Goal: Information Seeking & Learning: Learn about a topic

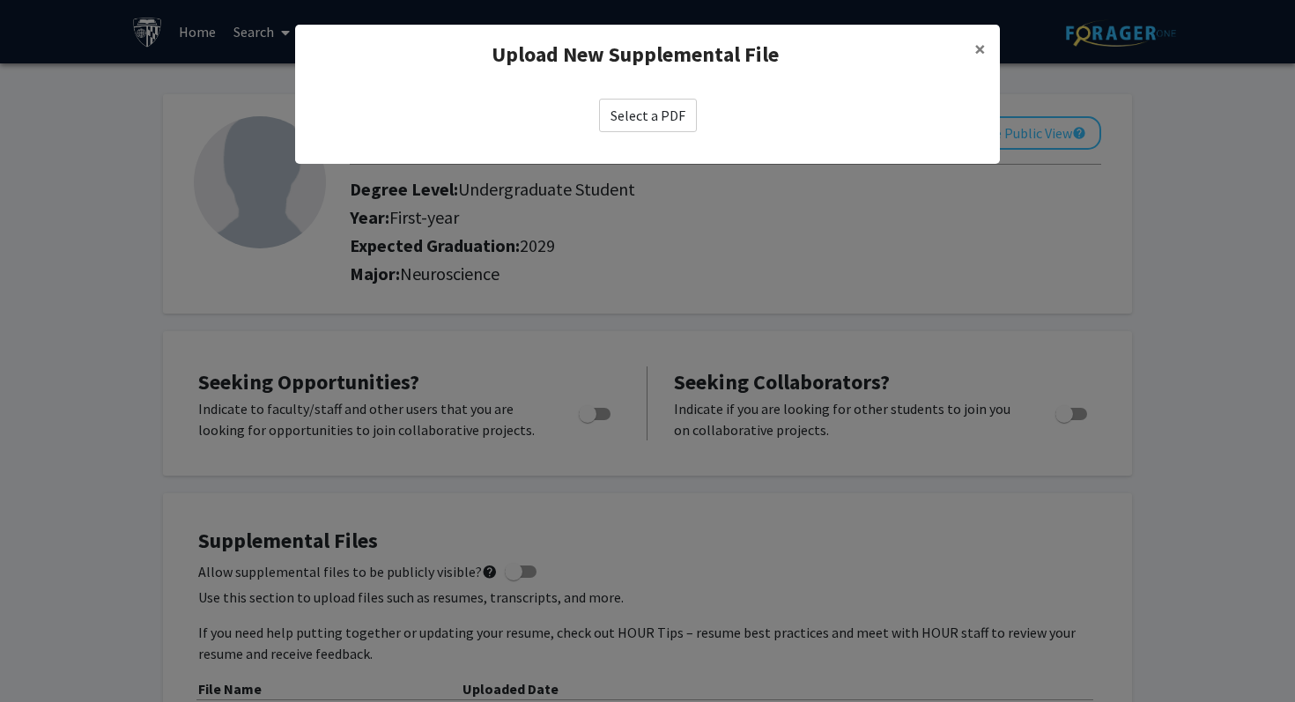
scroll to position [336, 0]
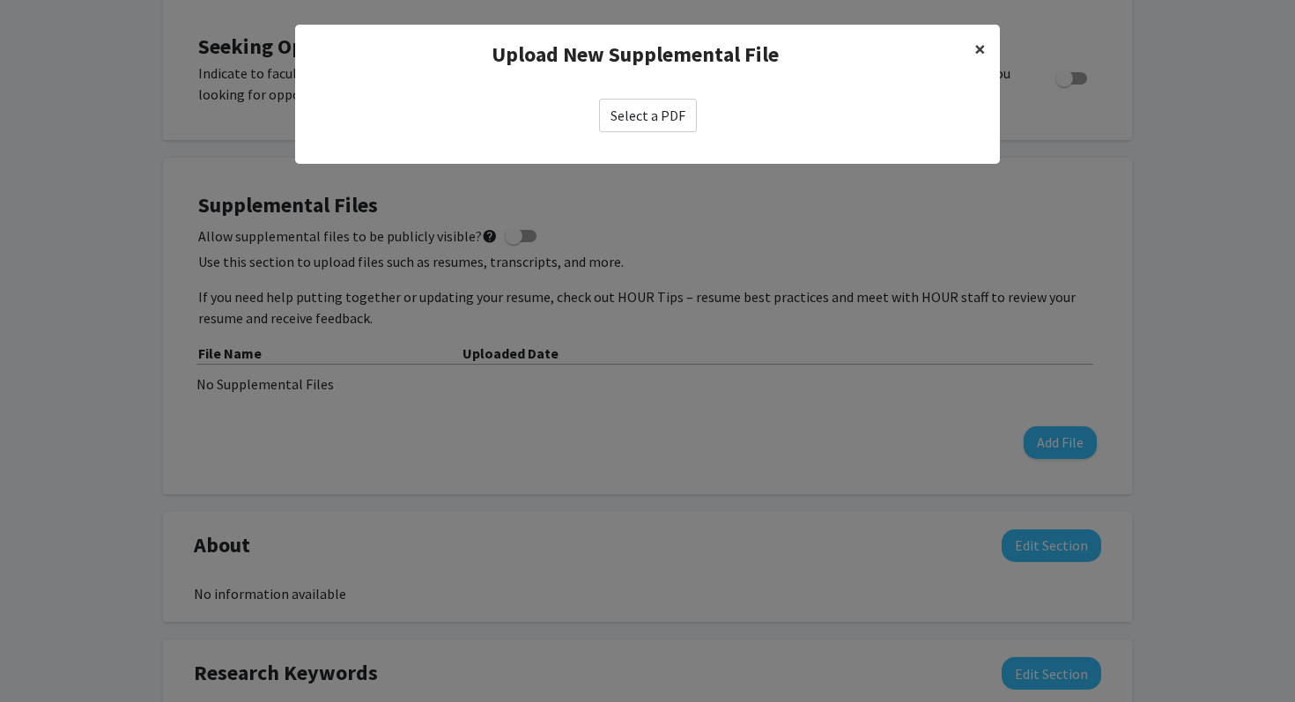
click at [983, 52] on span "×" at bounding box center [979, 48] width 11 height 27
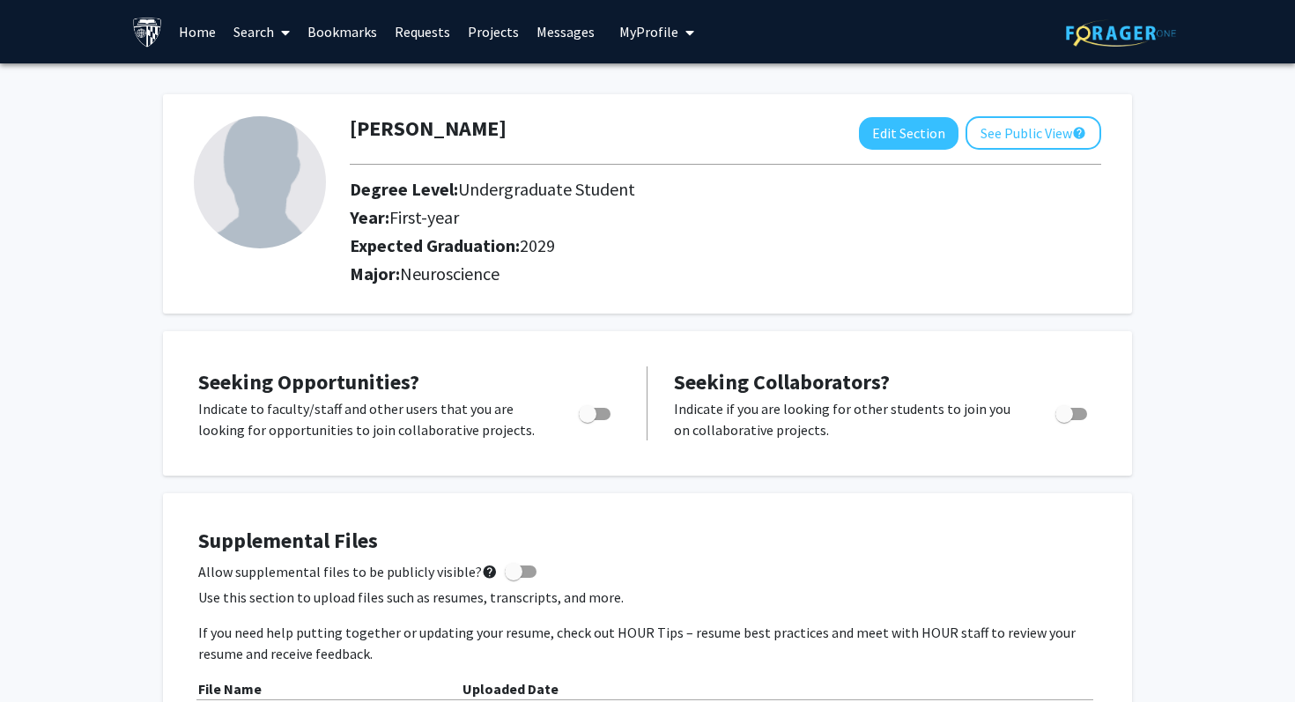
scroll to position [238, 0]
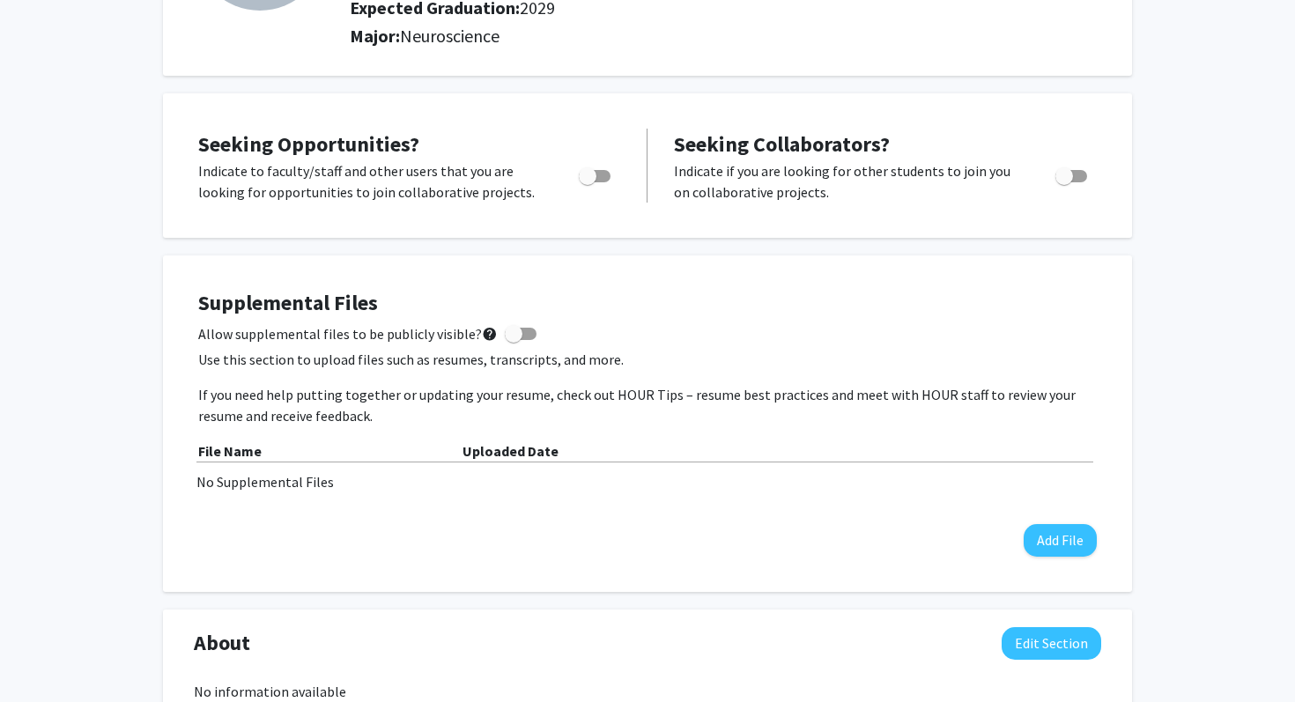
click at [1056, 505] on div "Supplemental Files Allow supplemental files to be publicly visible? help Use th…" at bounding box center [647, 424] width 899 height 266
click at [1056, 568] on div "Supplemental Files Allow supplemental files to be publicly visible? help Use th…" at bounding box center [648, 423] width 934 height 301
click at [1046, 529] on button "Add File" at bounding box center [1060, 540] width 73 height 33
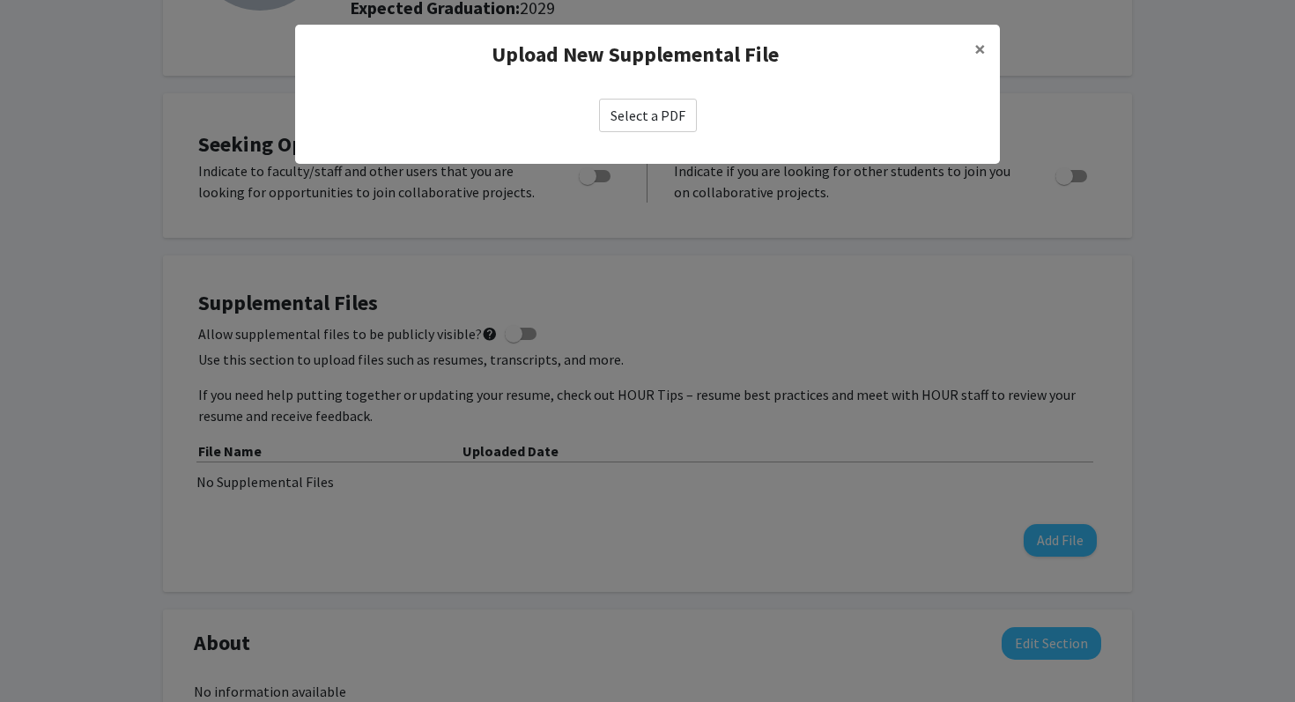
click at [672, 131] on label "Select a PDF" at bounding box center [648, 115] width 98 height 33
click at [0, 0] on input "Select a PDF" at bounding box center [0, 0] width 0 height 0
click at [617, 119] on label "Select a PDF" at bounding box center [648, 115] width 98 height 33
click at [0, 0] on input "Select a PDF" at bounding box center [0, 0] width 0 height 0
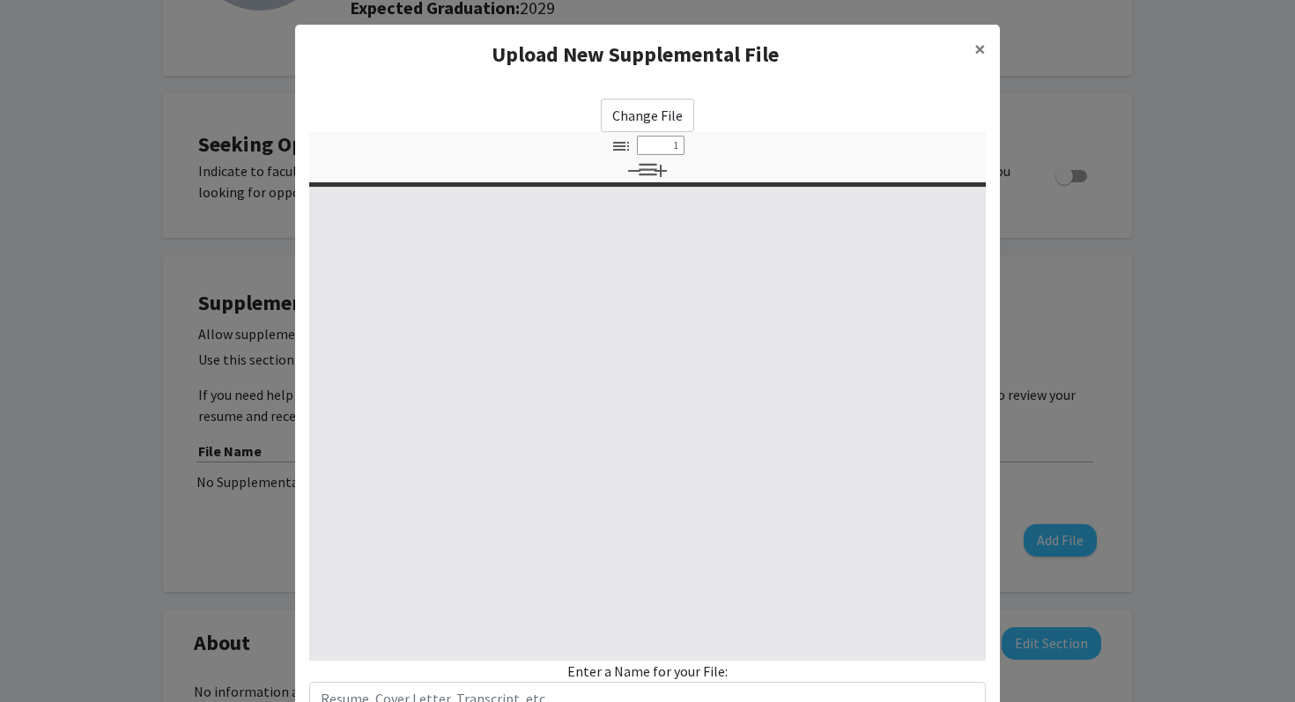
select select "custom"
type input "0"
select select "custom"
type input "1"
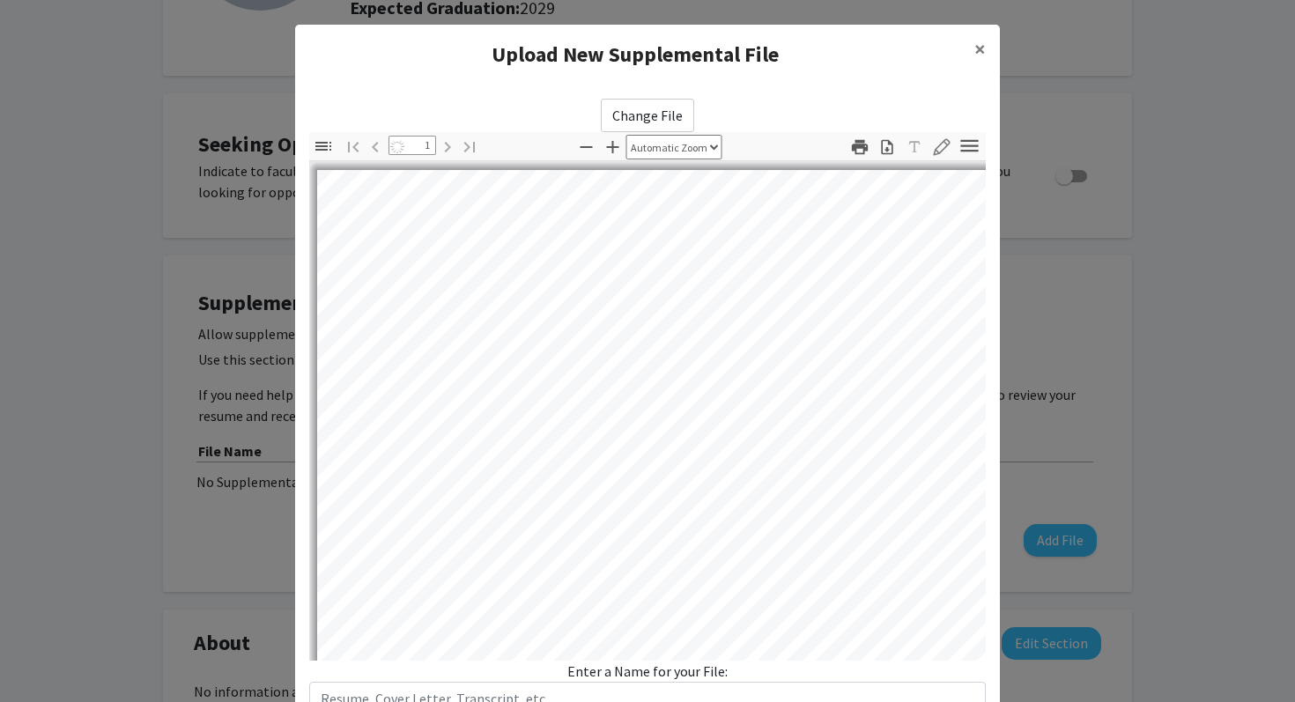
select select "auto"
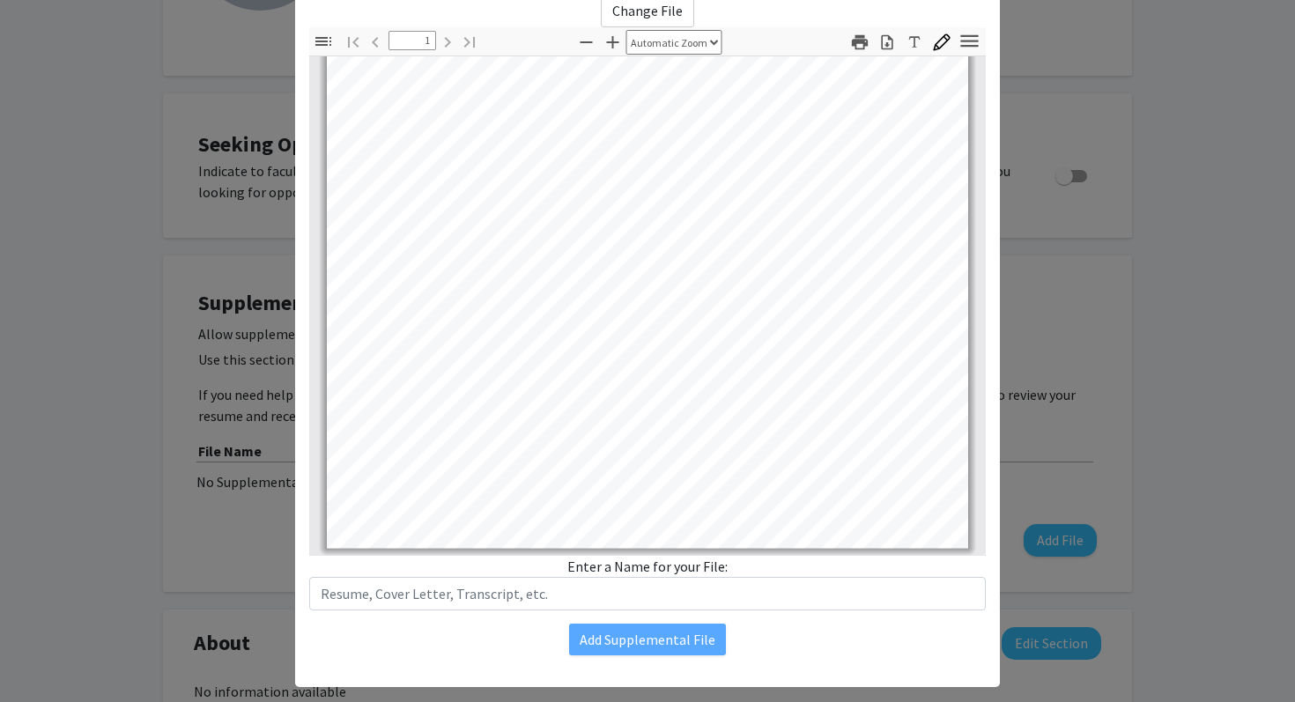
scroll to position [132, 0]
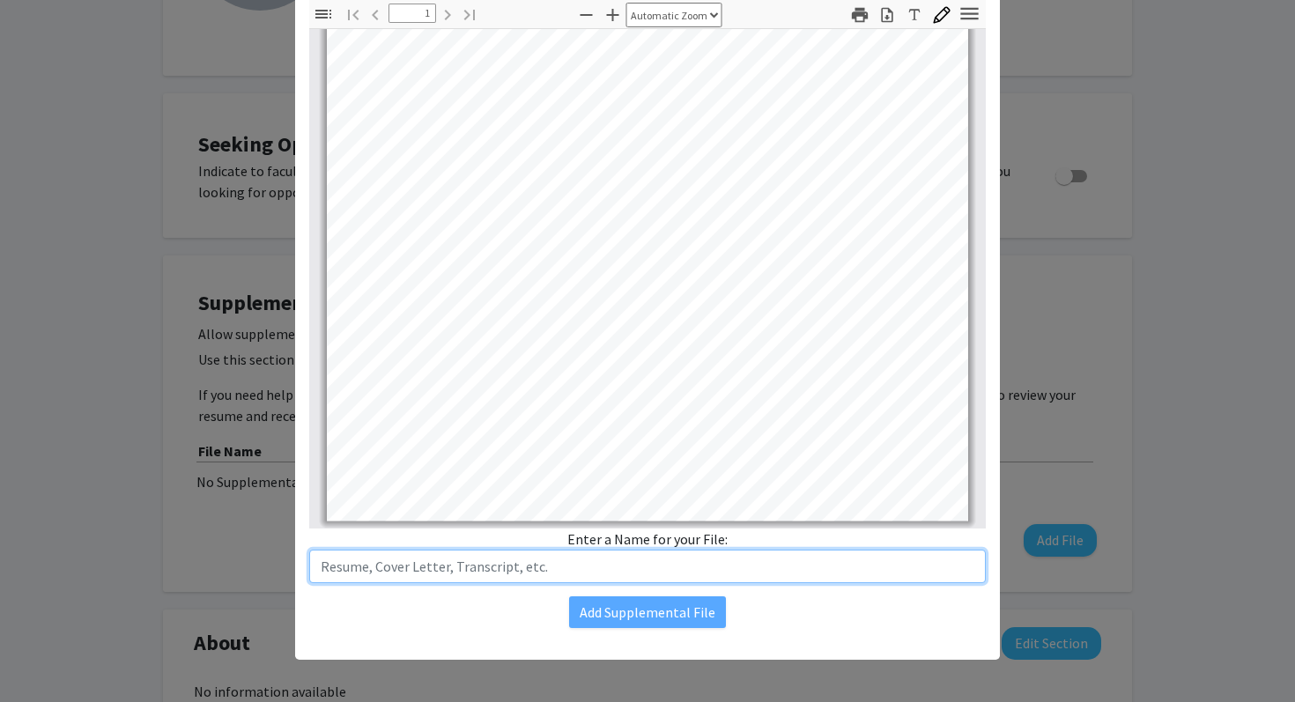
click at [556, 565] on input "text" at bounding box center [647, 566] width 677 height 33
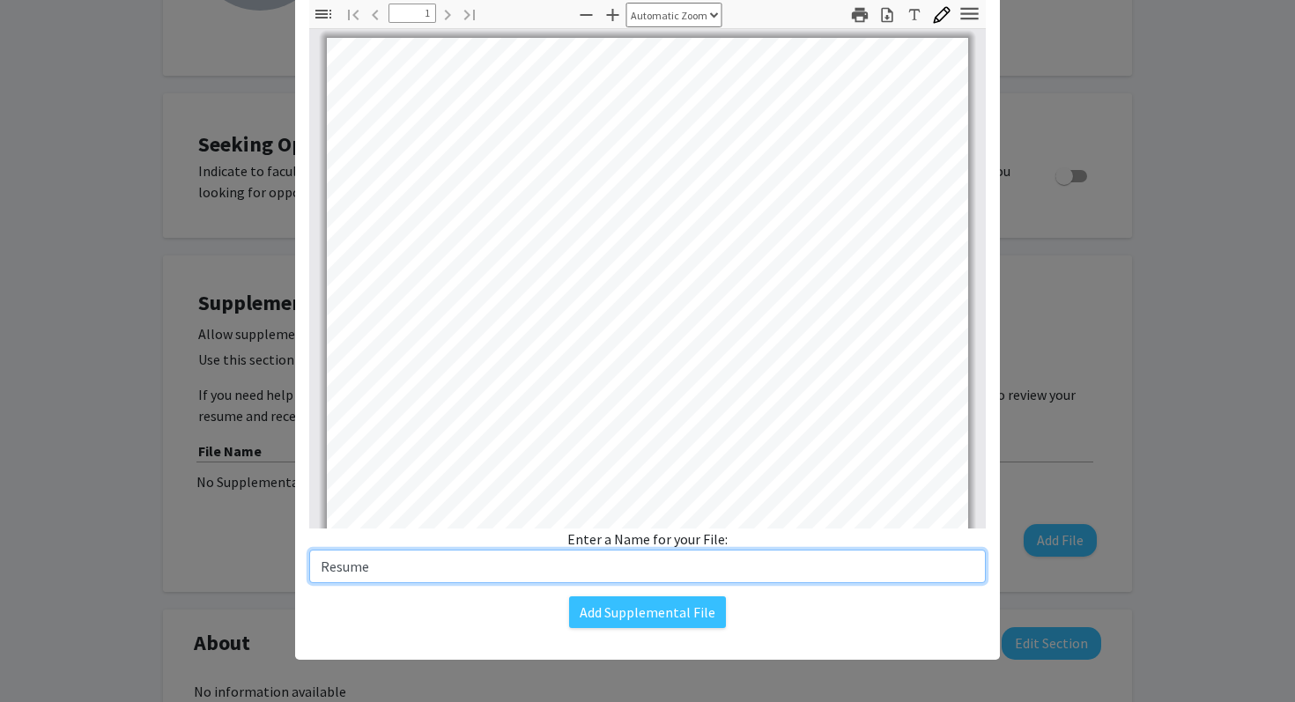
scroll to position [33, 0]
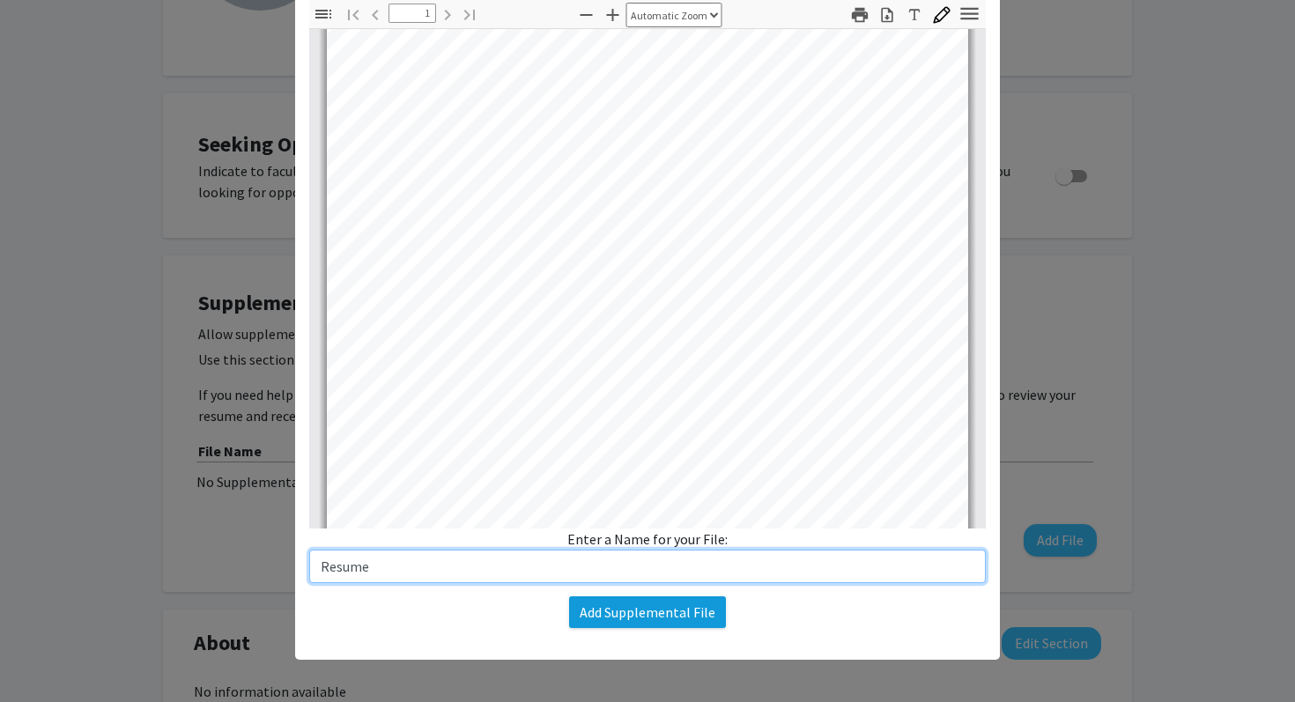
type input "Resume"
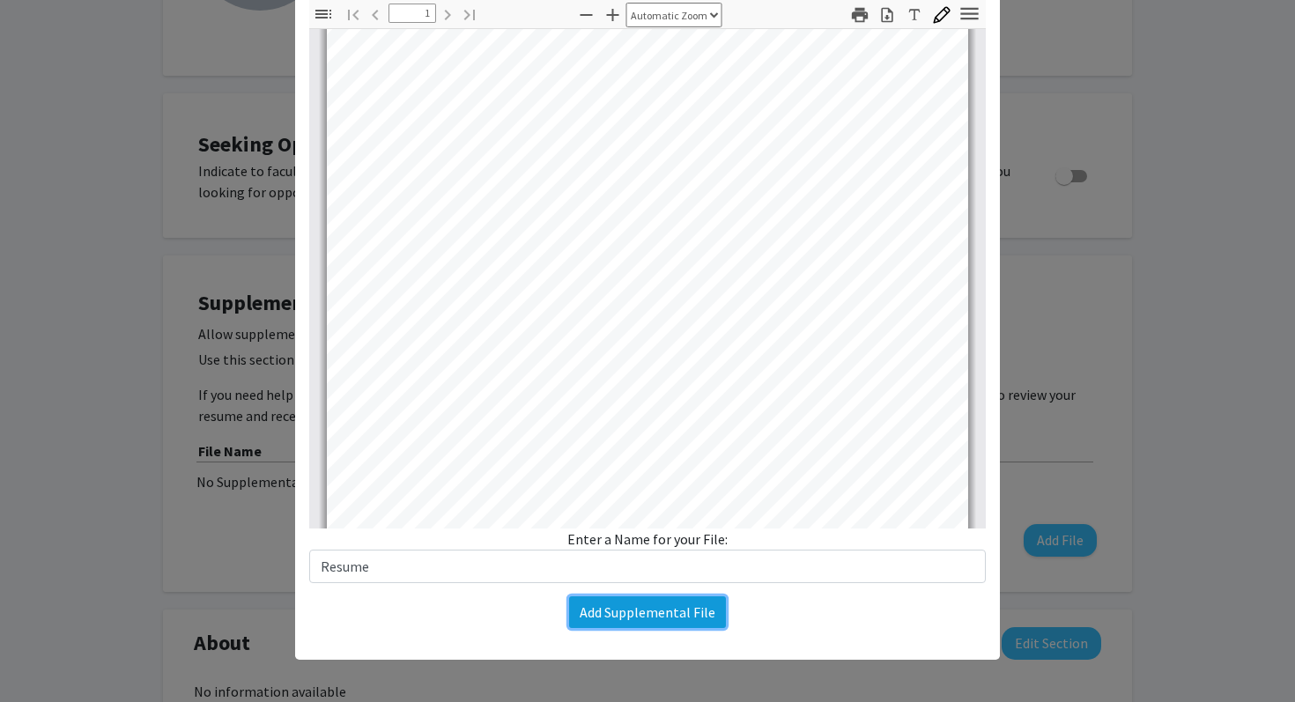
click at [648, 607] on button "Add Supplemental File" at bounding box center [647, 612] width 157 height 32
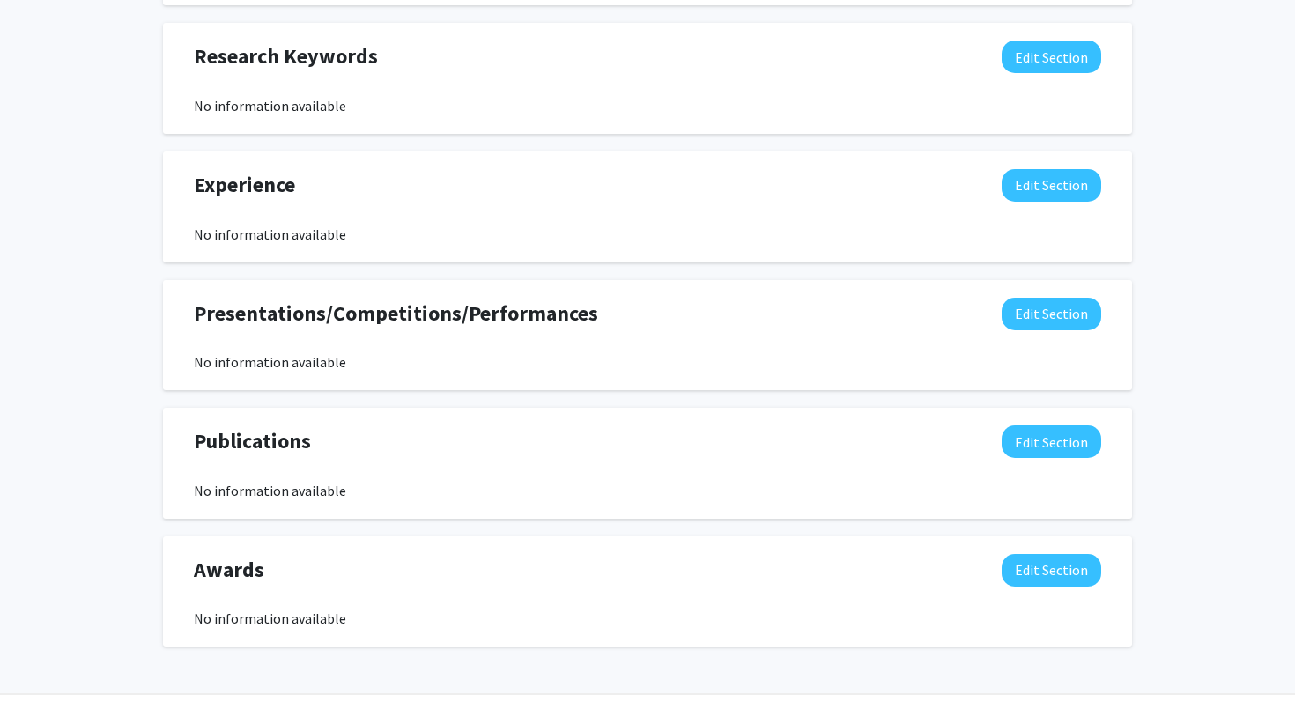
scroll to position [849, 0]
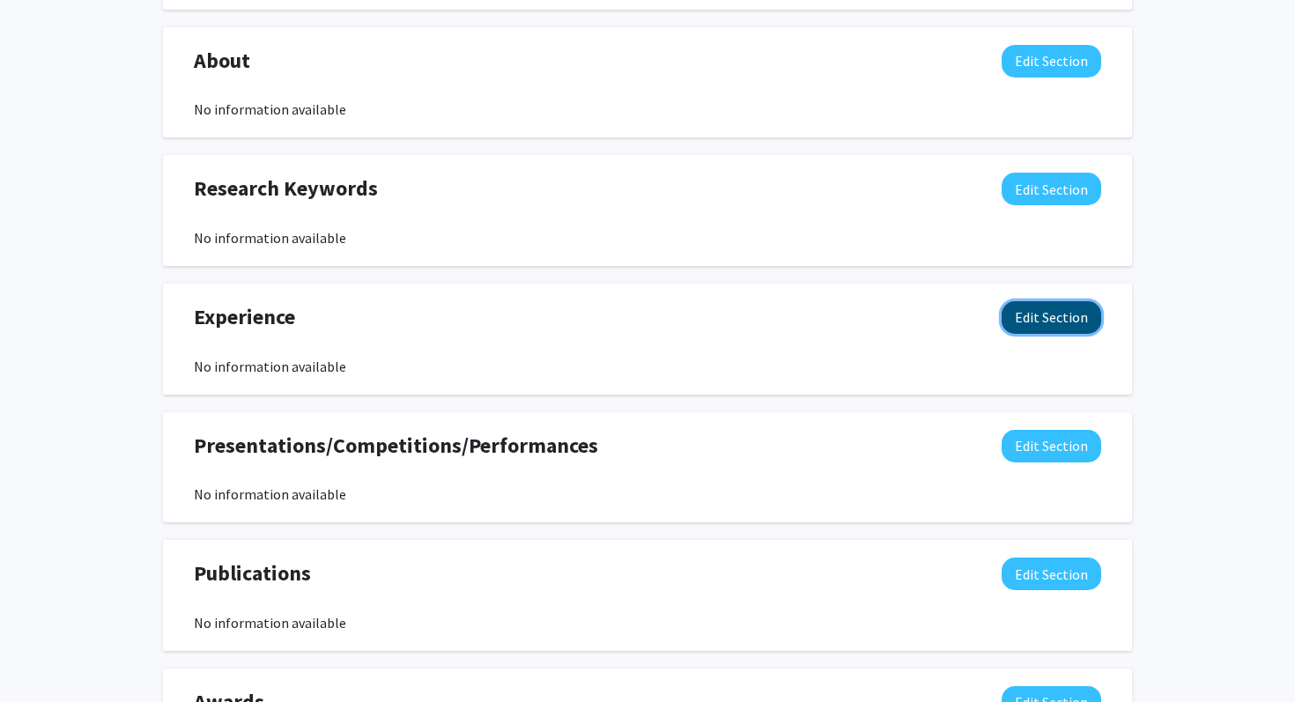
click at [1048, 327] on button "Edit Section" at bounding box center [1052, 317] width 100 height 33
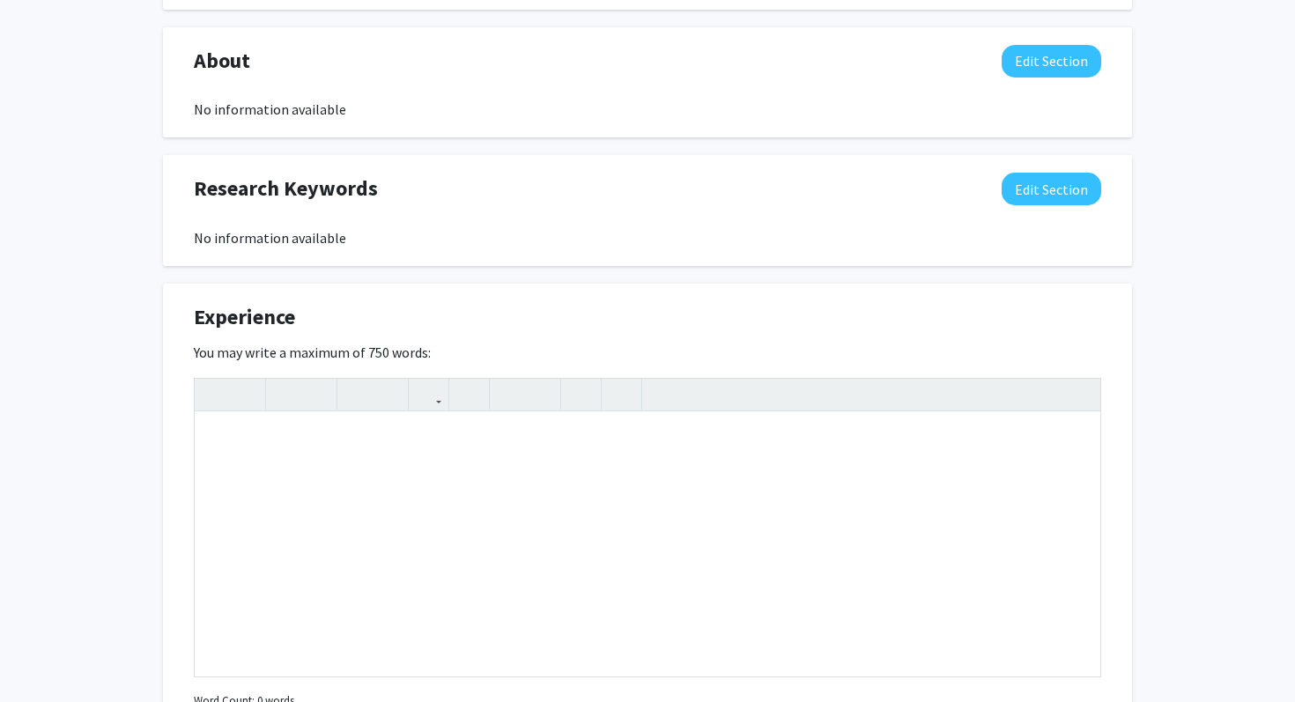
click at [1048, 327] on div "Experience Edit Section" at bounding box center [648, 321] width 934 height 41
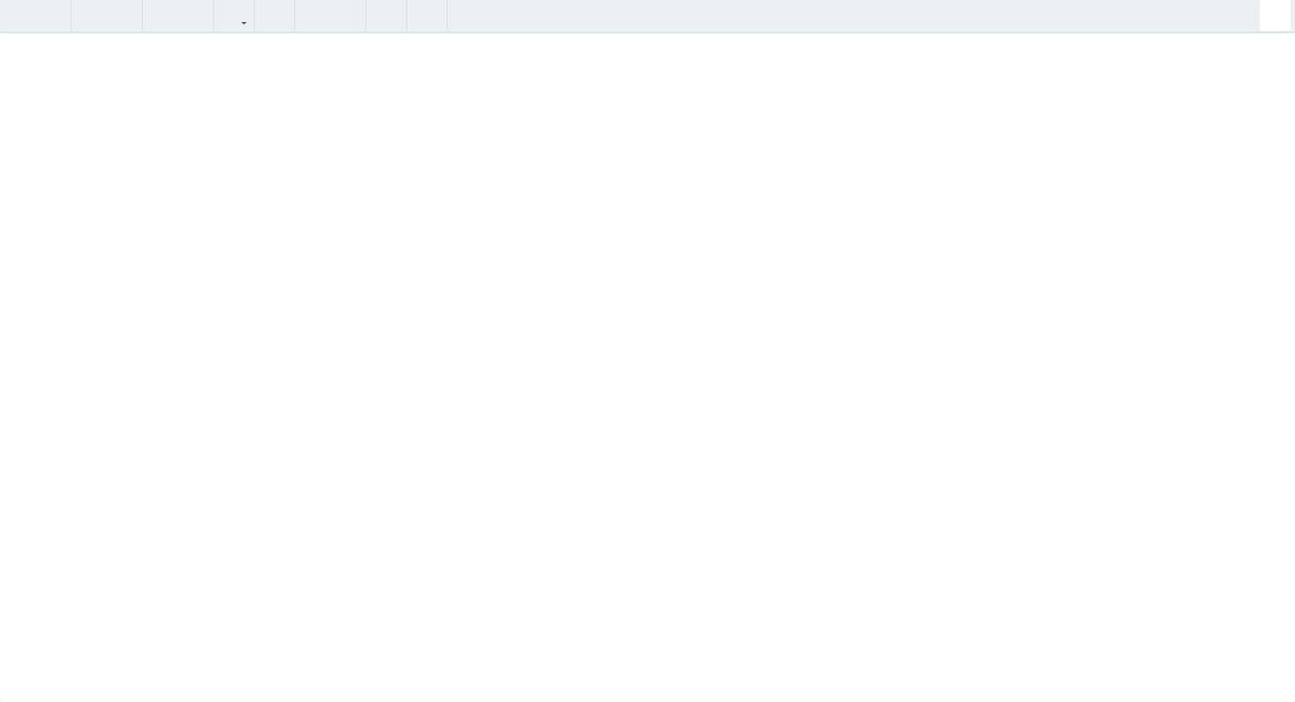
click at [1073, 384] on div "Insert link Remove link" at bounding box center [647, 351] width 1295 height 702
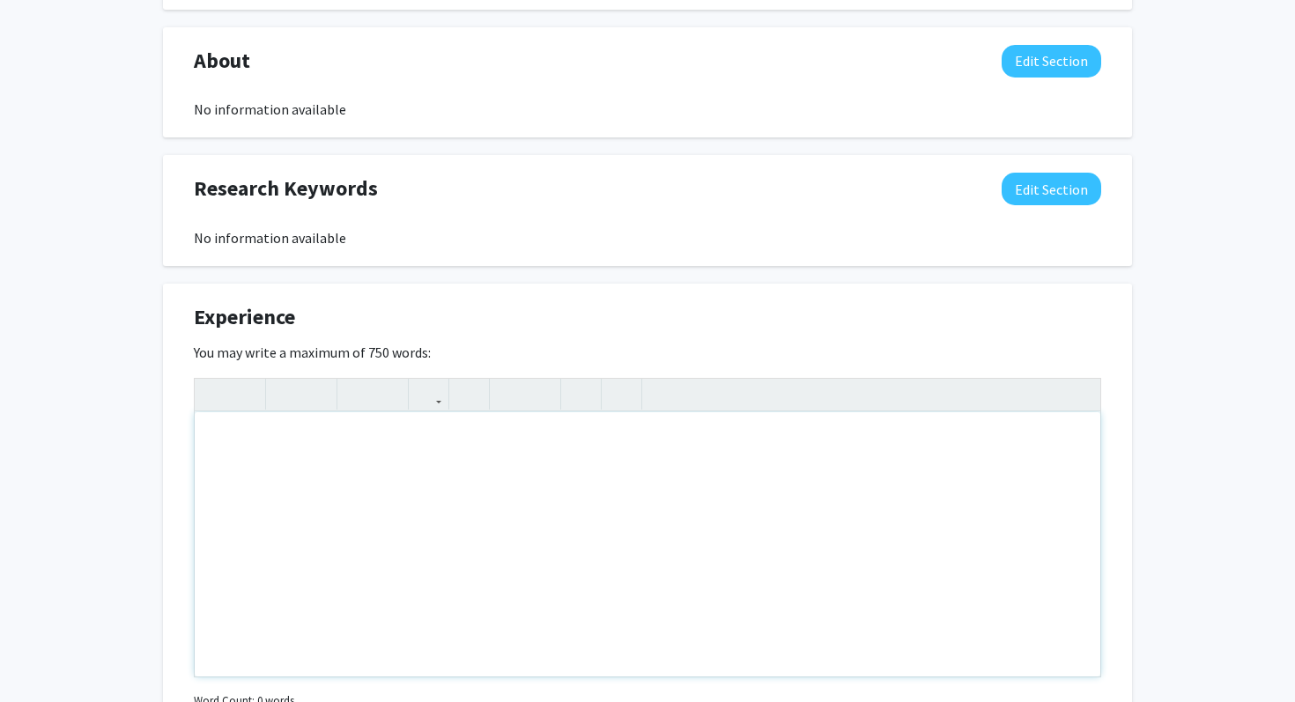
click at [1269, 17] on div "Pranavi Akkinepally Edit Section See Public View help Degree Level: Undergradua…" at bounding box center [647, 217] width 1295 height 2006
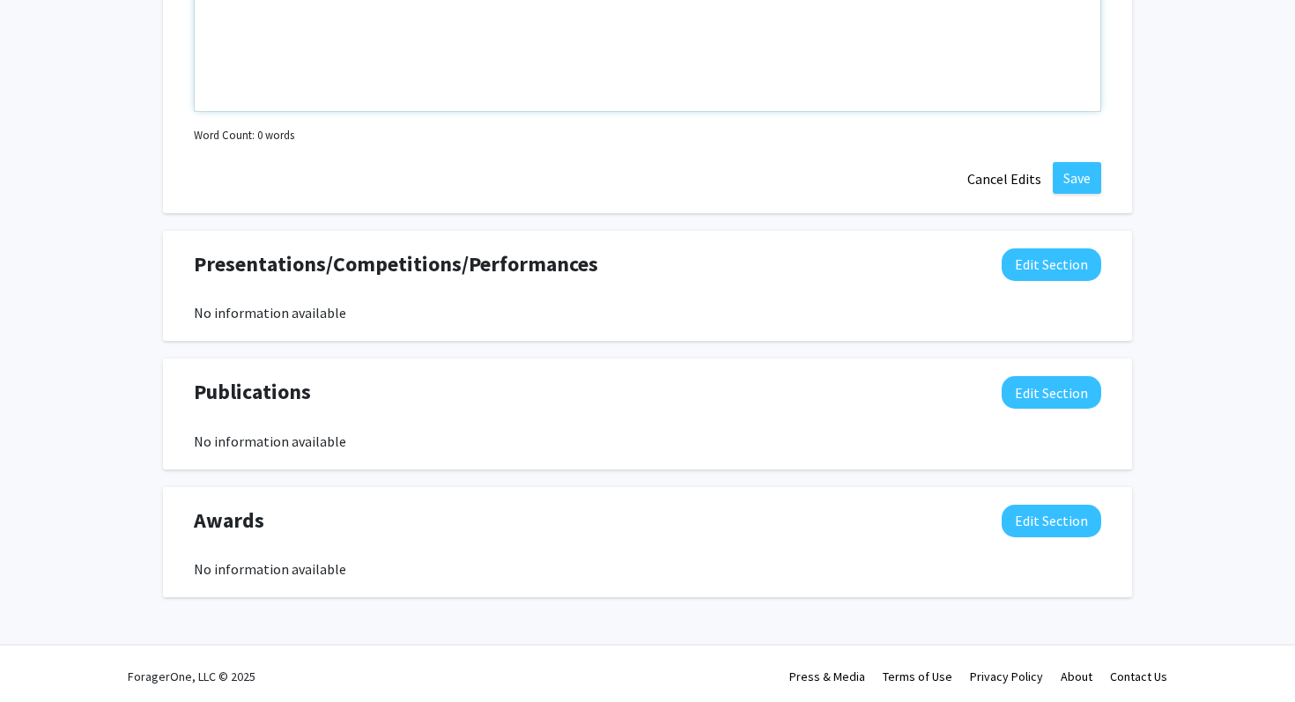
scroll to position [0, 0]
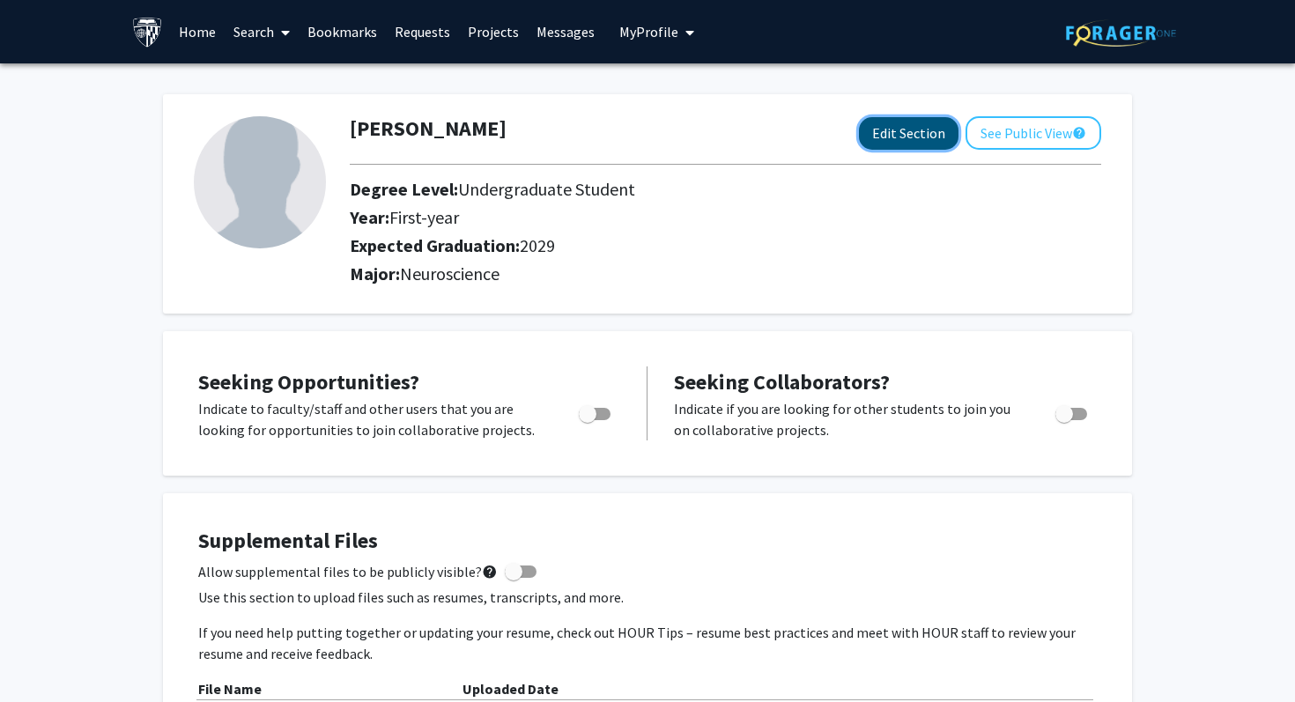
click at [886, 133] on button "Edit Section" at bounding box center [909, 133] width 100 height 33
select select "first-year"
select select "2029"
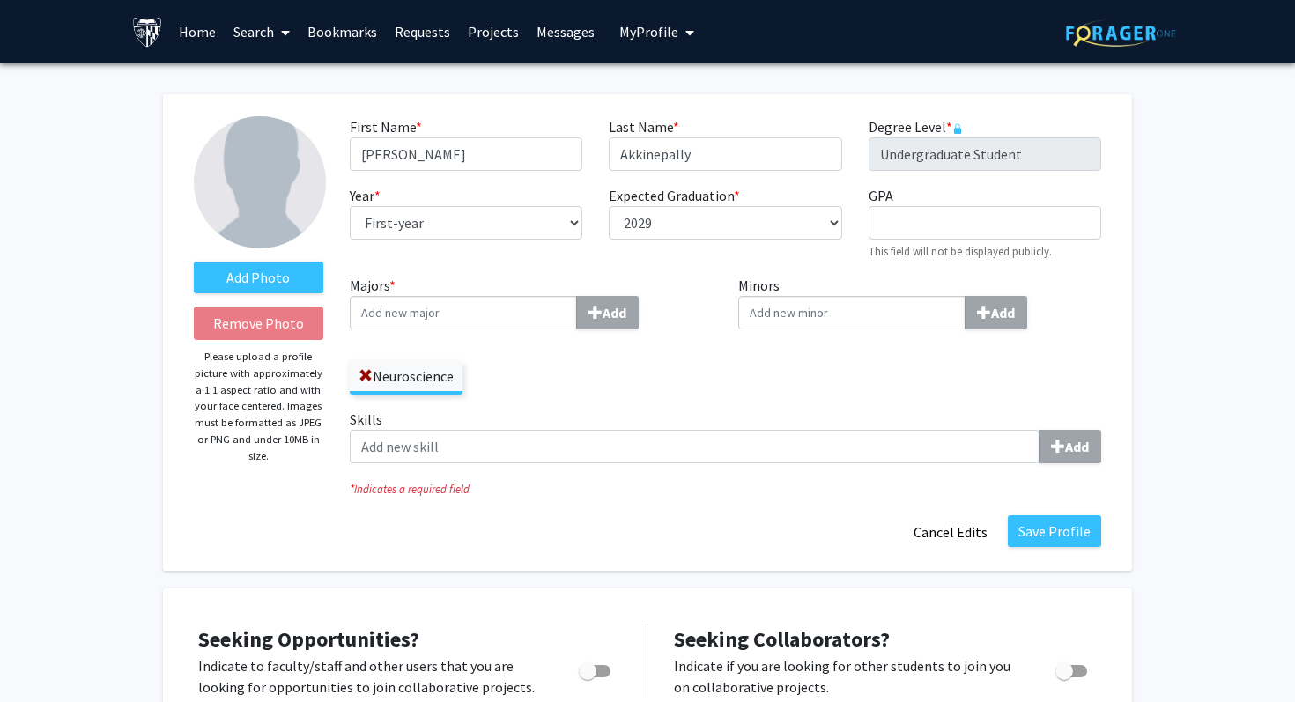
click at [392, 324] on input "Majors * Add" at bounding box center [463, 312] width 227 height 33
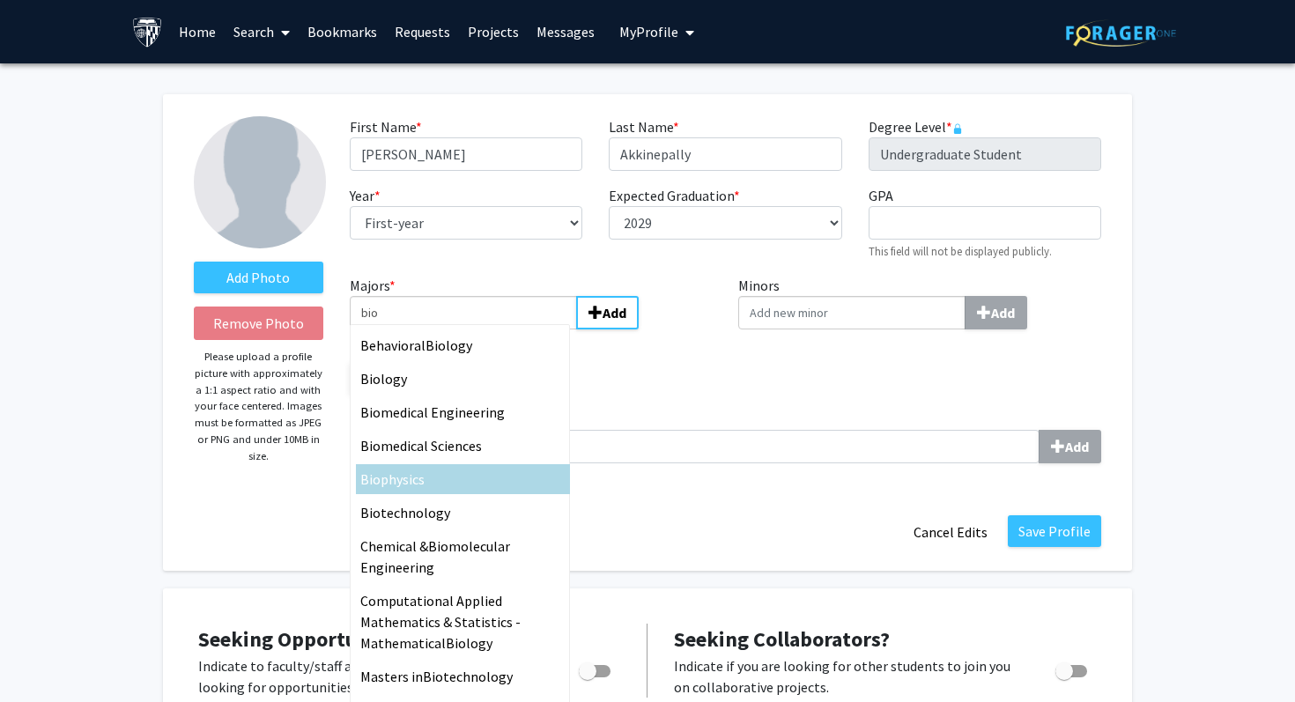
type input "bio"
click at [381, 464] on div "Bio physics" at bounding box center [463, 479] width 214 height 30
click at [381, 329] on input "bio" at bounding box center [463, 312] width 227 height 33
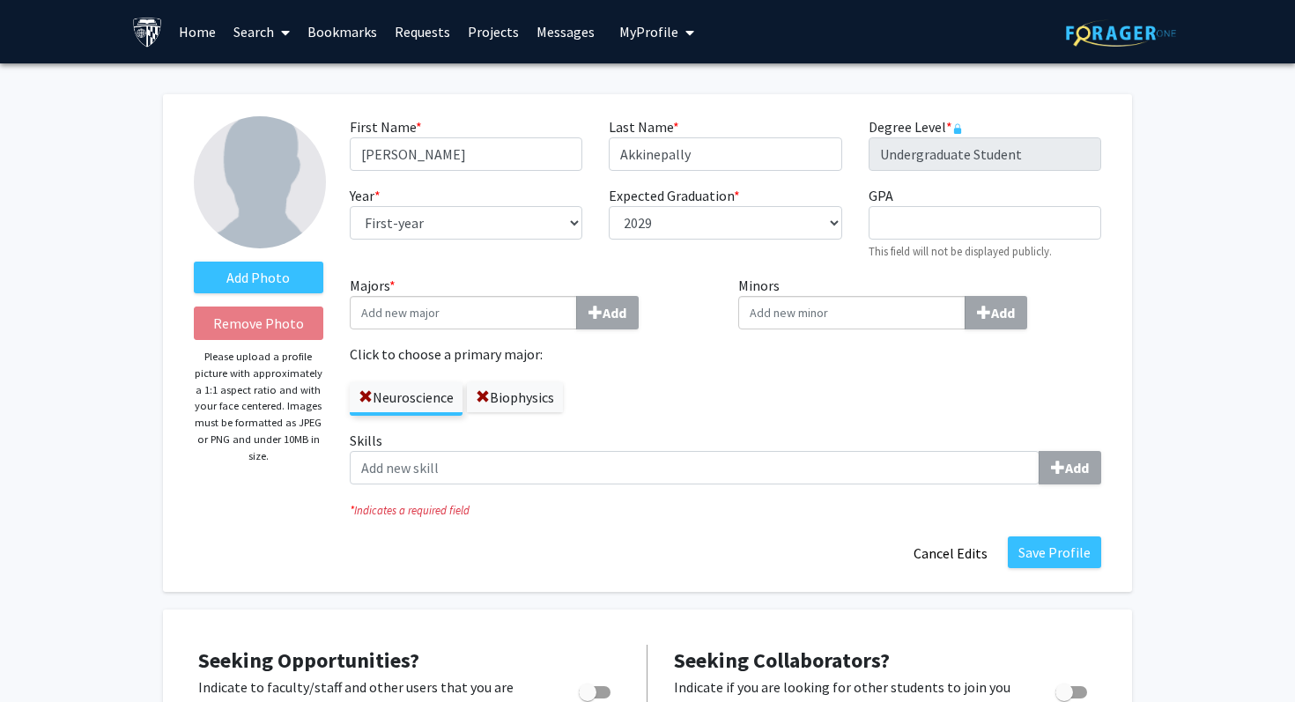
click at [875, 302] on input "Minors Add" at bounding box center [851, 312] width 227 height 33
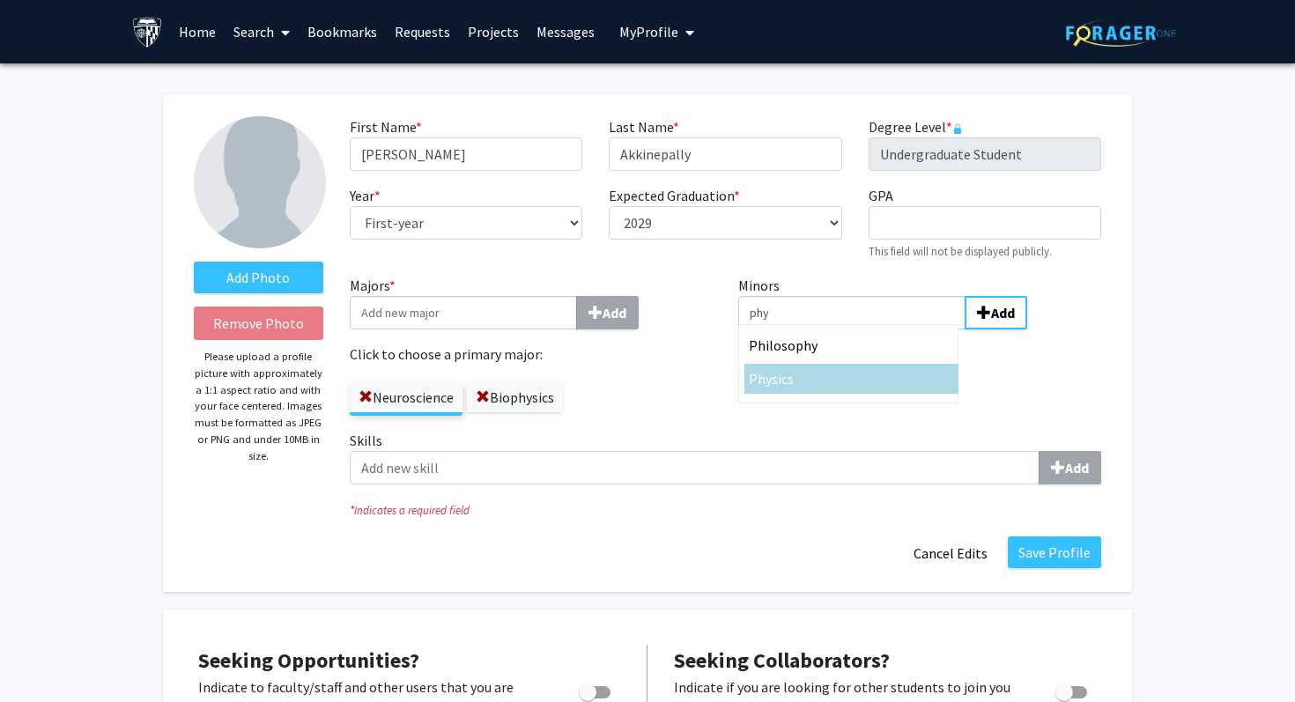
type input "phy"
click at [908, 375] on div "Phy sics" at bounding box center [851, 378] width 205 height 21
click at [908, 329] on input "phy" at bounding box center [851, 312] width 227 height 33
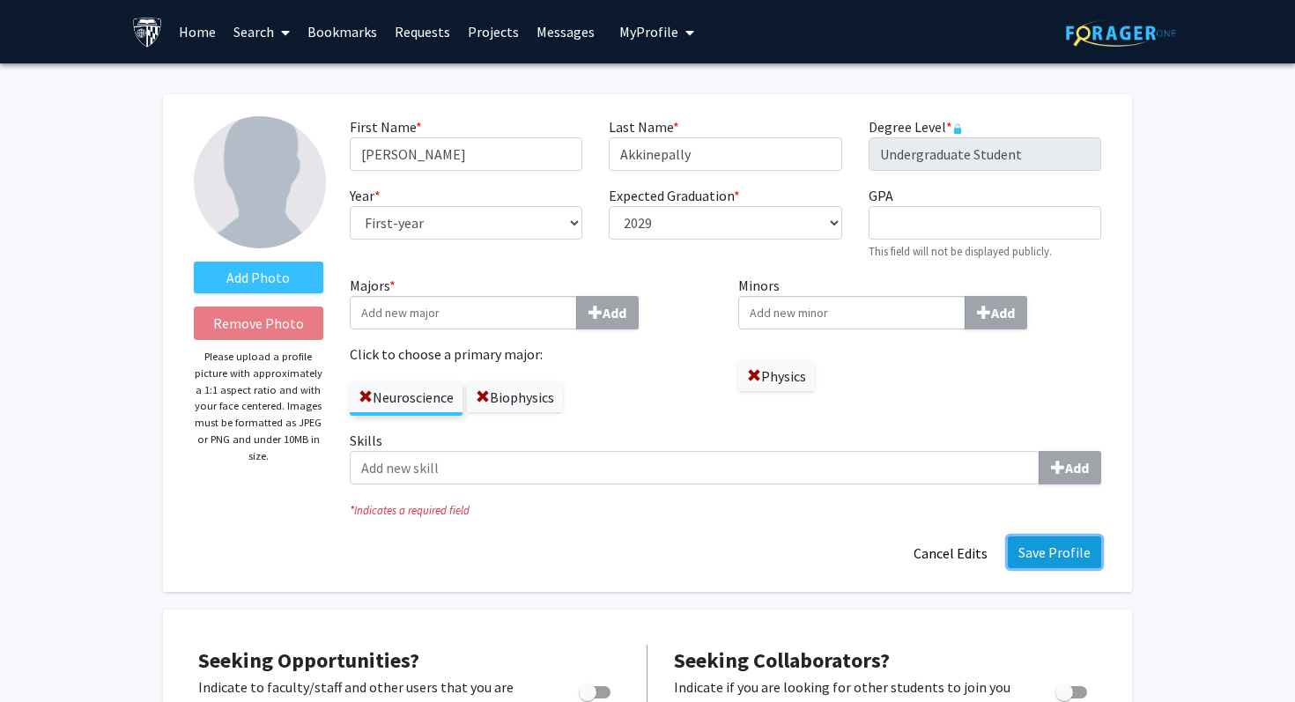
click at [1057, 559] on button "Save Profile" at bounding box center [1054, 552] width 93 height 32
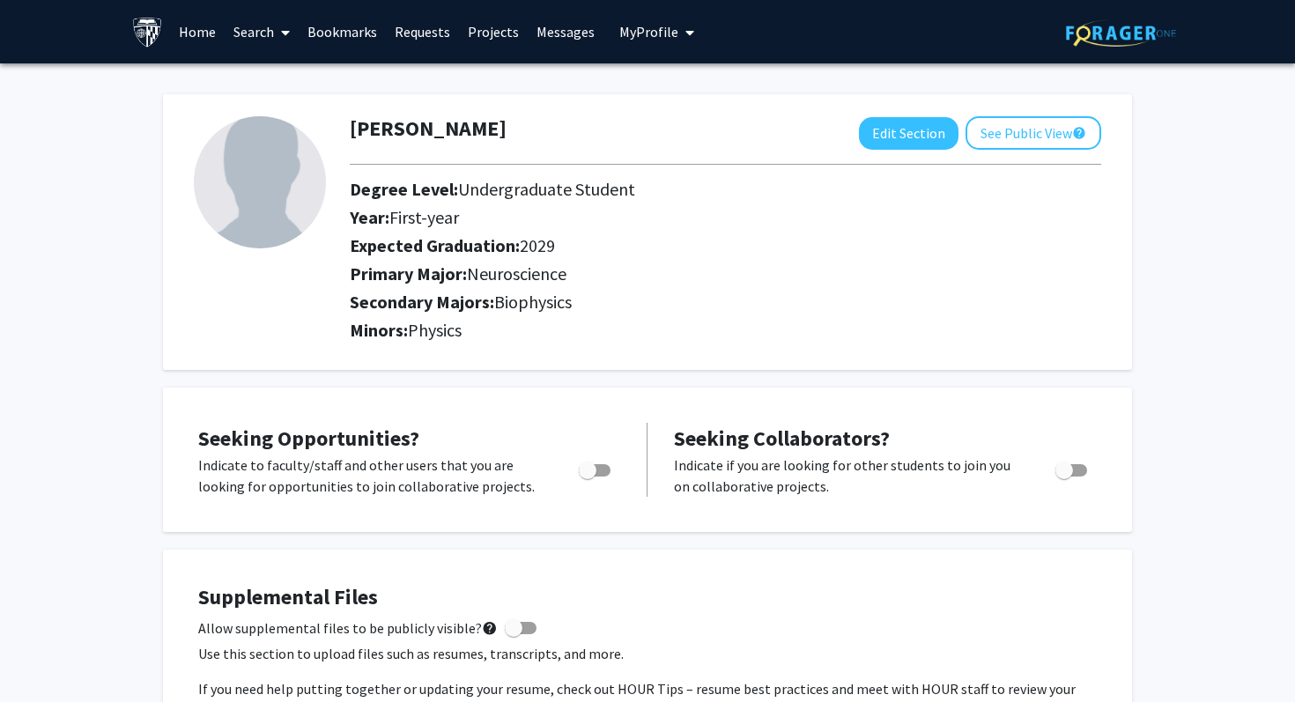
click at [267, 34] on link "Search" at bounding box center [262, 32] width 74 height 62
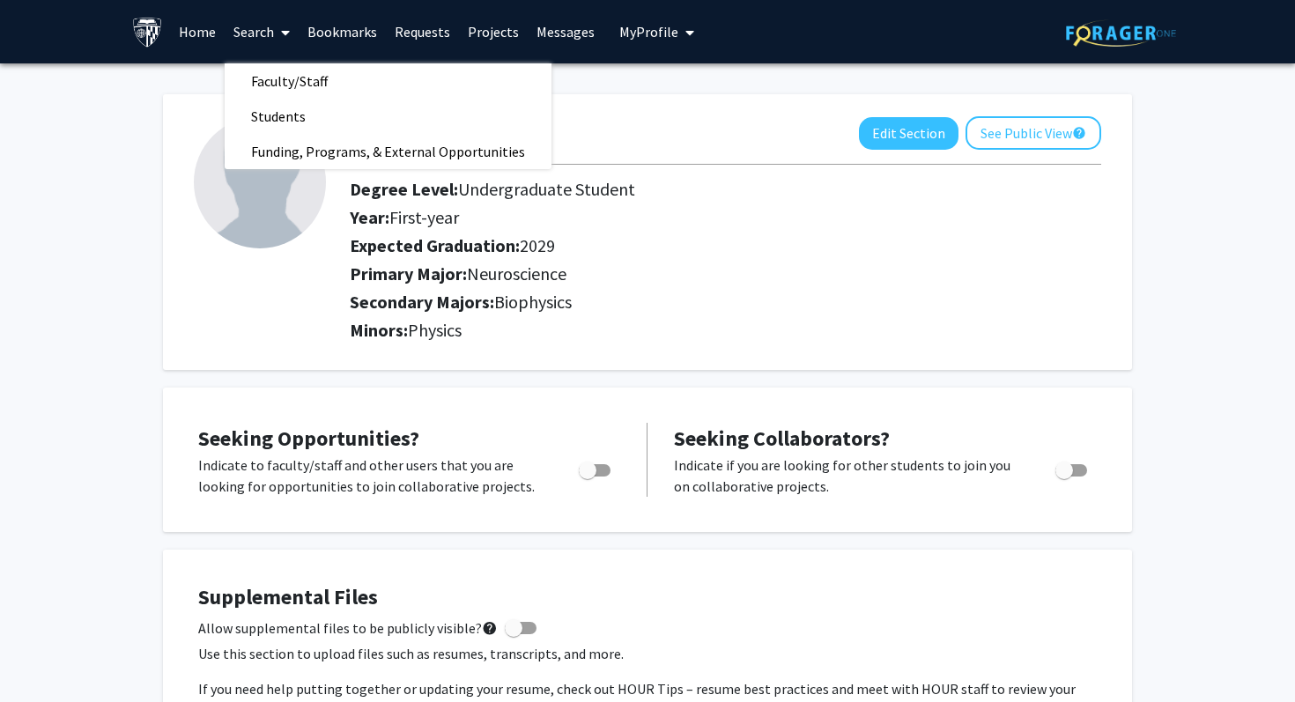
click at [364, 33] on link "Bookmarks" at bounding box center [342, 32] width 87 height 62
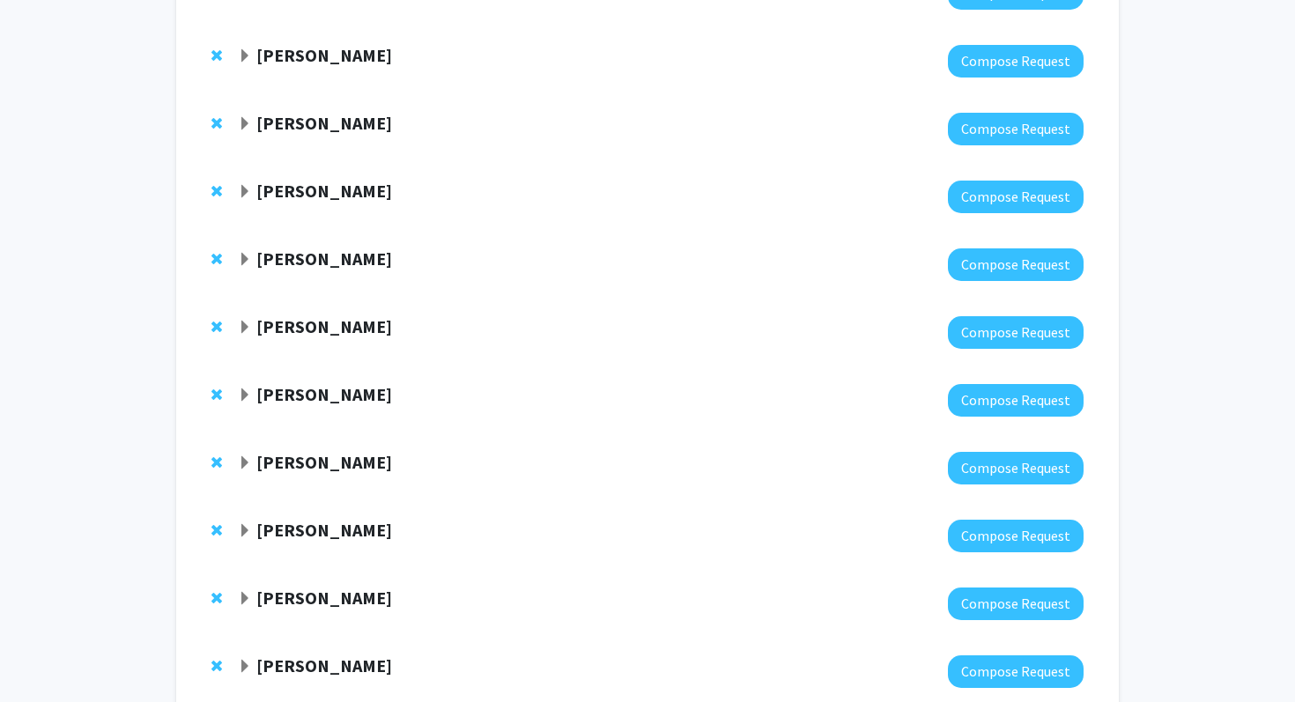
scroll to position [417, 0]
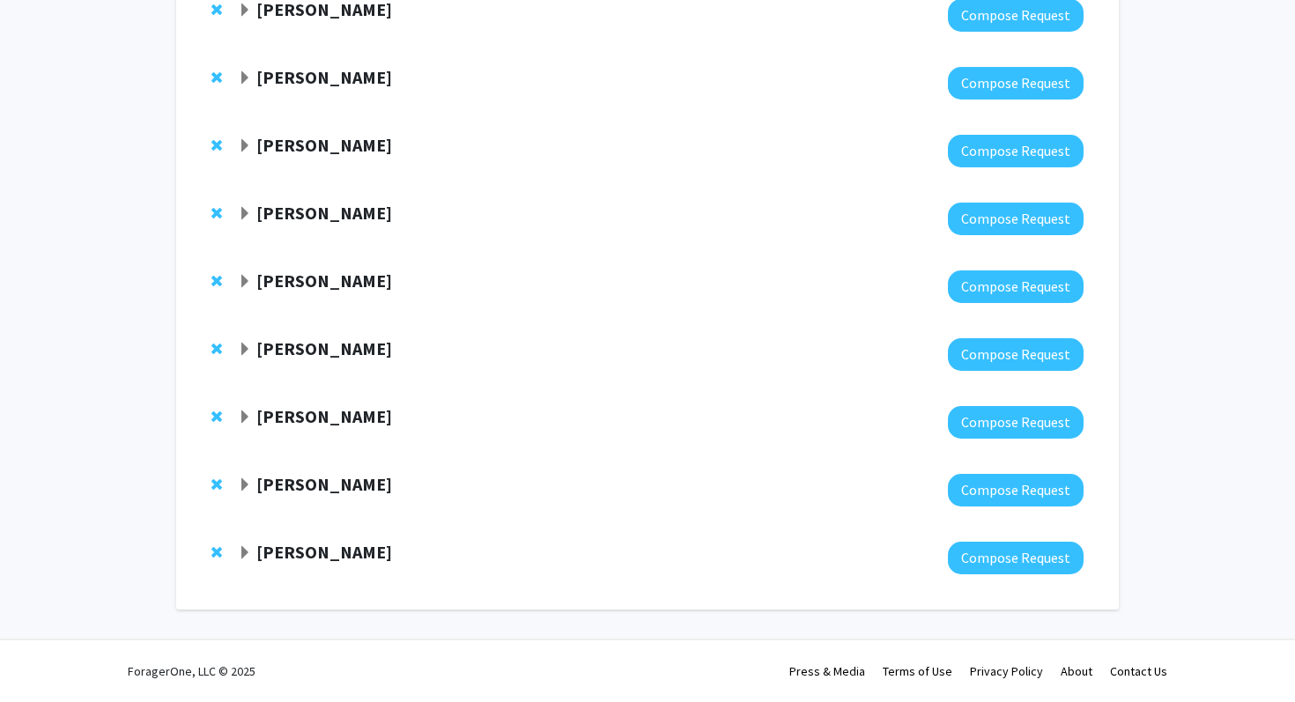
click at [322, 557] on strong "Fenan Rassu" at bounding box center [324, 552] width 136 height 22
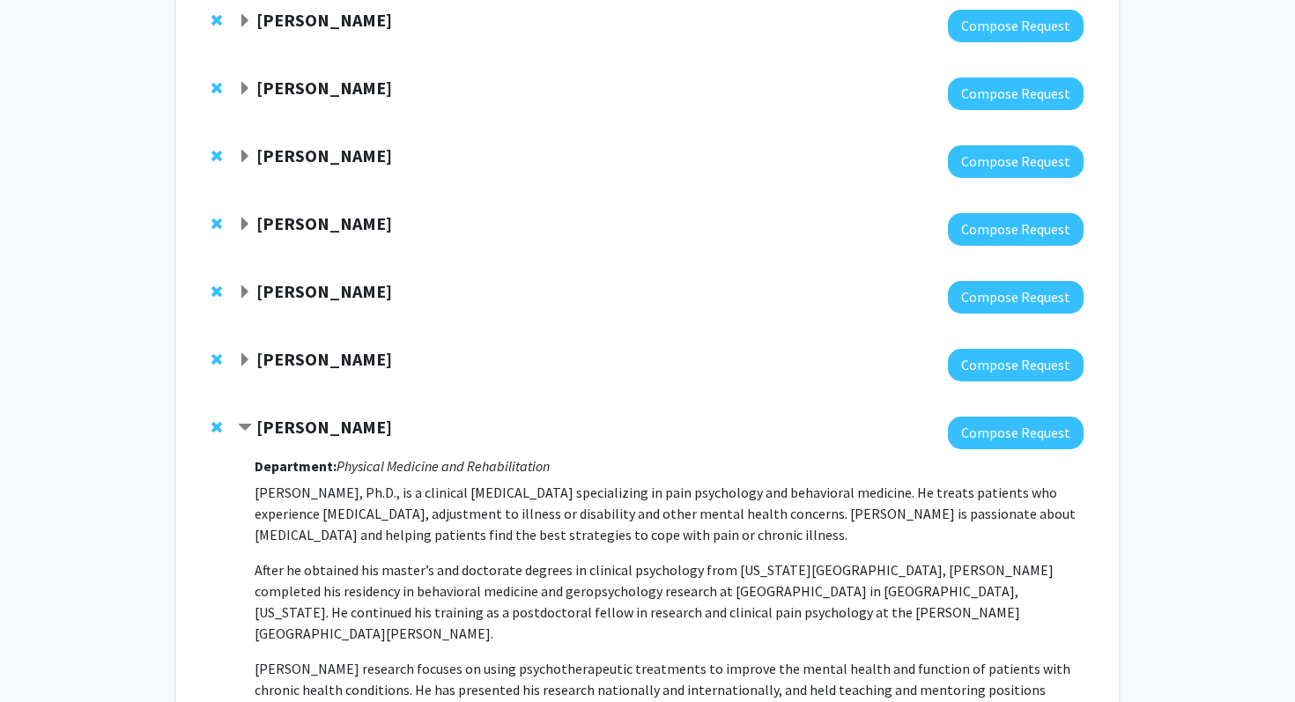
scroll to position [469, 0]
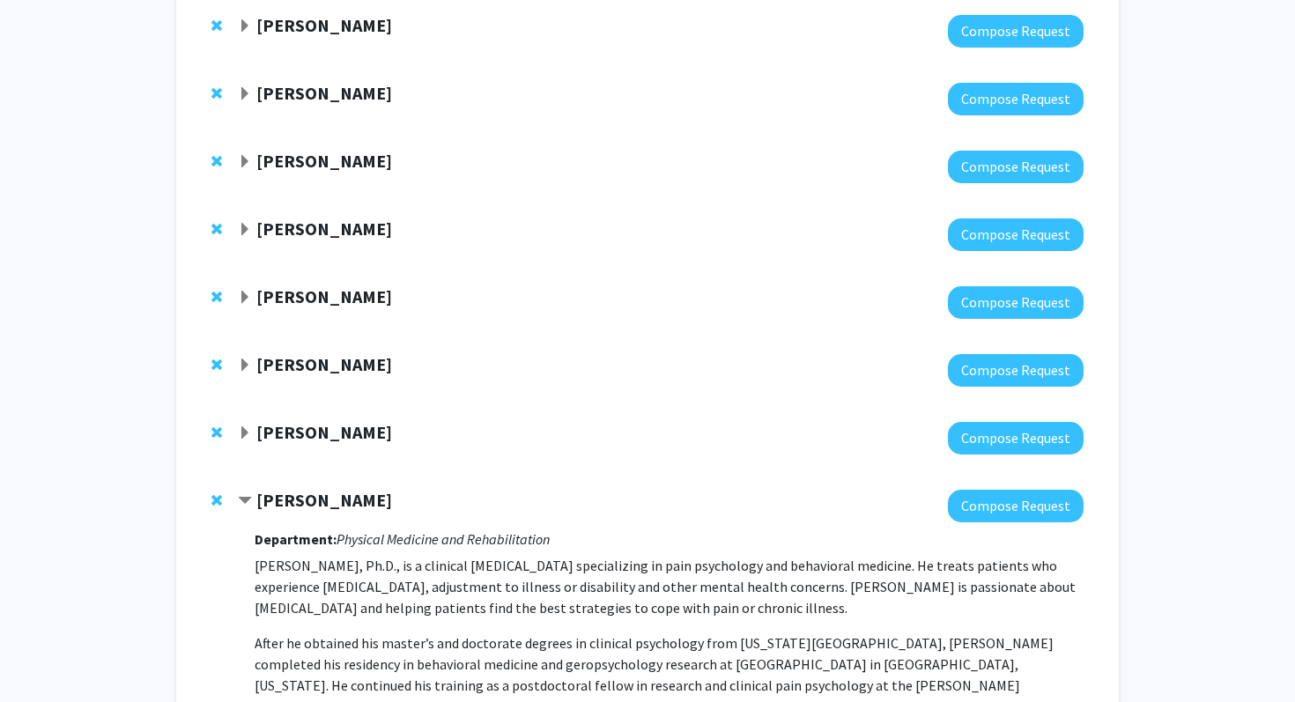
click at [314, 499] on strong "Fenan Rassu" at bounding box center [324, 500] width 136 height 22
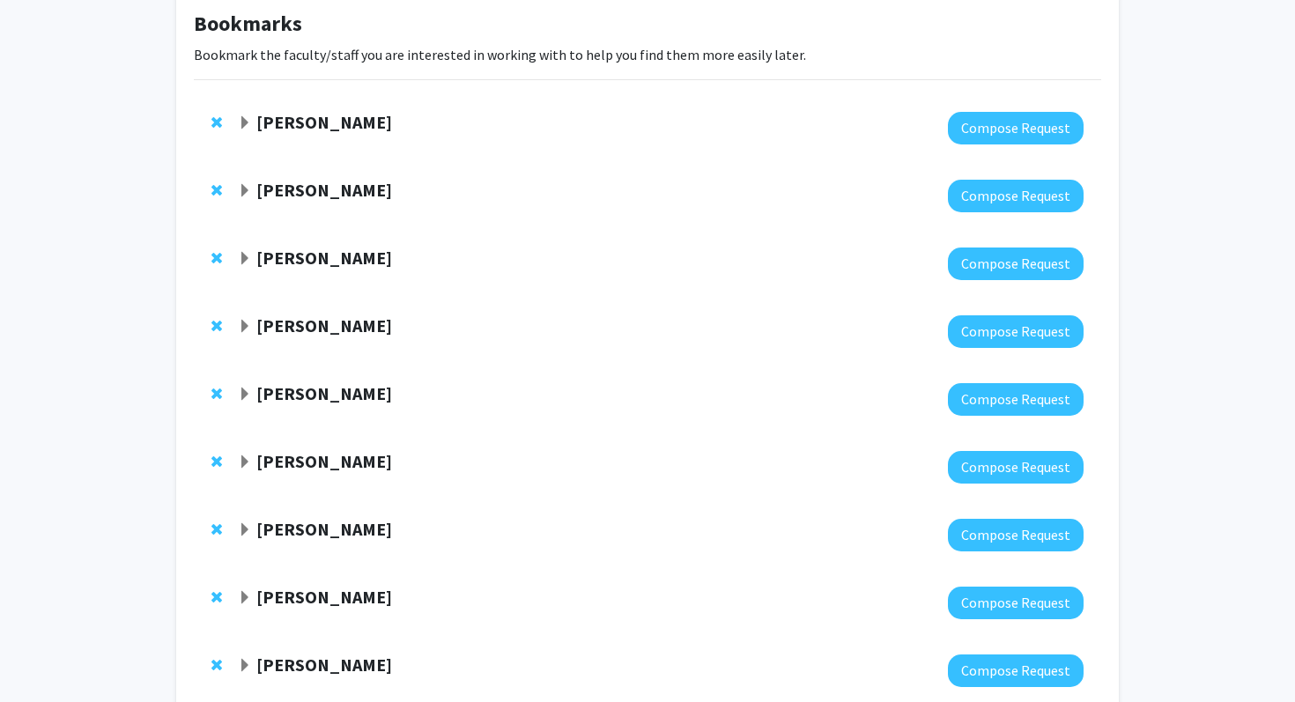
scroll to position [31, 0]
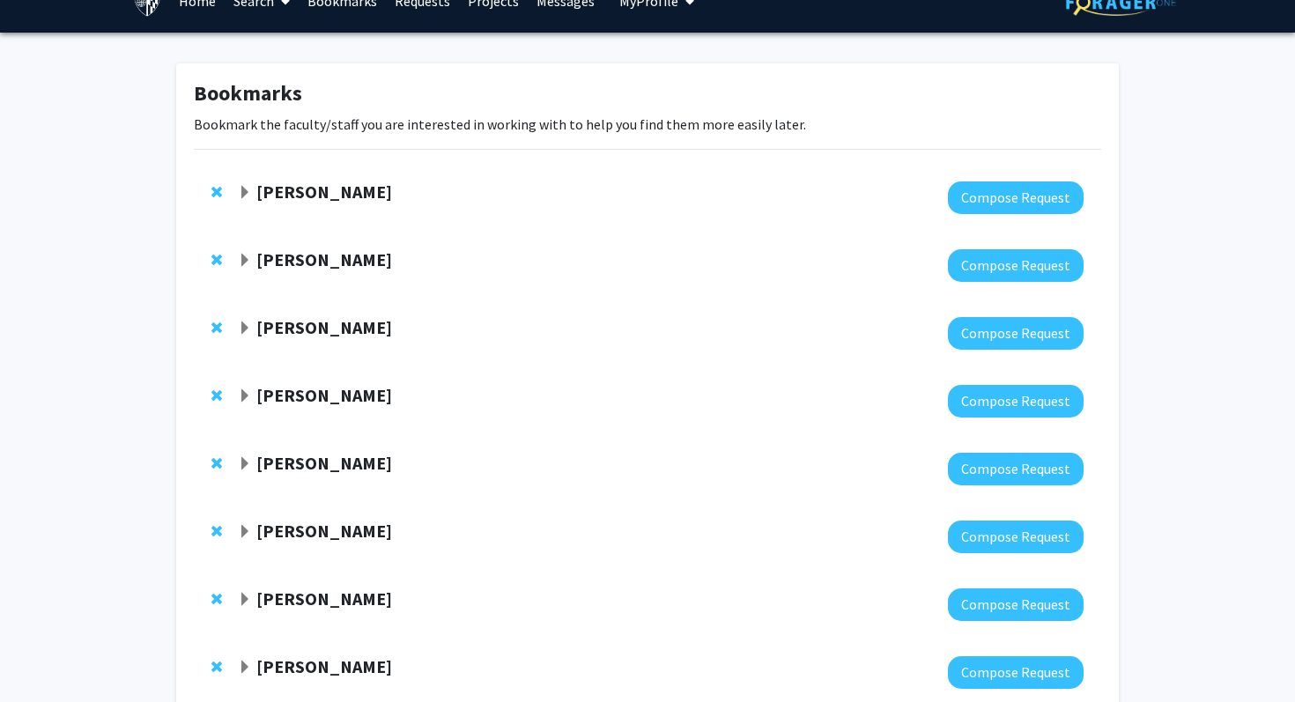
click at [322, 268] on strong "Ishan Barman" at bounding box center [324, 259] width 136 height 22
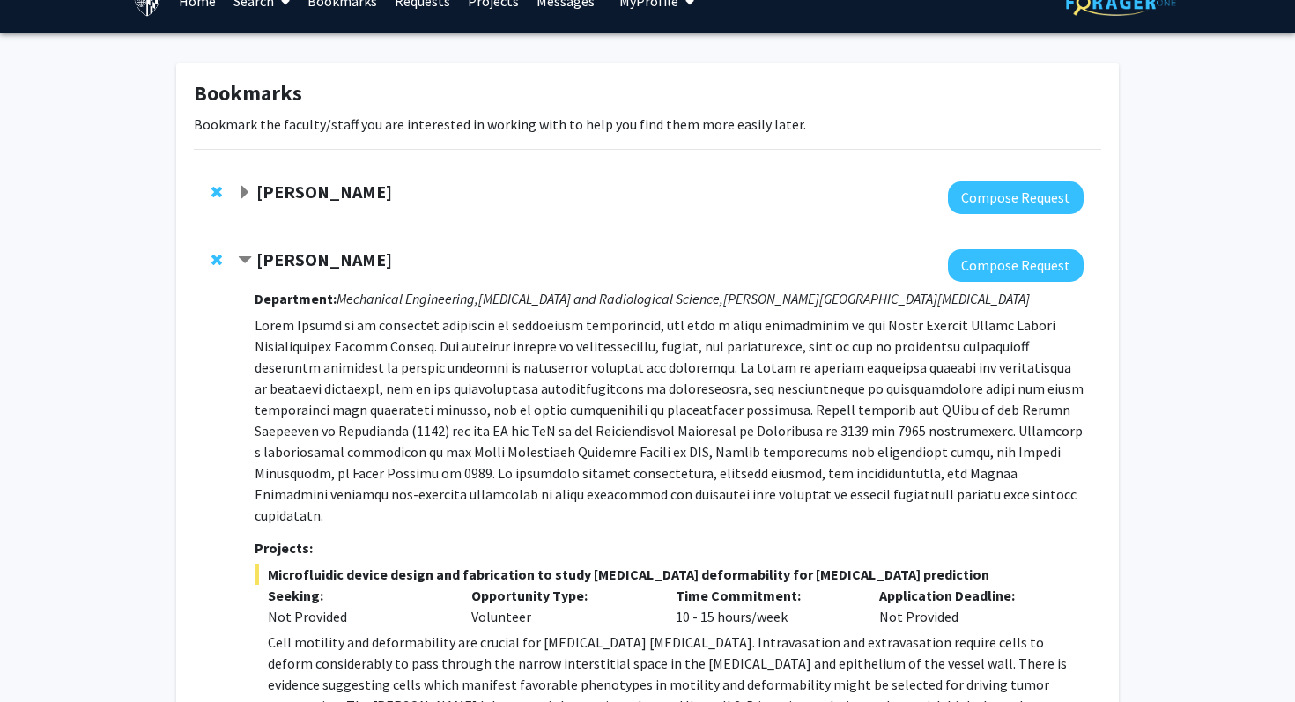
click at [322, 268] on strong "Ishan Barman" at bounding box center [324, 259] width 136 height 22
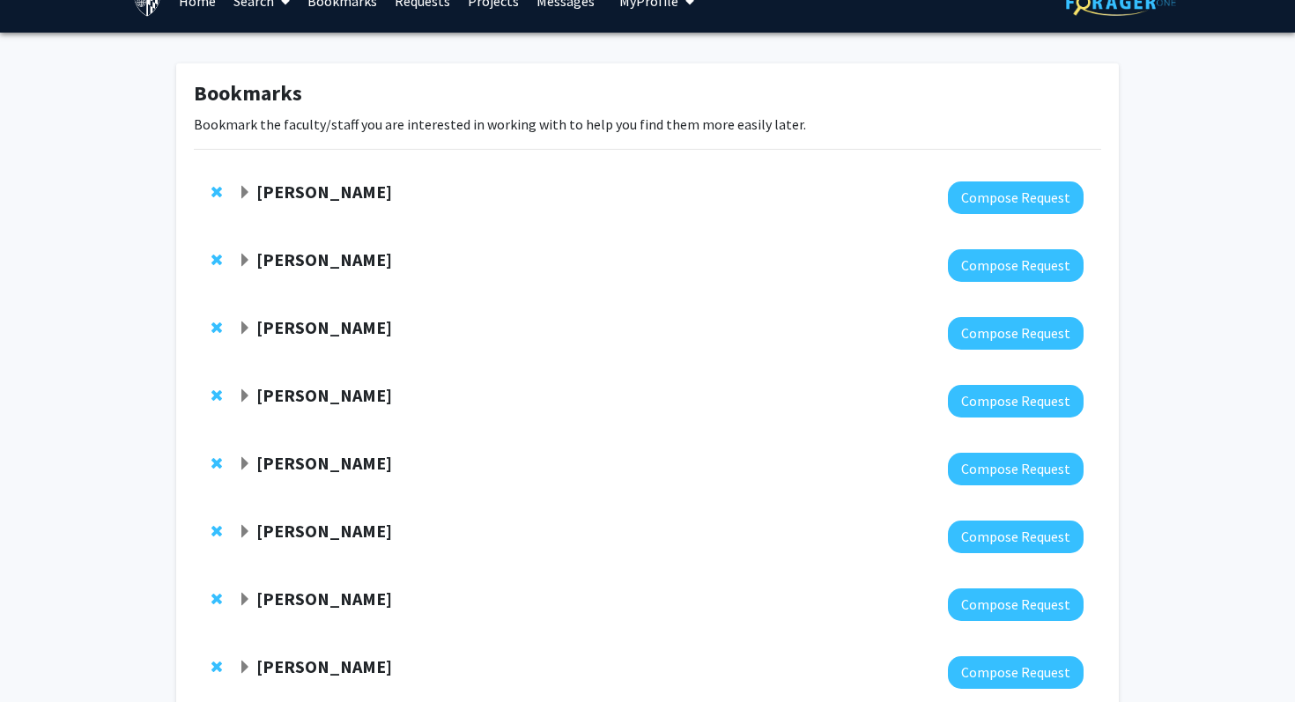
click at [299, 196] on strong "[PERSON_NAME]" at bounding box center [324, 192] width 136 height 22
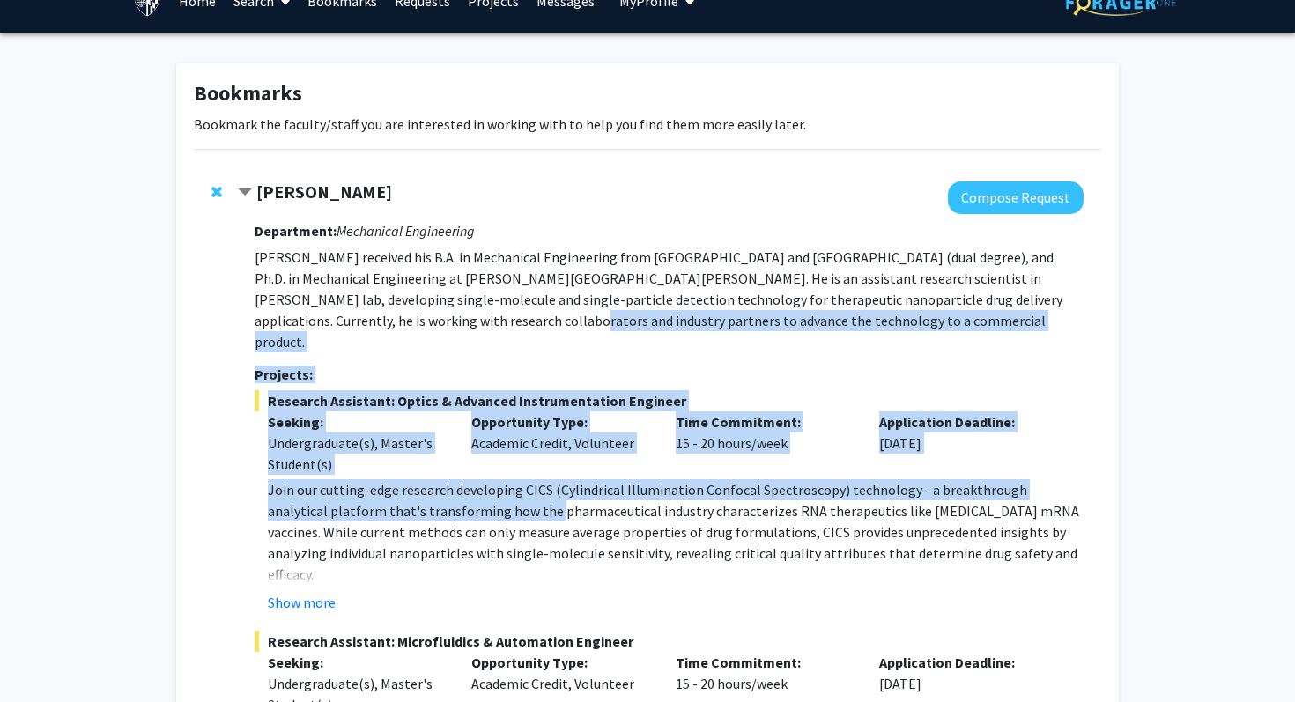
drag, startPoint x: 394, startPoint y: 312, endPoint x: 485, endPoint y: 477, distance: 188.5
click at [489, 480] on div "Department: Mechanical Engineering Sixuan Li received his B.A. in Mechanical En…" at bounding box center [669, 670] width 829 height 913
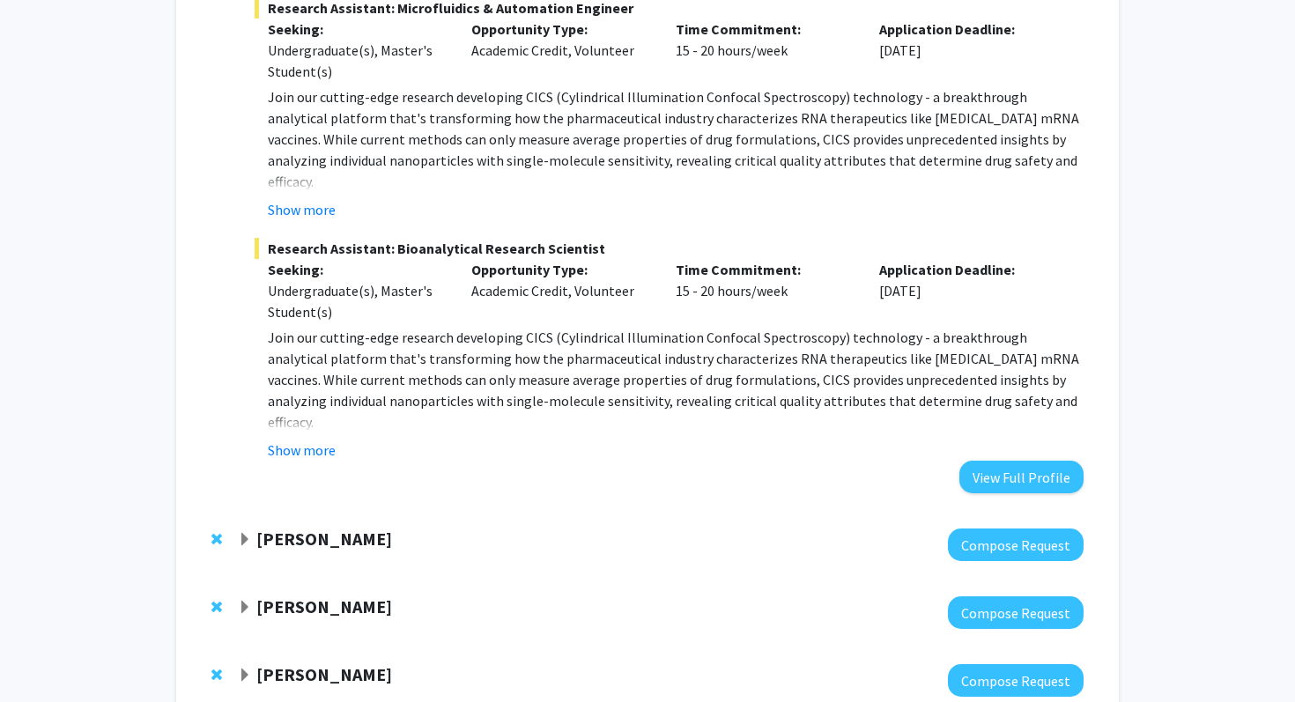
scroll to position [666, 0]
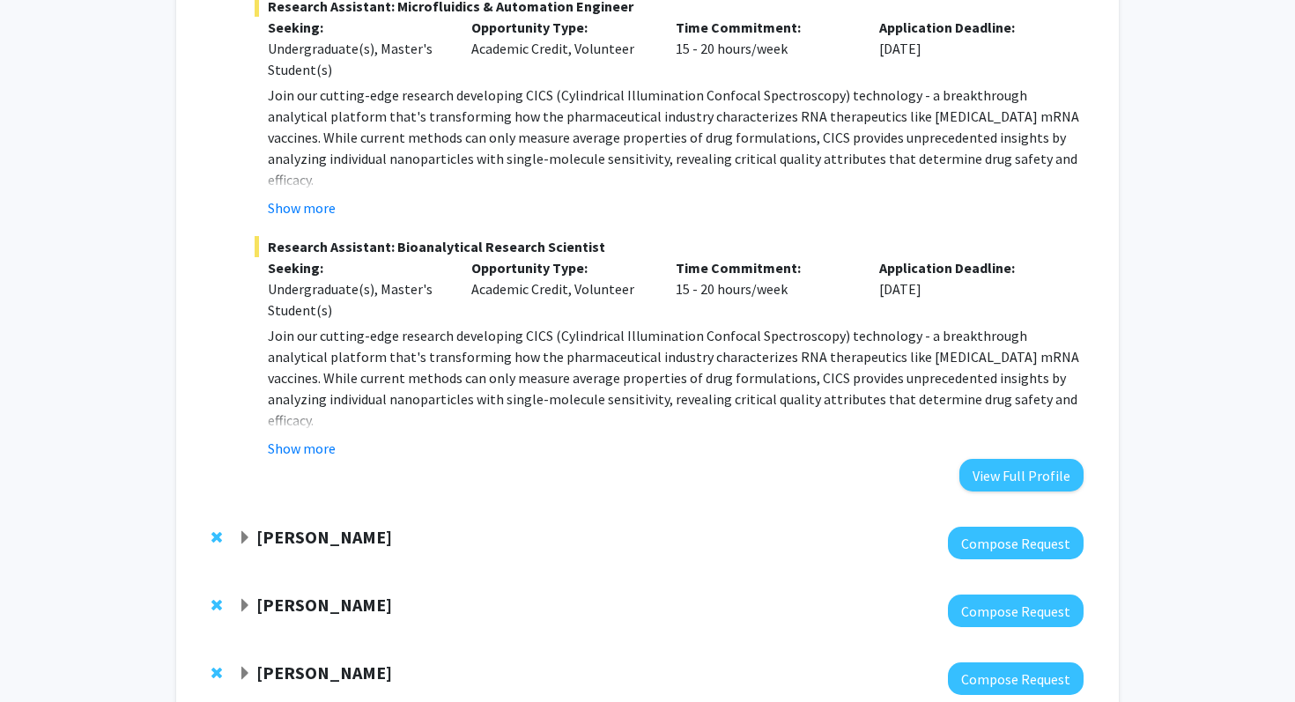
click at [1161, 197] on div "Bookmarks Bookmark the faculty/staff you are interested in working with to help…" at bounding box center [647, 354] width 1295 height 1915
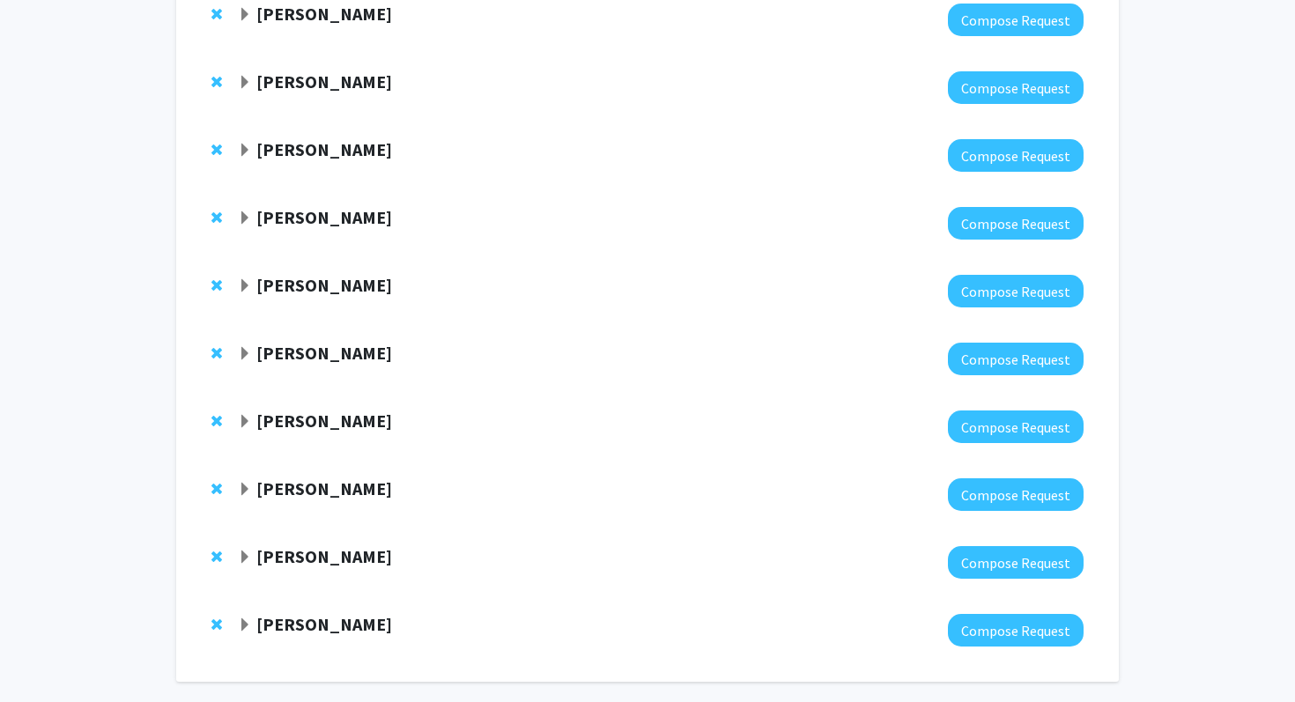
scroll to position [1308, 0]
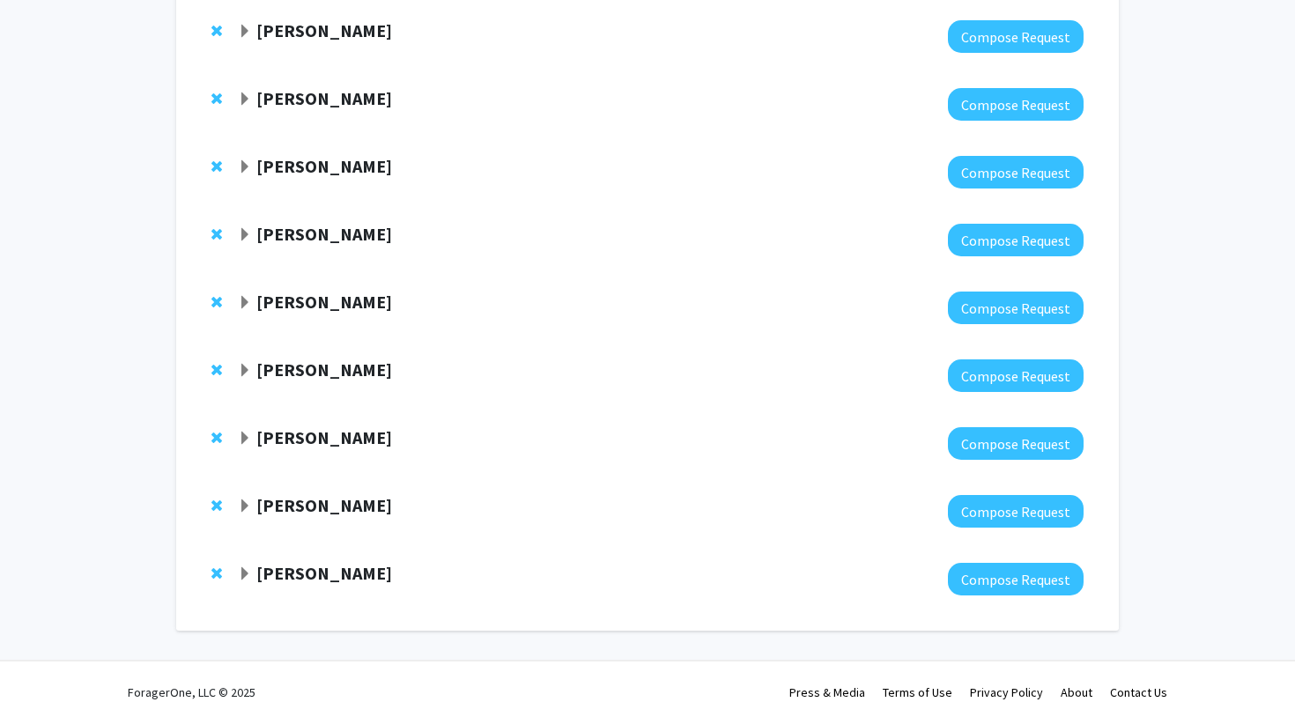
click at [302, 231] on div at bounding box center [661, 240] width 846 height 33
click at [322, 223] on strong "Yannis Paulus" at bounding box center [324, 234] width 136 height 22
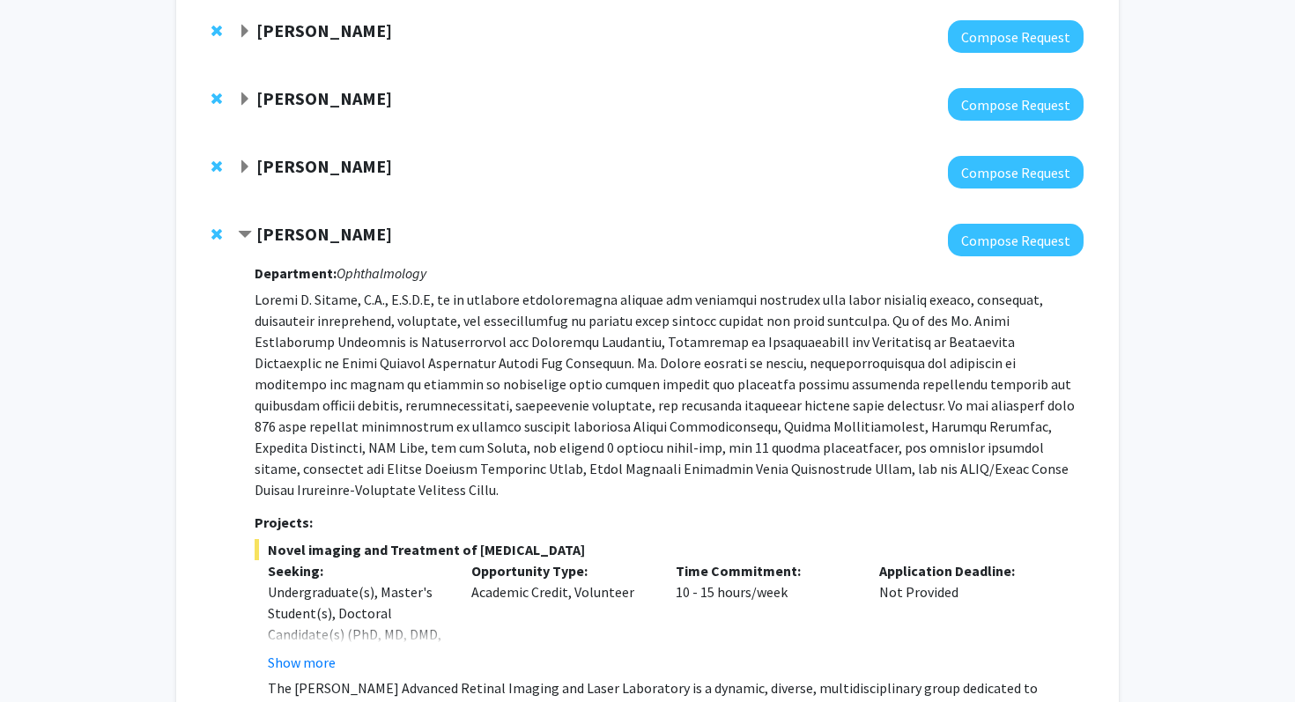
click at [314, 223] on strong "Yannis Paulus" at bounding box center [324, 234] width 136 height 22
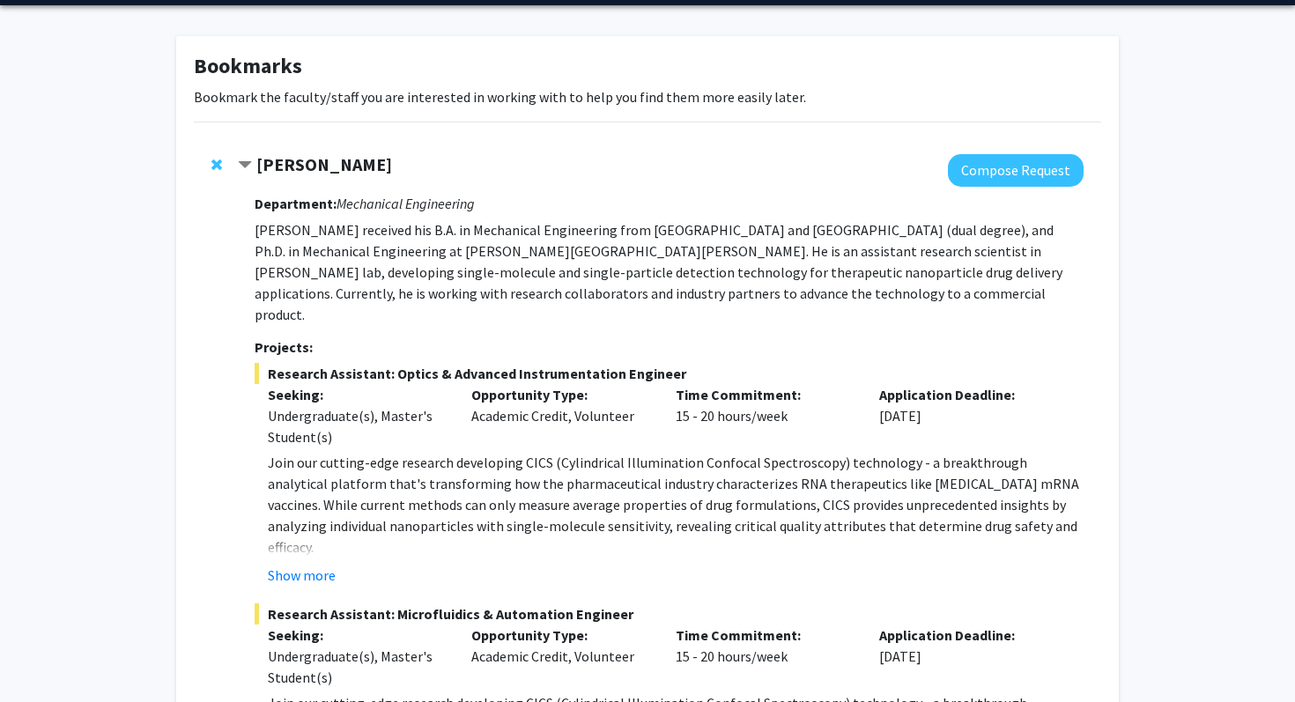
scroll to position [53, 0]
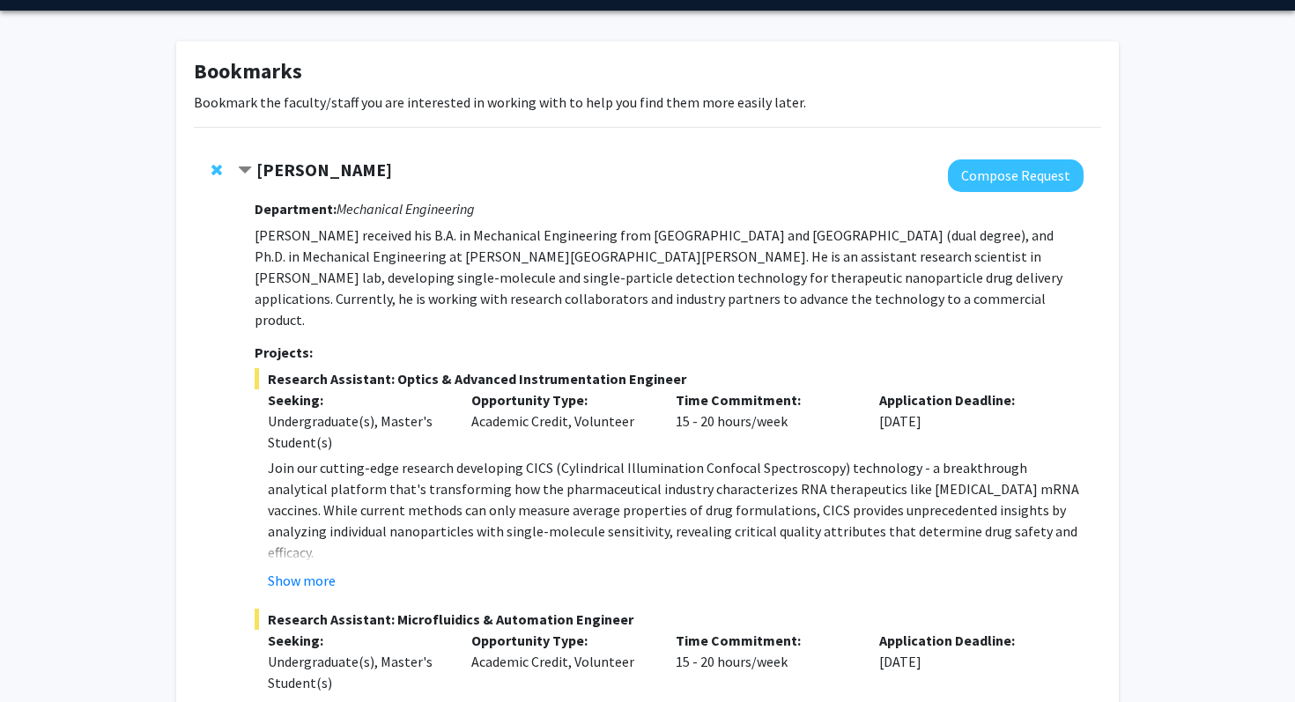
click at [296, 188] on div at bounding box center [661, 175] width 846 height 33
click at [301, 174] on strong "[PERSON_NAME]" at bounding box center [324, 170] width 136 height 22
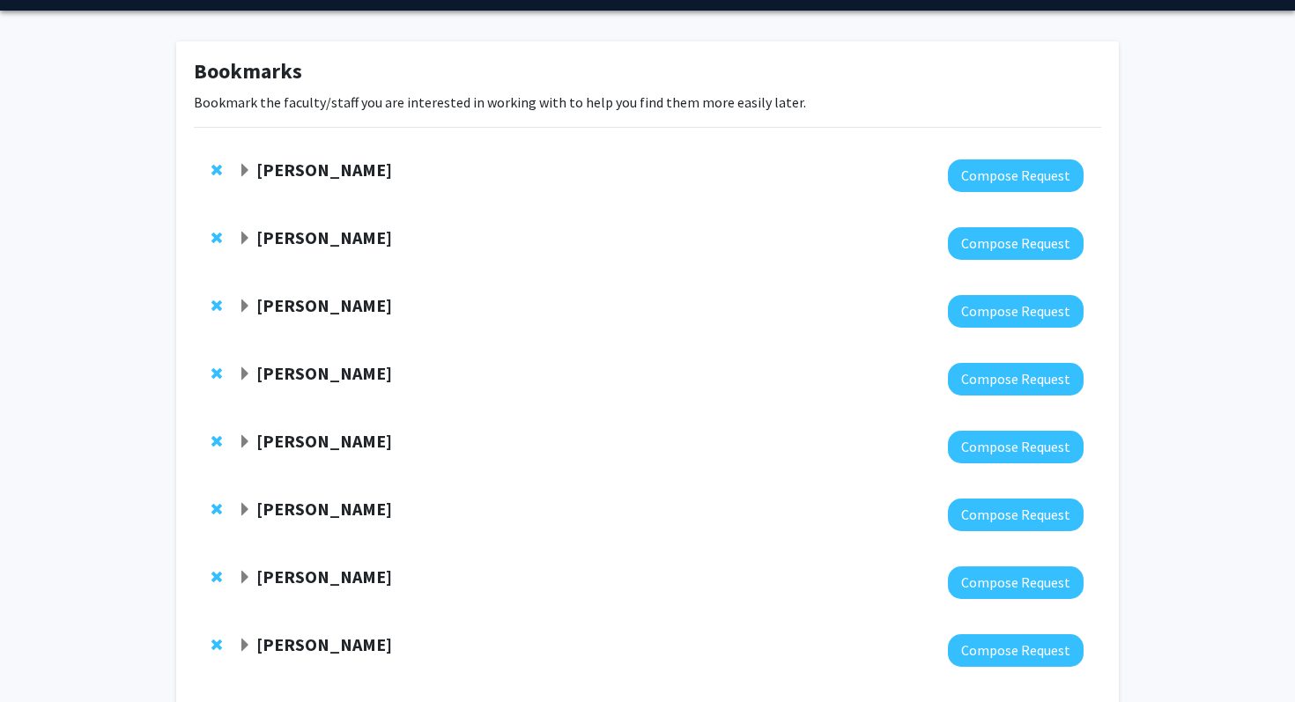
scroll to position [417, 0]
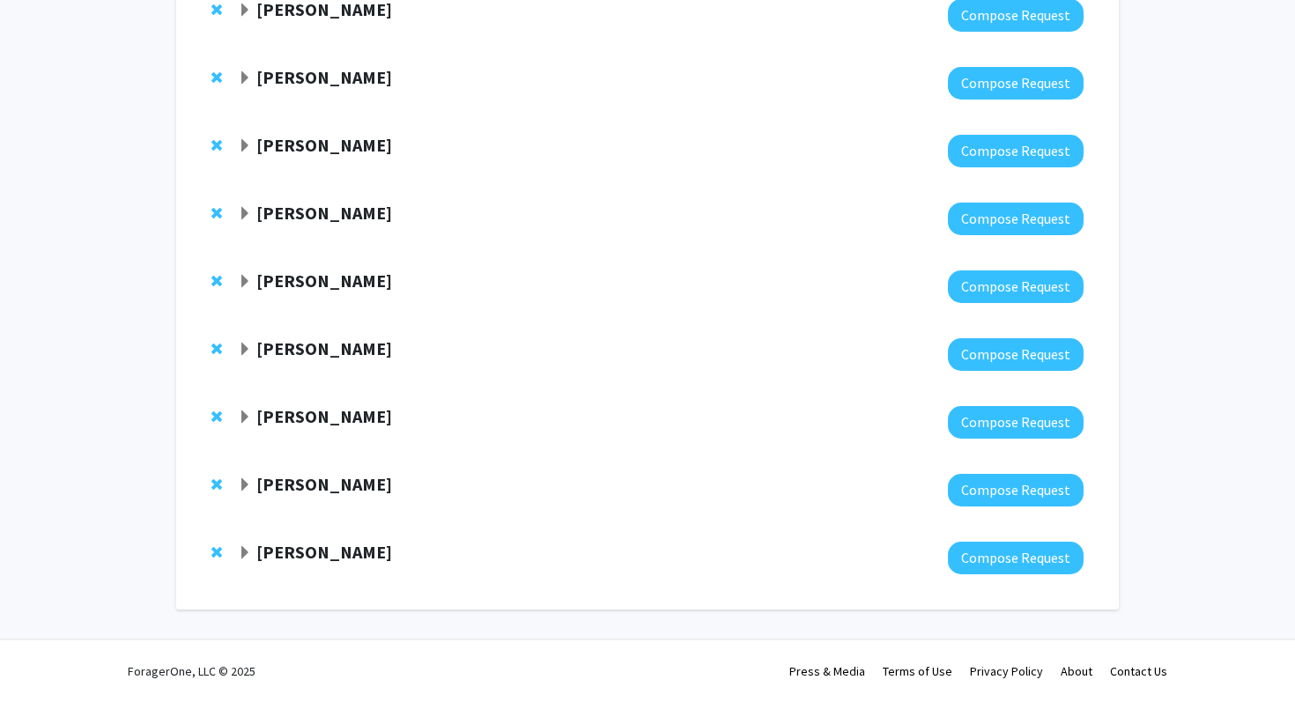
click at [348, 418] on strong "Victoria Paone" at bounding box center [324, 416] width 136 height 22
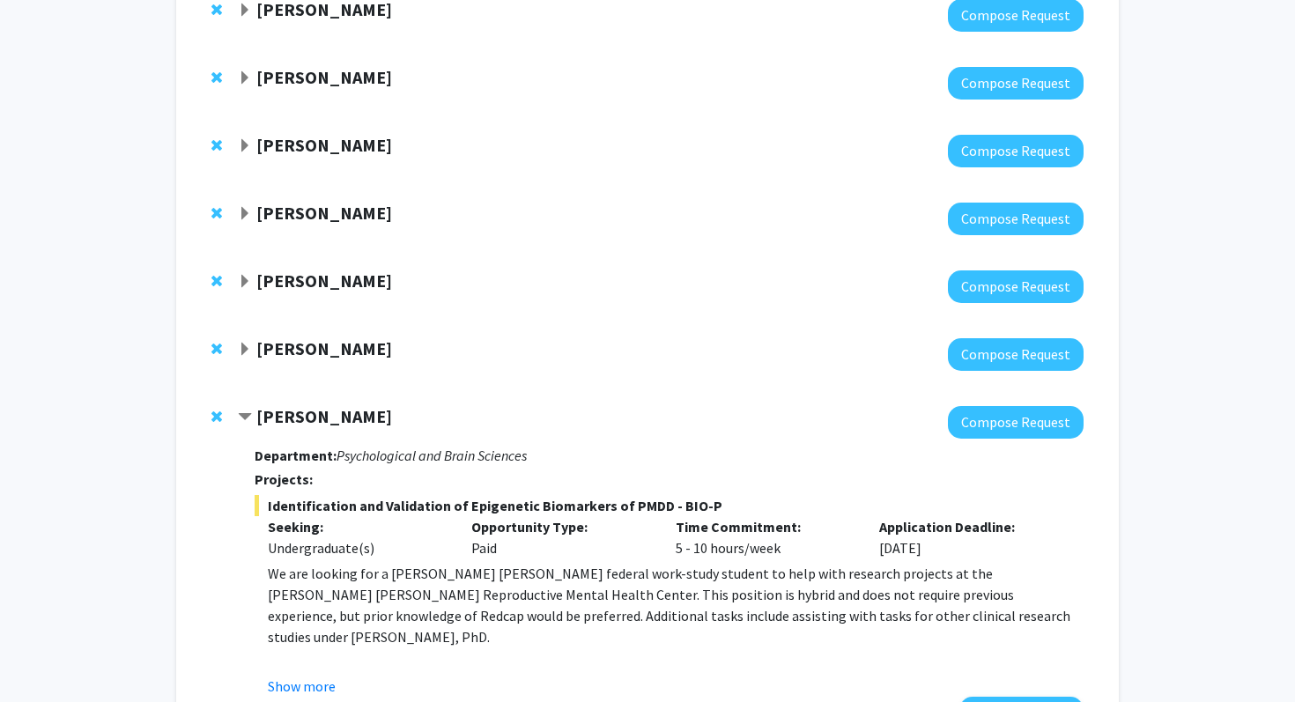
click at [348, 411] on strong "Victoria Paone" at bounding box center [324, 416] width 136 height 22
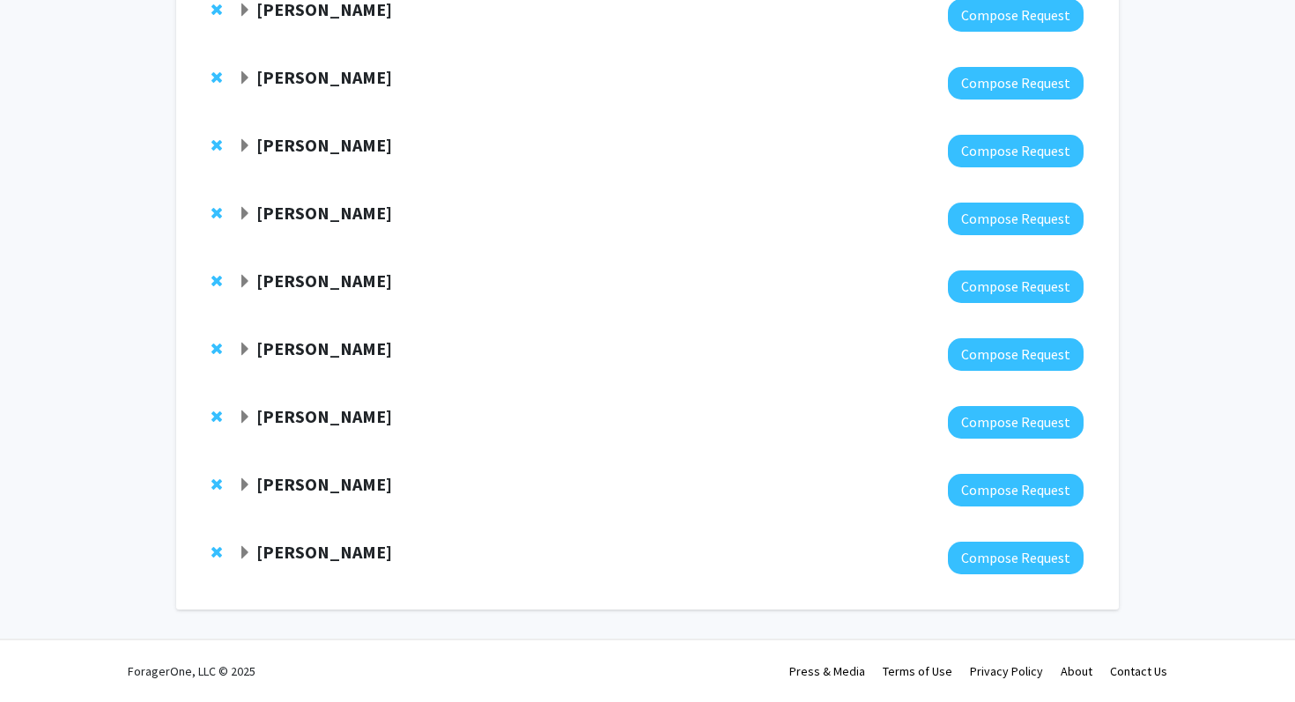
click at [339, 356] on strong "Karen Fleming" at bounding box center [324, 348] width 136 height 22
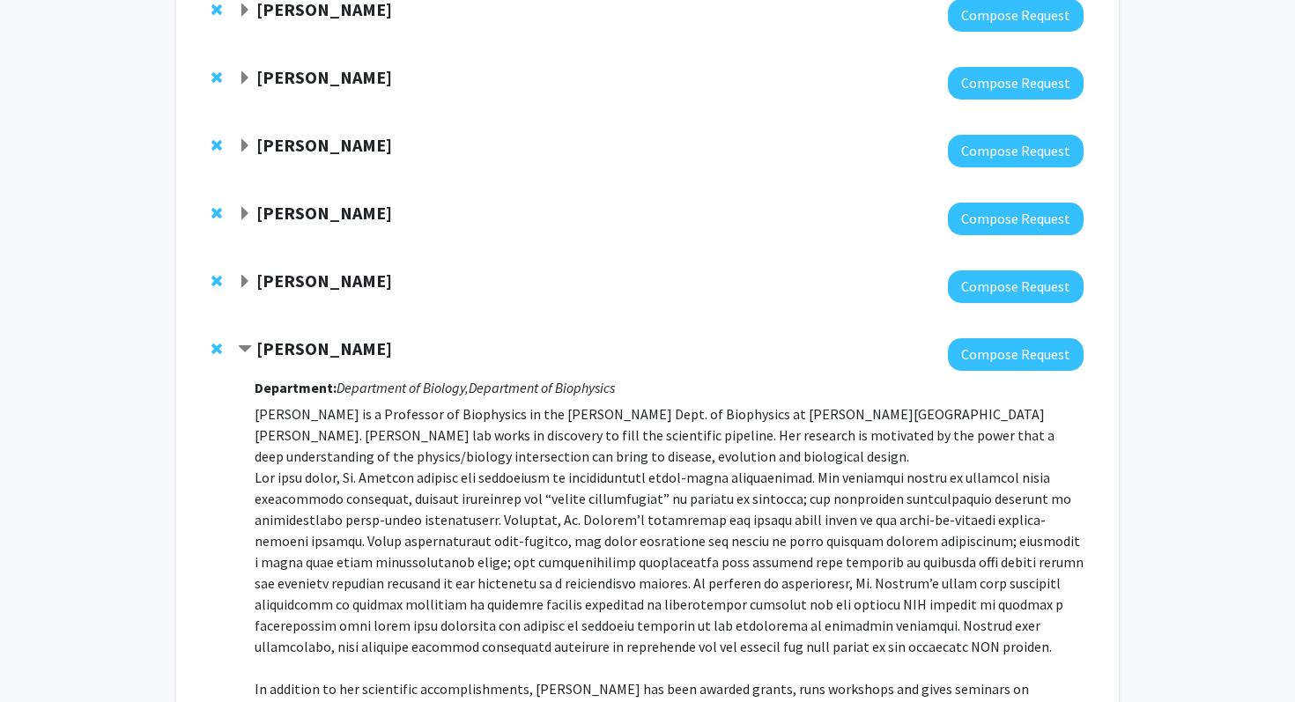
scroll to position [0, 0]
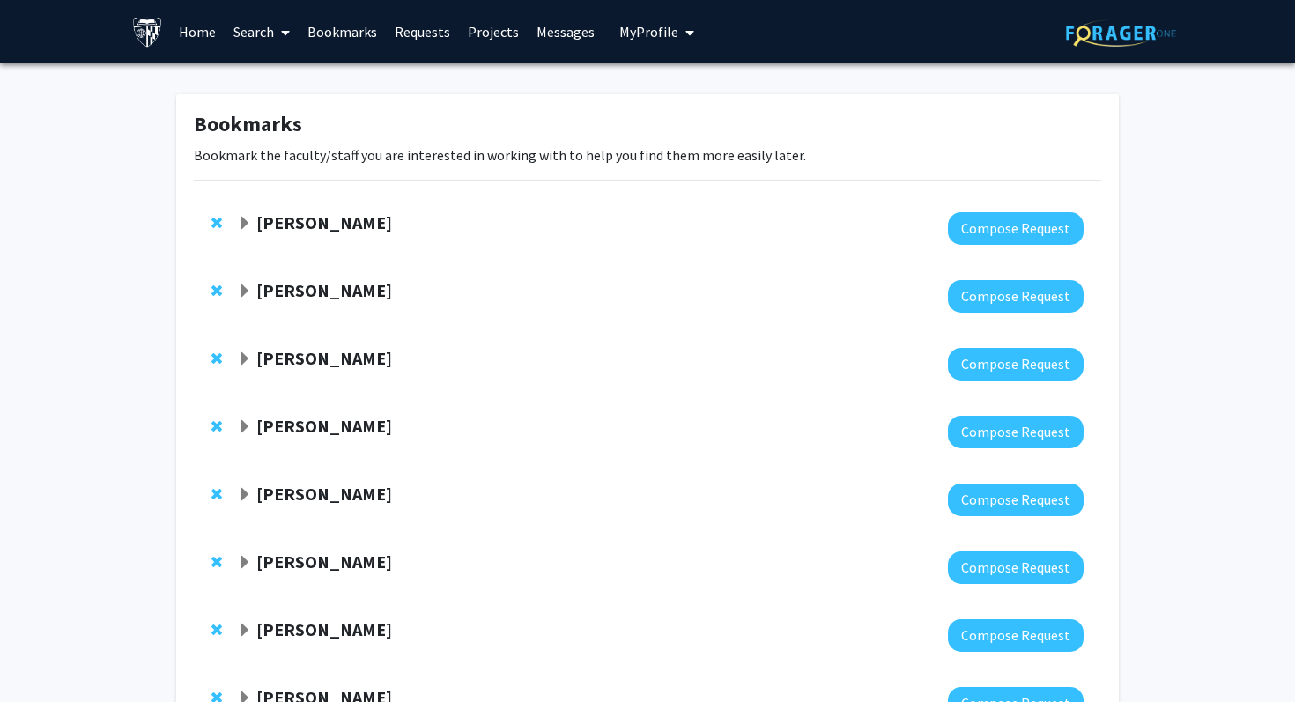
click at [305, 229] on strong "[PERSON_NAME]" at bounding box center [324, 222] width 136 height 22
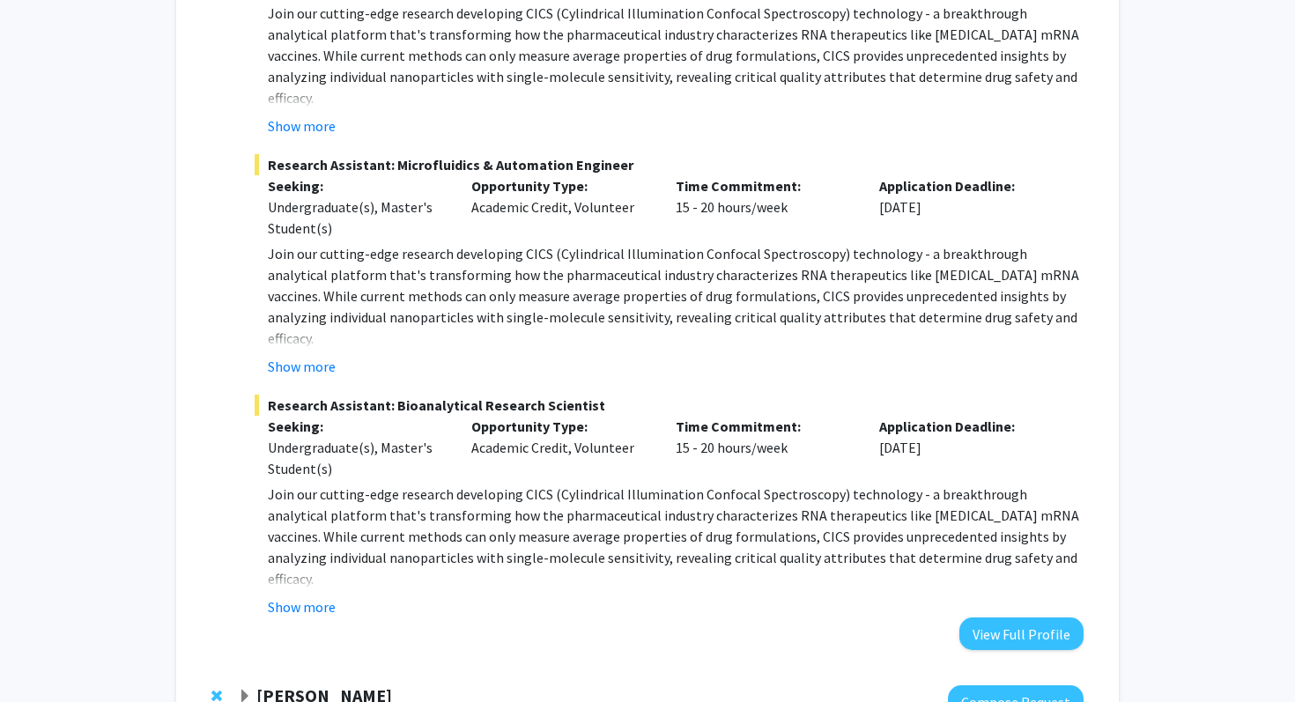
scroll to position [547, 0]
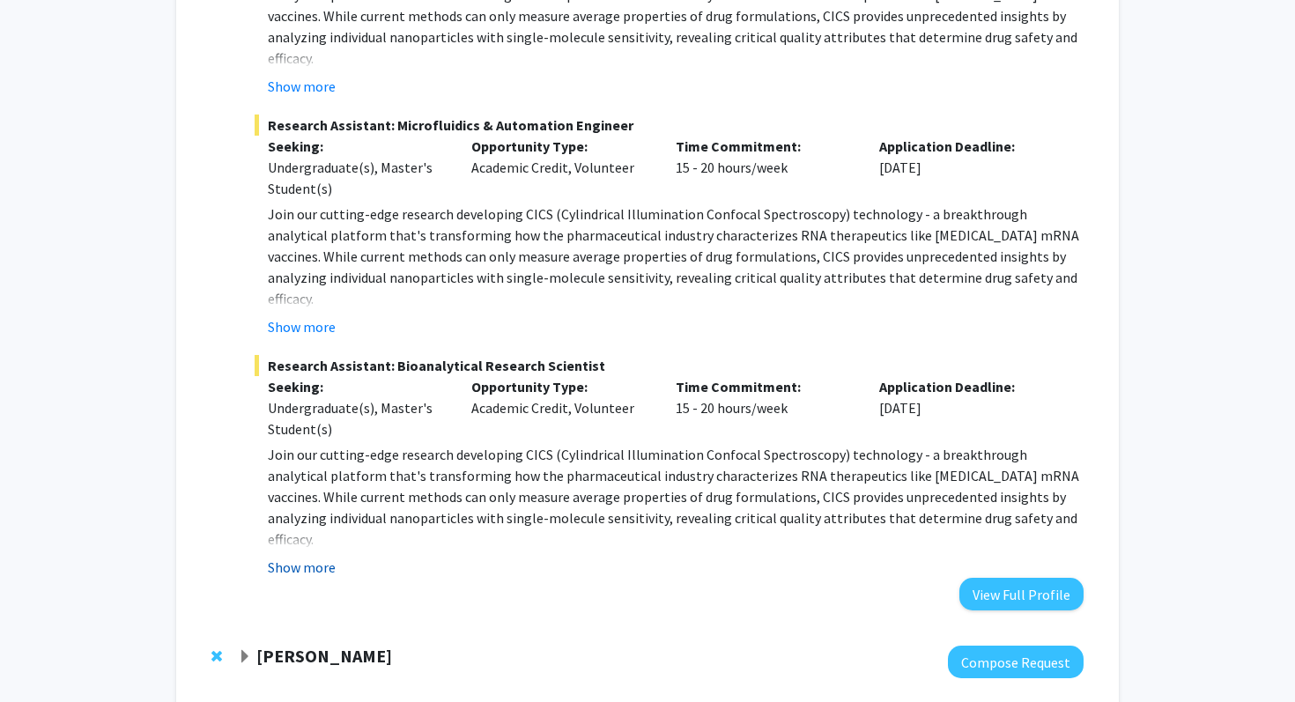
click at [330, 557] on button "Show more" at bounding box center [302, 567] width 68 height 21
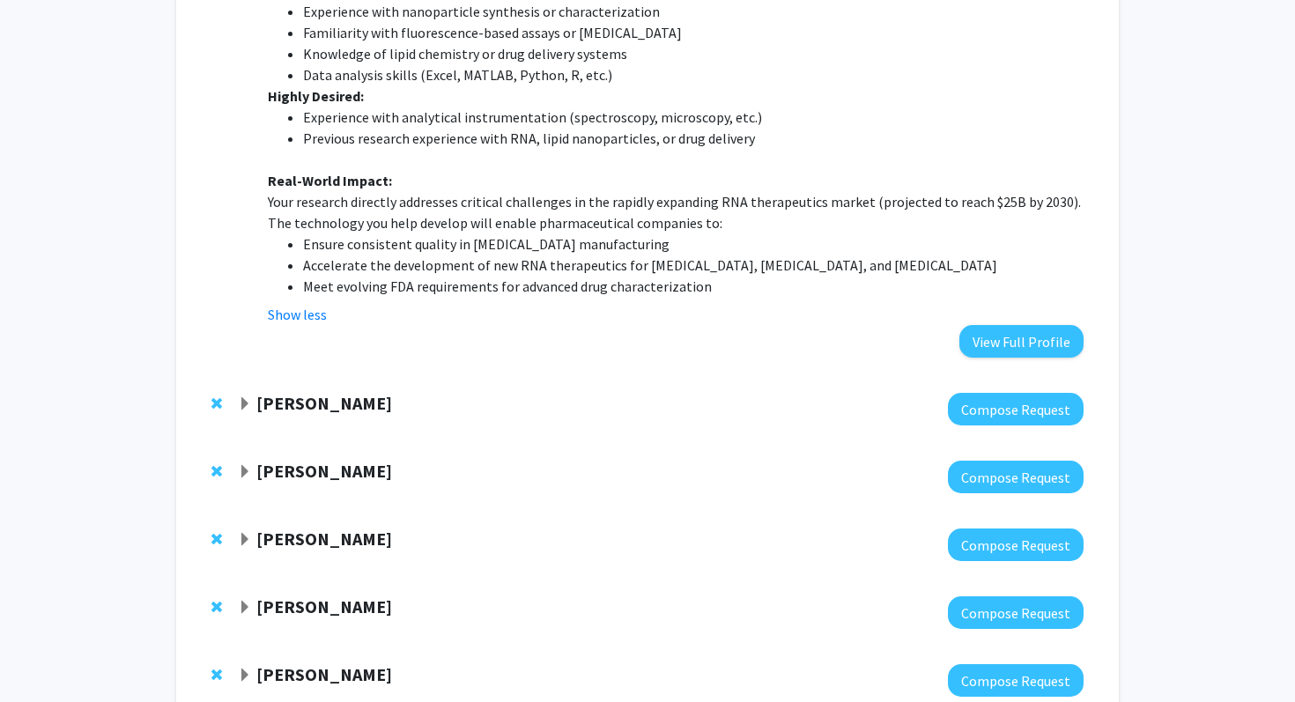
scroll to position [1492, 0]
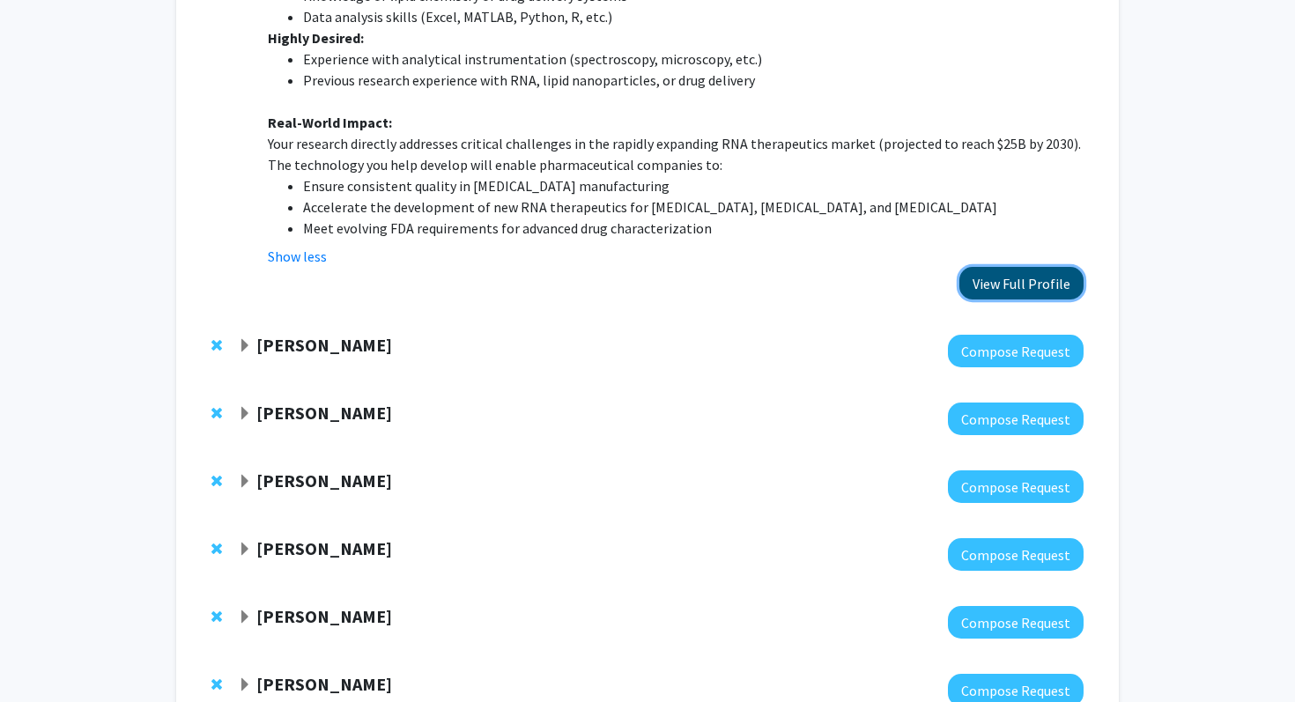
click at [1031, 267] on button "View Full Profile" at bounding box center [1021, 283] width 124 height 33
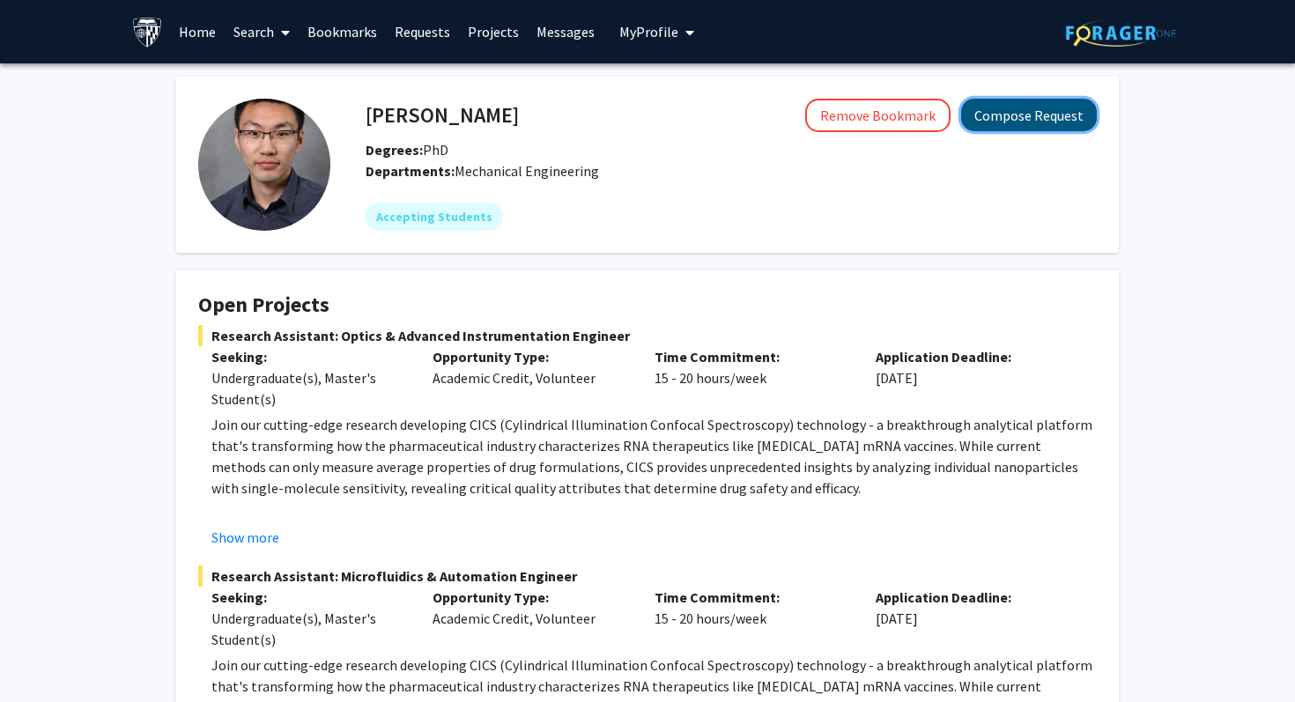
click at [1076, 115] on button "Compose Request" at bounding box center [1029, 115] width 136 height 33
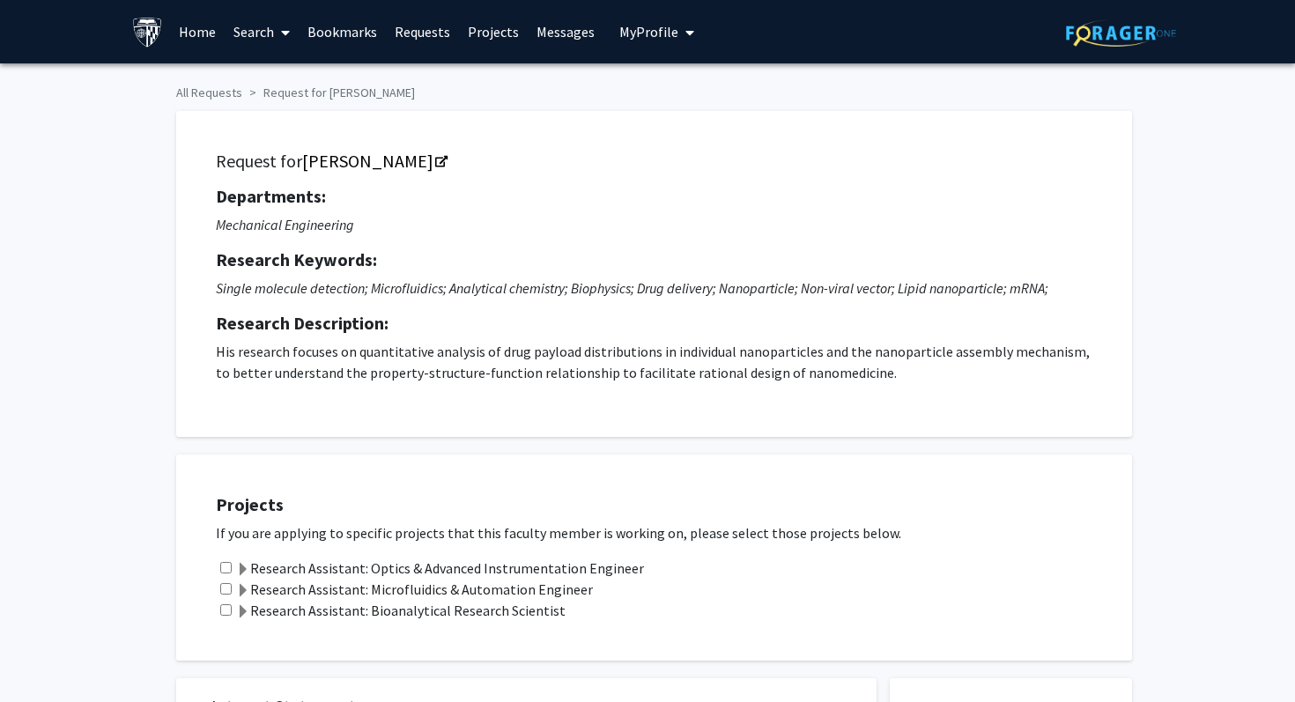
click at [423, 620] on label "Research Assistant: Bioanalytical Research Scientist" at bounding box center [400, 610] width 329 height 21
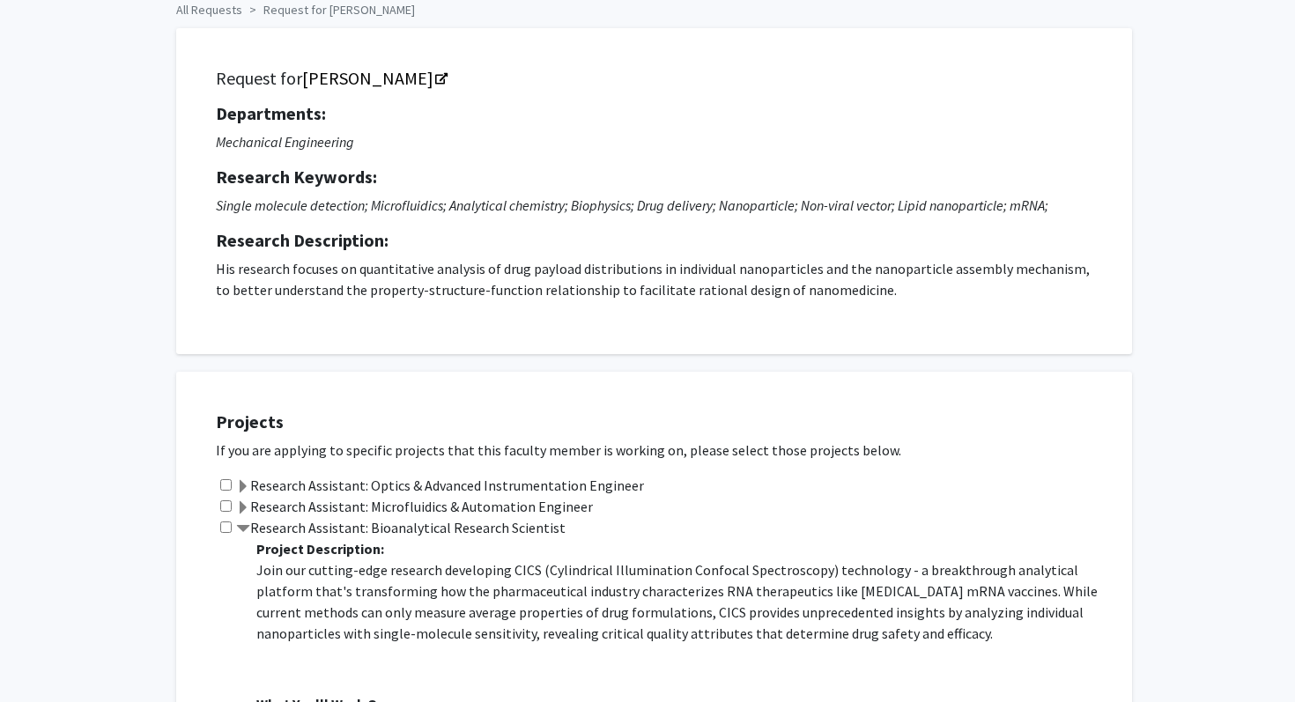
scroll to position [159, 0]
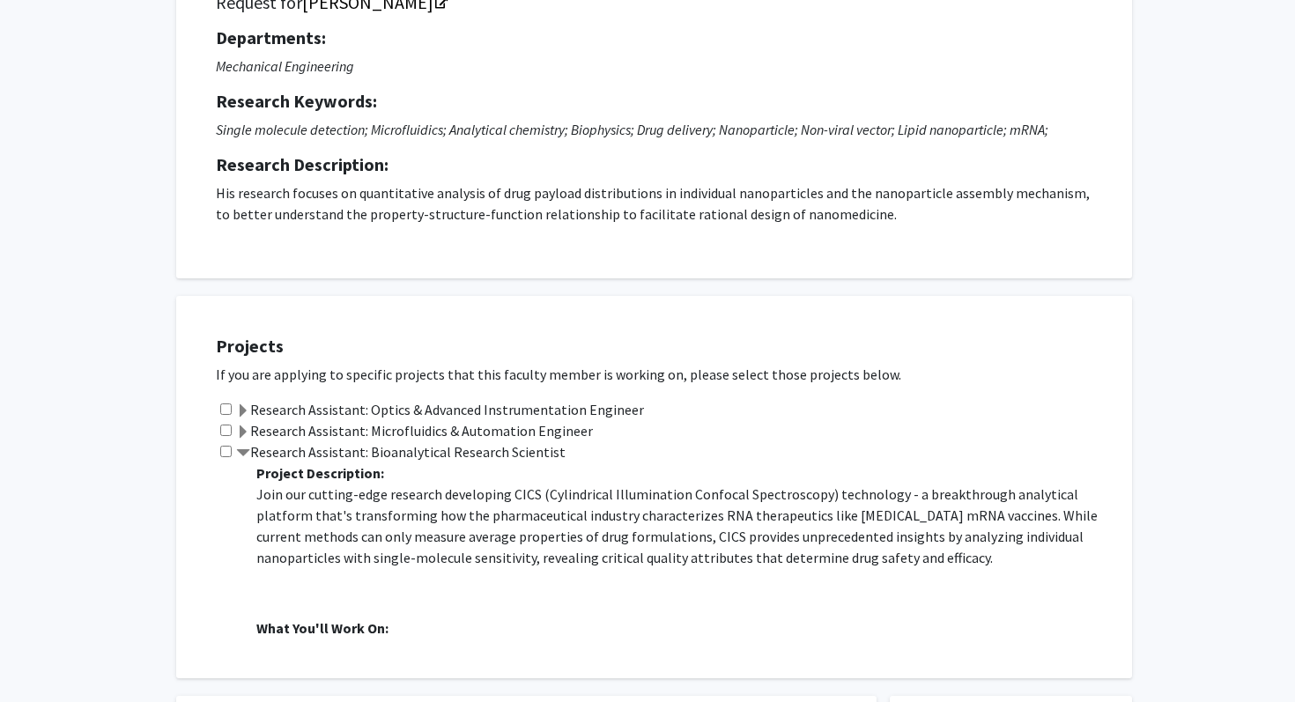
click at [227, 449] on input "checkbox" at bounding box center [225, 451] width 11 height 11
checkbox input "true"
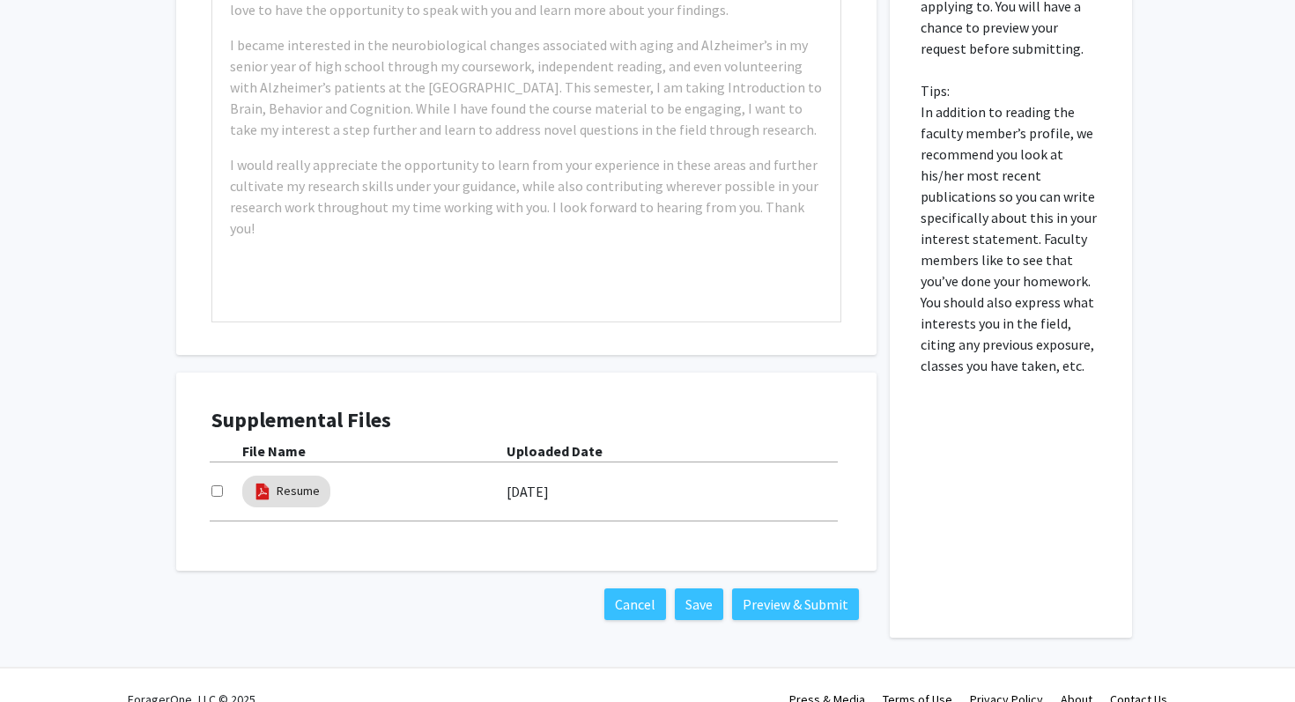
scroll to position [1053, 0]
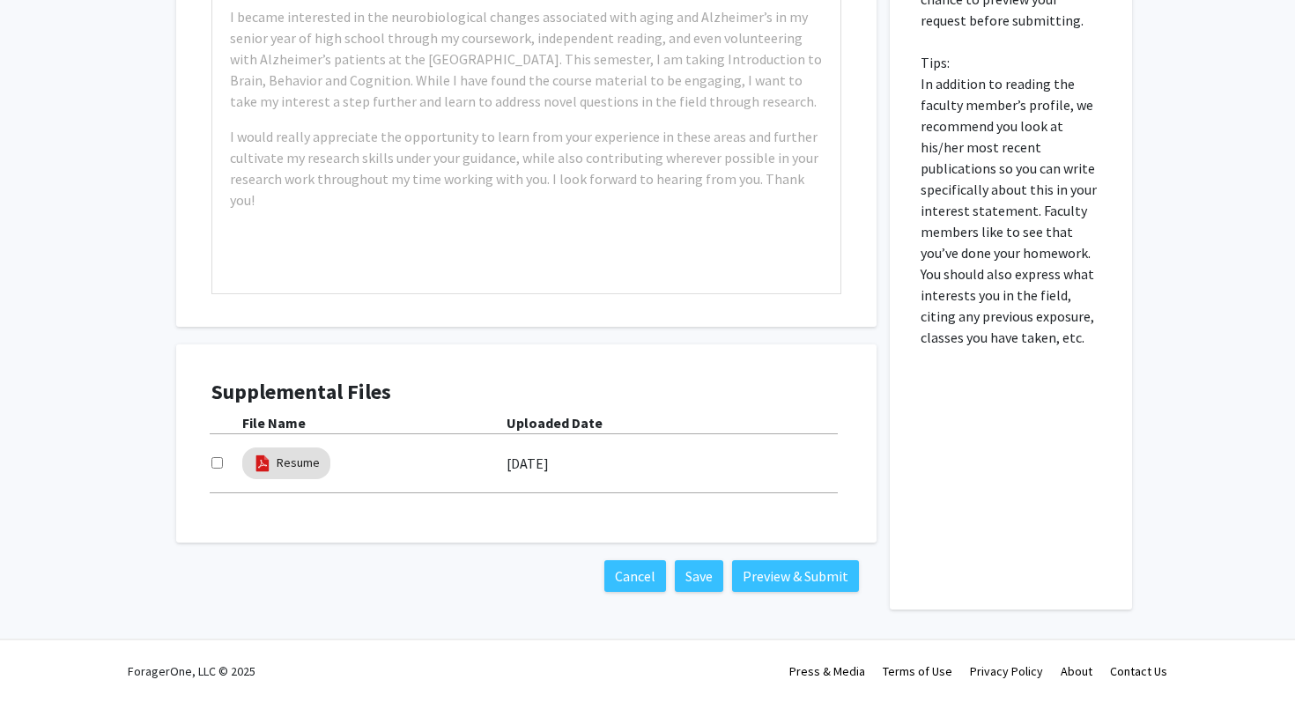
click at [216, 463] on input "checkbox" at bounding box center [216, 462] width 11 height 11
checkbox input "true"
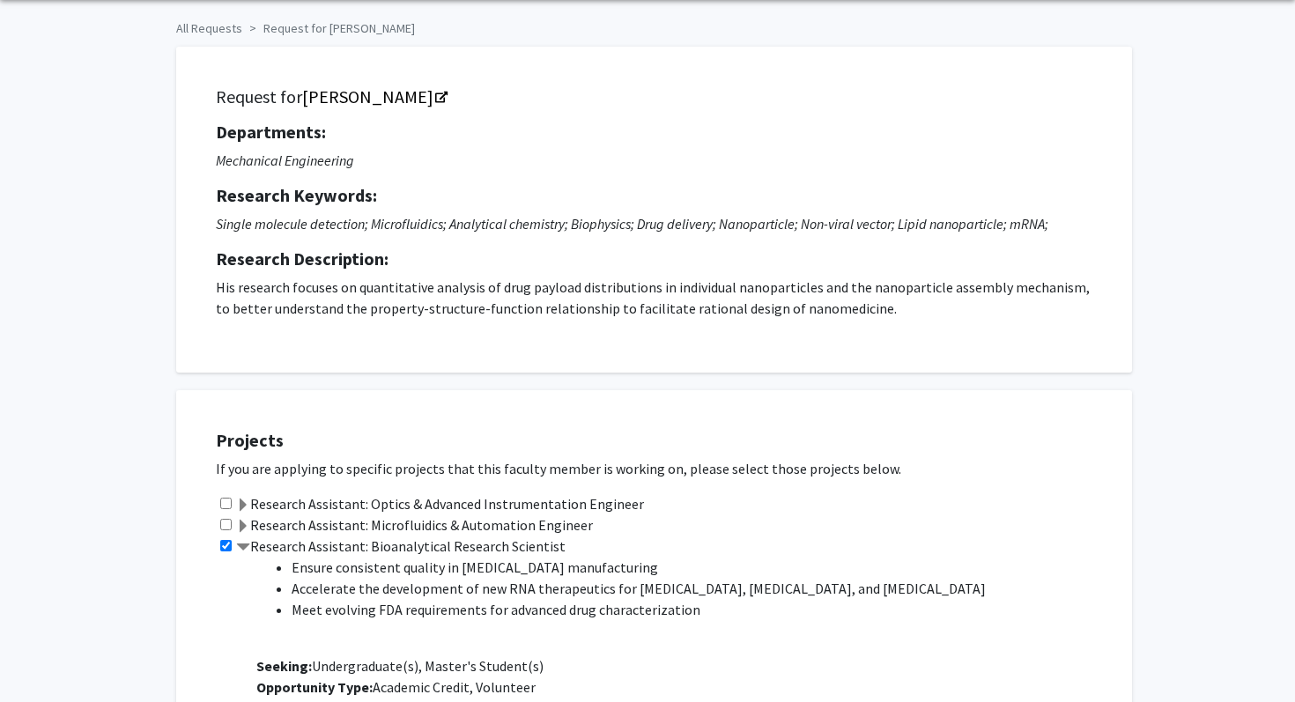
scroll to position [0, 0]
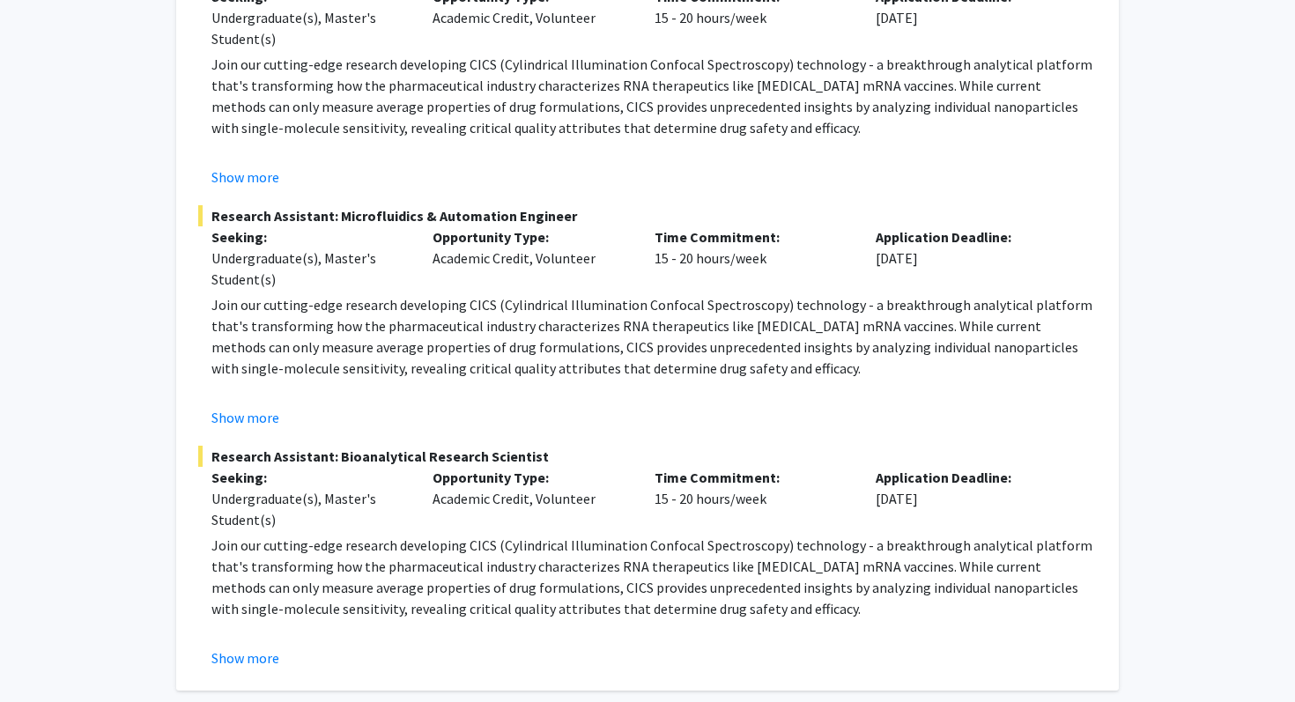
scroll to position [381, 0]
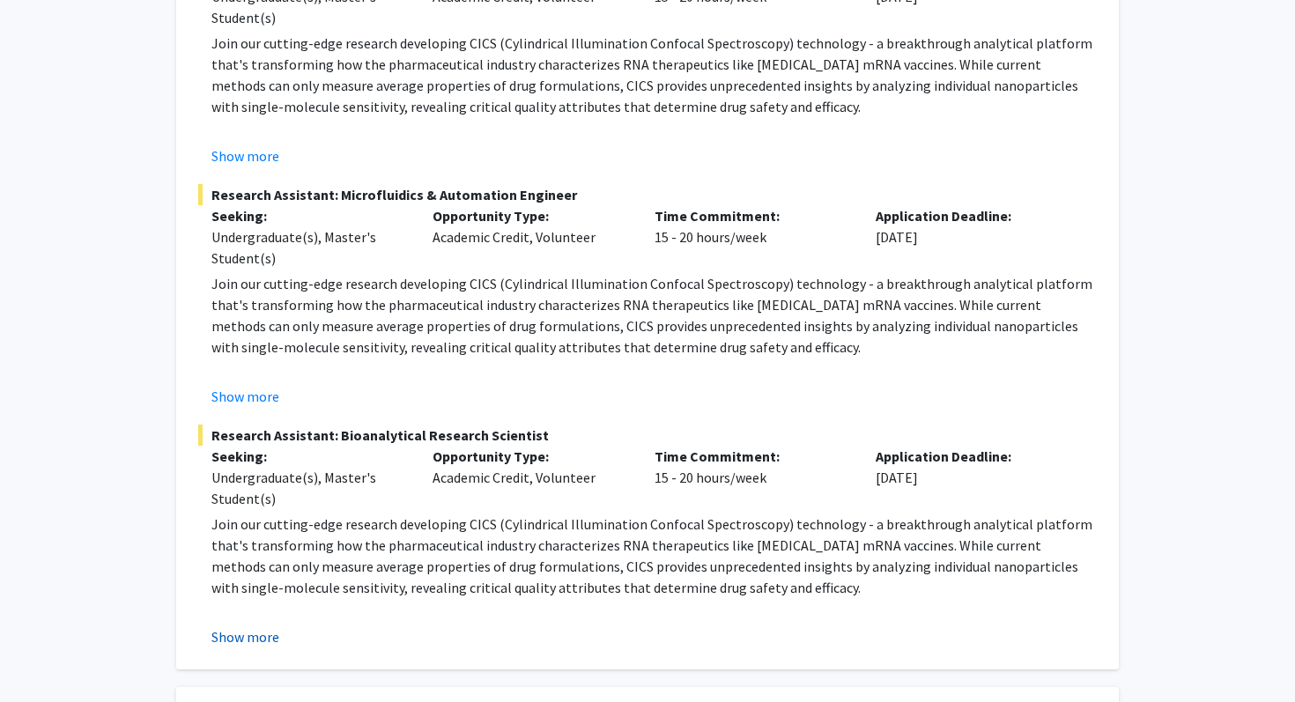
click at [275, 640] on button "Show more" at bounding box center [245, 636] width 68 height 21
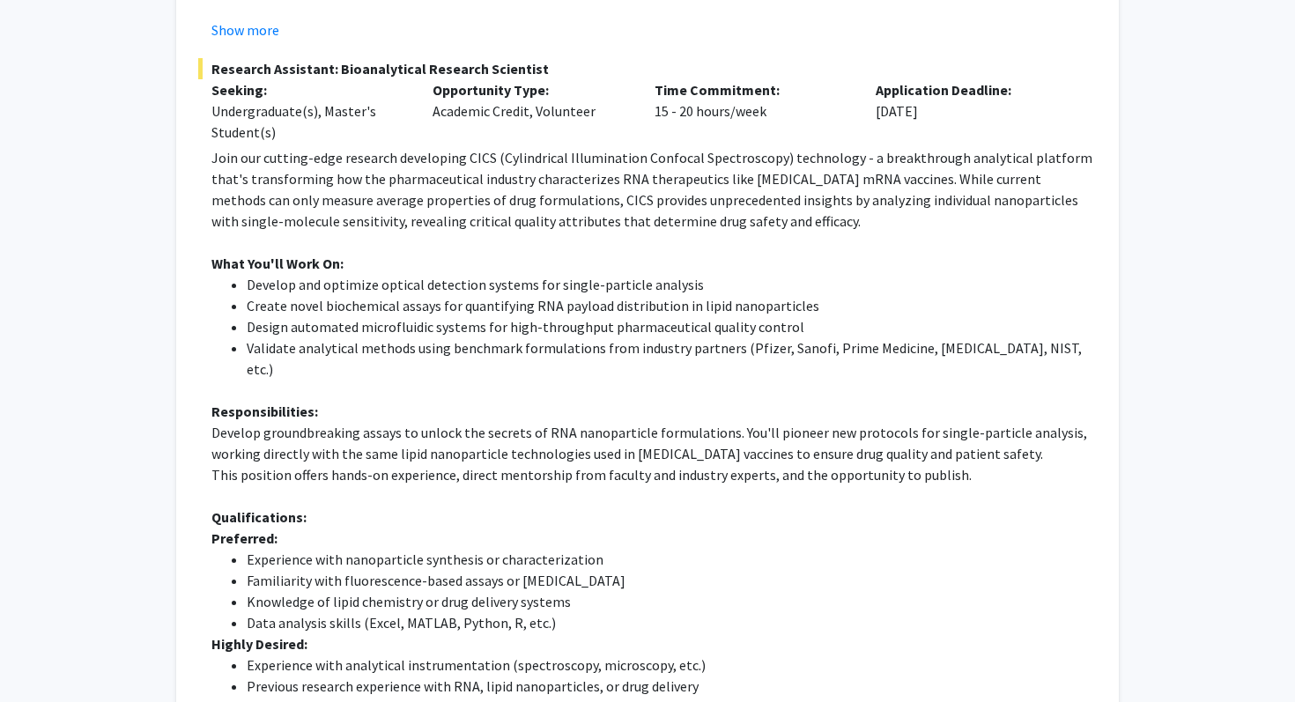
scroll to position [0, 0]
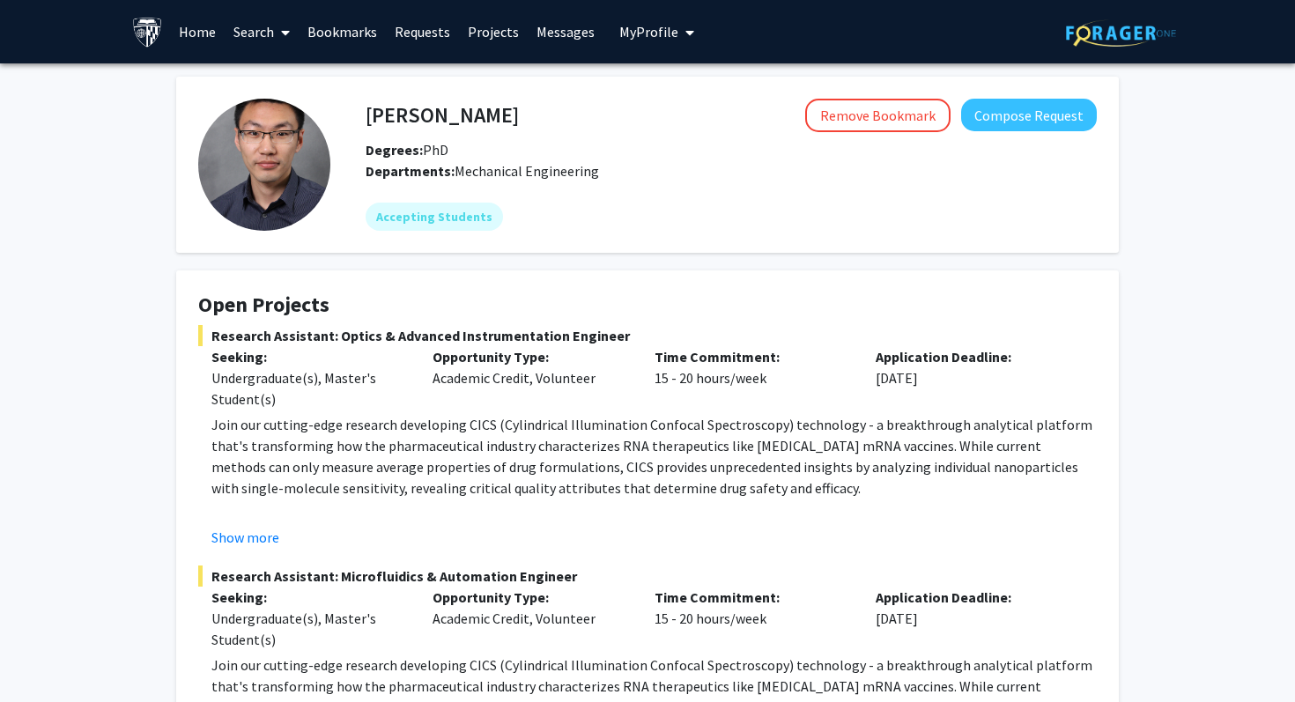
click at [411, 34] on link "Requests" at bounding box center [422, 32] width 73 height 62
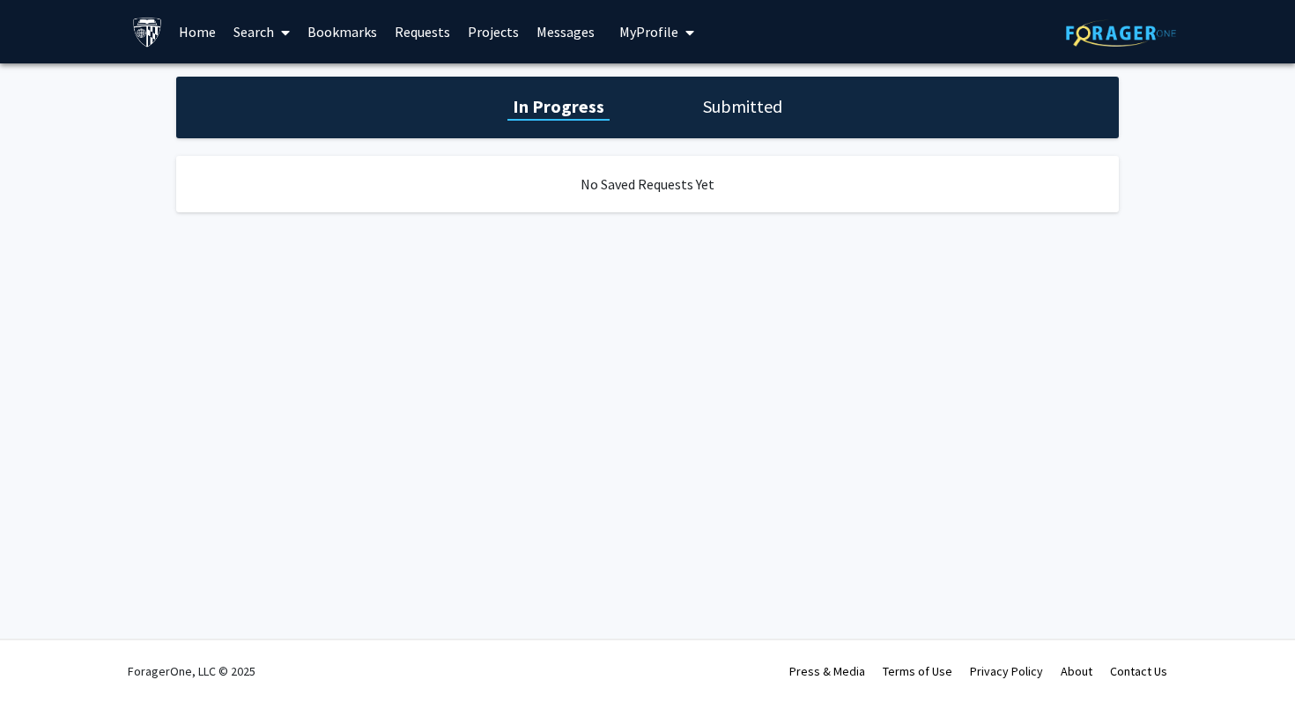
click at [642, 40] on span "My Profile" at bounding box center [648, 32] width 59 height 18
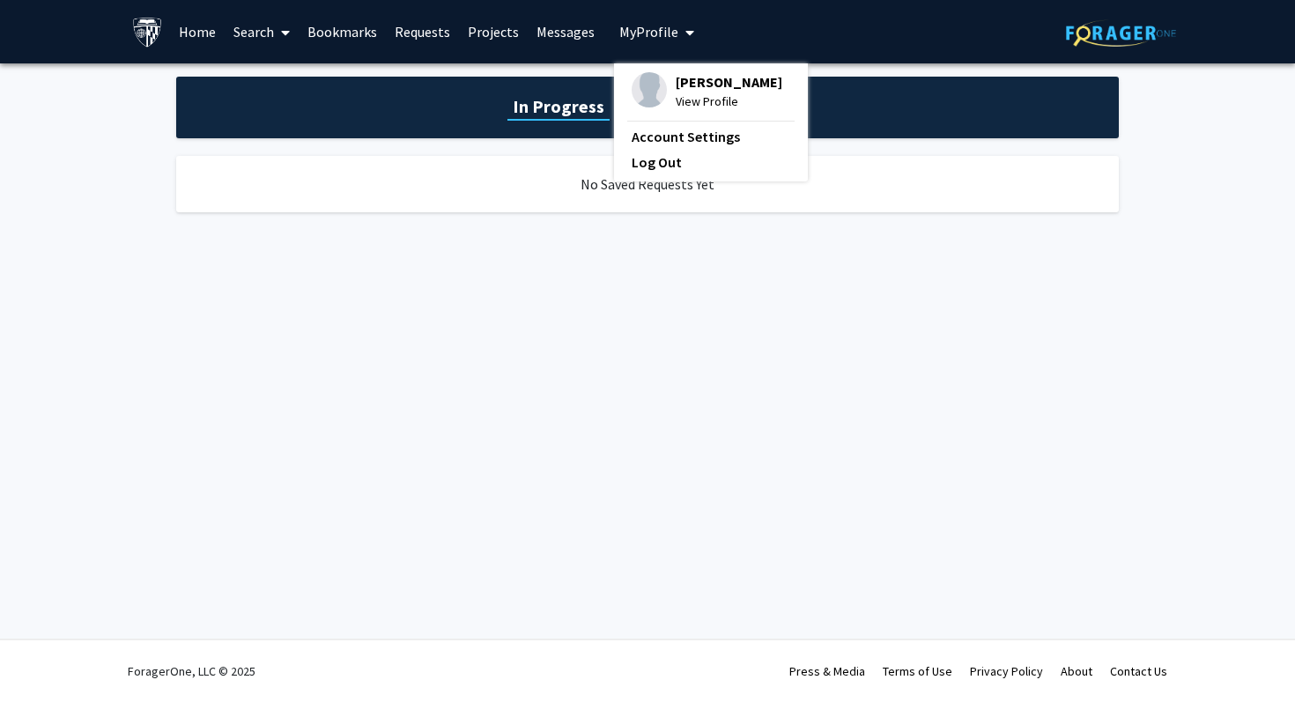
click at [552, 40] on link "Messages" at bounding box center [566, 32] width 76 height 62
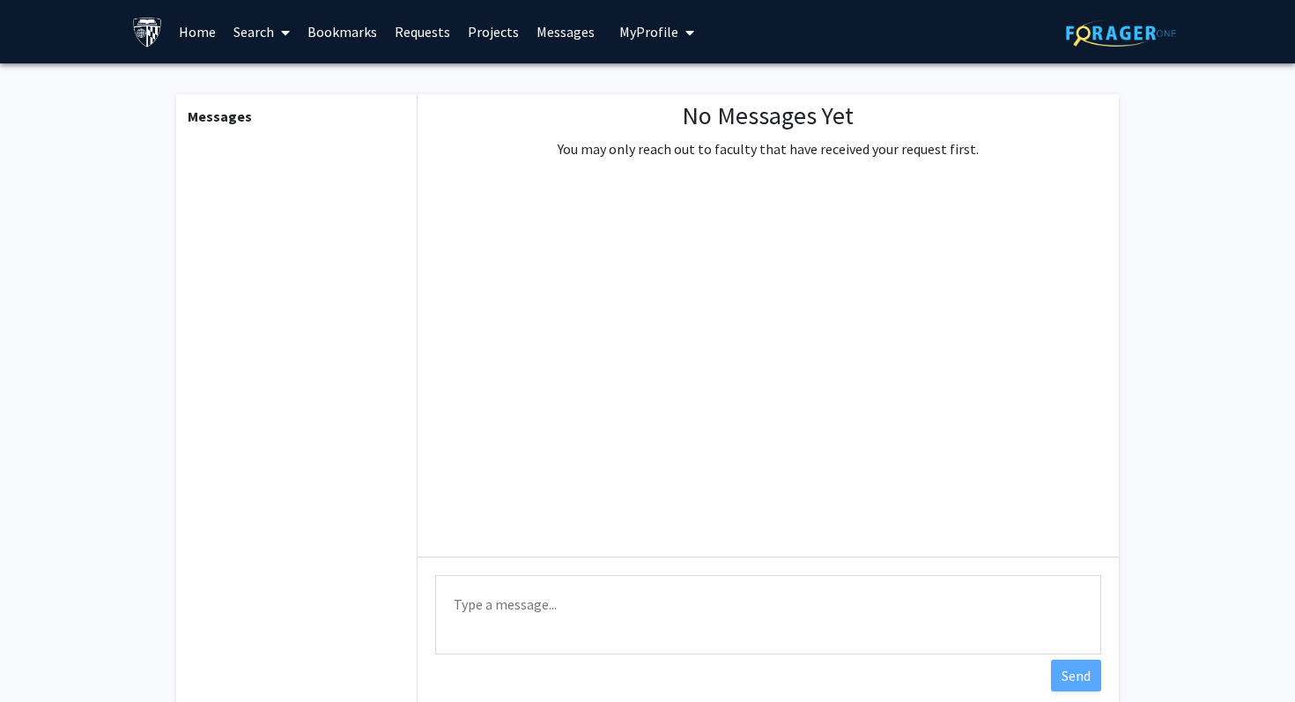
click at [245, 28] on link "Search" at bounding box center [262, 32] width 74 height 62
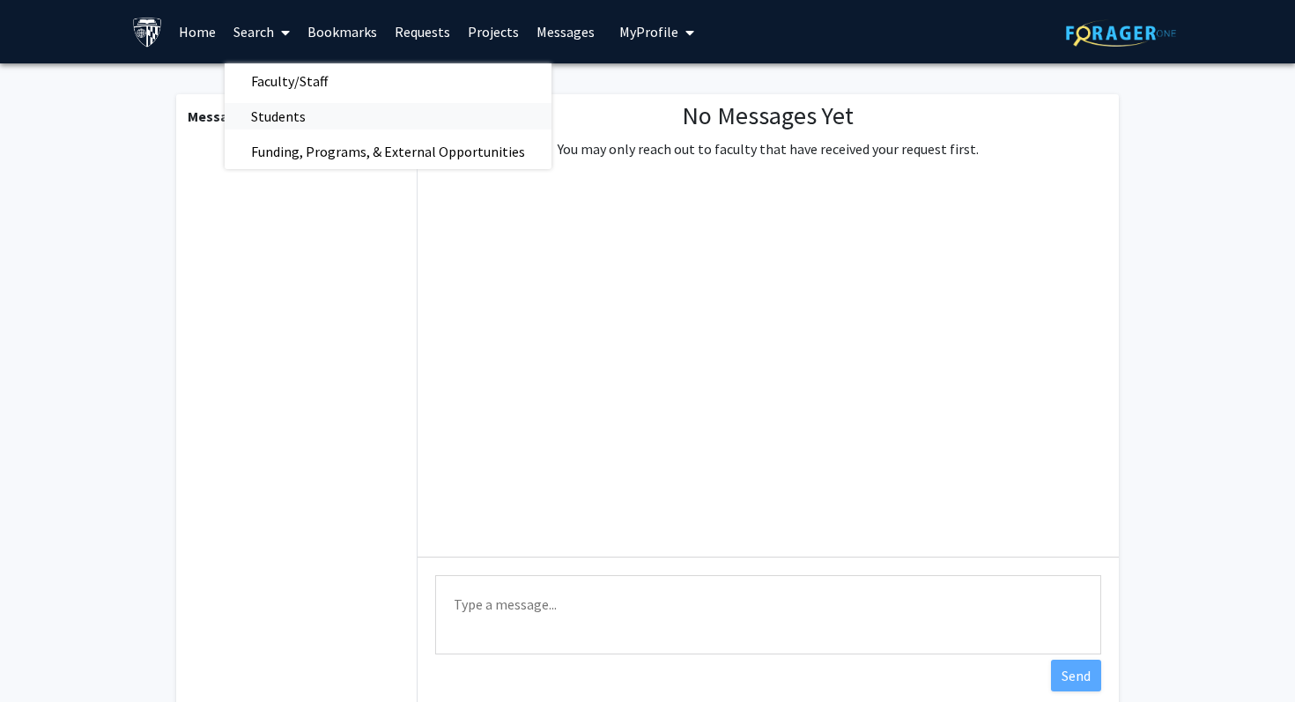
click at [306, 124] on span "Students" at bounding box center [278, 116] width 107 height 35
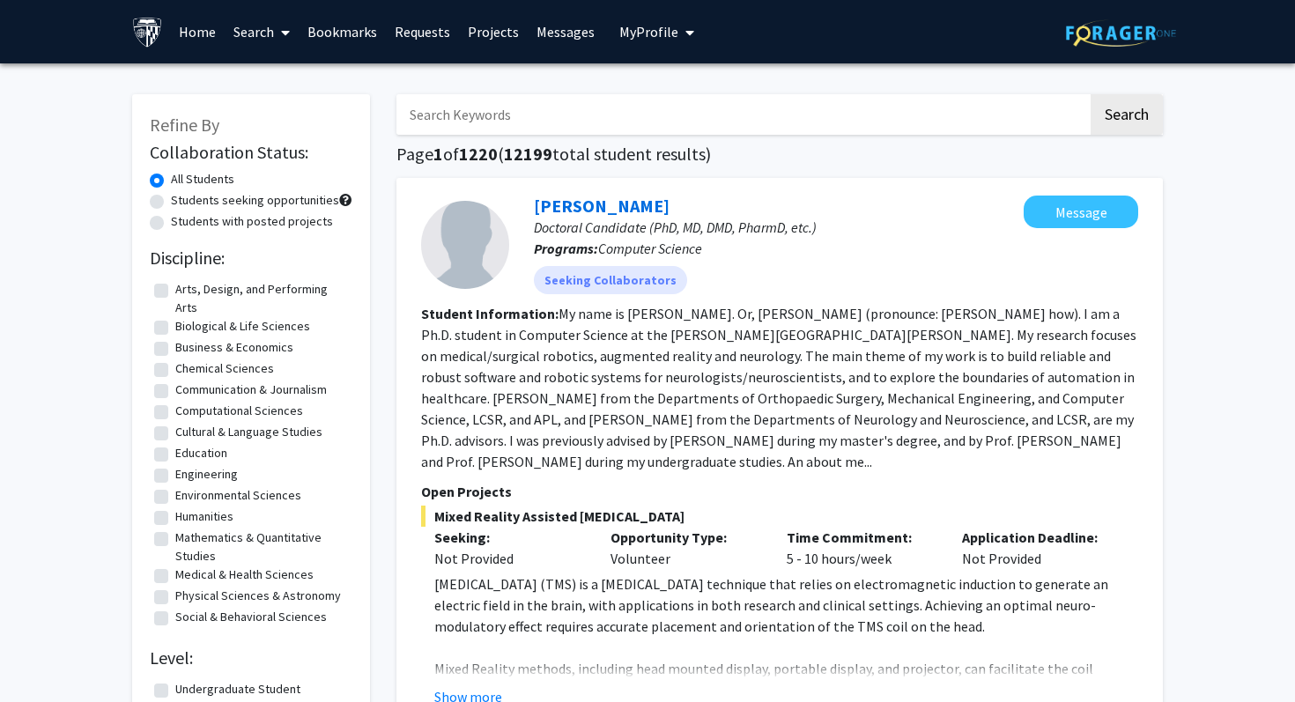
click at [273, 36] on link "Search" at bounding box center [262, 32] width 74 height 62
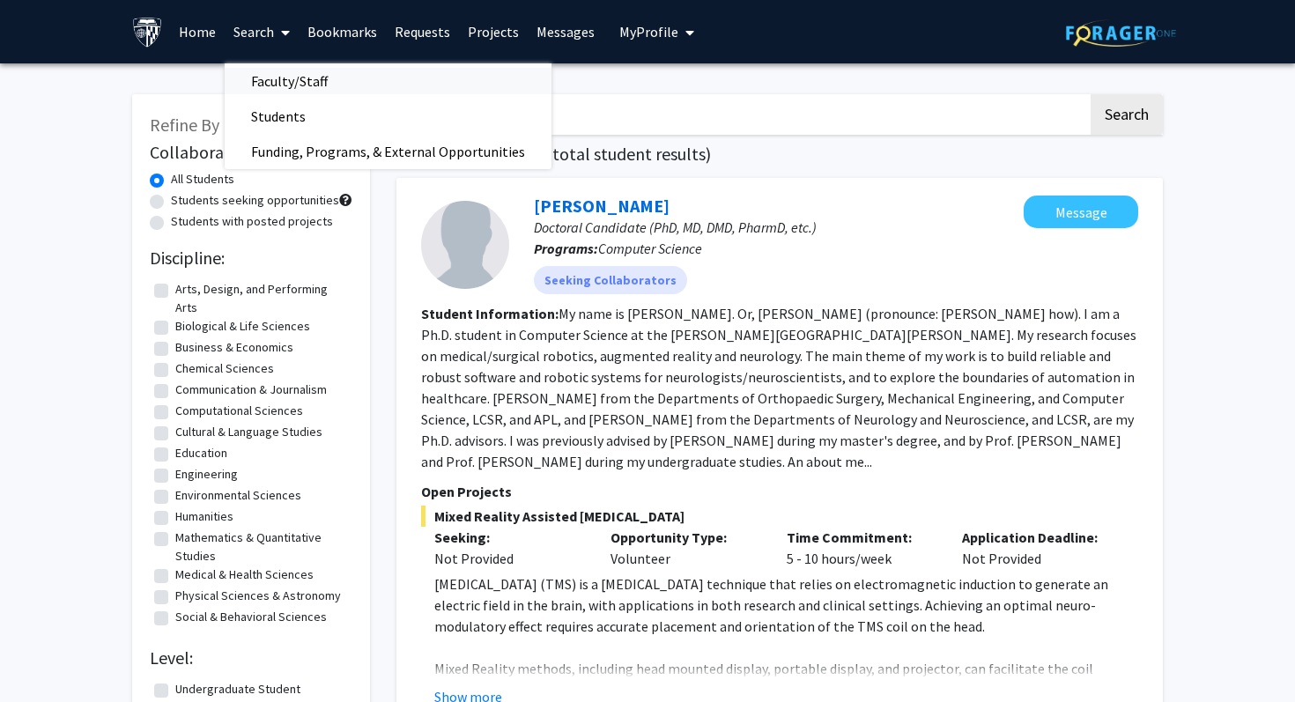
click at [293, 68] on span "Faculty/Staff" at bounding box center [289, 80] width 129 height 35
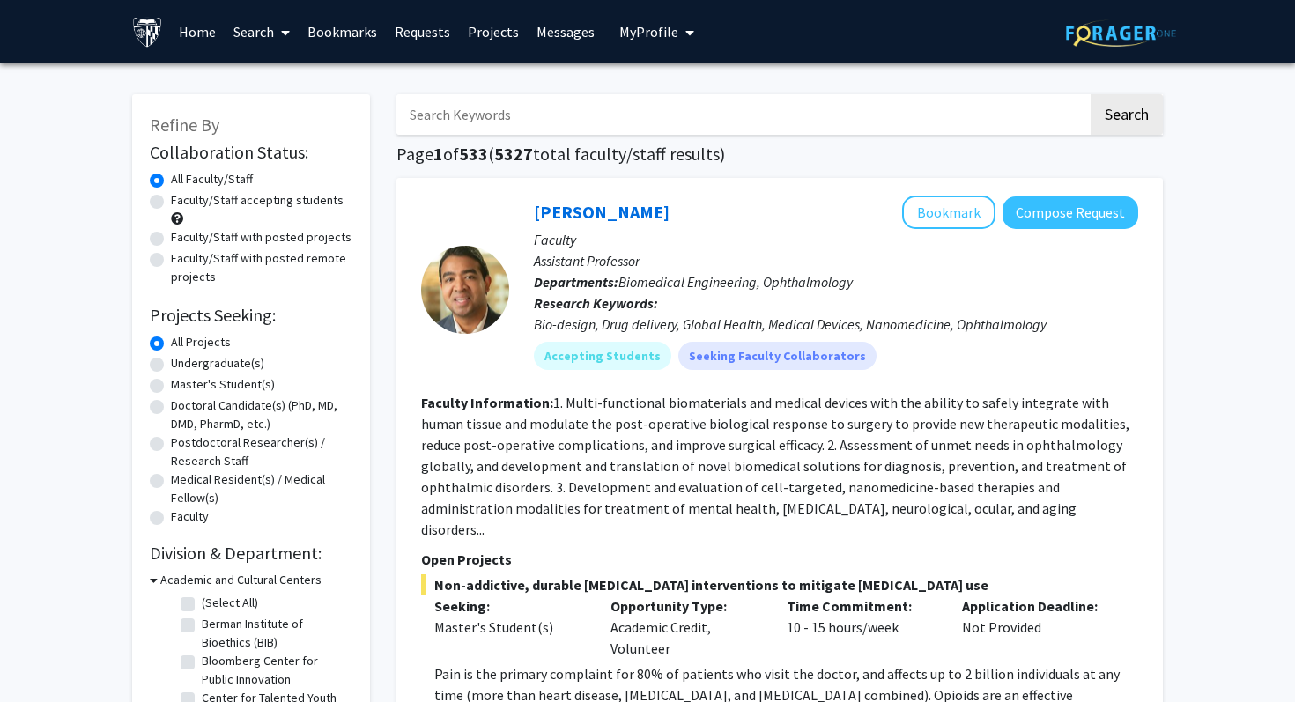
click at [265, 203] on label "Faculty/Staff accepting students" at bounding box center [257, 200] width 173 height 18
click at [182, 203] on input "Faculty/Staff accepting students" at bounding box center [176, 196] width 11 height 11
radio input "true"
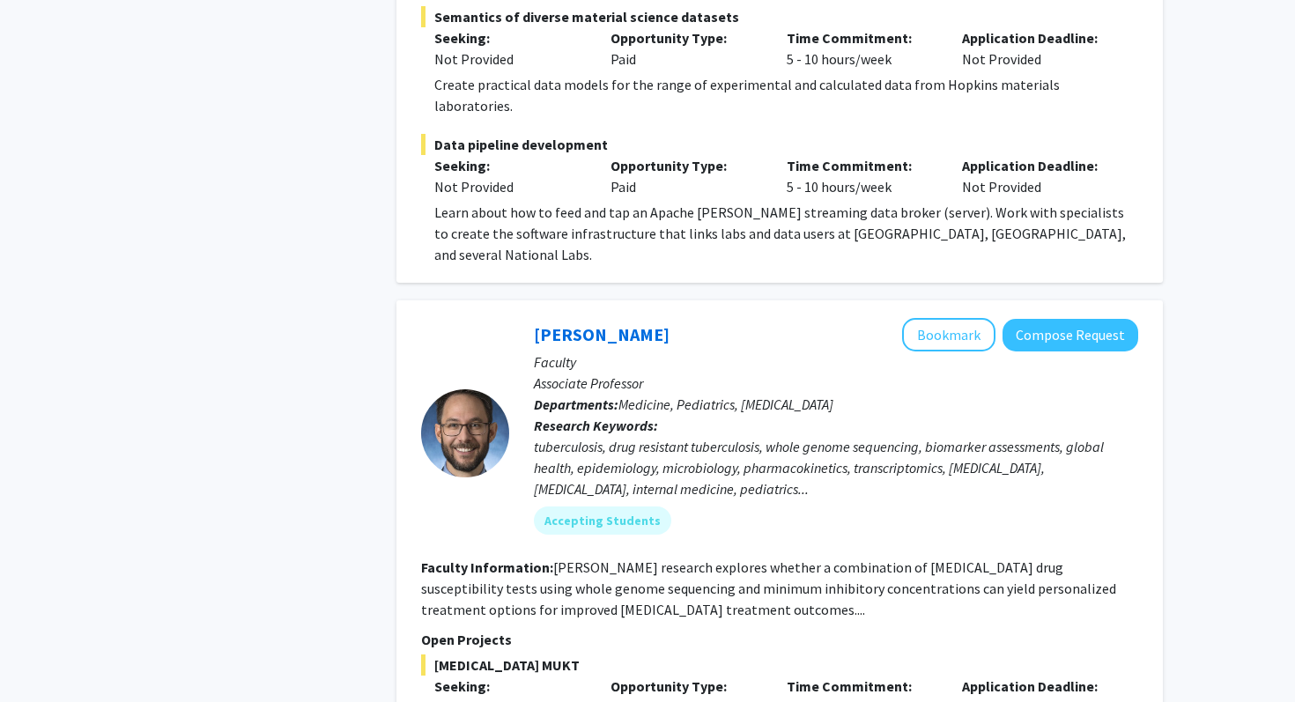
scroll to position [4514, 0]
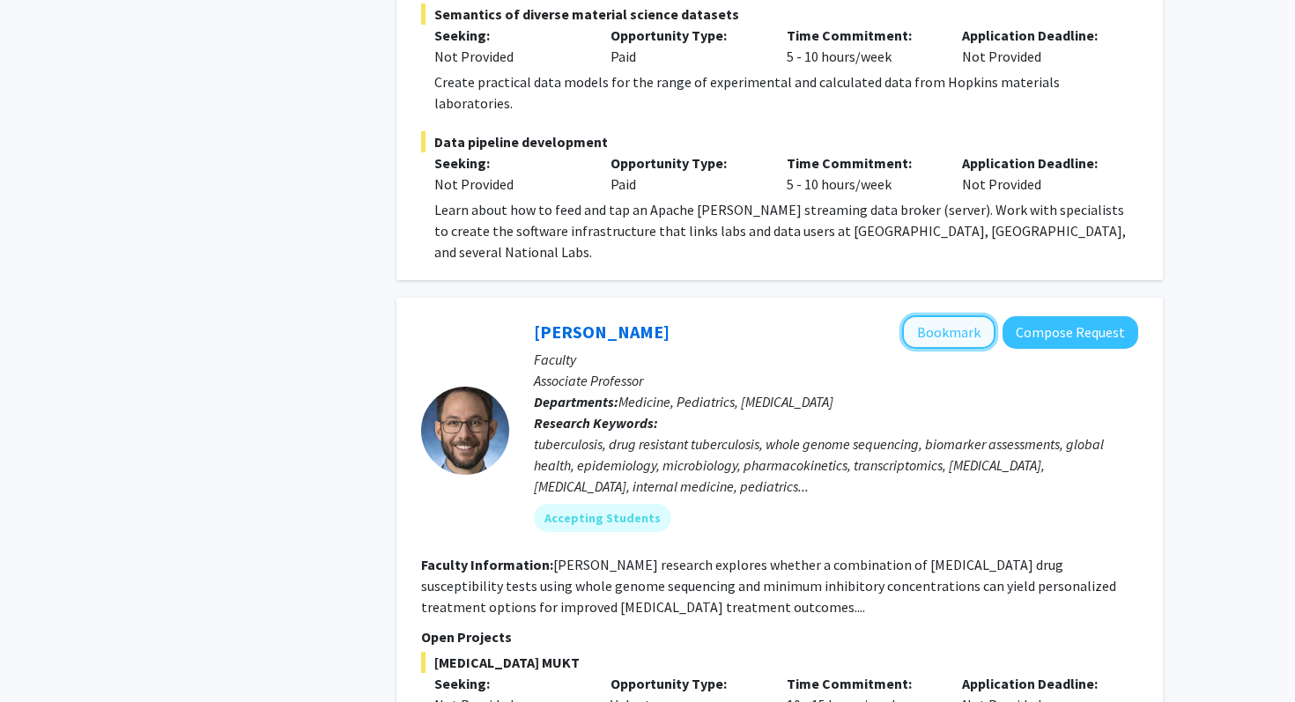
click at [946, 315] on button "Bookmark" at bounding box center [948, 331] width 93 height 33
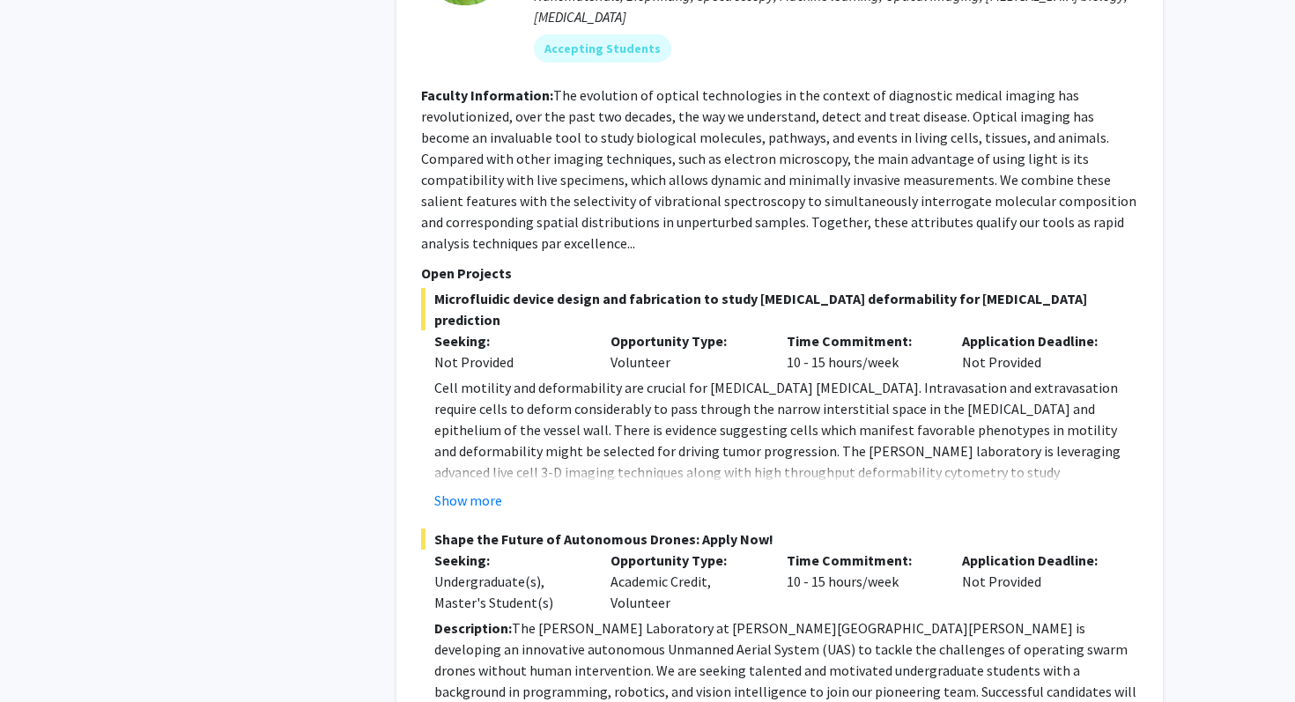
scroll to position [9055, 0]
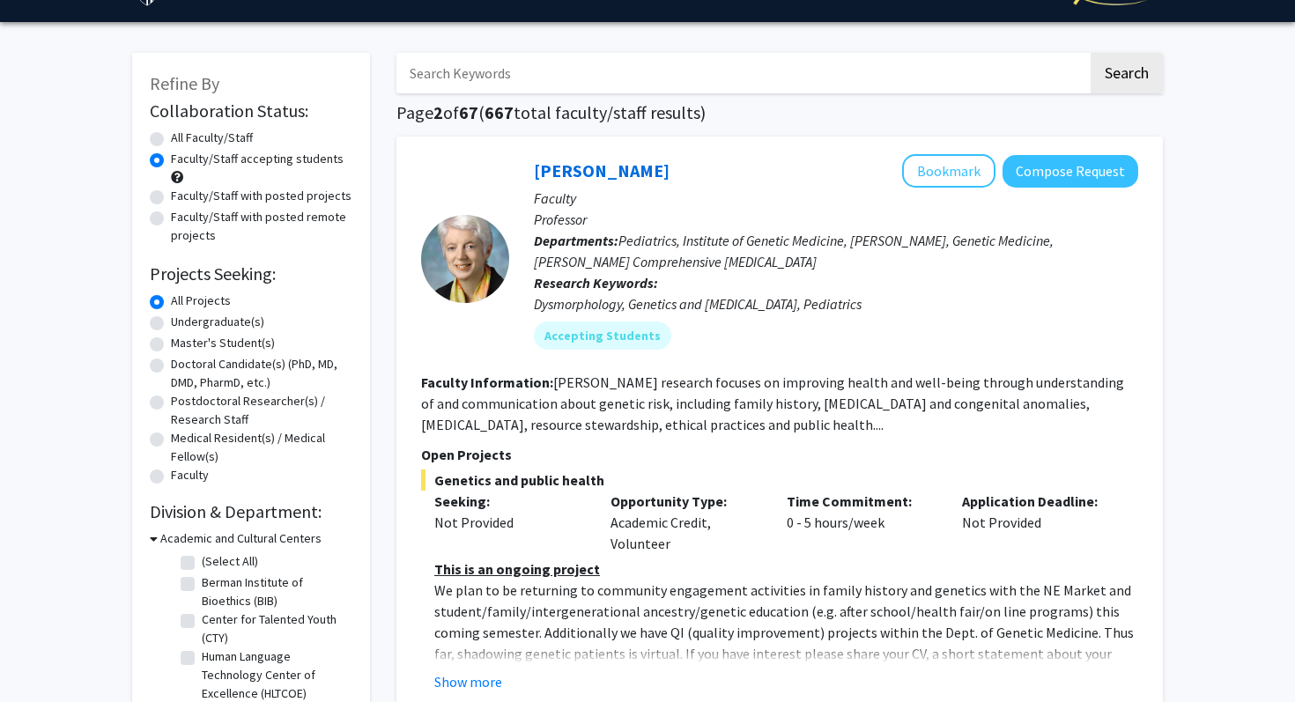
scroll to position [68, 0]
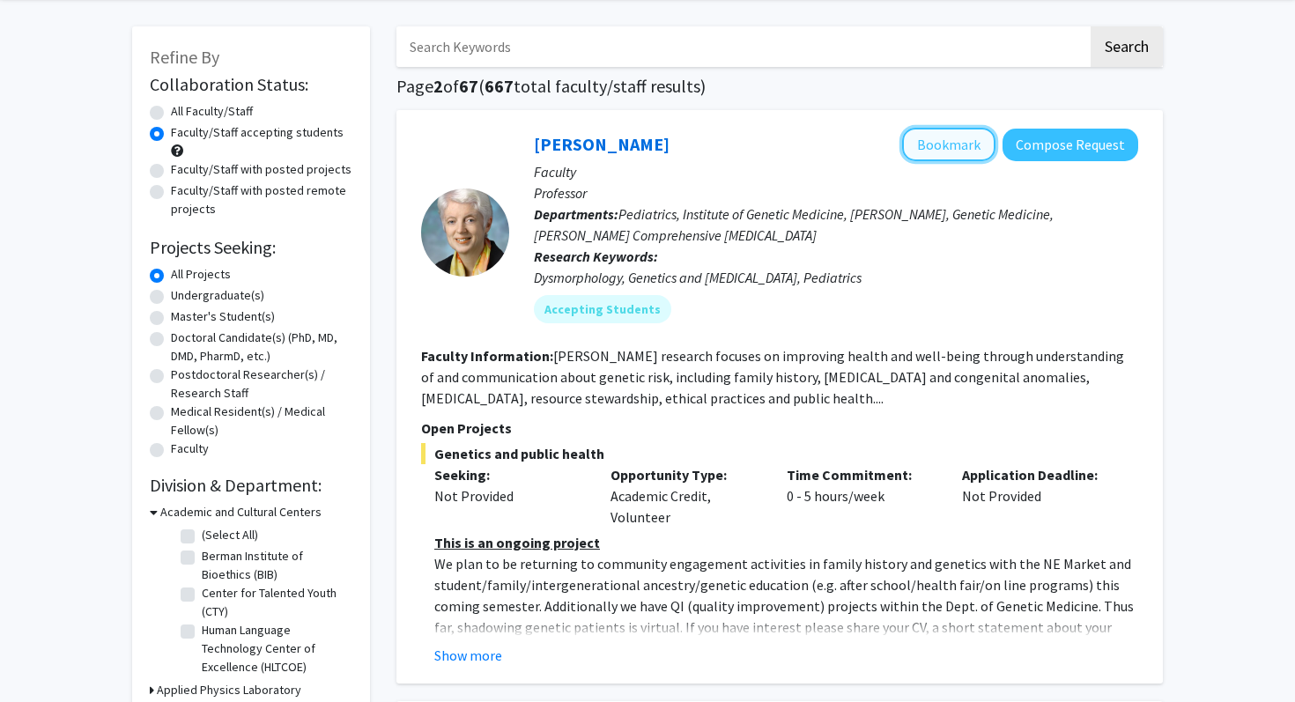
click at [923, 145] on button "Bookmark" at bounding box center [948, 144] width 93 height 33
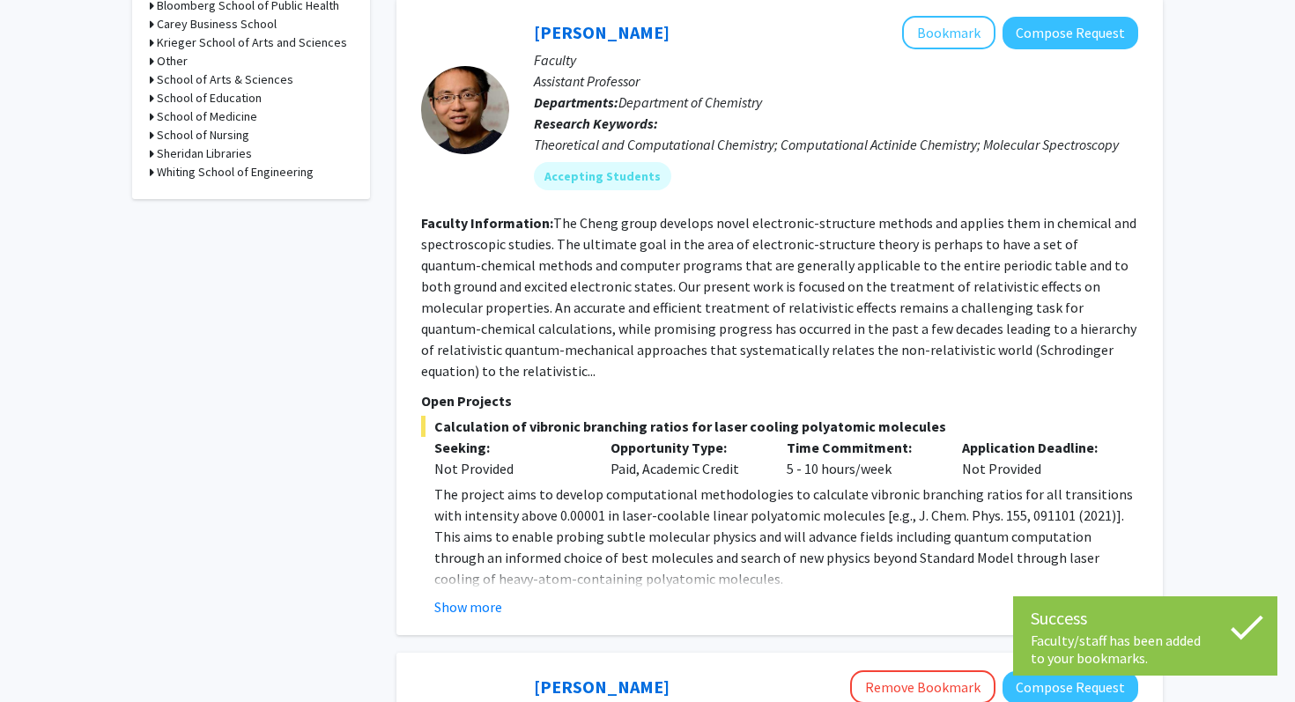
scroll to position [766, 0]
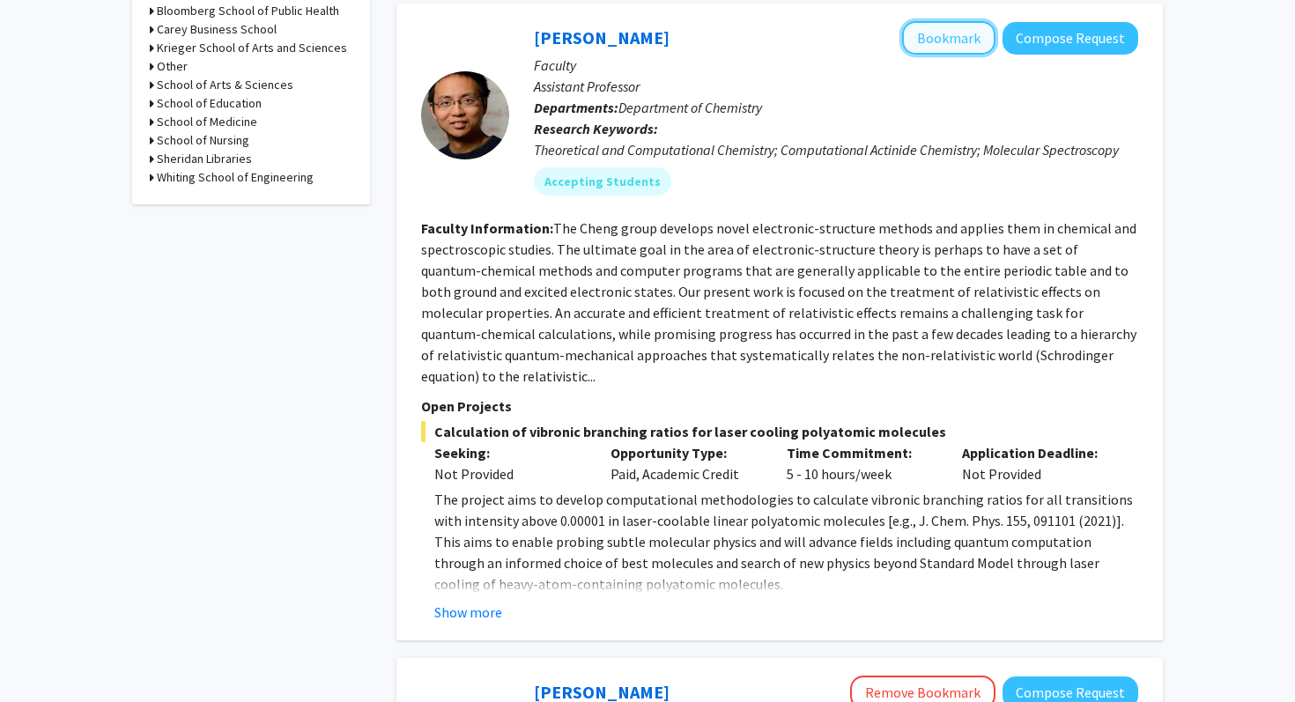
click at [964, 27] on button "Bookmark" at bounding box center [948, 37] width 93 height 33
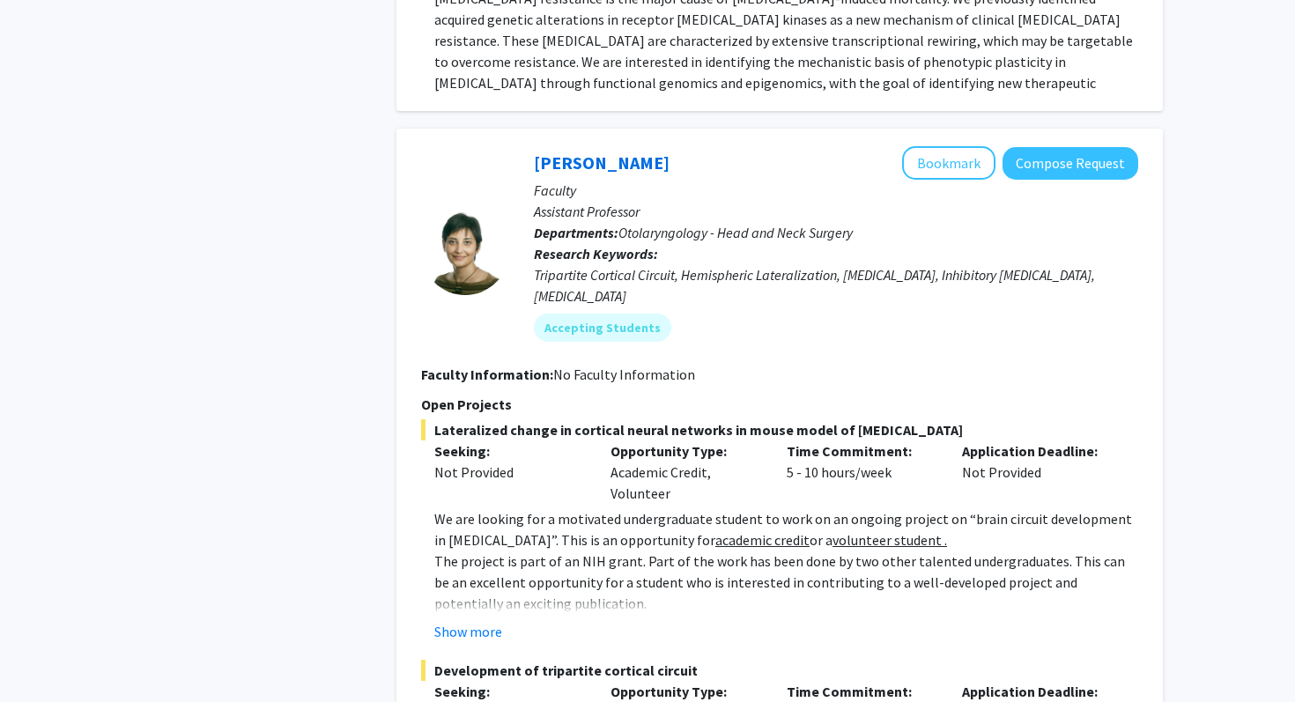
scroll to position [2763, 0]
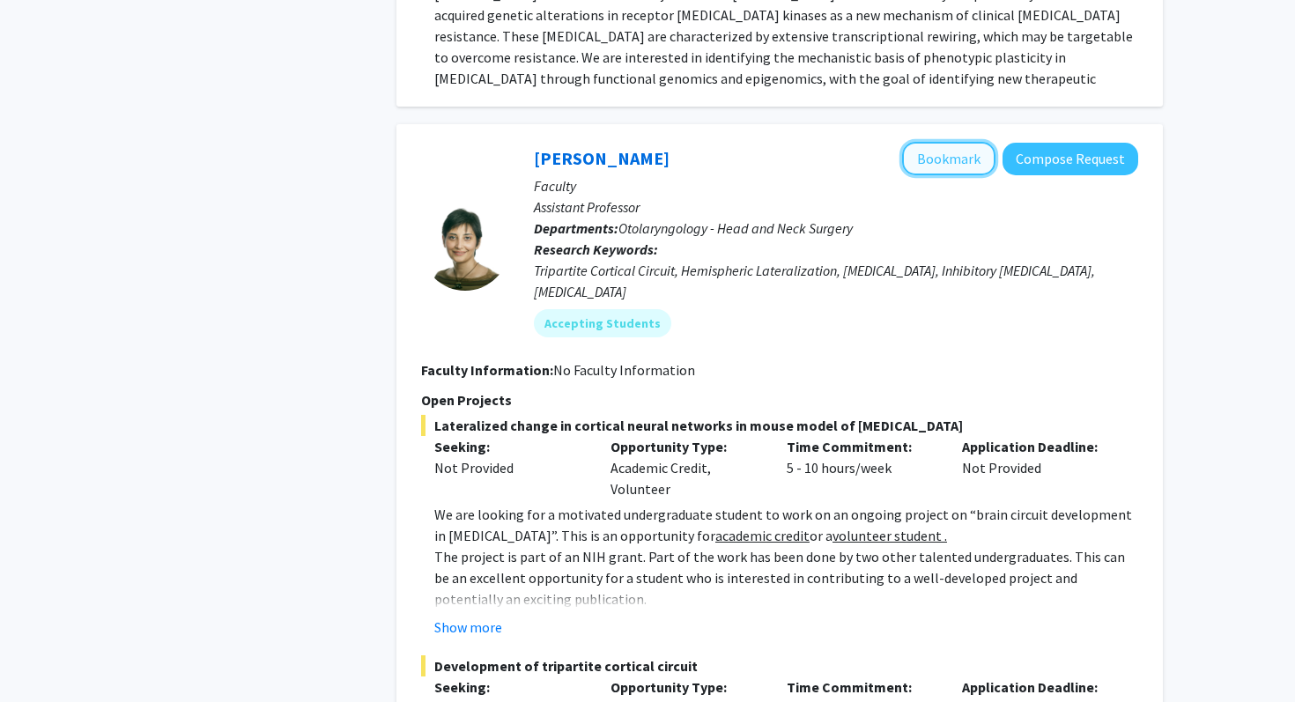
click at [936, 142] on button "Bookmark" at bounding box center [948, 158] width 93 height 33
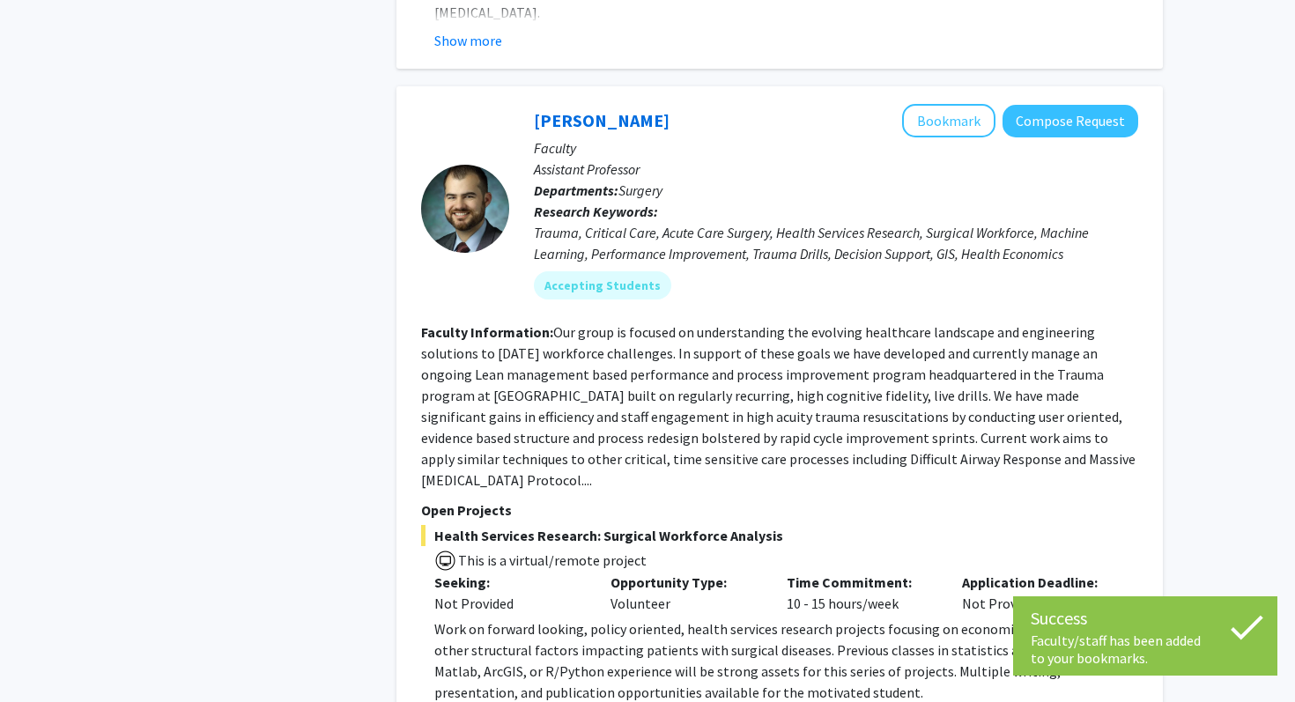
scroll to position [3573, 0]
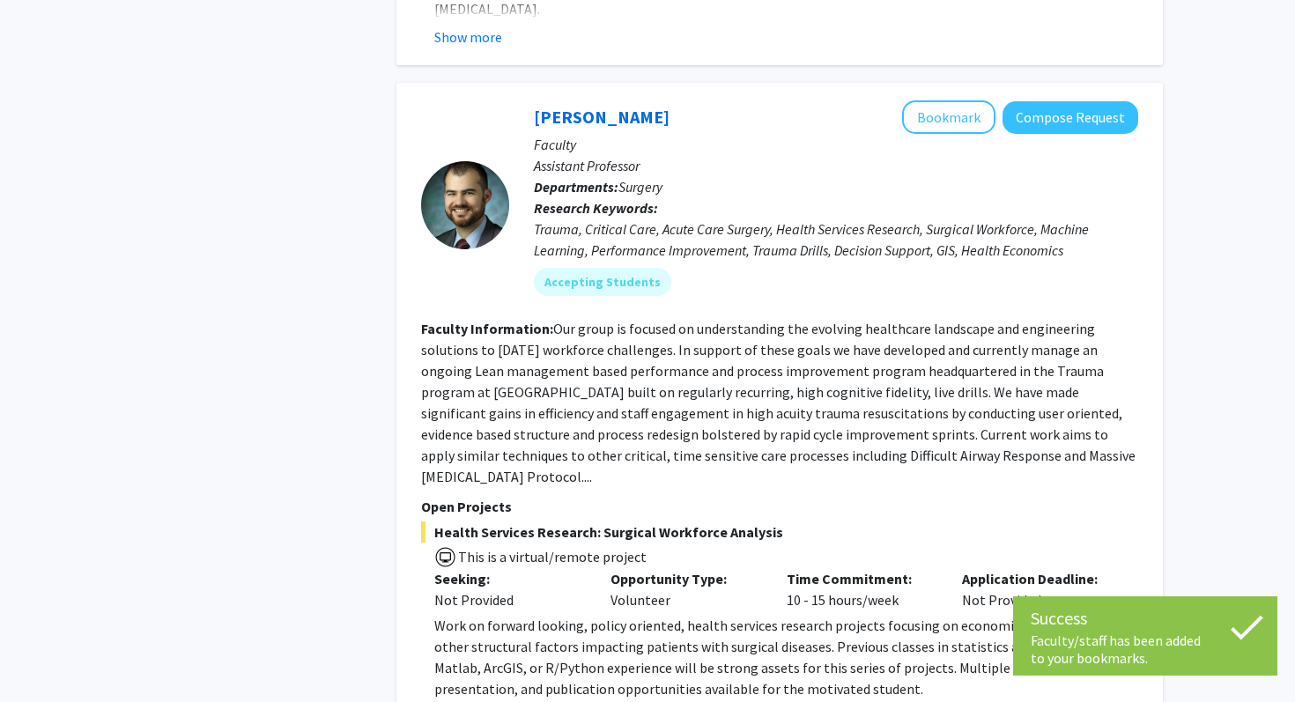
click at [932, 134] on p "Faculty" at bounding box center [836, 144] width 604 height 21
click at [931, 100] on button "Bookmark" at bounding box center [948, 116] width 93 height 33
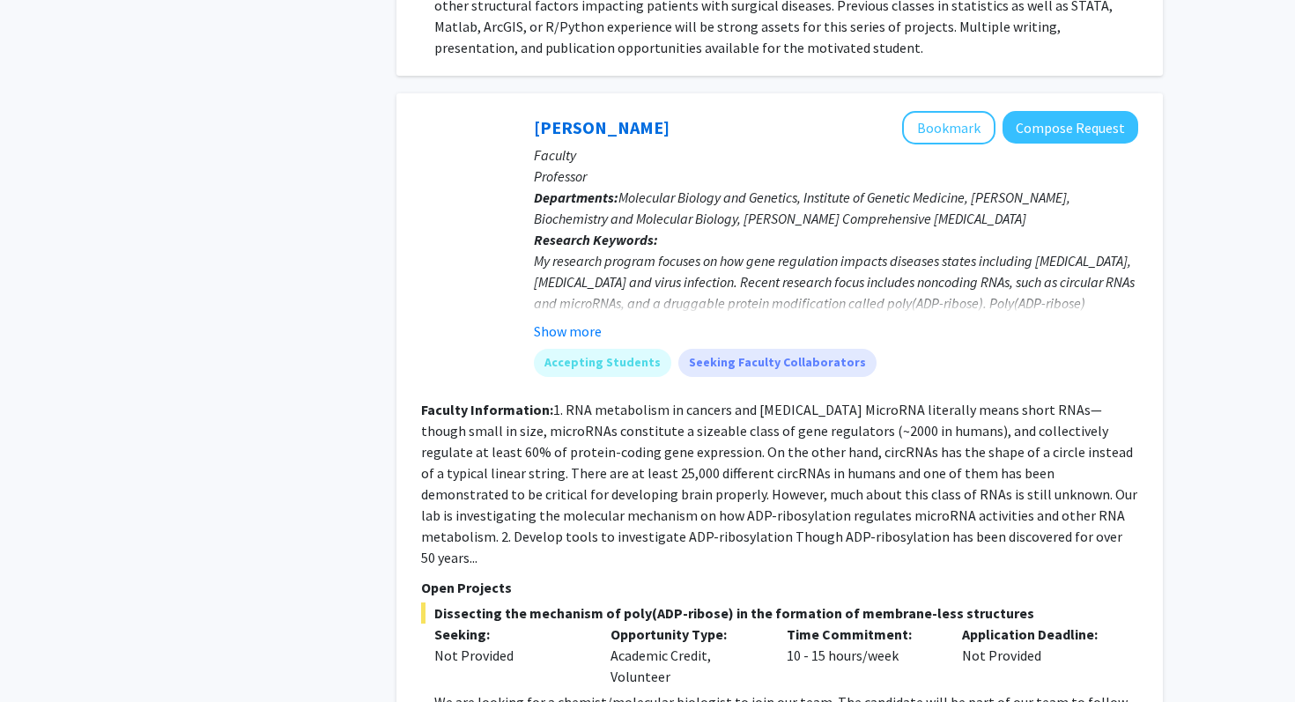
scroll to position [4217, 0]
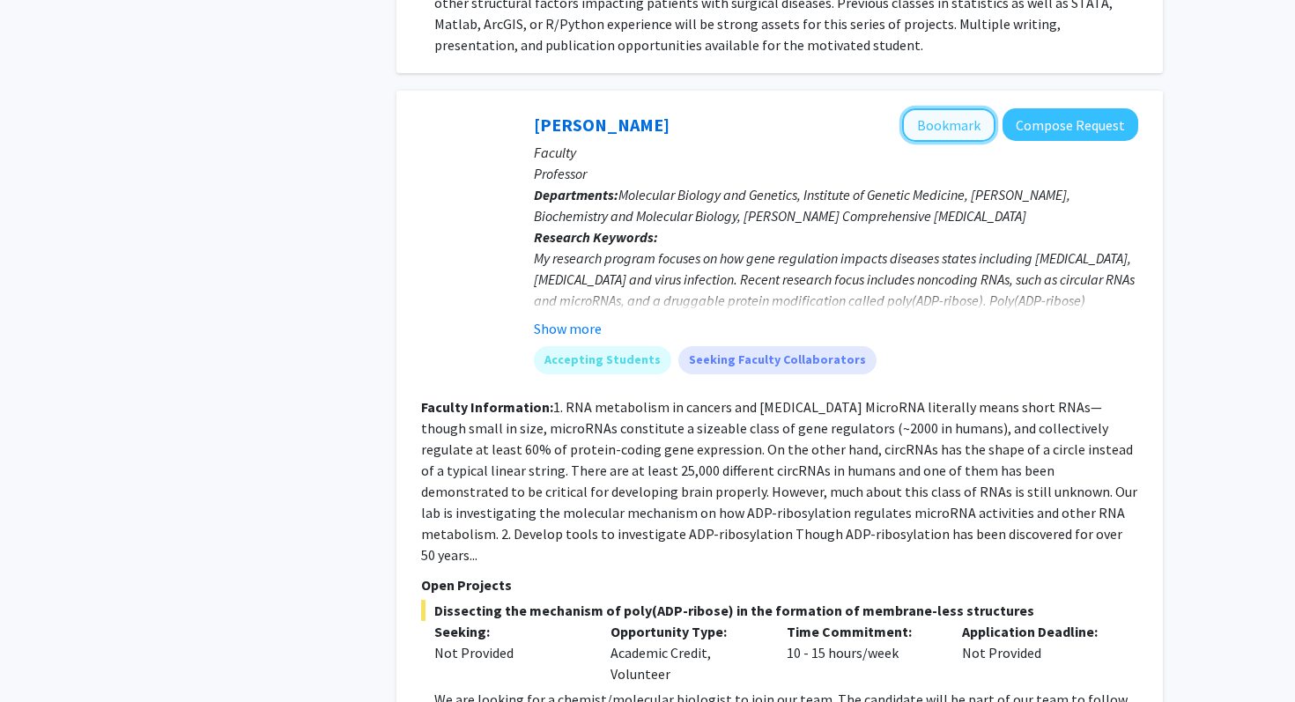
click at [953, 108] on button "Bookmark" at bounding box center [948, 124] width 93 height 33
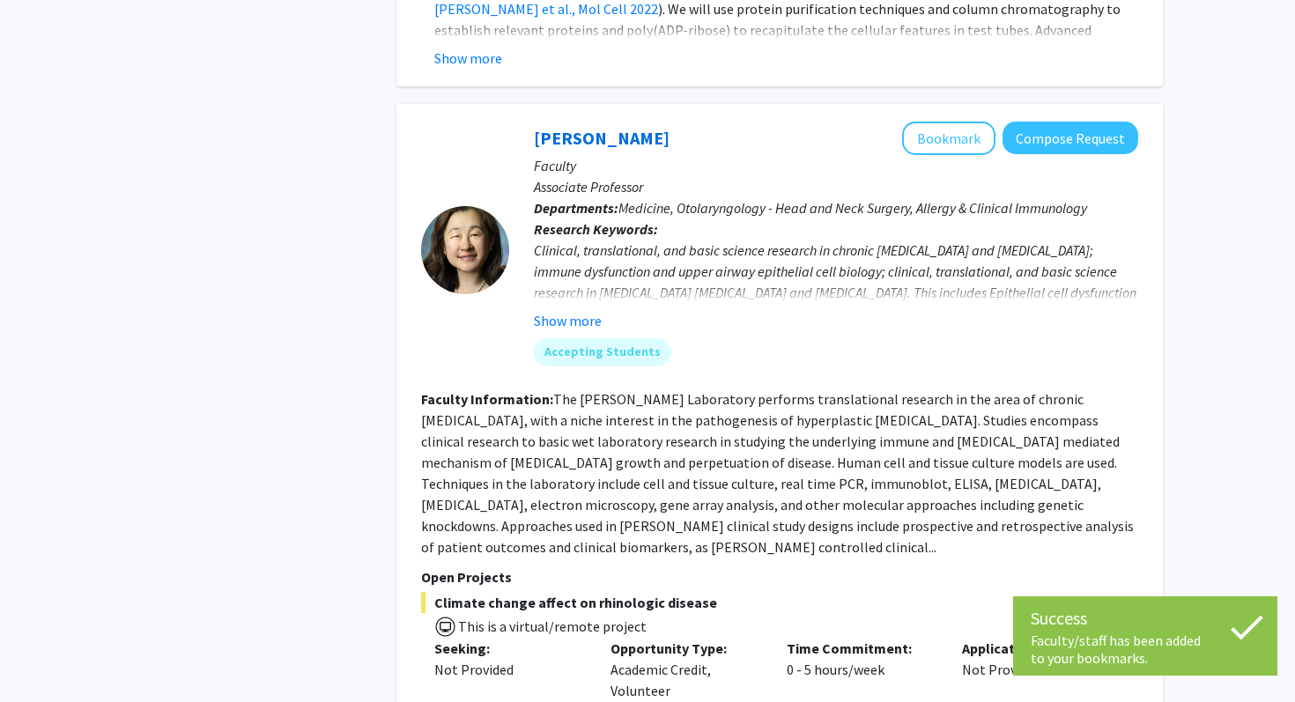
scroll to position [4977, 0]
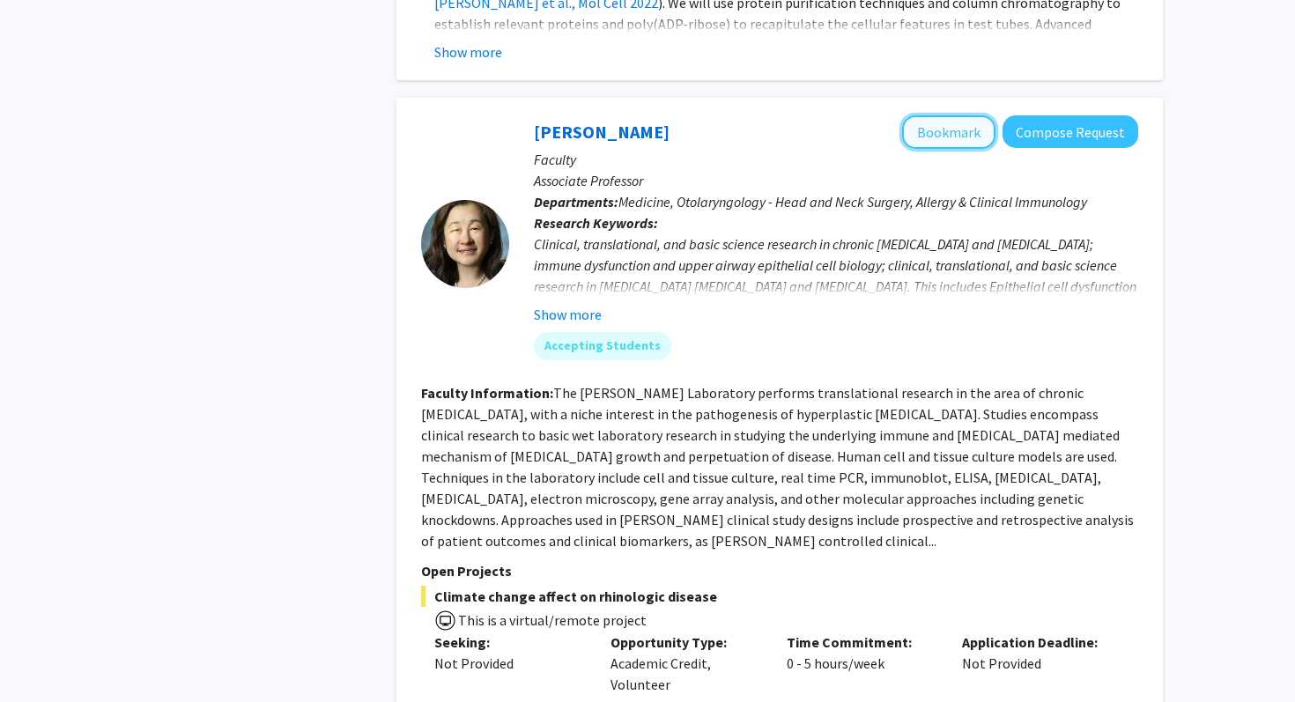
click at [953, 115] on button "Bookmark" at bounding box center [948, 131] width 93 height 33
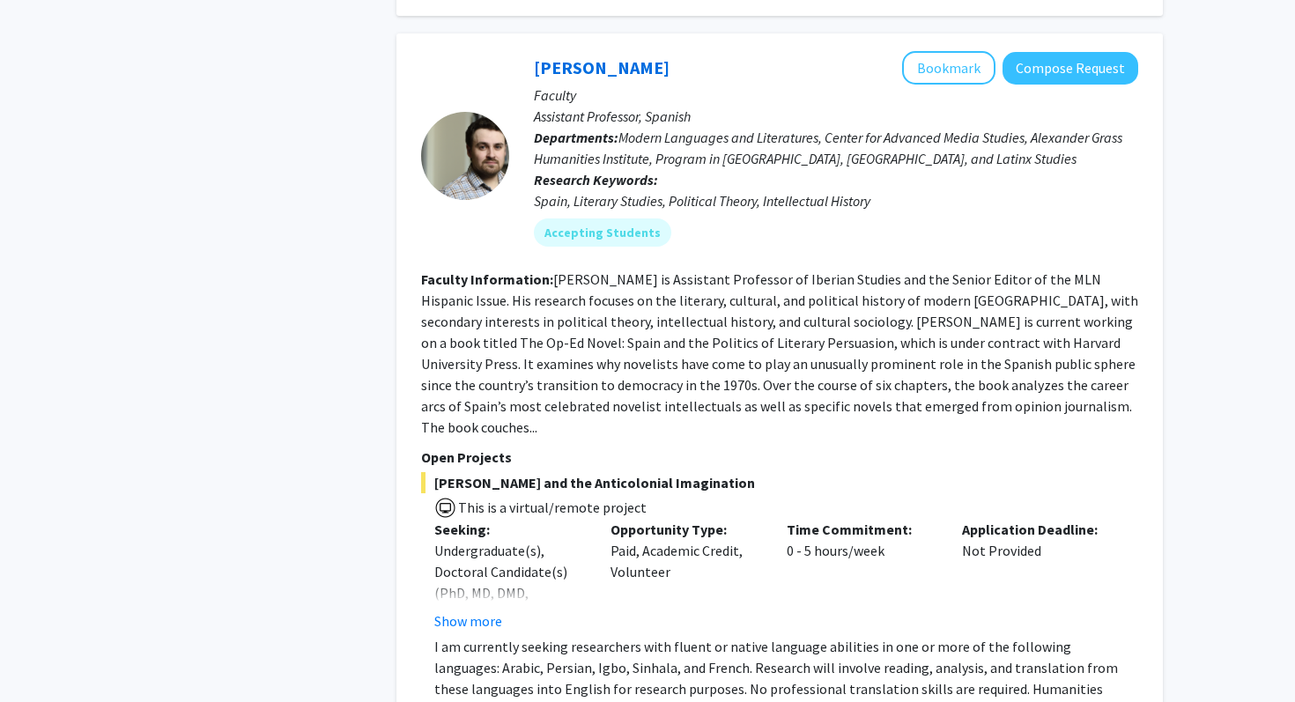
scroll to position [6557, 0]
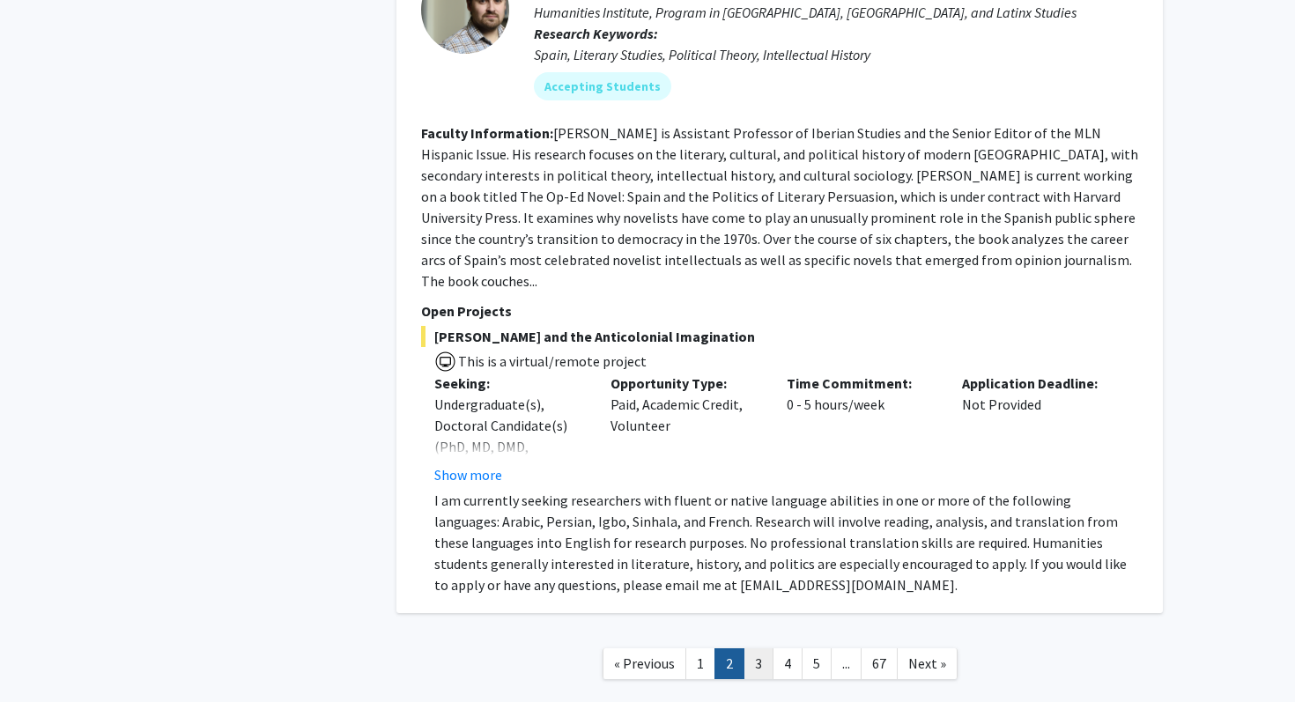
click at [758, 648] on link "3" at bounding box center [759, 663] width 30 height 31
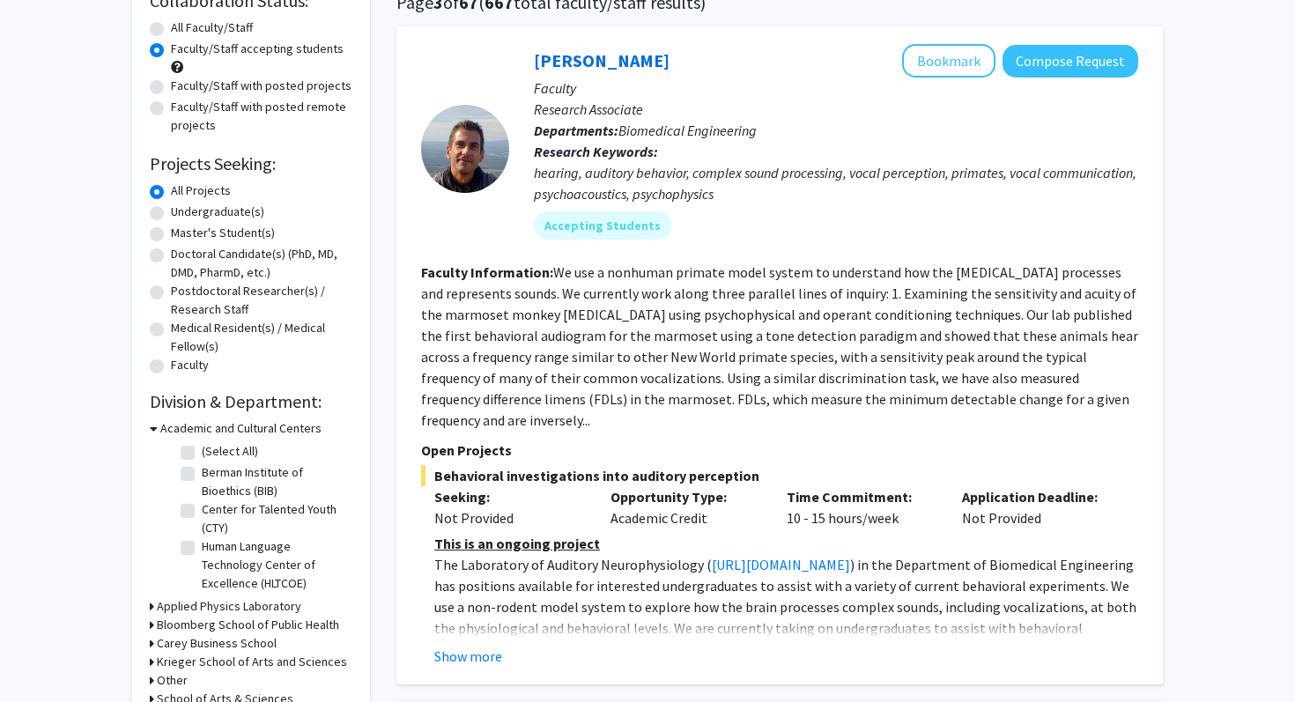
scroll to position [152, 0]
click at [943, 63] on button "Bookmark" at bounding box center [948, 59] width 93 height 33
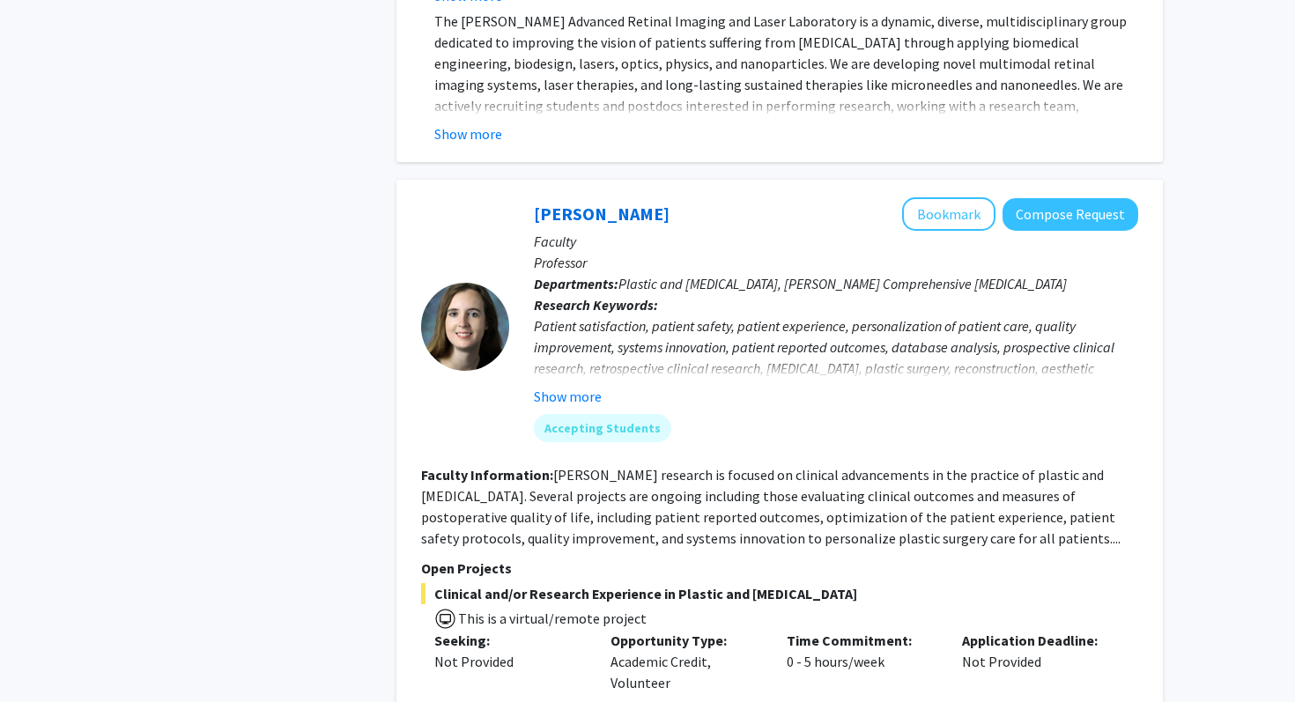
scroll to position [2070, 0]
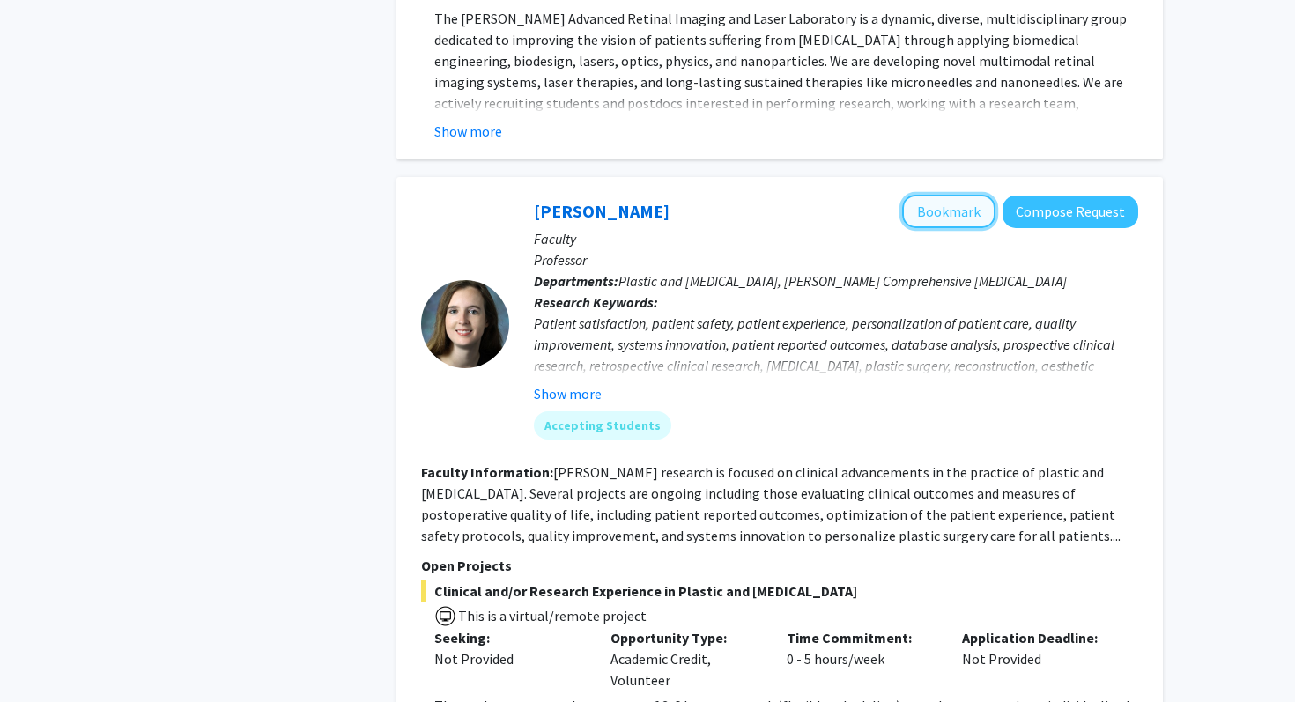
click at [914, 195] on button "Bookmark" at bounding box center [948, 211] width 93 height 33
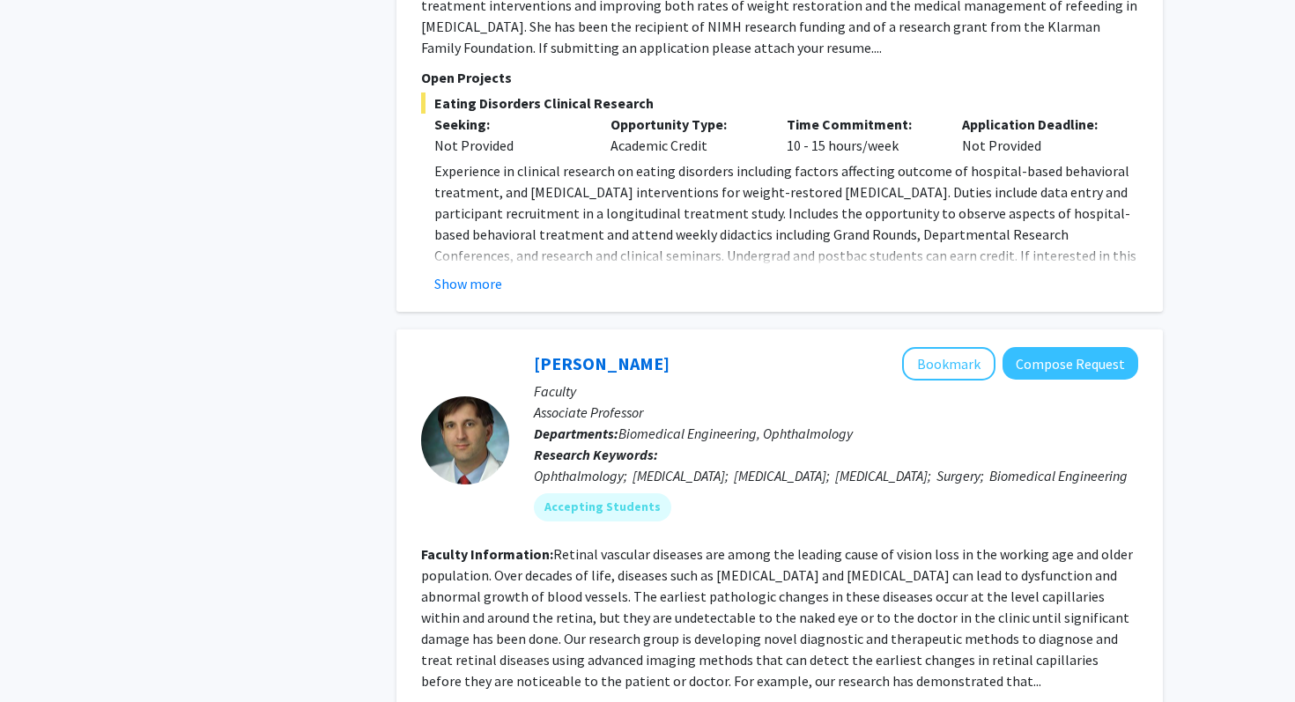
scroll to position [3874, 0]
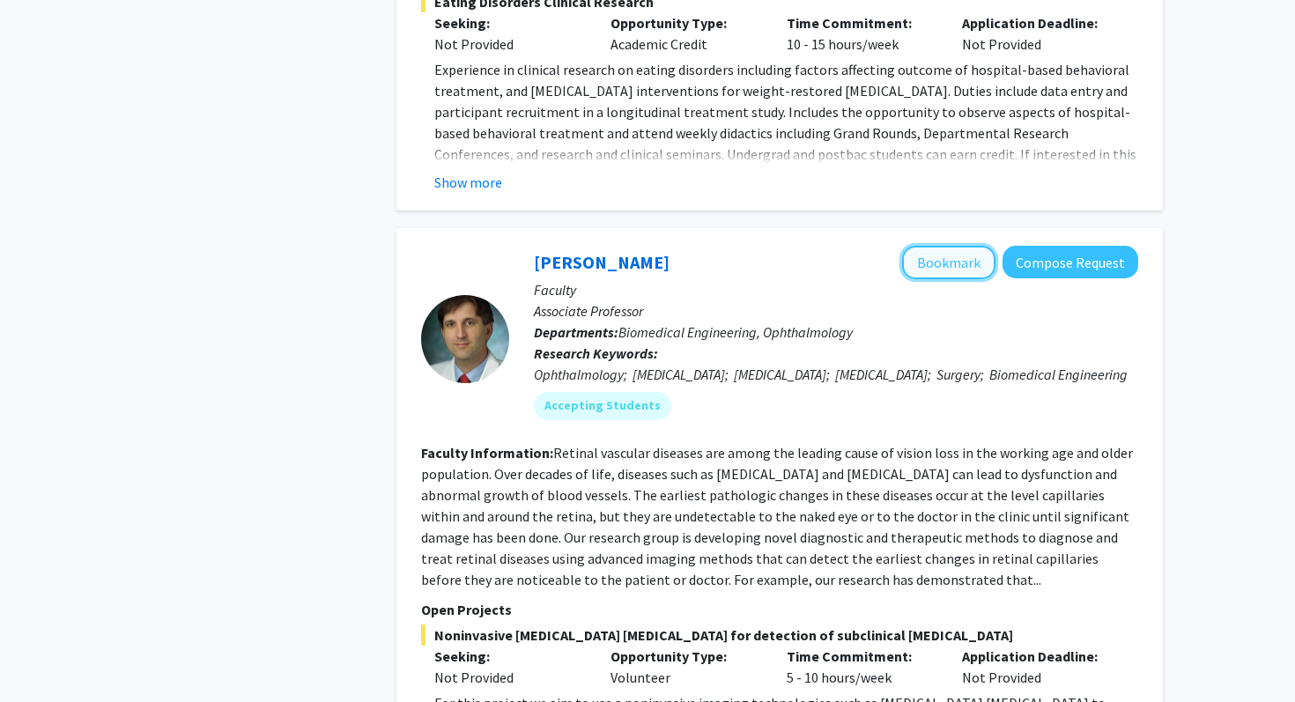
click at [939, 246] on button "Bookmark" at bounding box center [948, 262] width 93 height 33
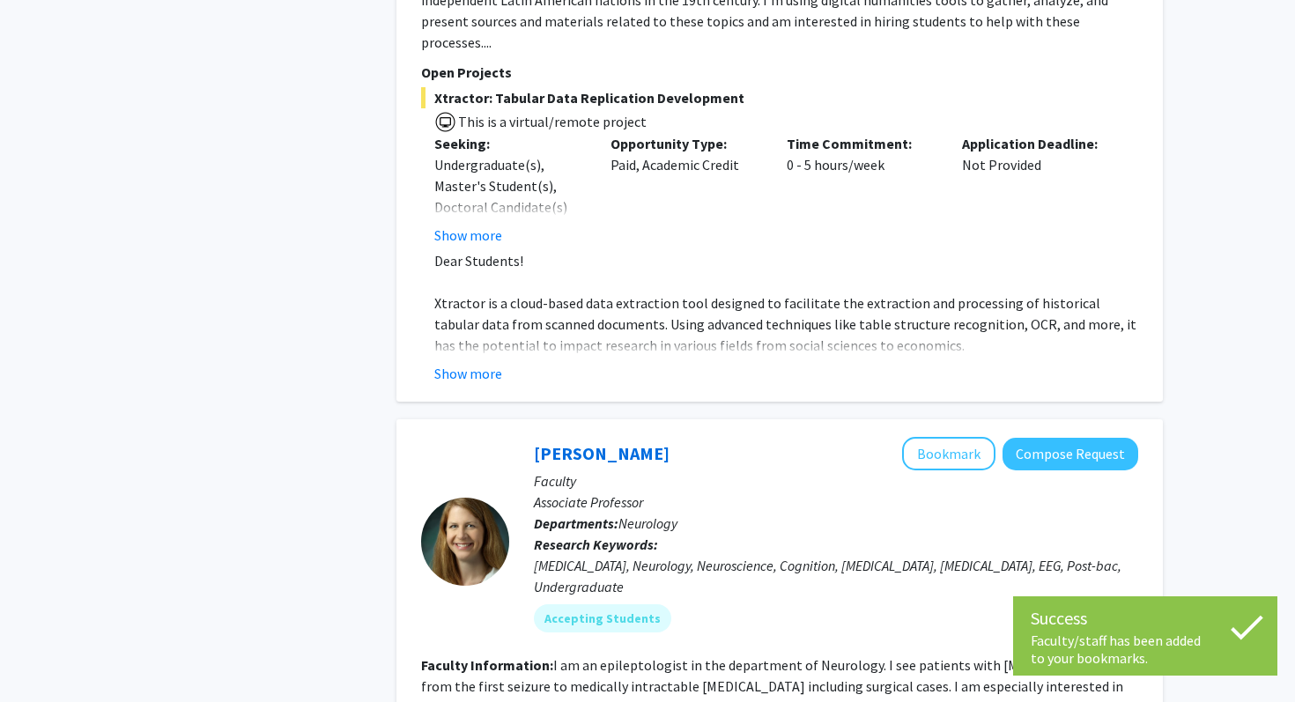
scroll to position [5191, 0]
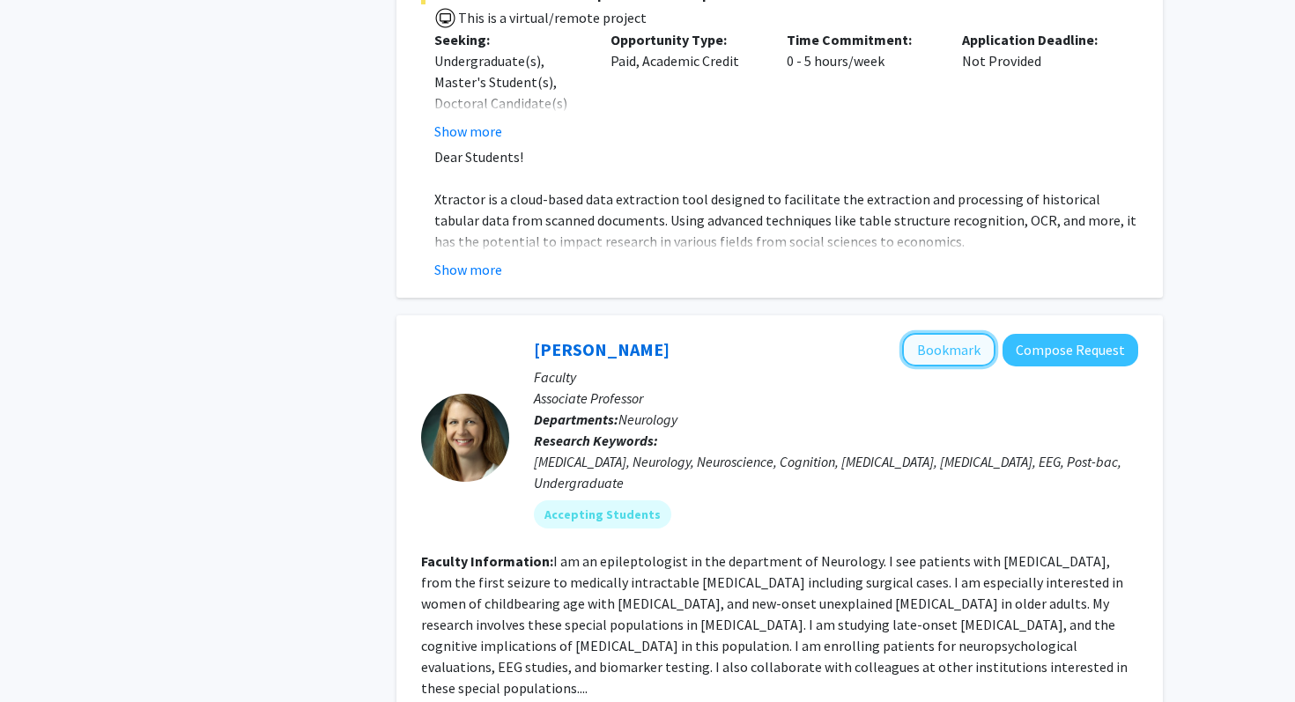
click at [942, 333] on button "Bookmark" at bounding box center [948, 349] width 93 height 33
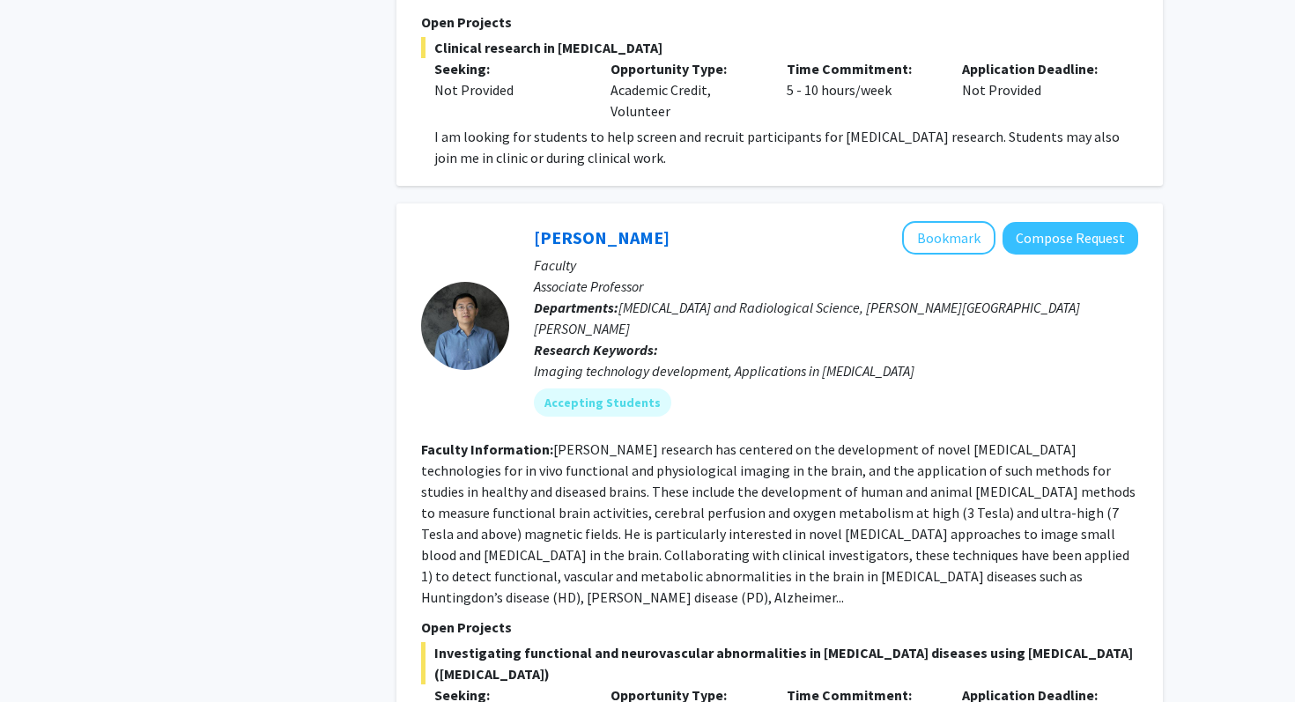
scroll to position [5924, 0]
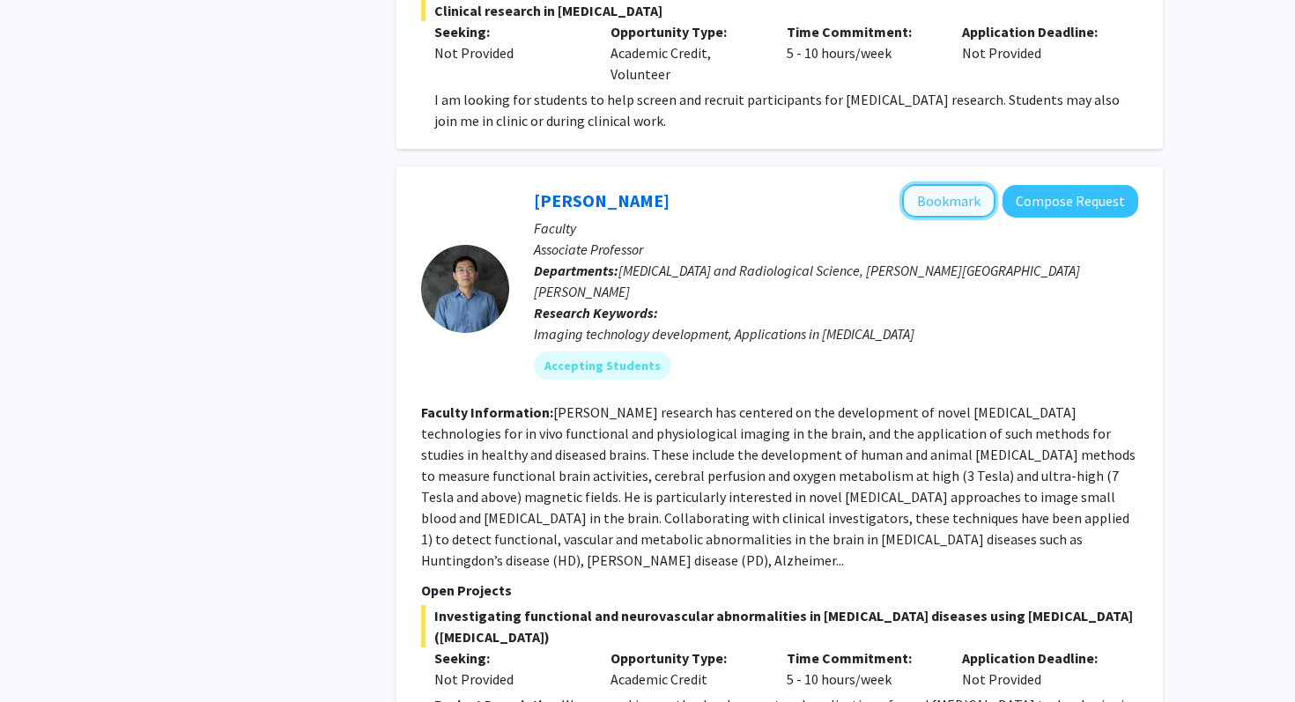
click at [949, 184] on button "Bookmark" at bounding box center [948, 200] width 93 height 33
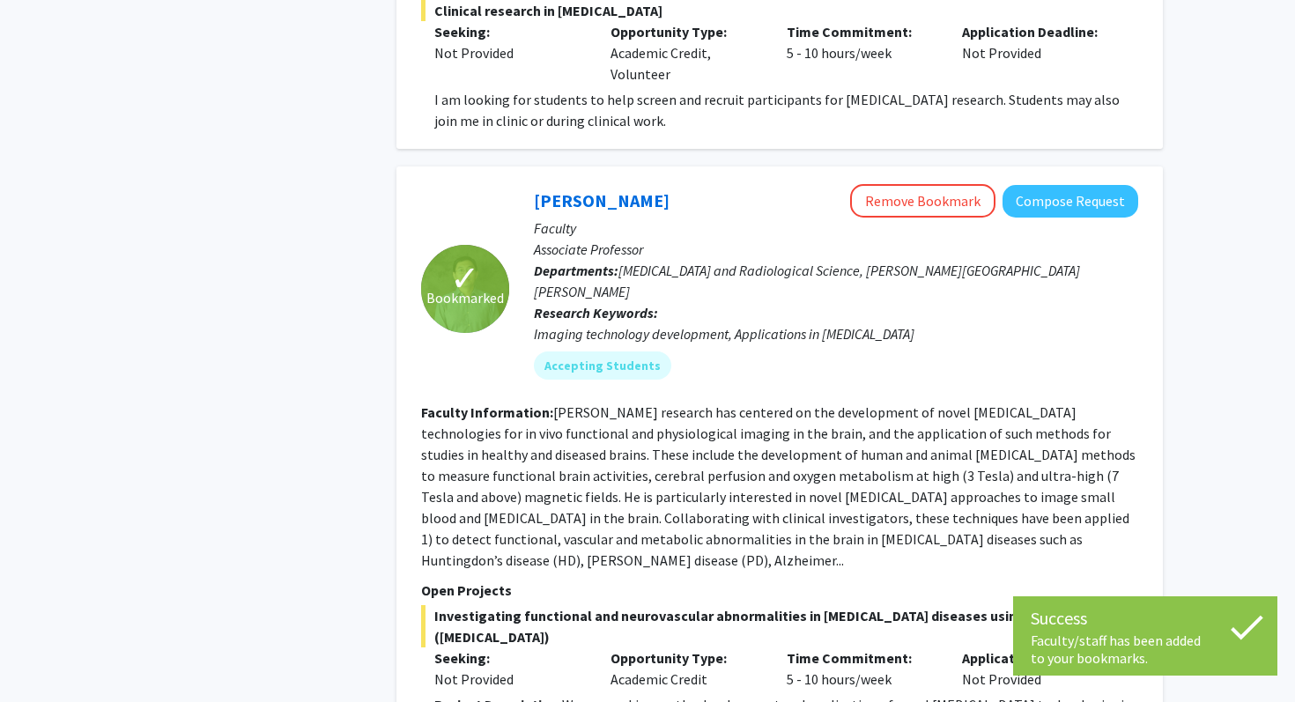
scroll to position [6093, 0]
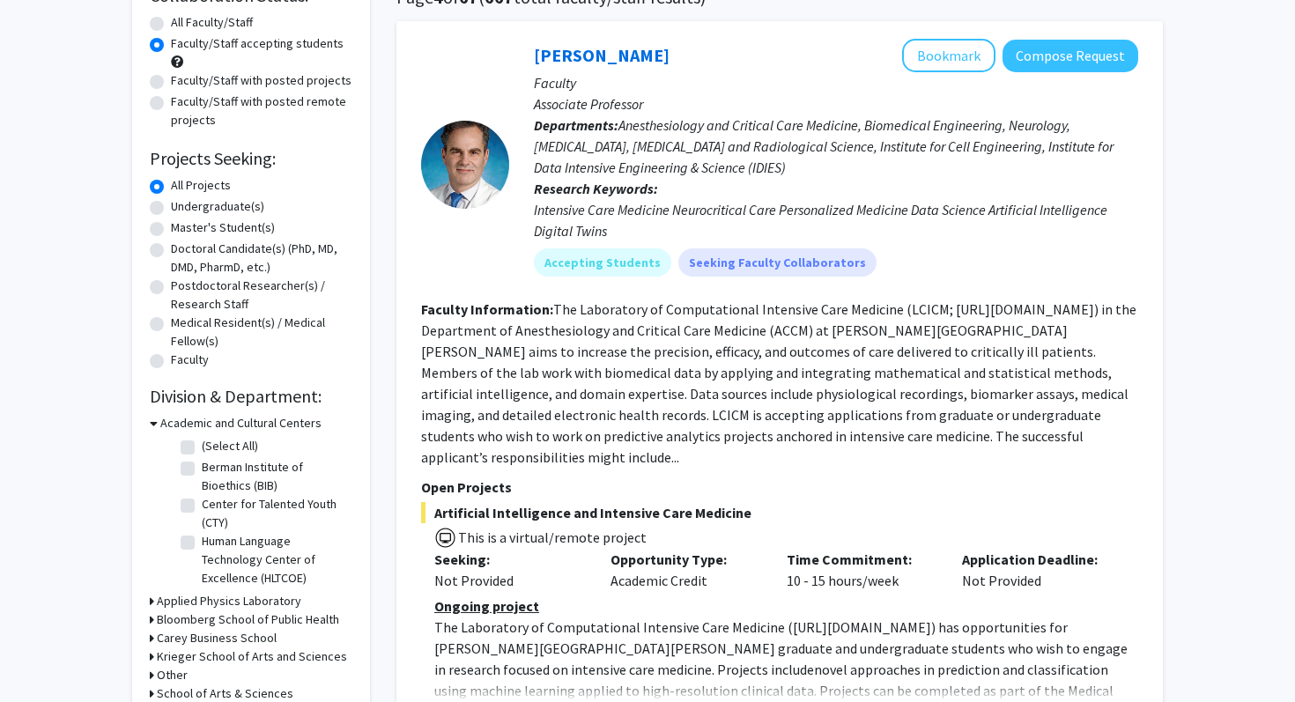
scroll to position [324, 0]
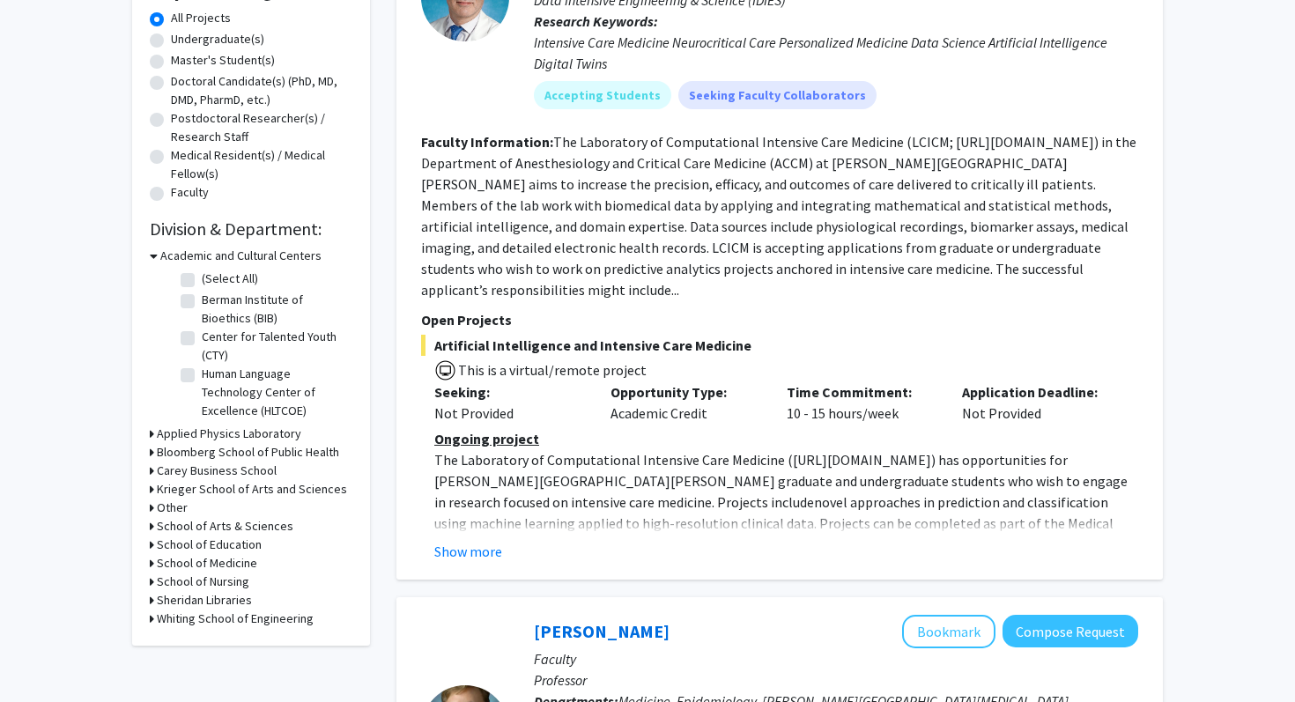
click at [493, 515] on fg-read-more "Ongoing project The Laboratory of Computational Intensive Care Medicine ( https…" at bounding box center [779, 495] width 717 height 134
click at [492, 541] on button "Show more" at bounding box center [468, 551] width 68 height 21
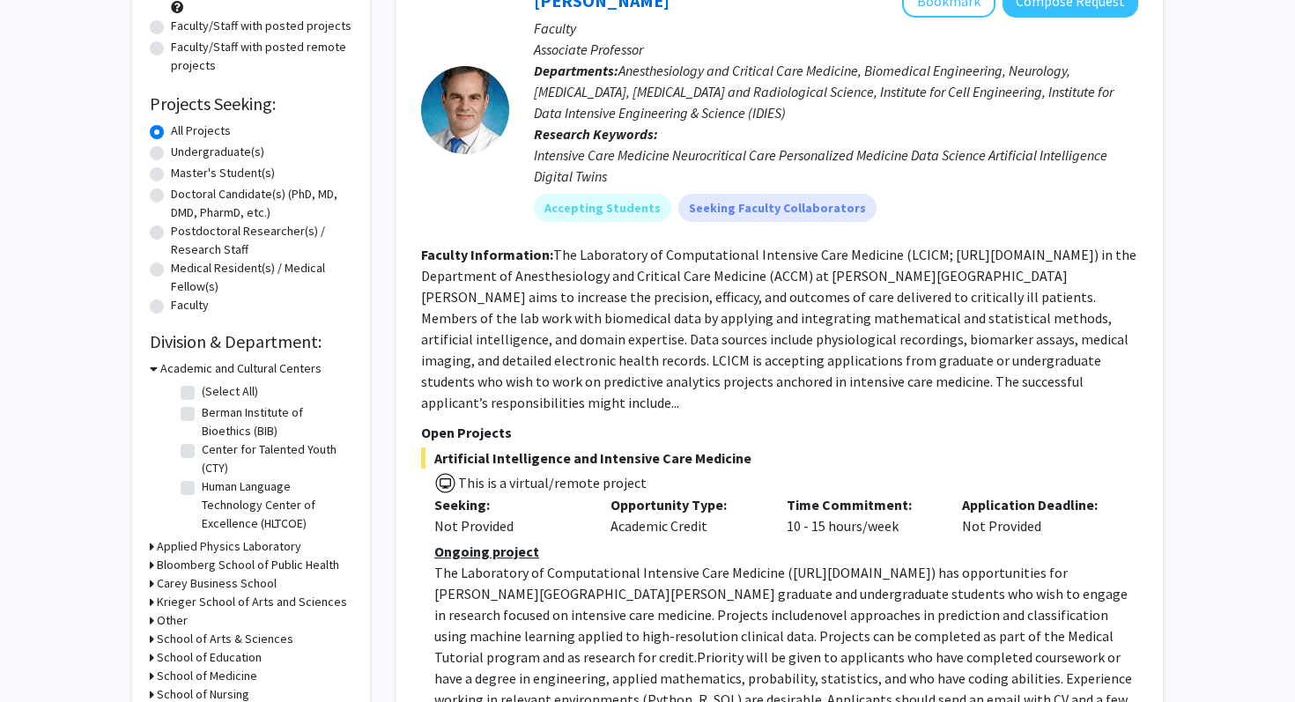
scroll to position [203, 0]
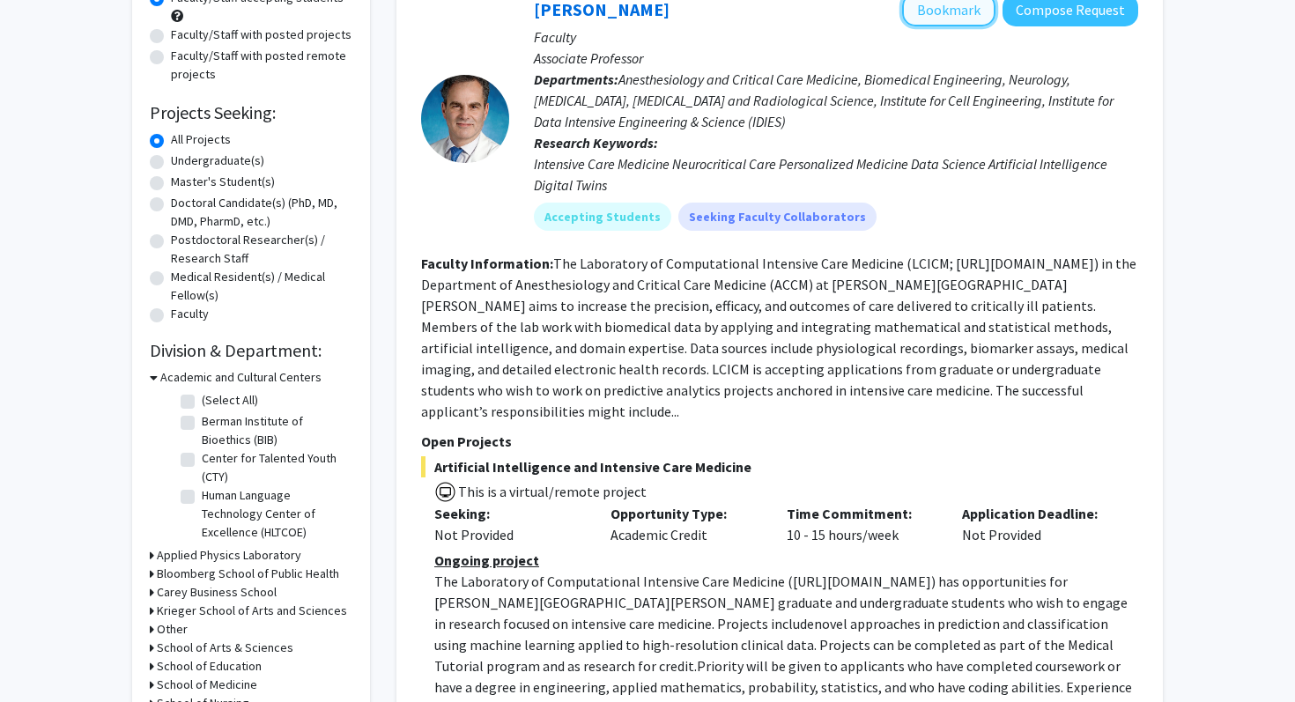
click at [928, 18] on button "Bookmark" at bounding box center [948, 9] width 93 height 33
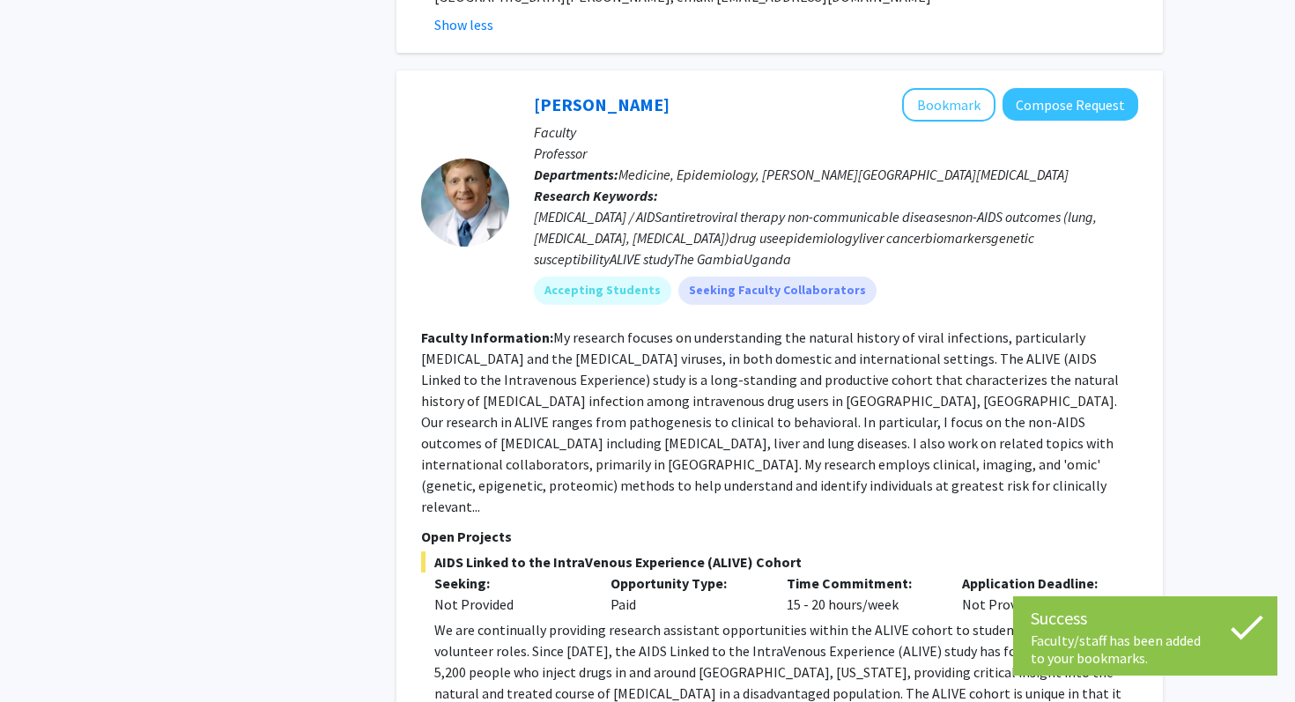
scroll to position [982, 0]
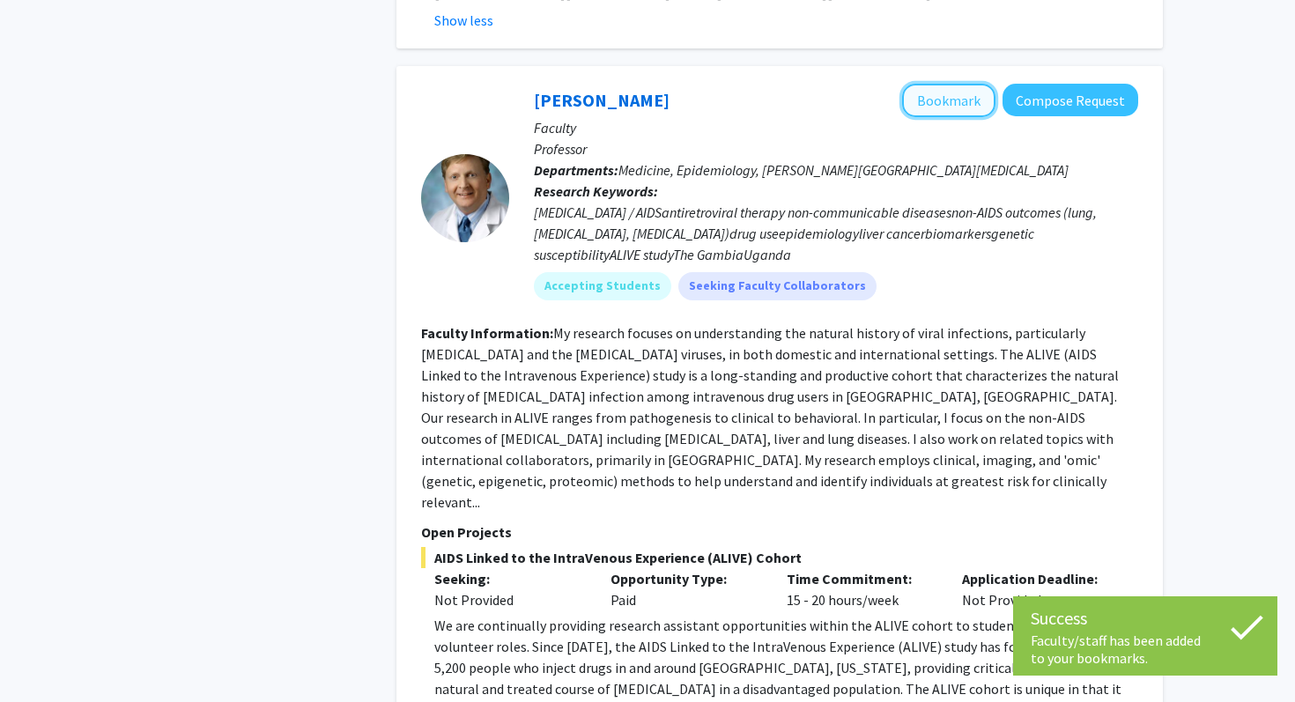
click at [959, 84] on button "Bookmark" at bounding box center [948, 100] width 93 height 33
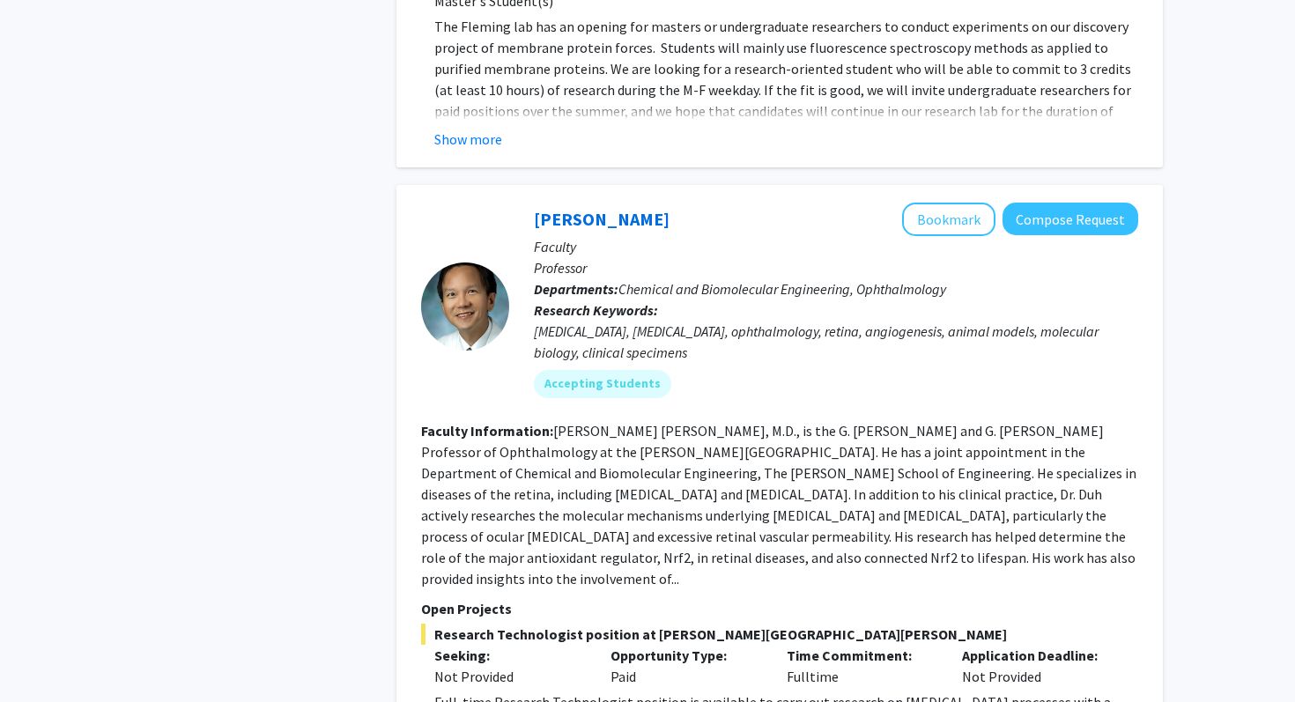
scroll to position [2300, 0]
click at [934, 202] on button "Bookmark" at bounding box center [948, 218] width 93 height 33
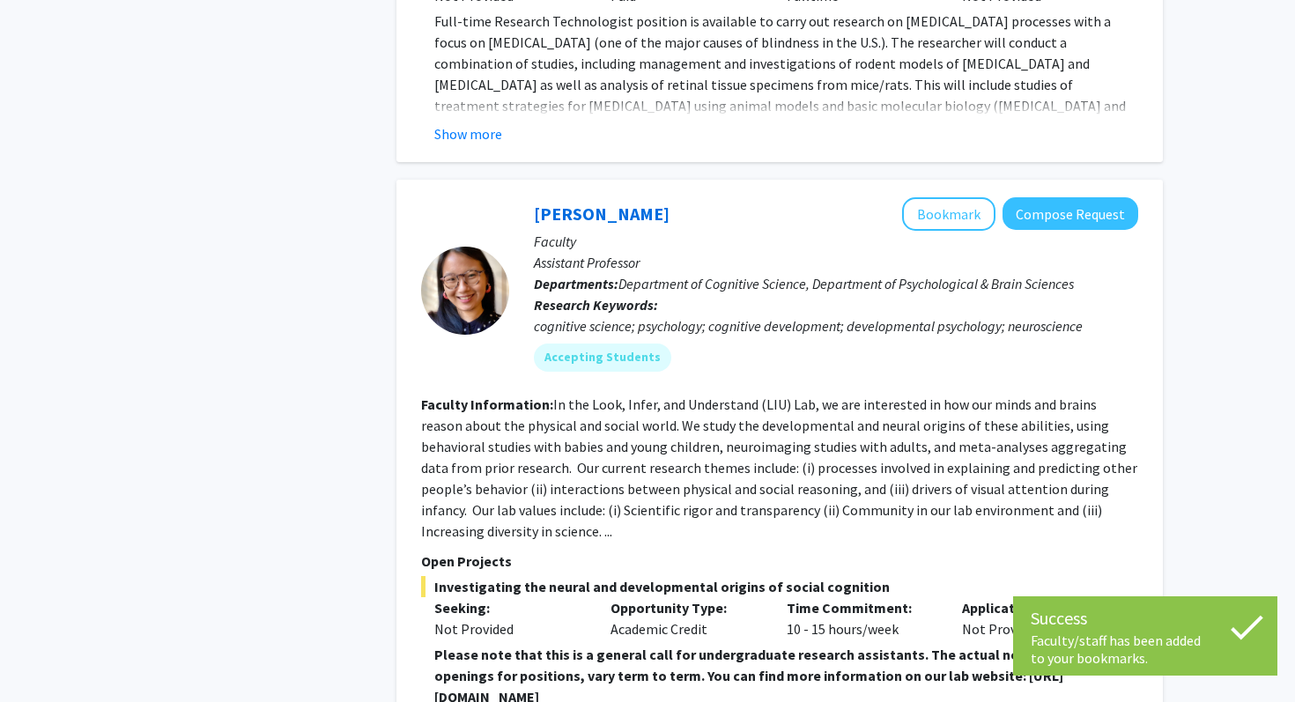
scroll to position [3087, 0]
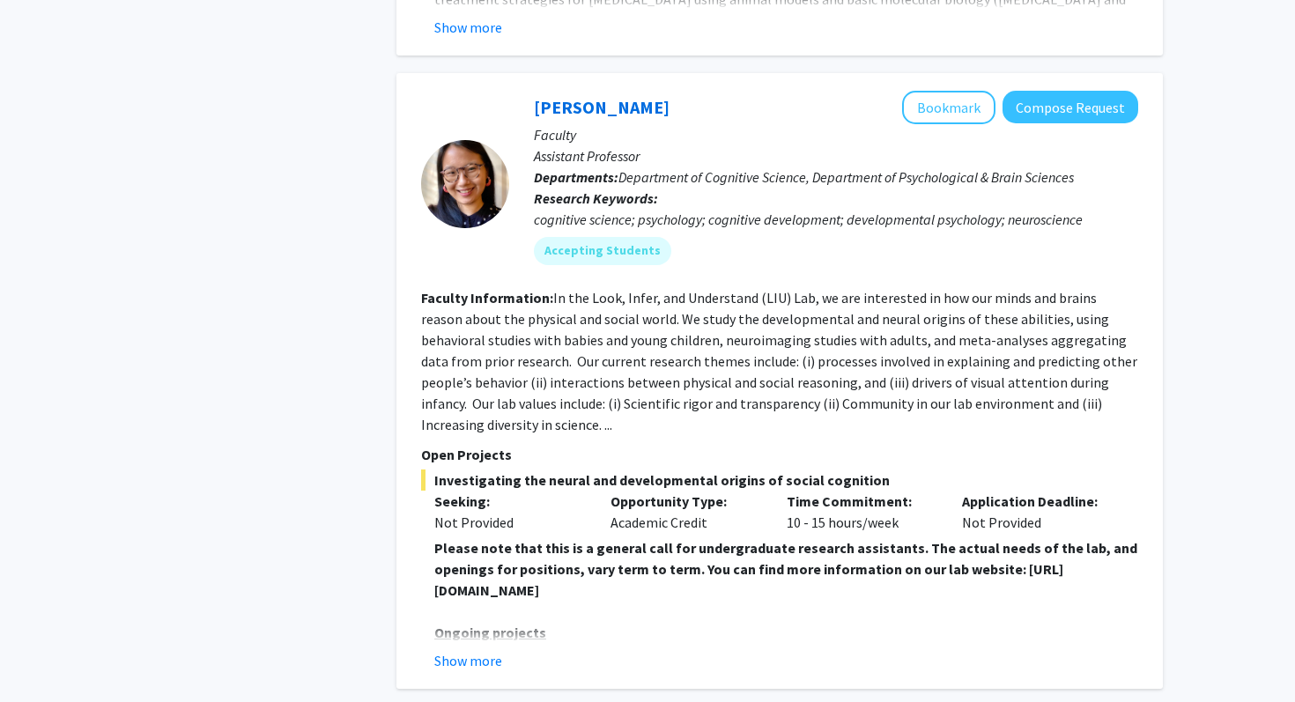
click at [694, 539] on strong "Please note that this is a general call for undergraduate research assistants. …" at bounding box center [785, 569] width 703 height 60
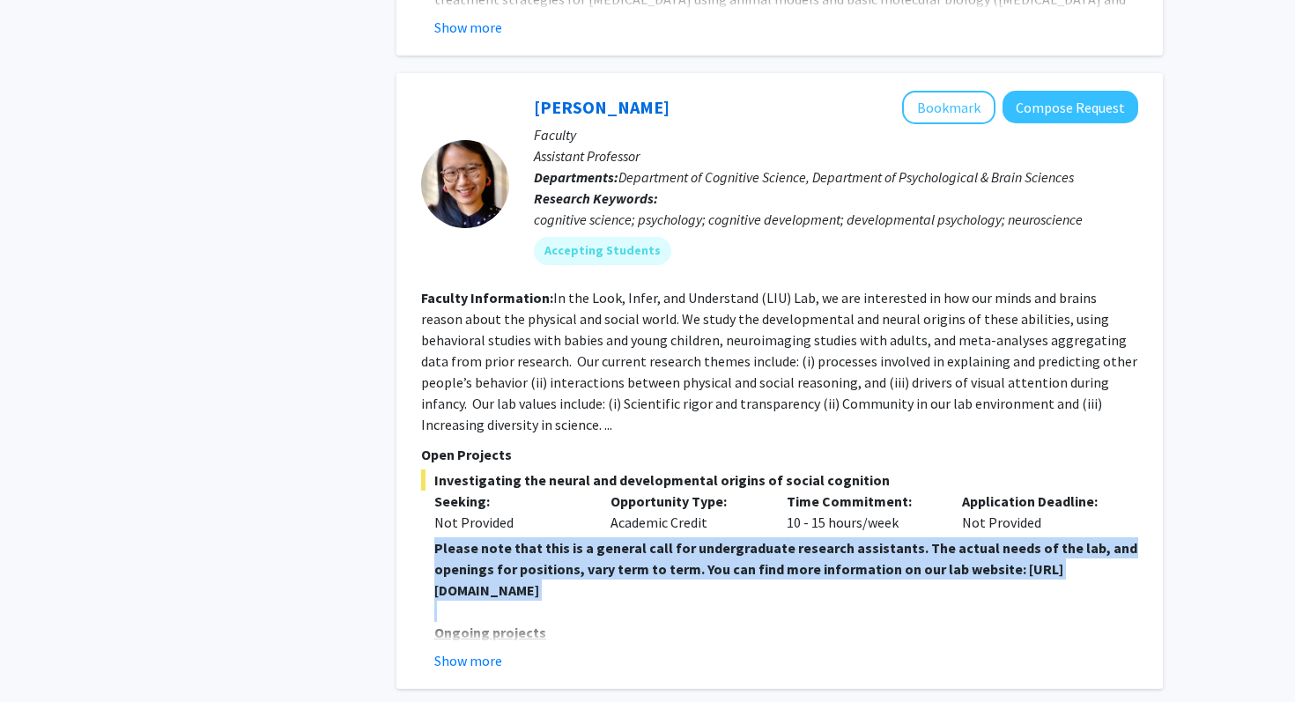
click at [694, 539] on strong "Please note that this is a general call for undergraduate research assistants. …" at bounding box center [785, 569] width 703 height 60
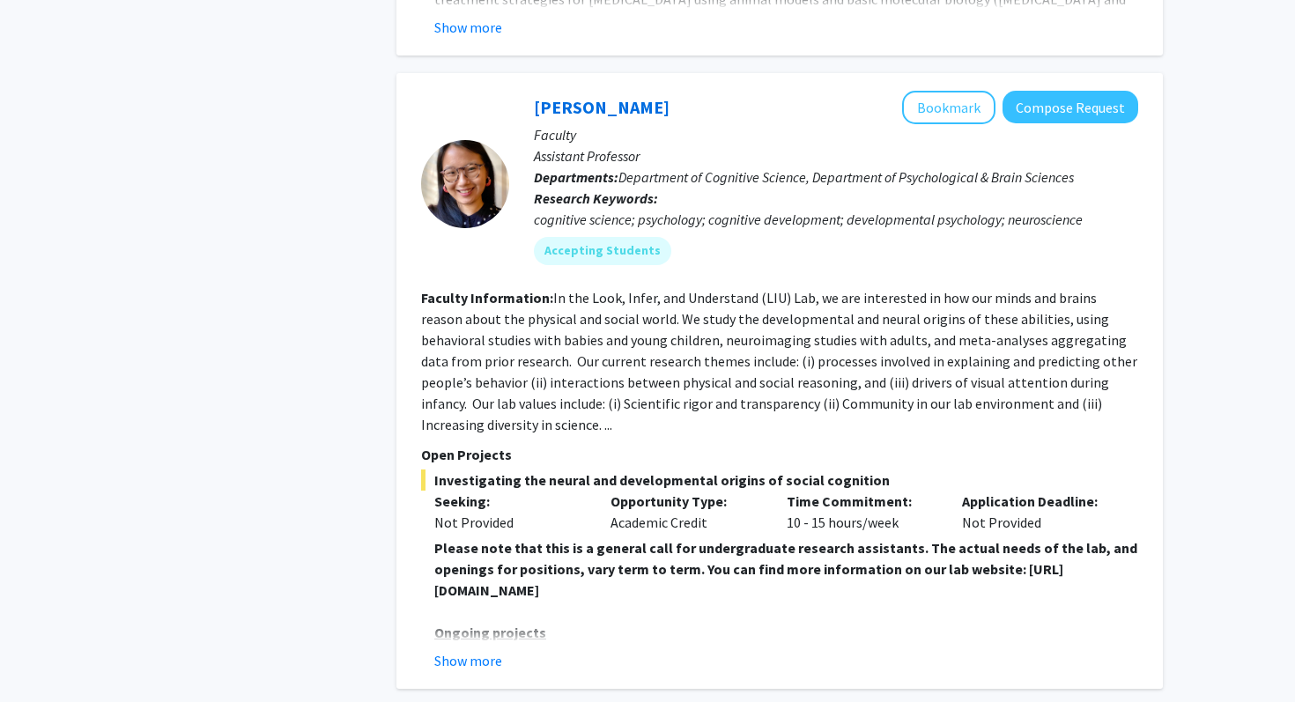
drag, startPoint x: 765, startPoint y: 468, endPoint x: 435, endPoint y: 464, distance: 329.5
click at [435, 539] on strong "Please note that this is a general call for undergraduate research assistants. …" at bounding box center [785, 569] width 703 height 60
copy strong "https://www.liulaboratory.org/people/joining-the-lab"
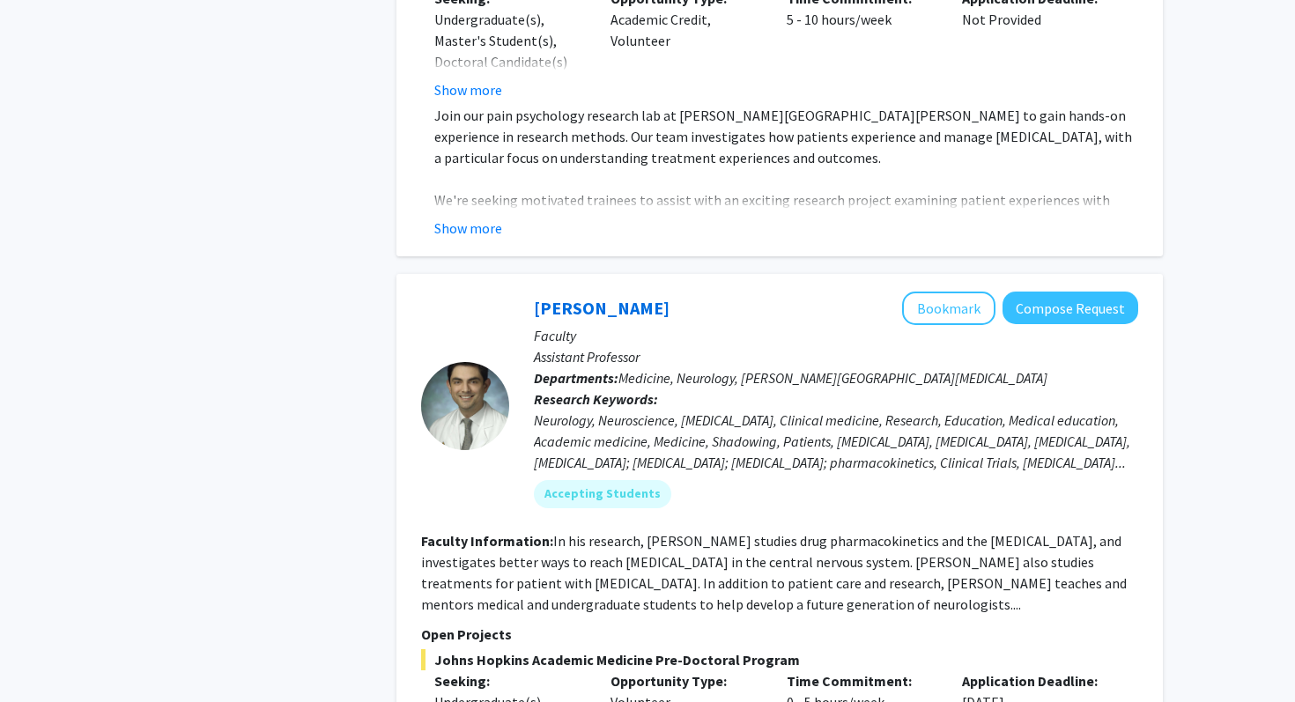
scroll to position [5020, 0]
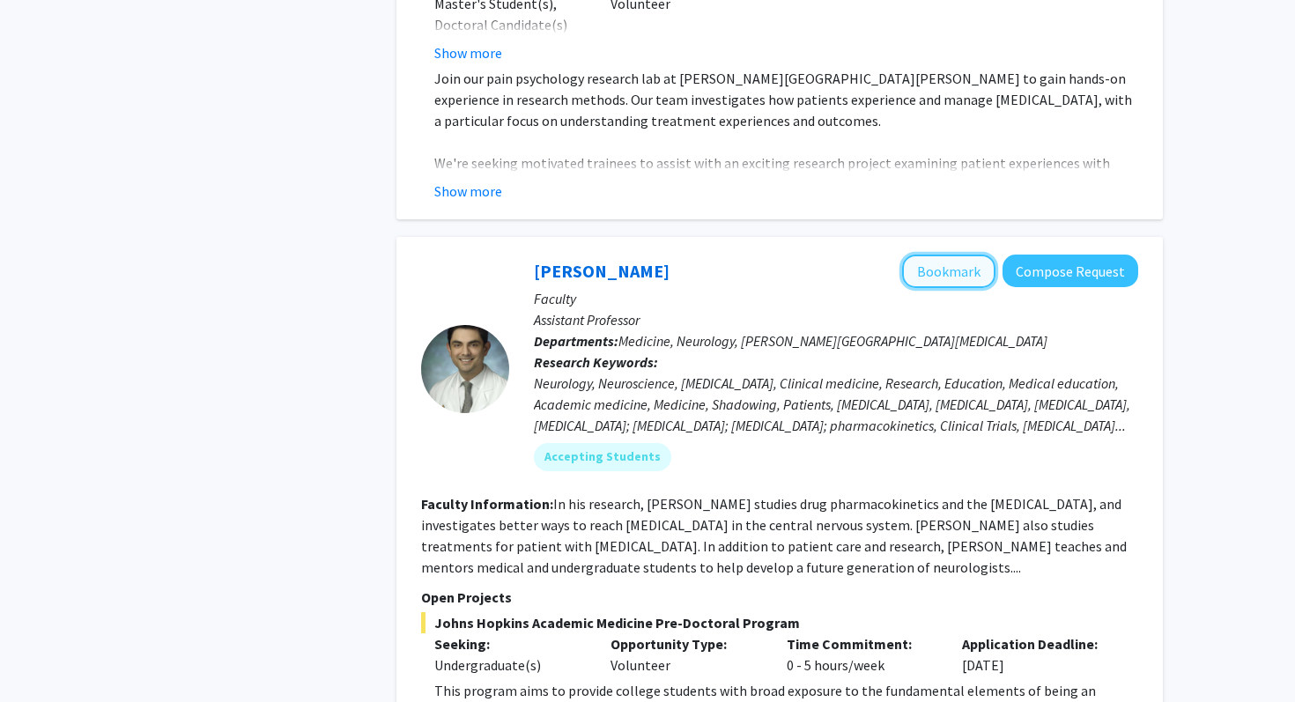
click at [949, 255] on button "Bookmark" at bounding box center [948, 271] width 93 height 33
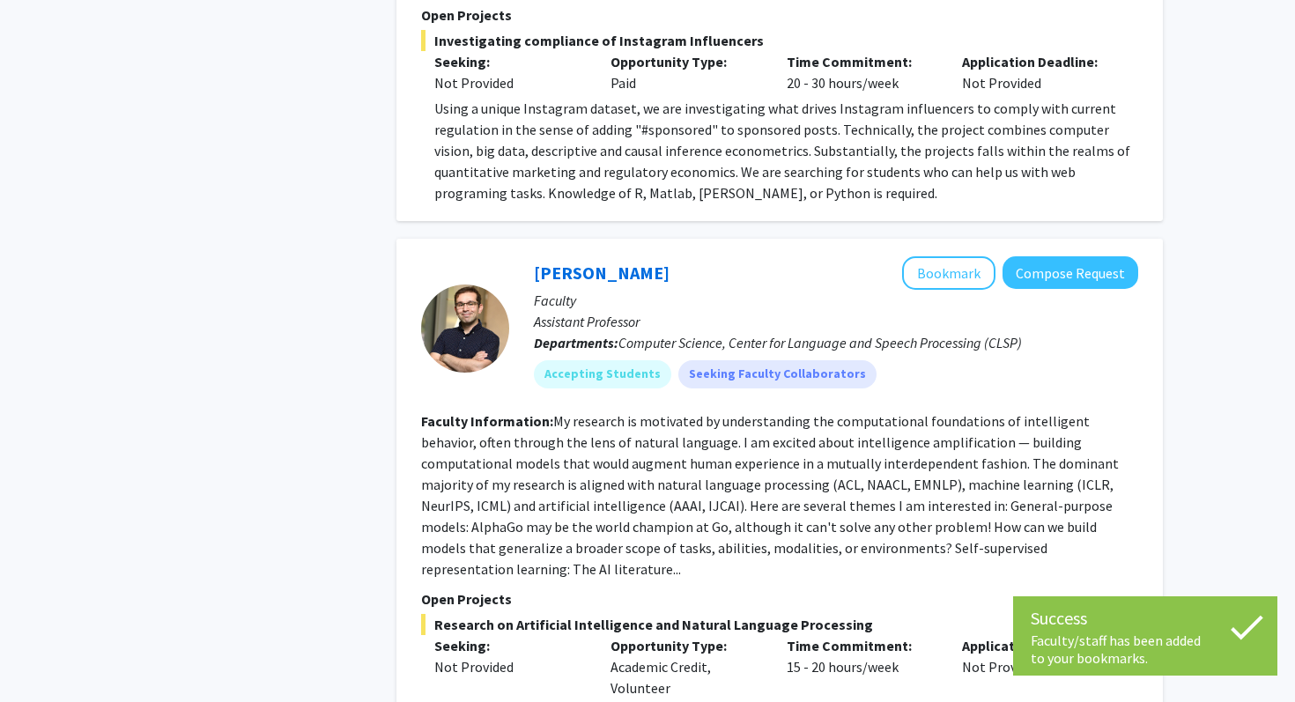
scroll to position [6435, 0]
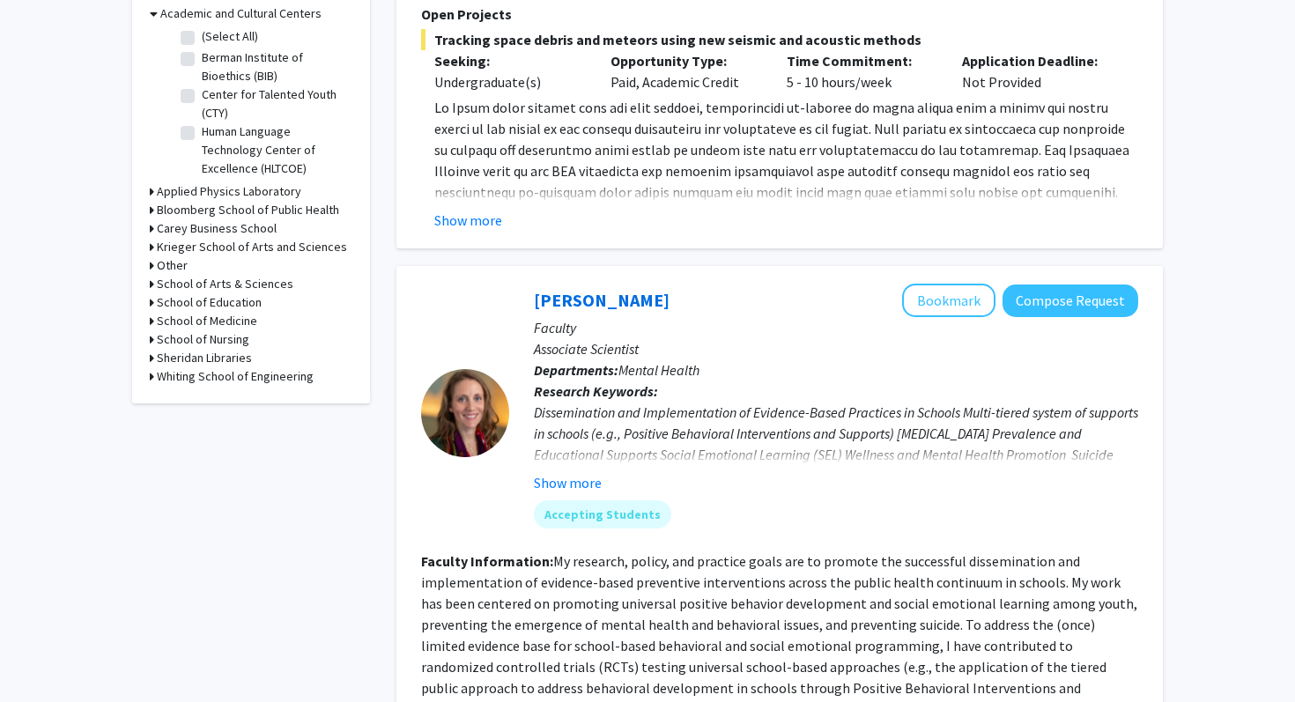
scroll to position [545, 0]
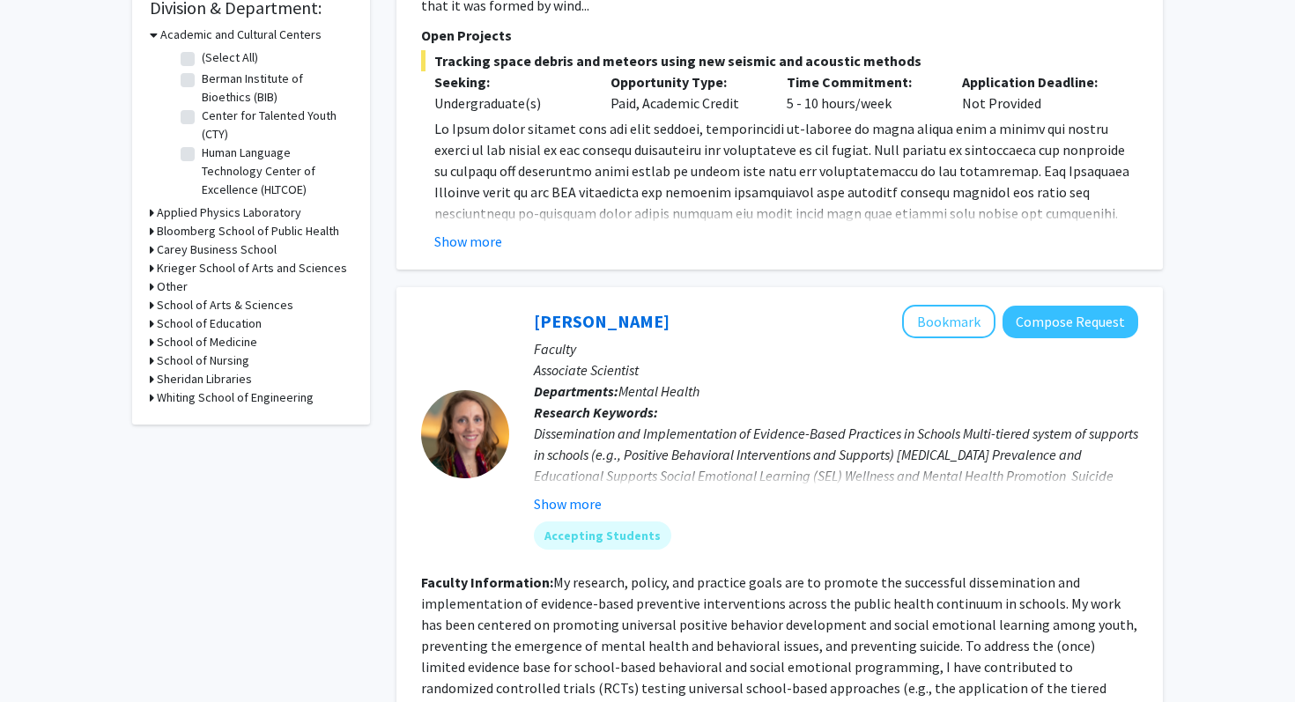
click at [152, 339] on icon at bounding box center [152, 342] width 4 height 18
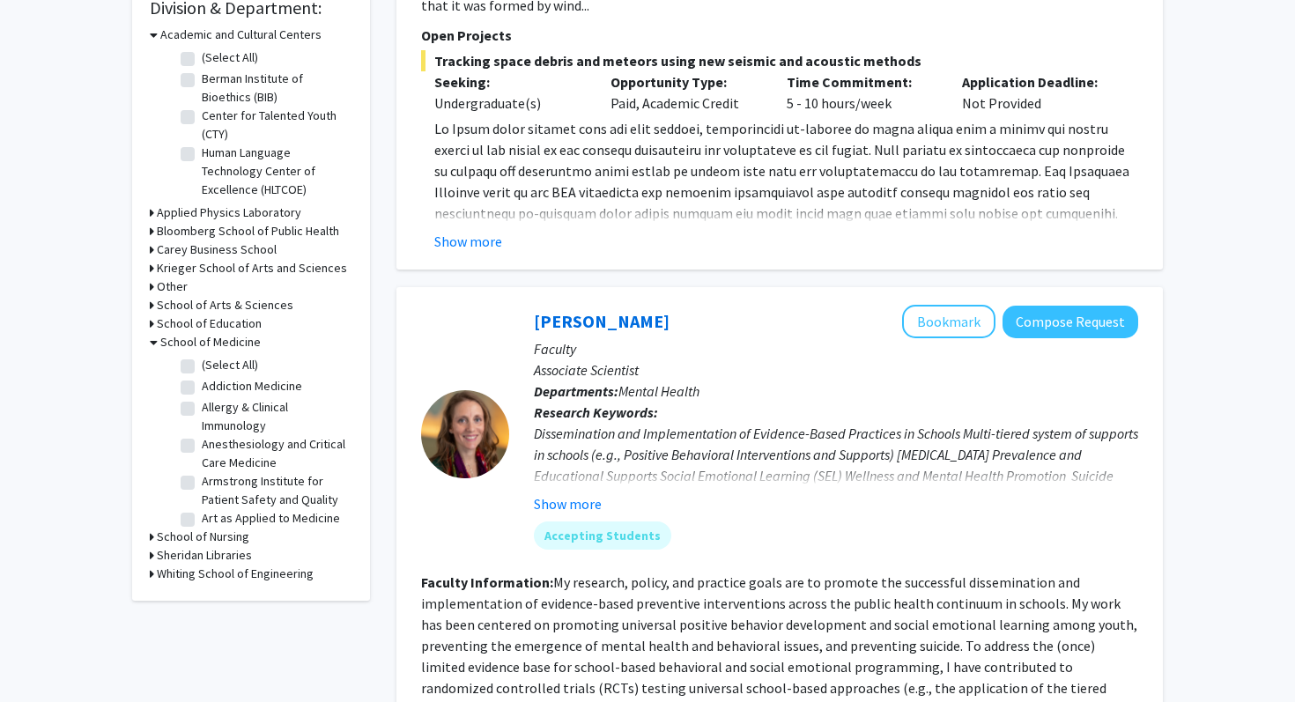
click at [202, 368] on label "(Select All)" at bounding box center [230, 365] width 56 height 18
click at [202, 367] on input "(Select All)" at bounding box center [207, 361] width 11 height 11
checkbox input "true"
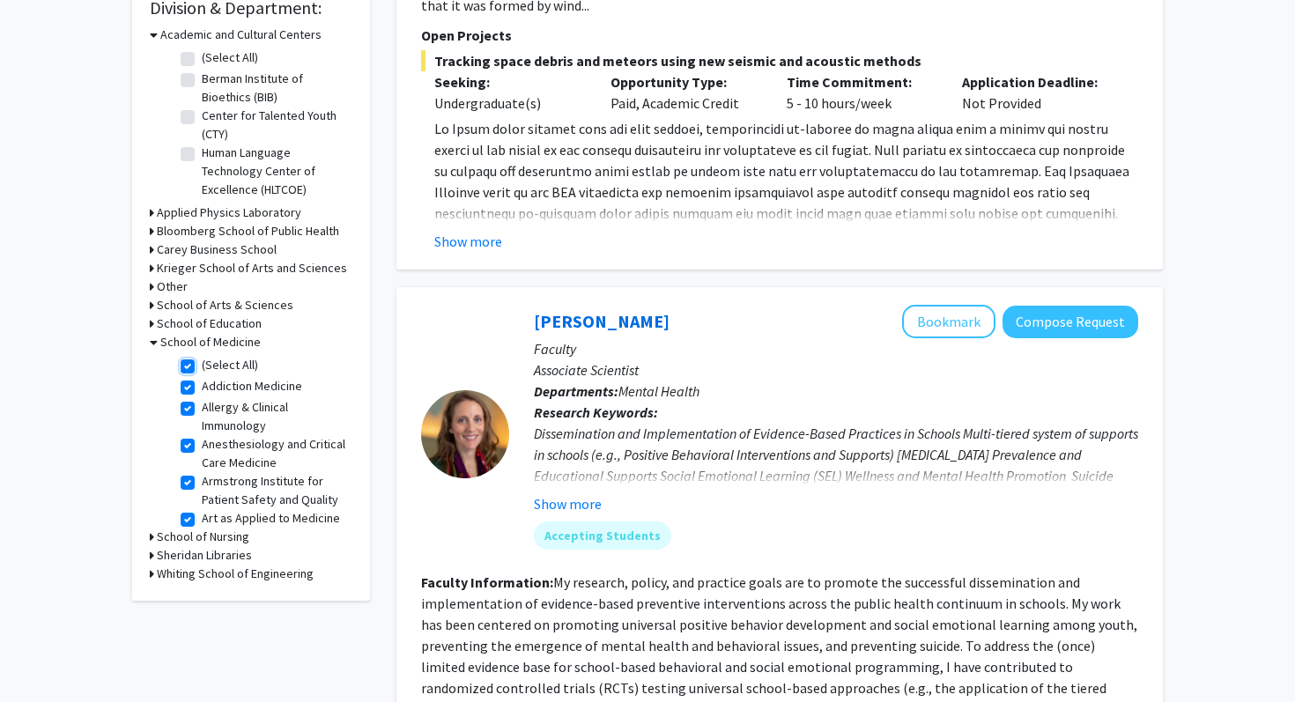
checkbox input "true"
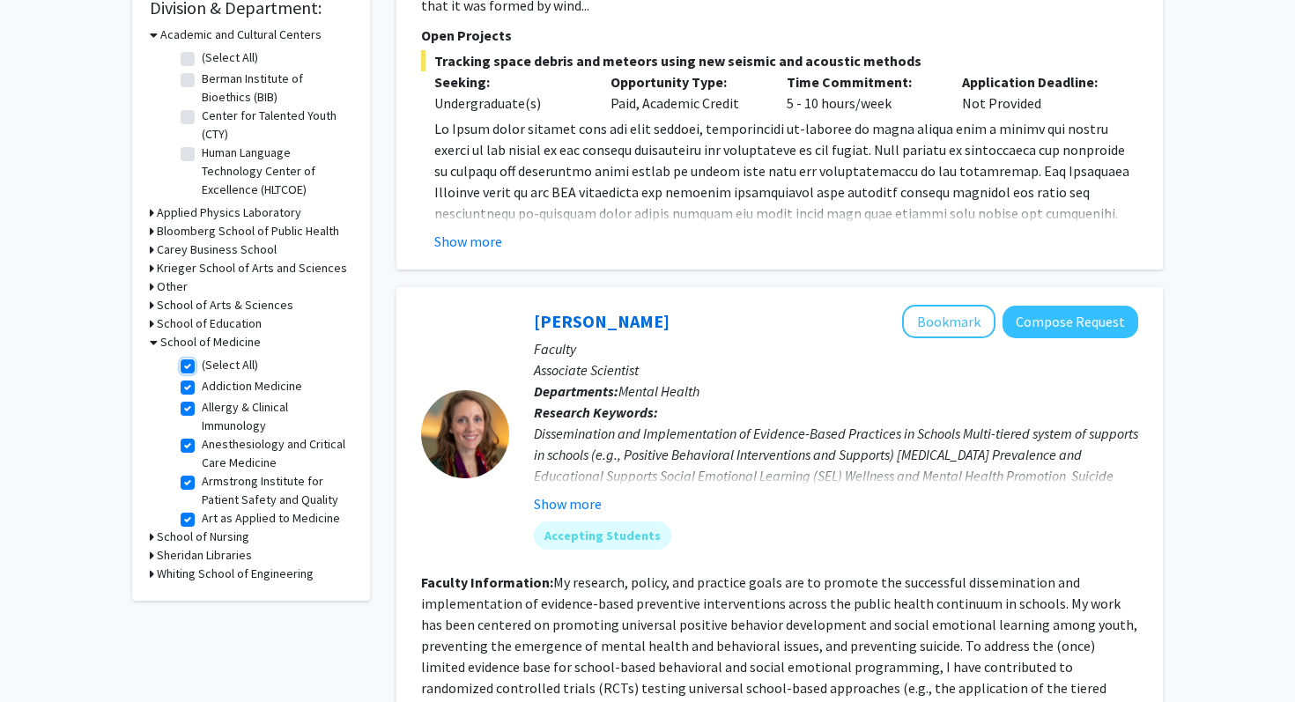
checkbox input "true"
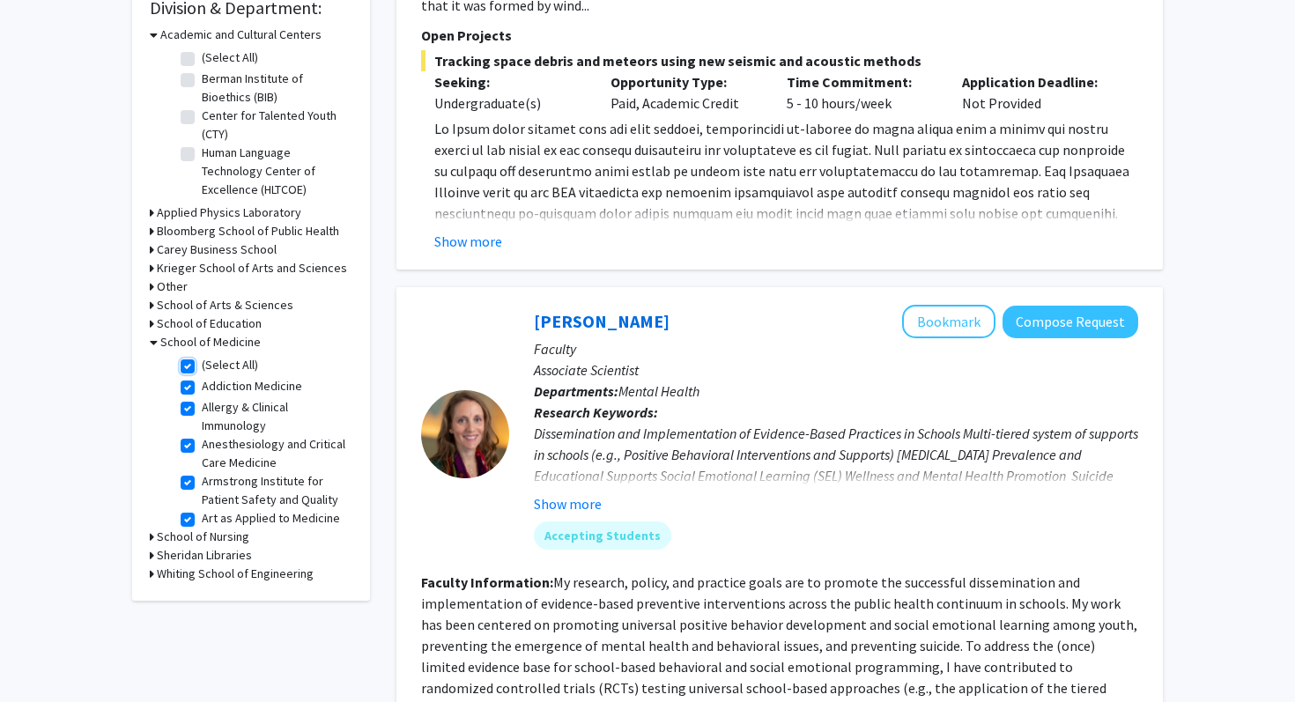
checkbox input "true"
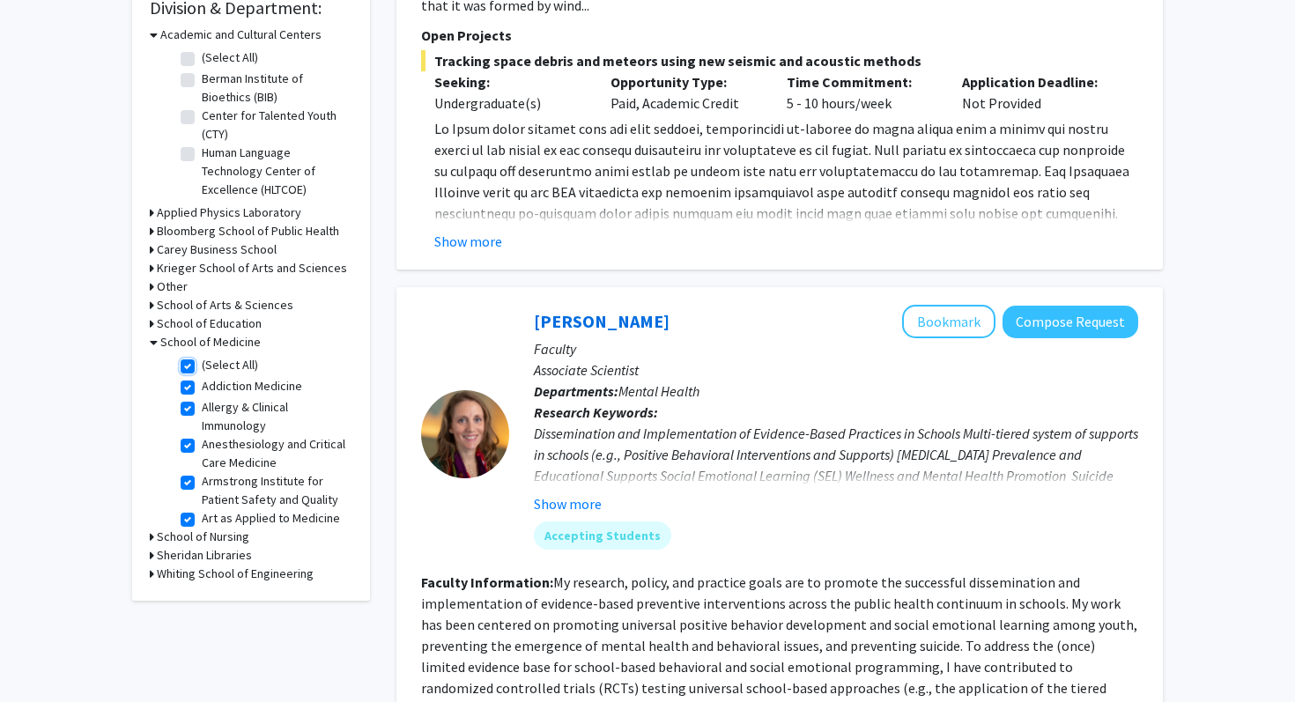
checkbox input "true"
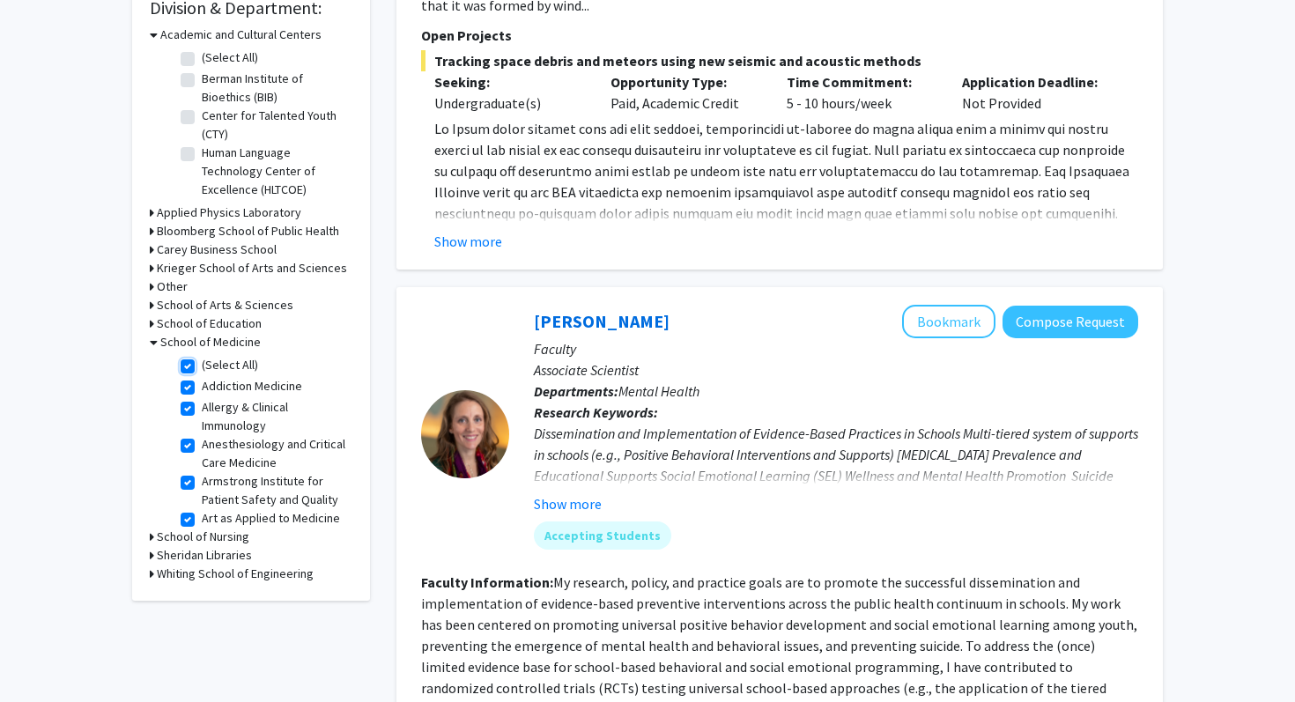
checkbox input "true"
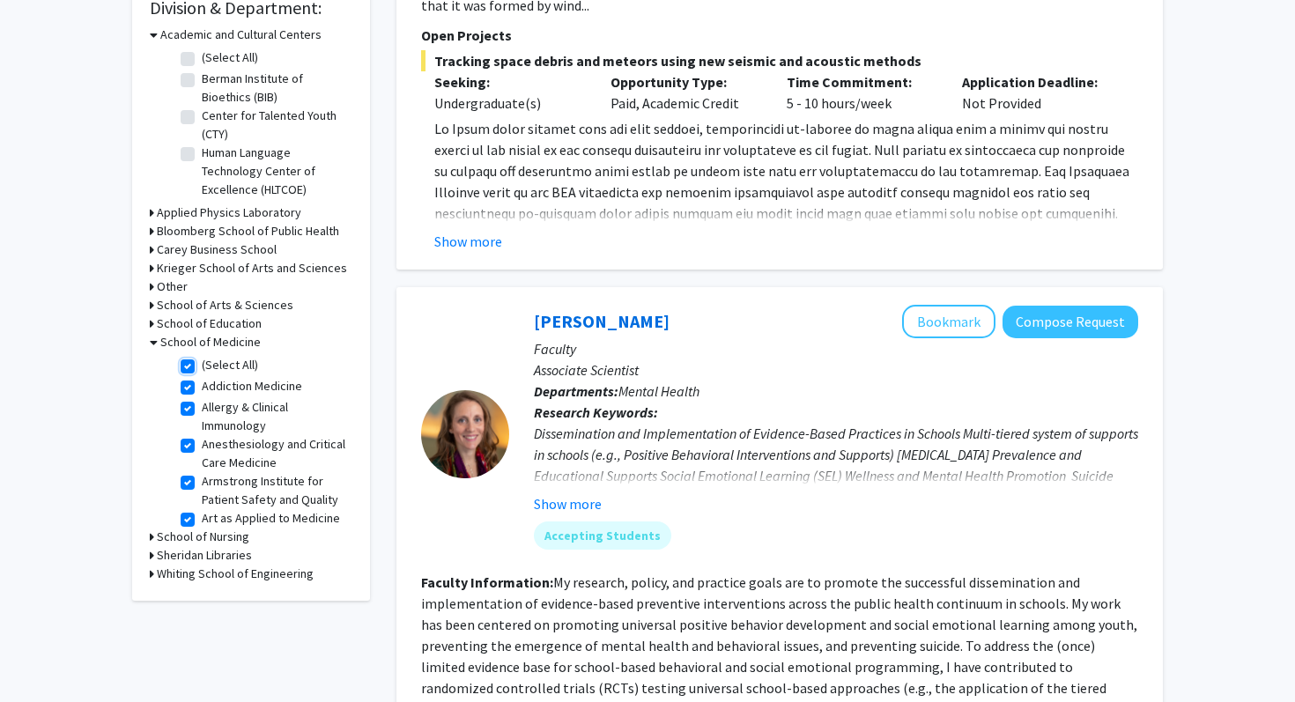
checkbox input "true"
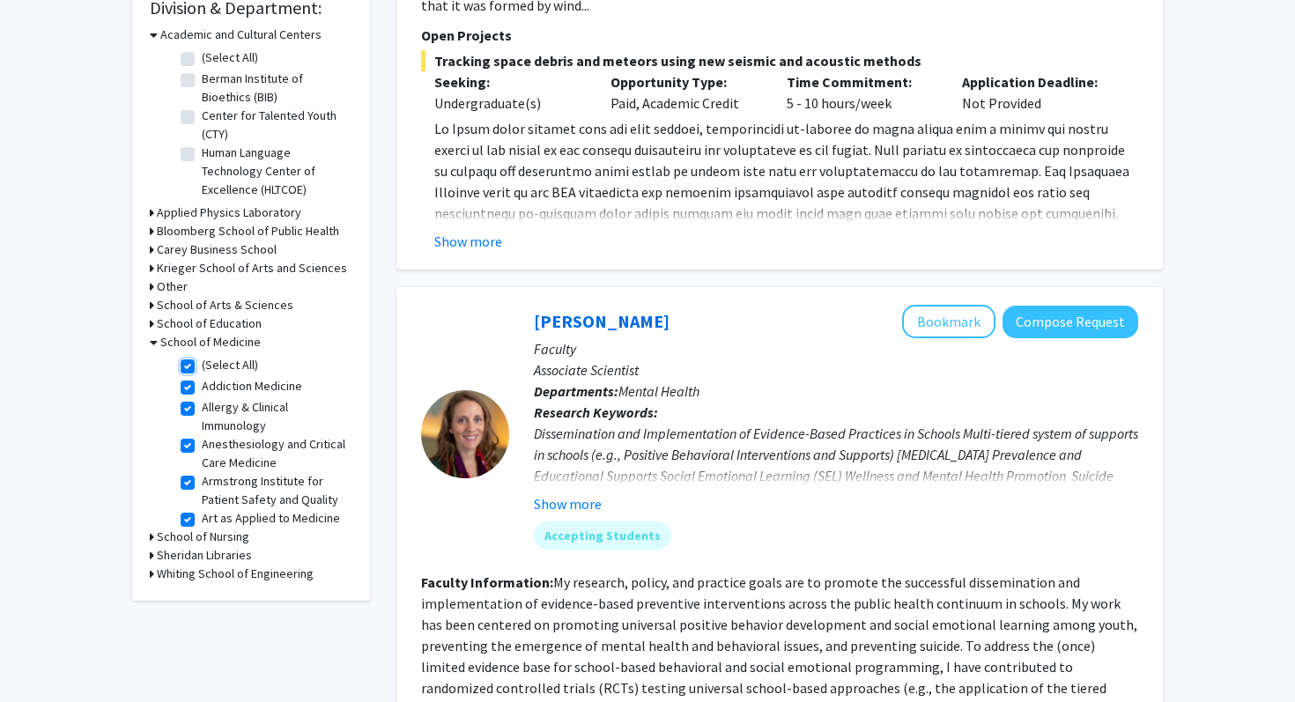
checkbox input "true"
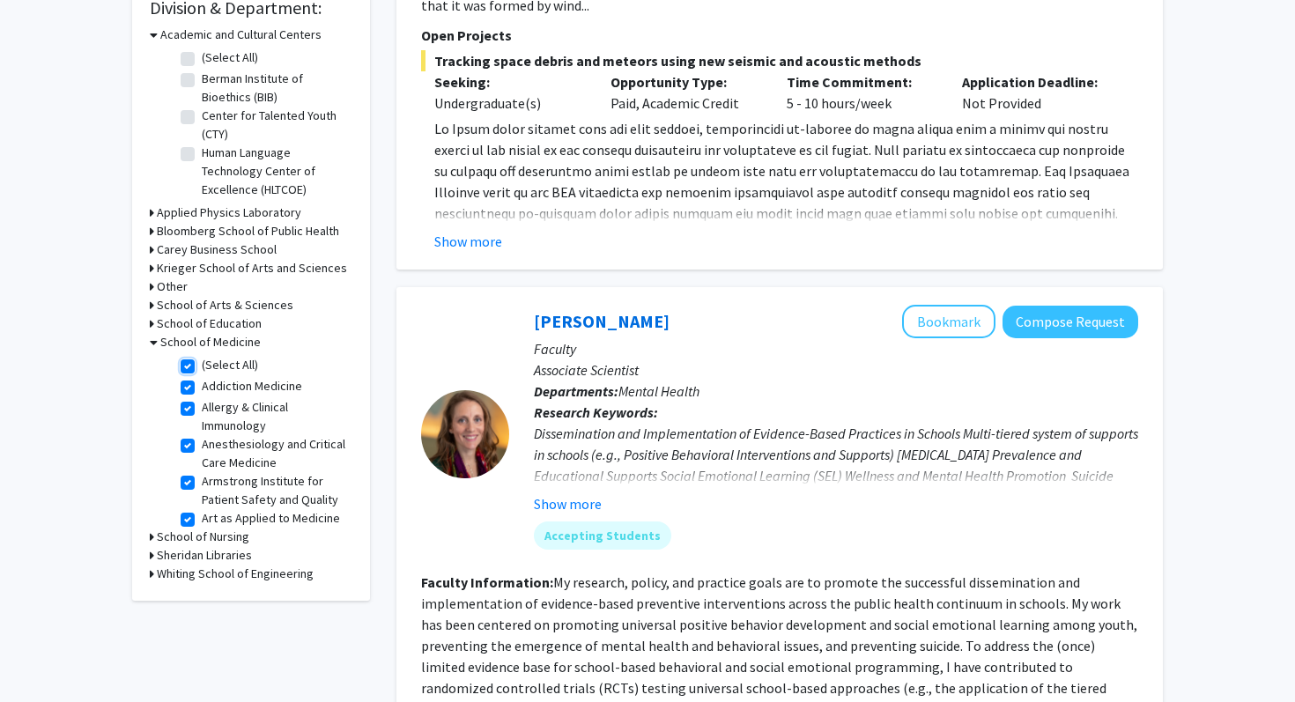
checkbox input "true"
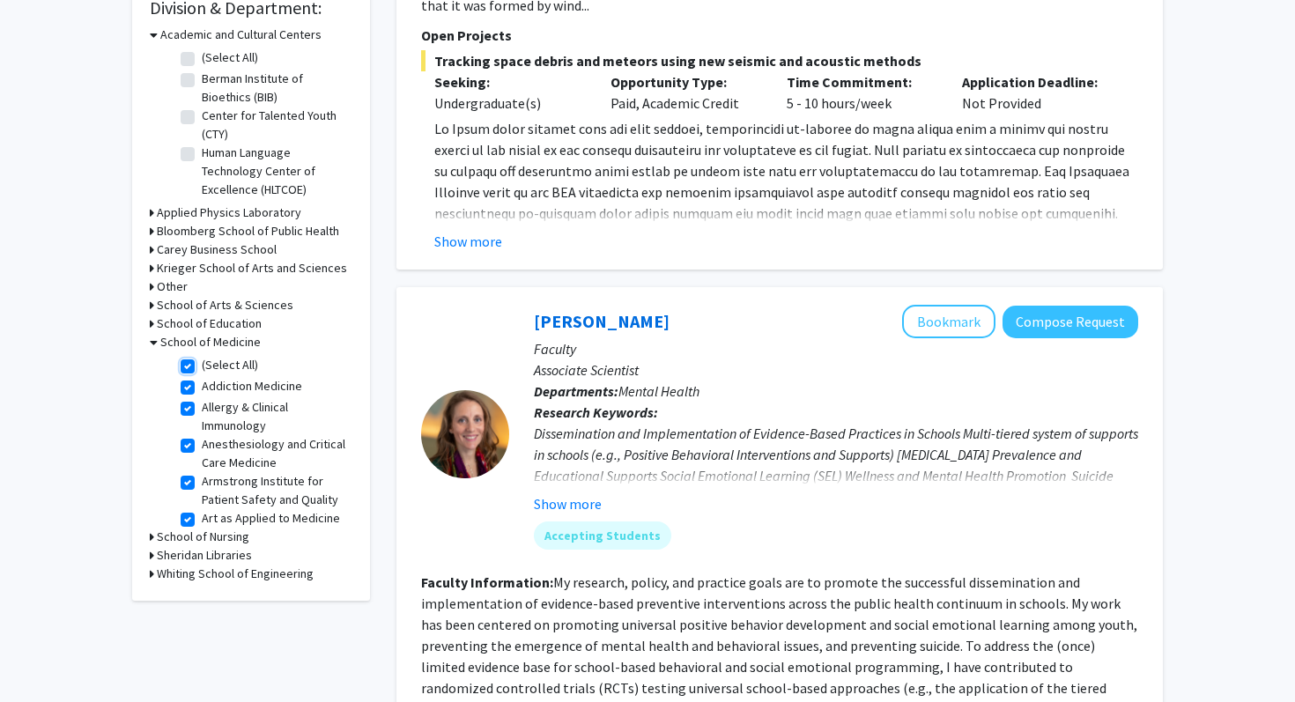
checkbox input "true"
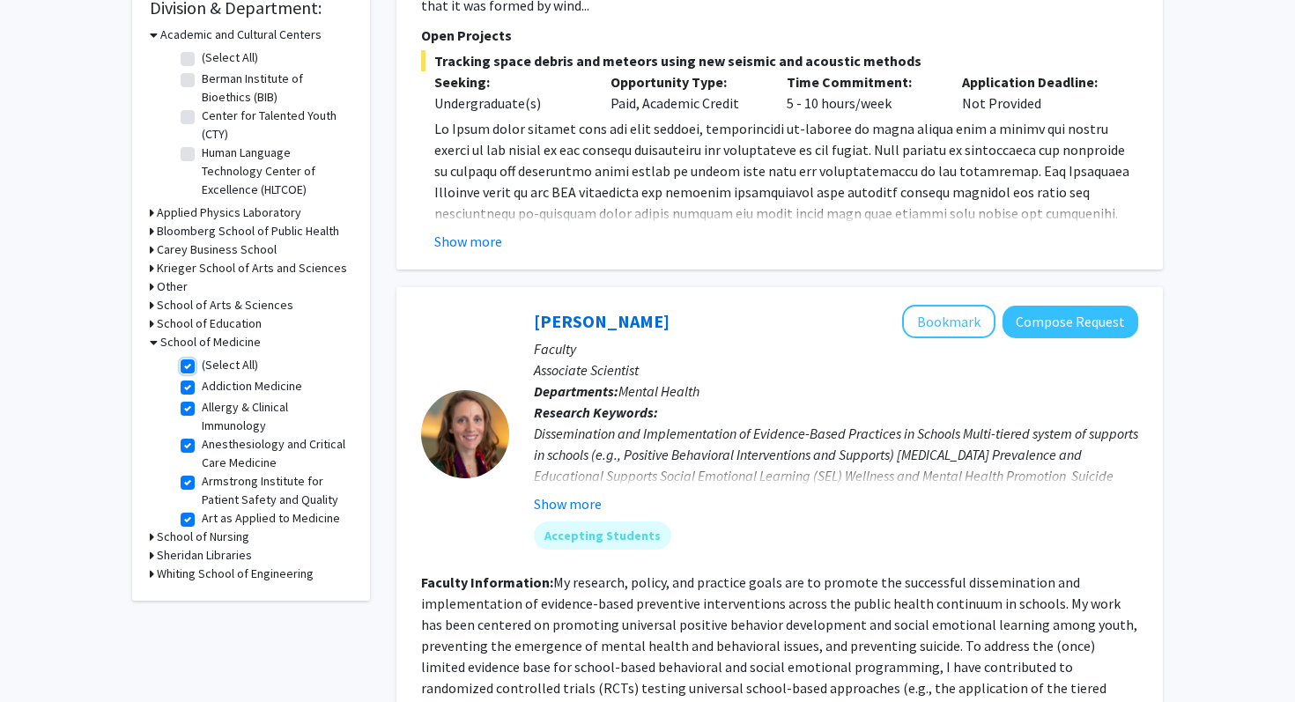
checkbox input "true"
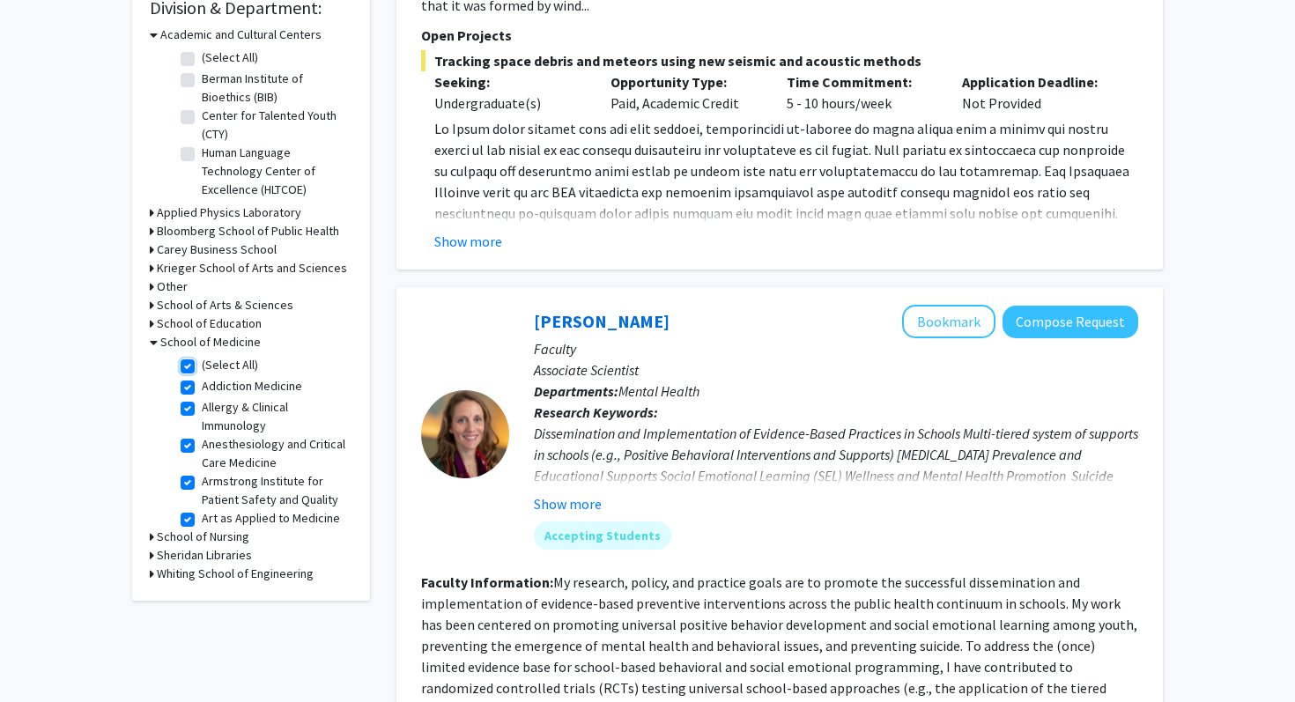
checkbox input "true"
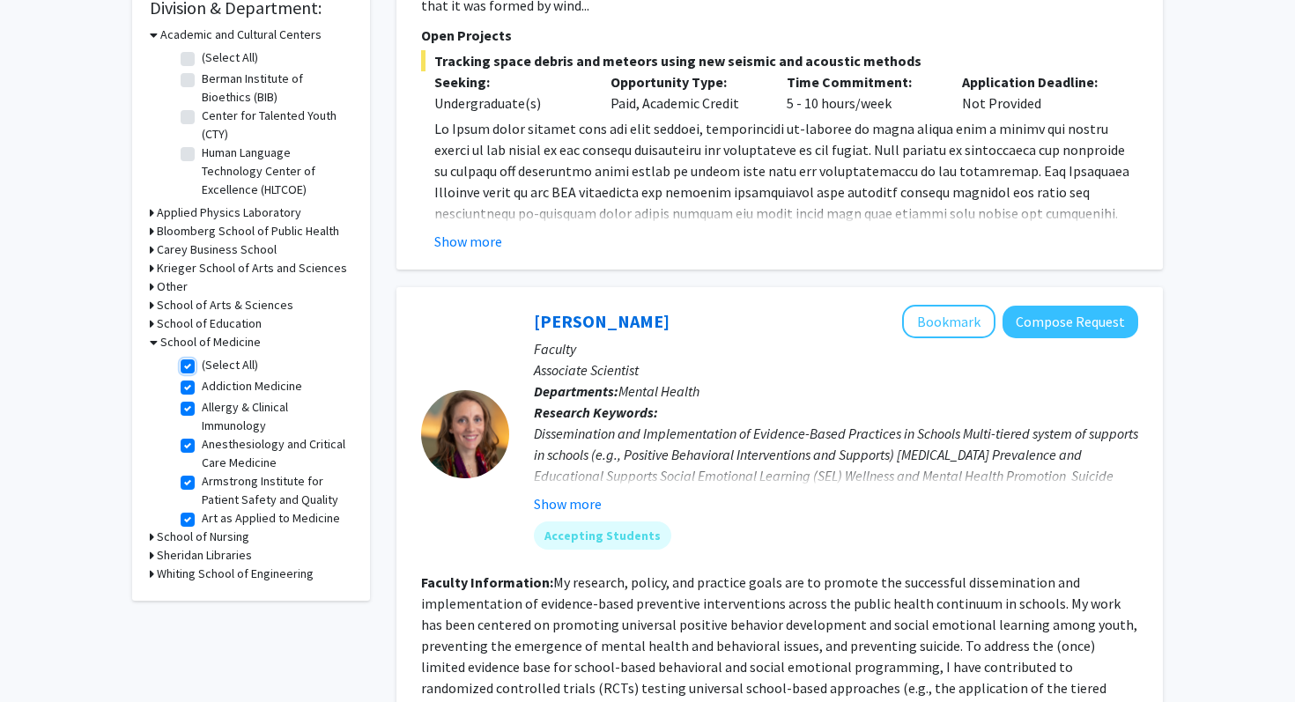
checkbox input "true"
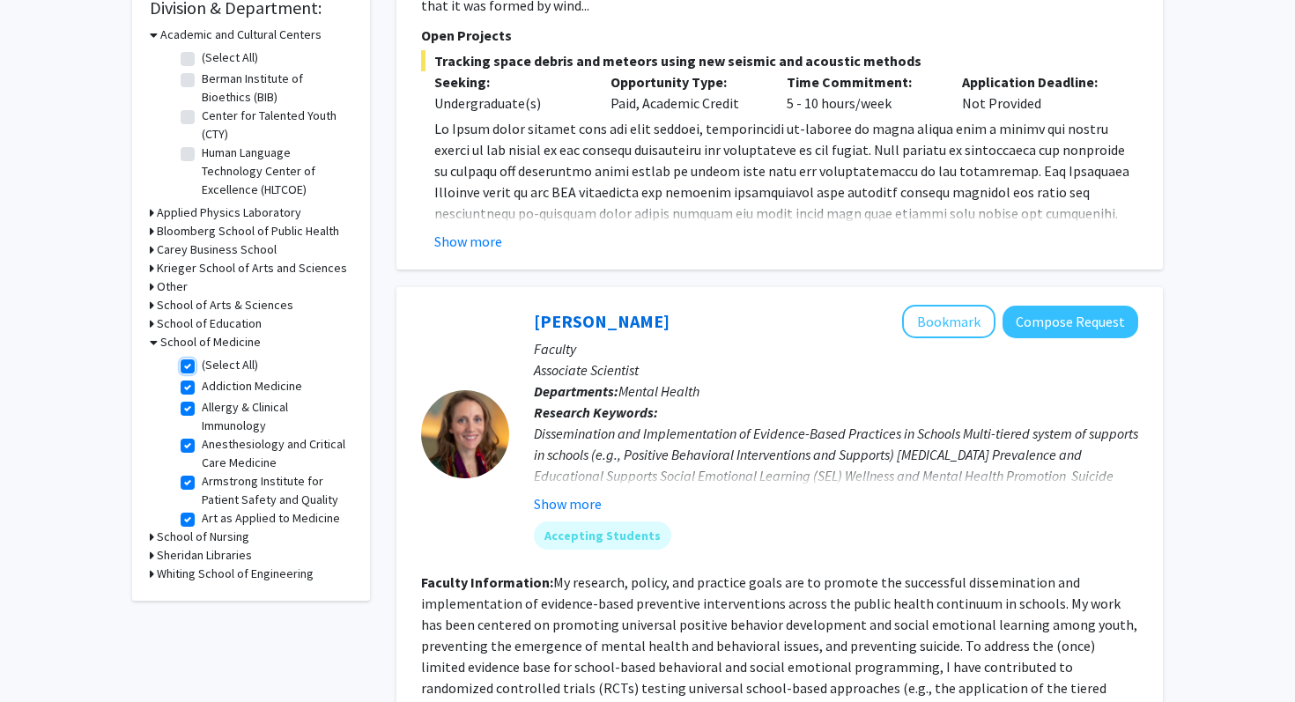
checkbox input "true"
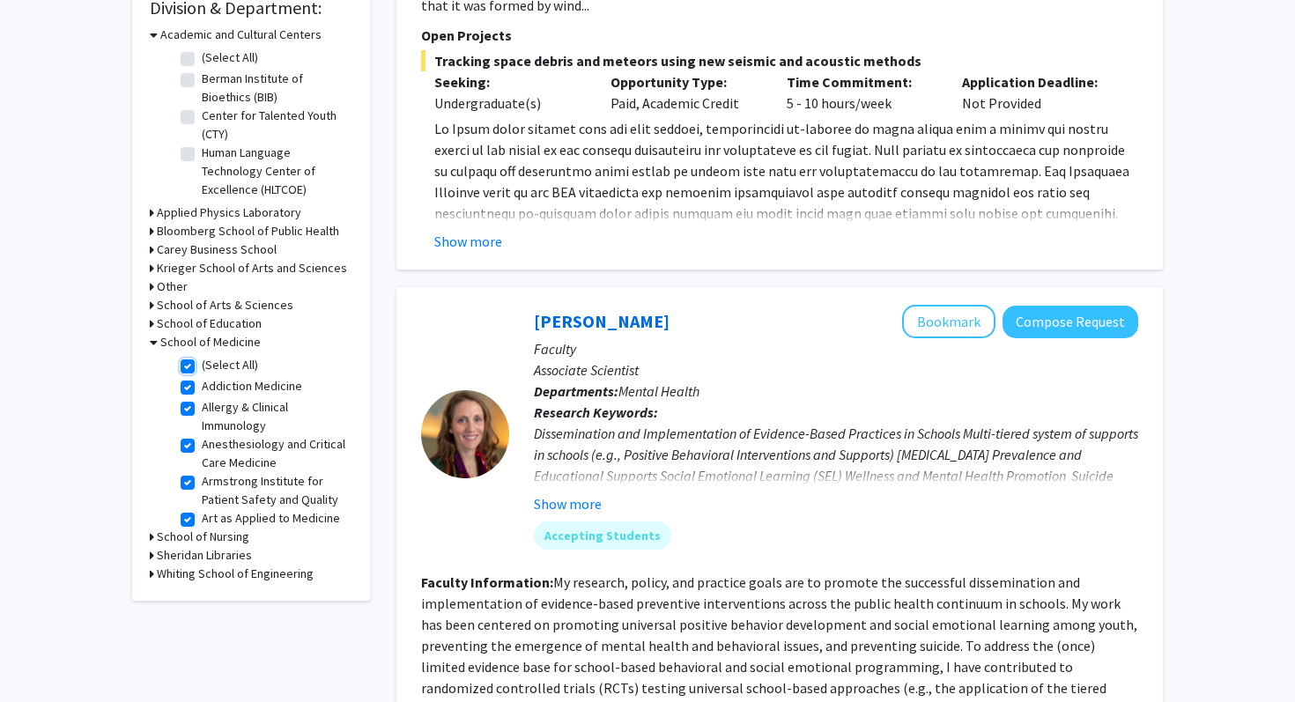
checkbox input "true"
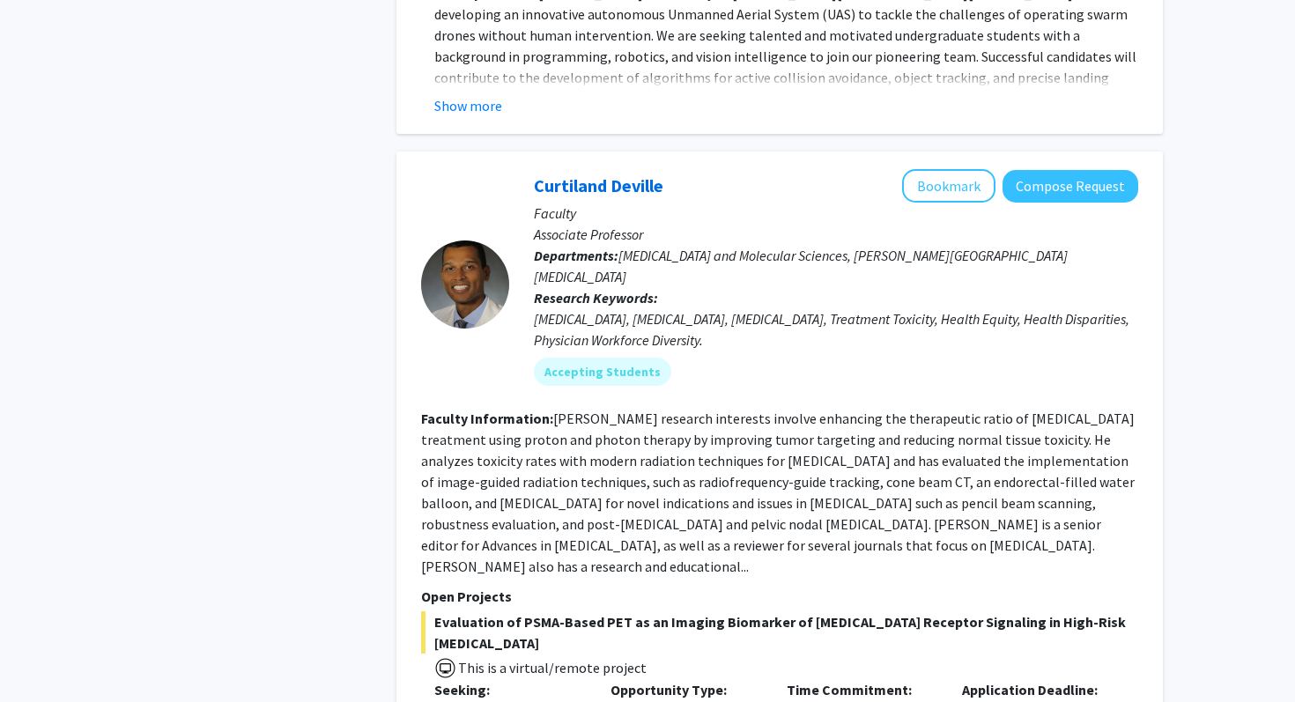
scroll to position [6581, 0]
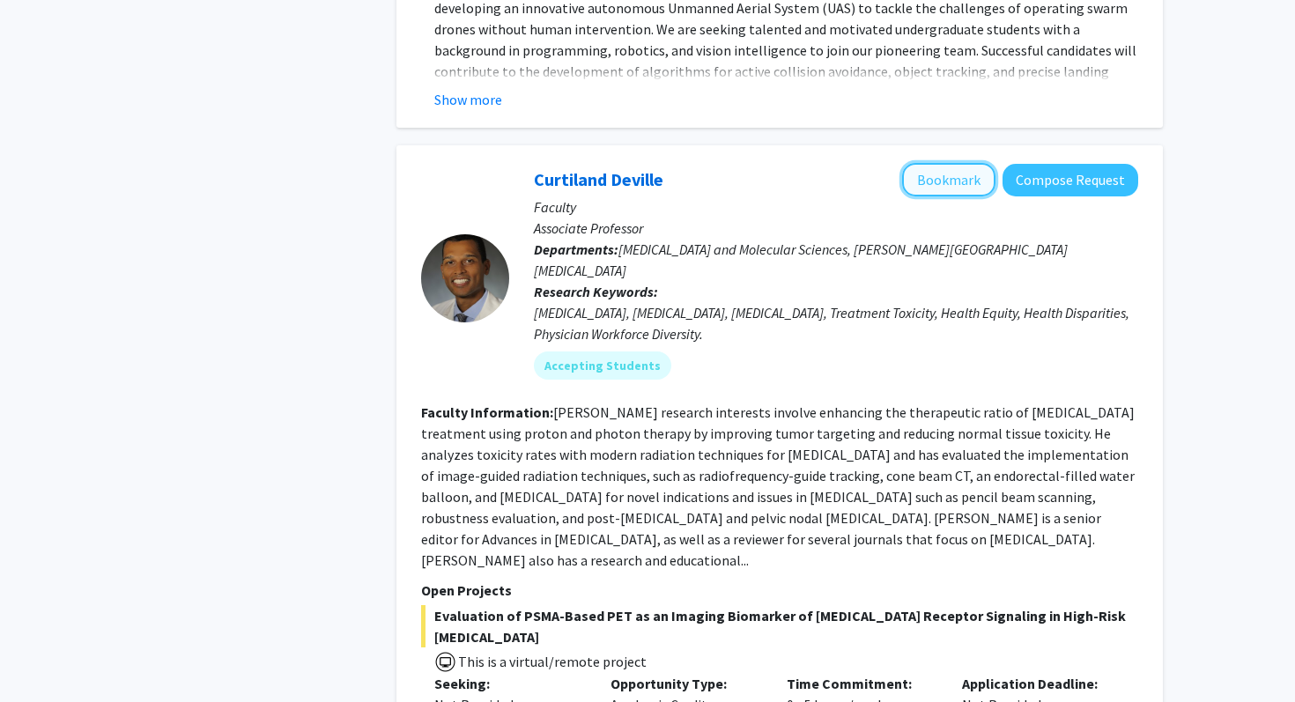
click at [962, 163] on button "Bookmark" at bounding box center [948, 179] width 93 height 33
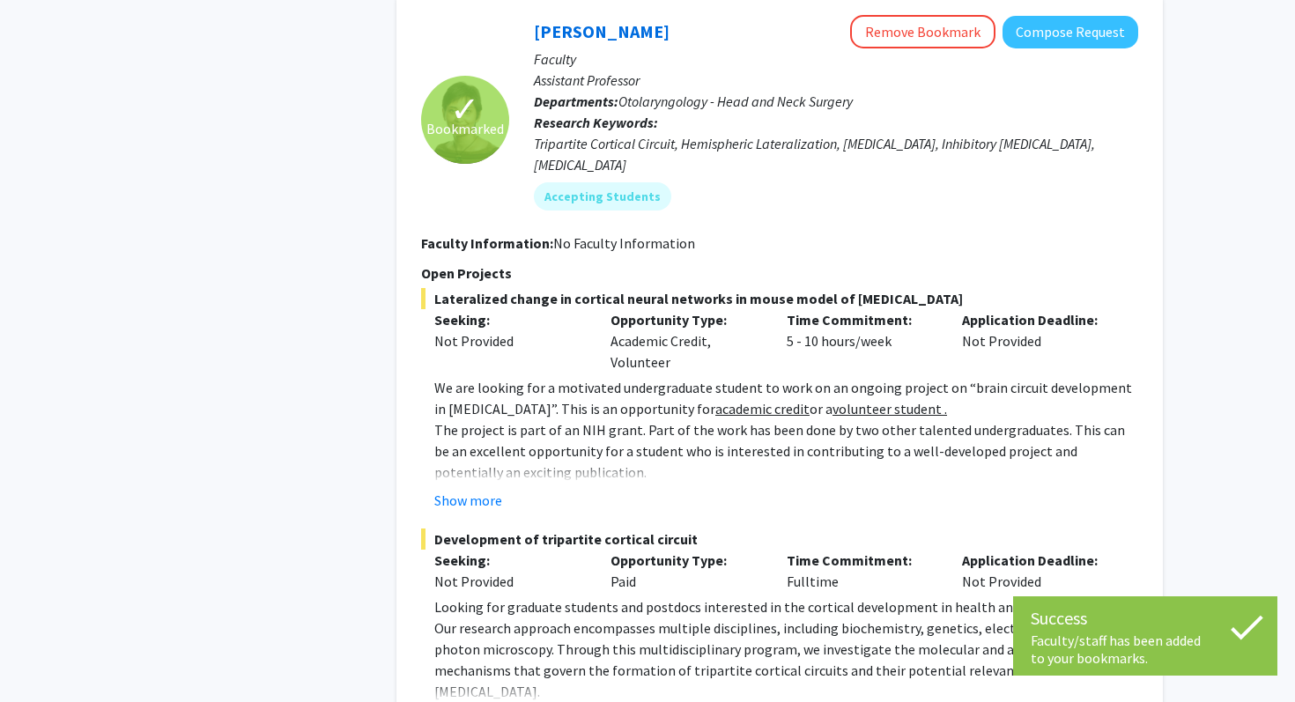
scroll to position [8215, 0]
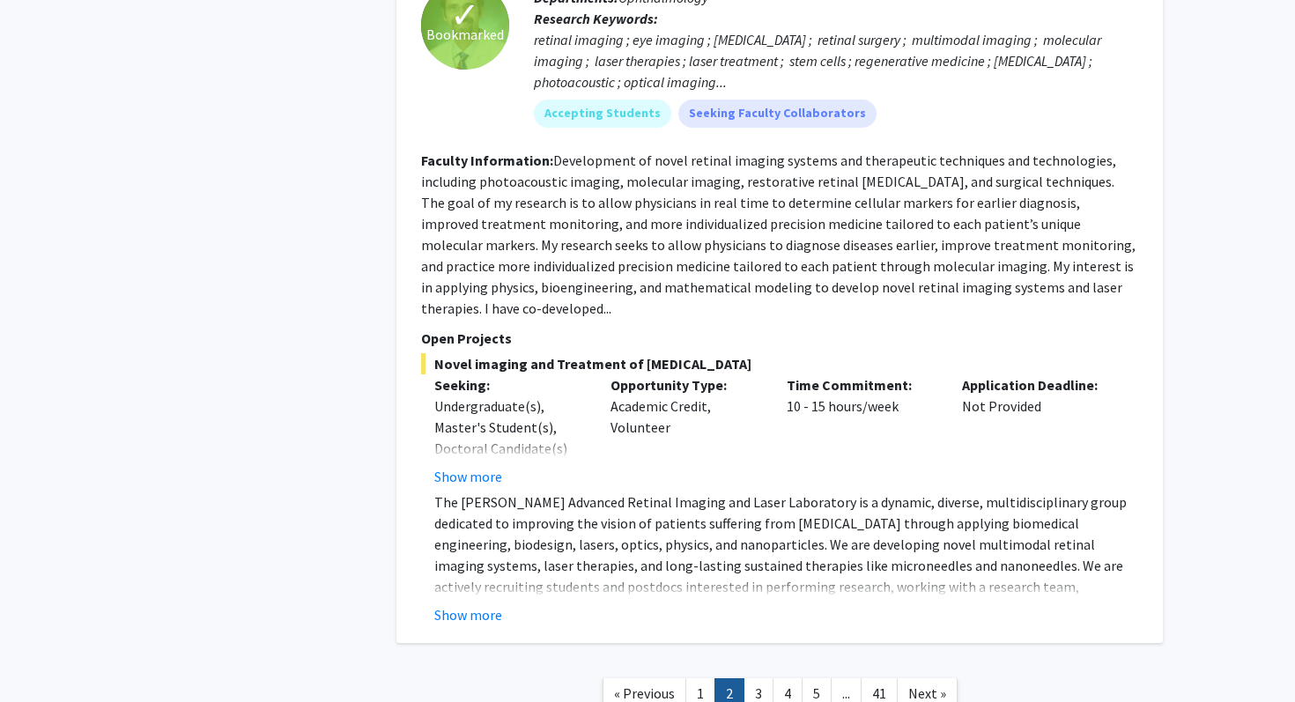
scroll to position [6365, 0]
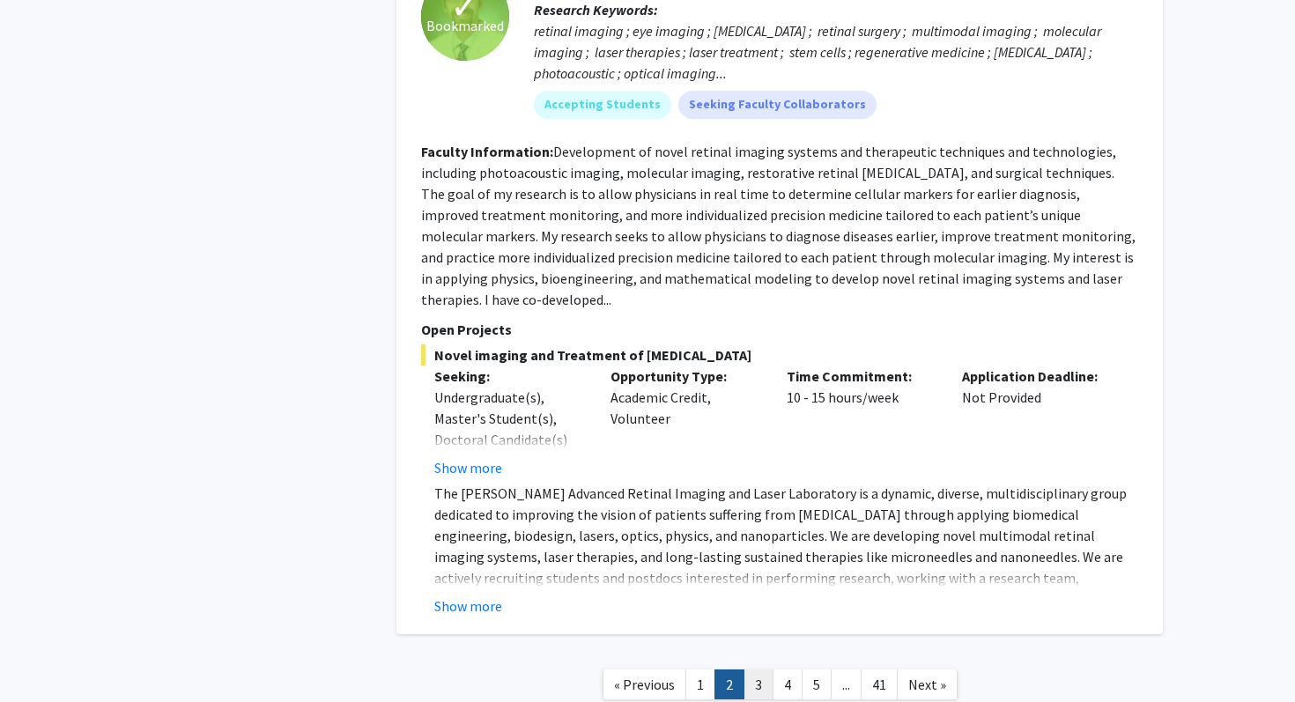
click at [757, 670] on link "3" at bounding box center [759, 685] width 30 height 31
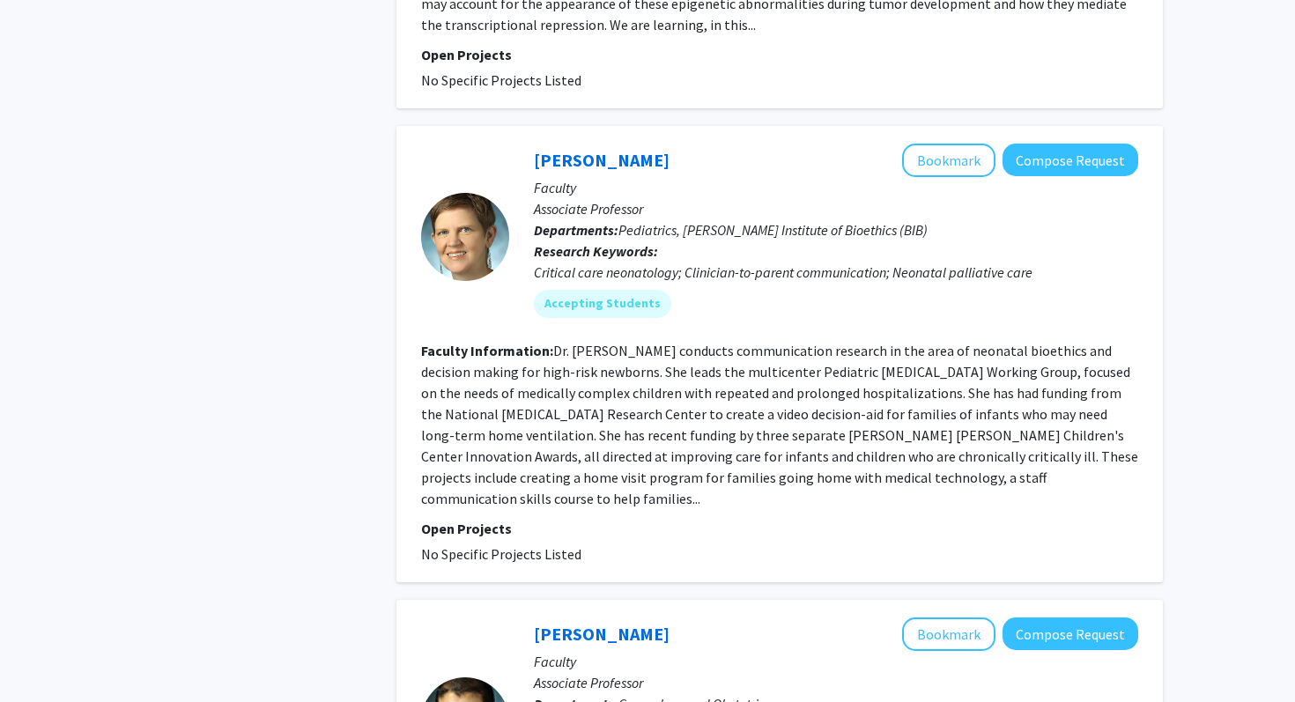
scroll to position [5159, 0]
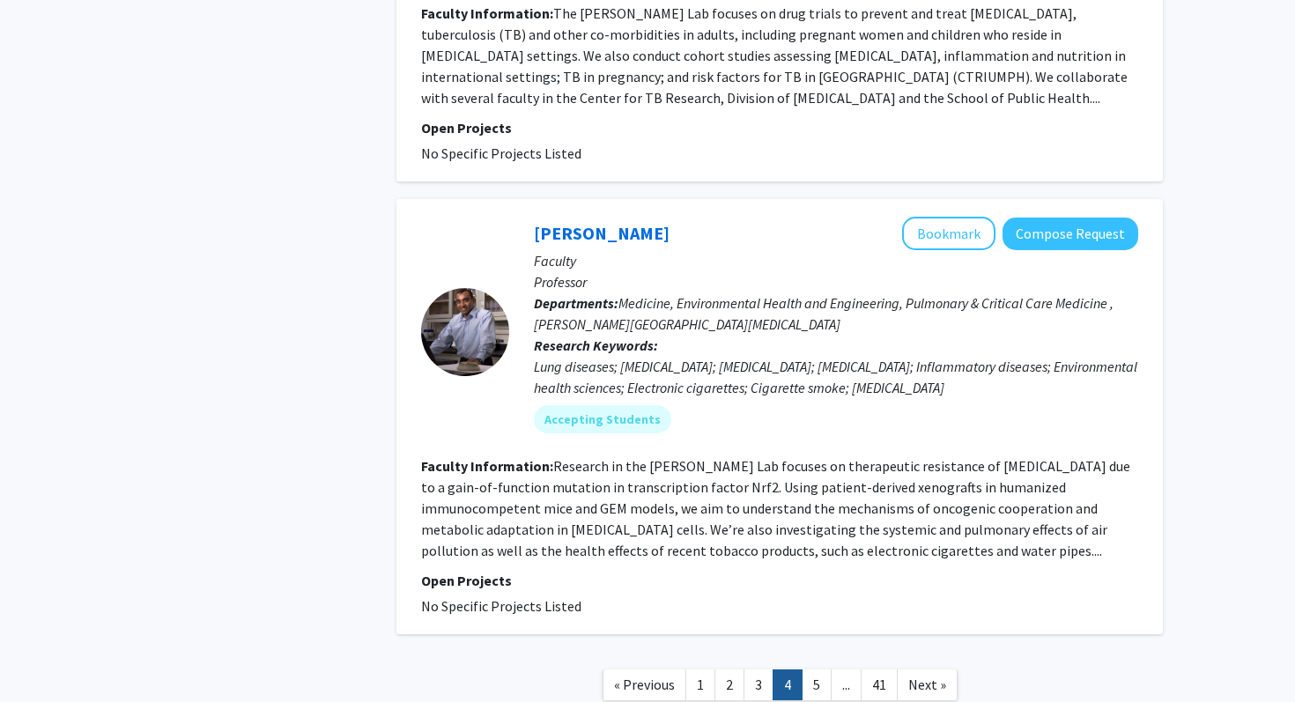
scroll to position [4336, 0]
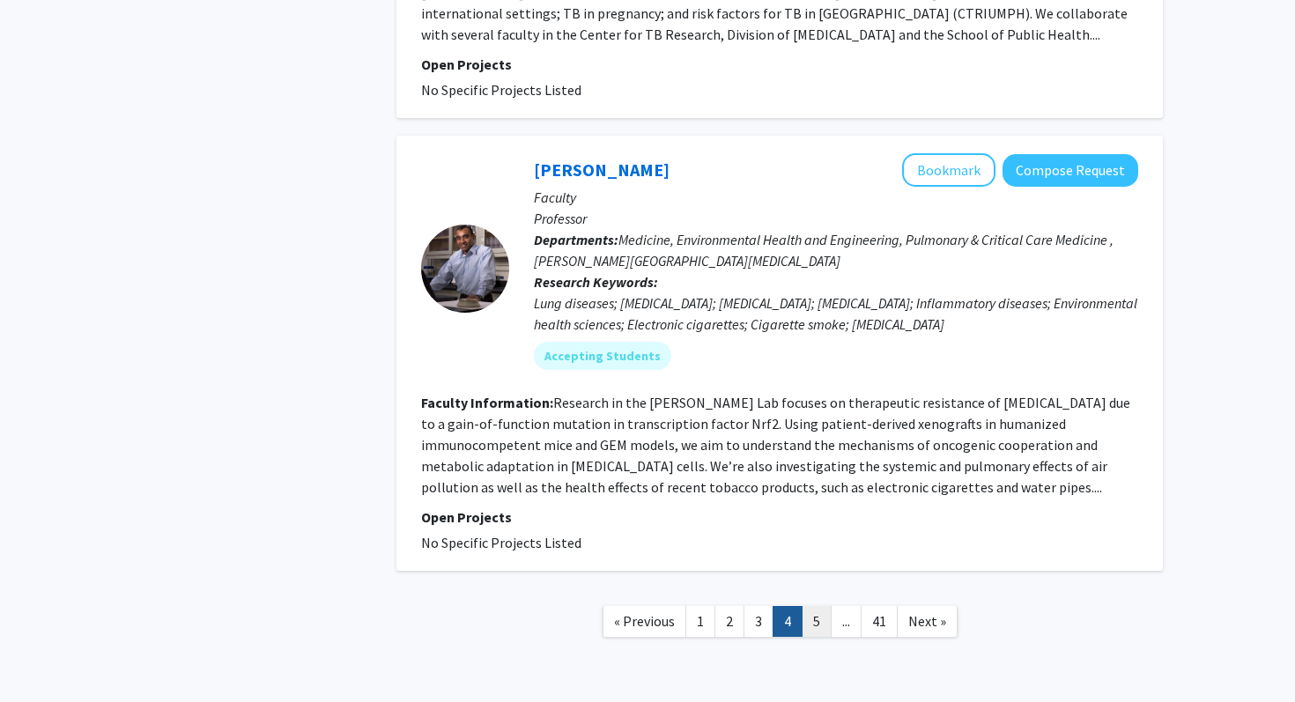
click at [810, 606] on link "5" at bounding box center [817, 621] width 30 height 31
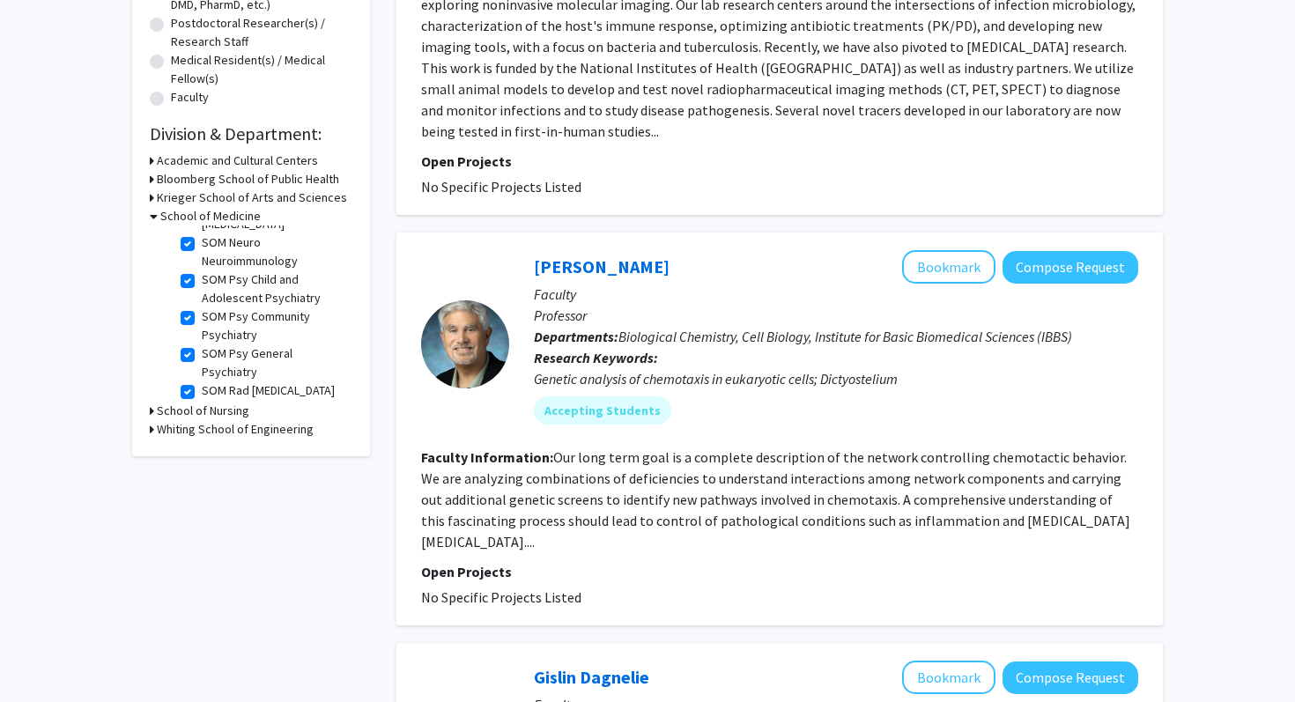
scroll to position [1849, 0]
click at [202, 352] on label "SOM Psy General Psychiatry" at bounding box center [275, 370] width 146 height 37
click at [202, 352] on input "SOM Psy General Psychiatry" at bounding box center [207, 357] width 11 height 11
checkbox input "false"
checkbox input "true"
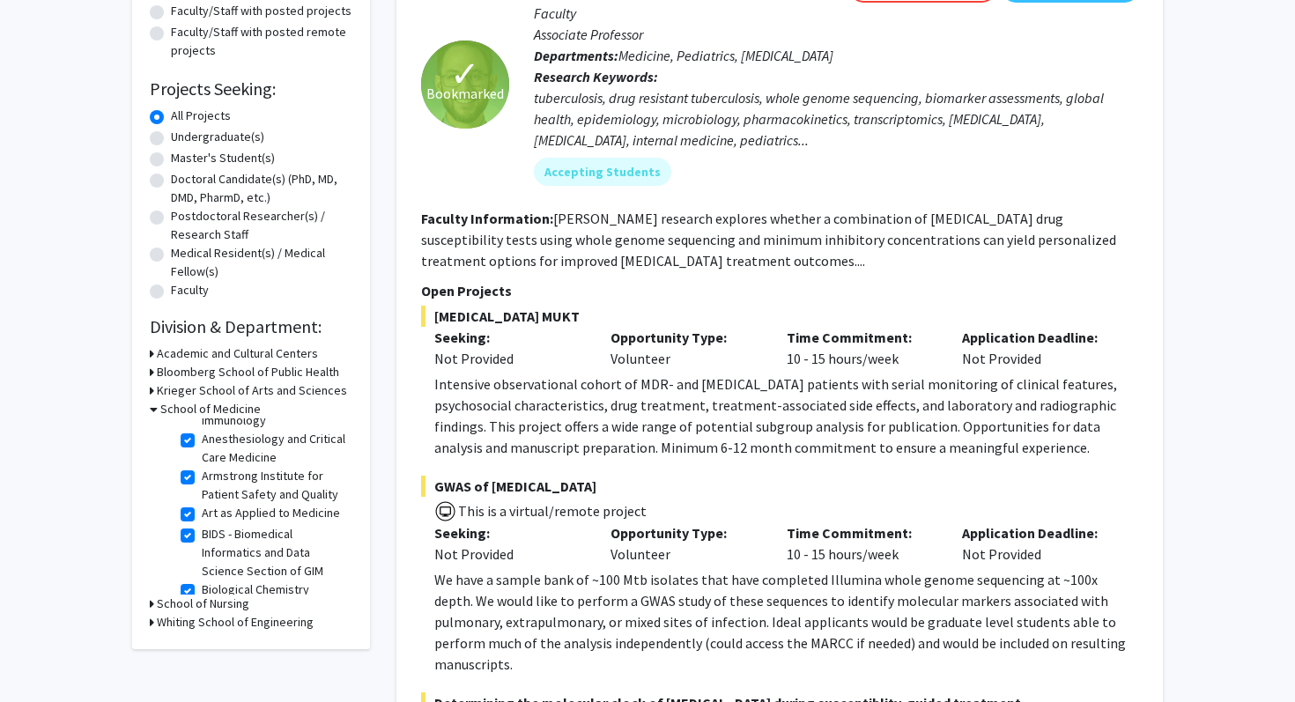
scroll to position [85, 0]
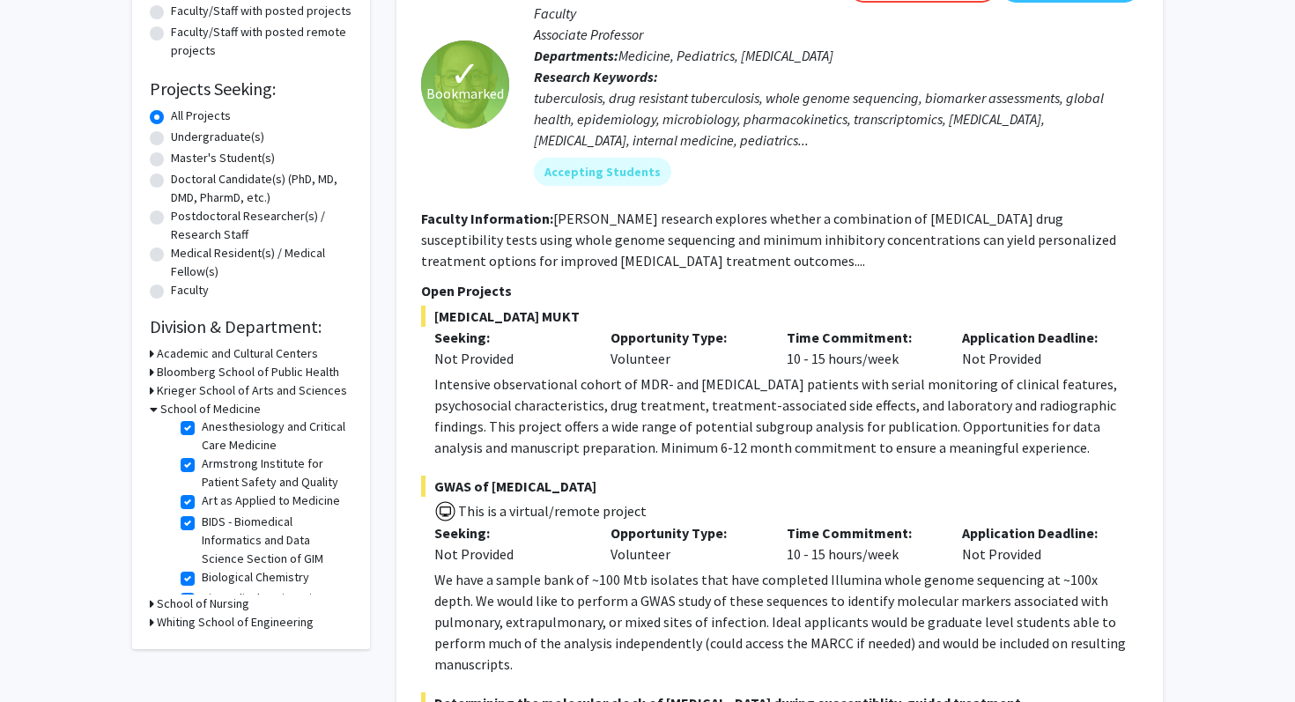
click at [202, 501] on label "Art as Applied to Medicine" at bounding box center [271, 501] width 138 height 18
click at [202, 501] on input "Art as Applied to Medicine" at bounding box center [207, 497] width 11 height 11
checkbox input "false"
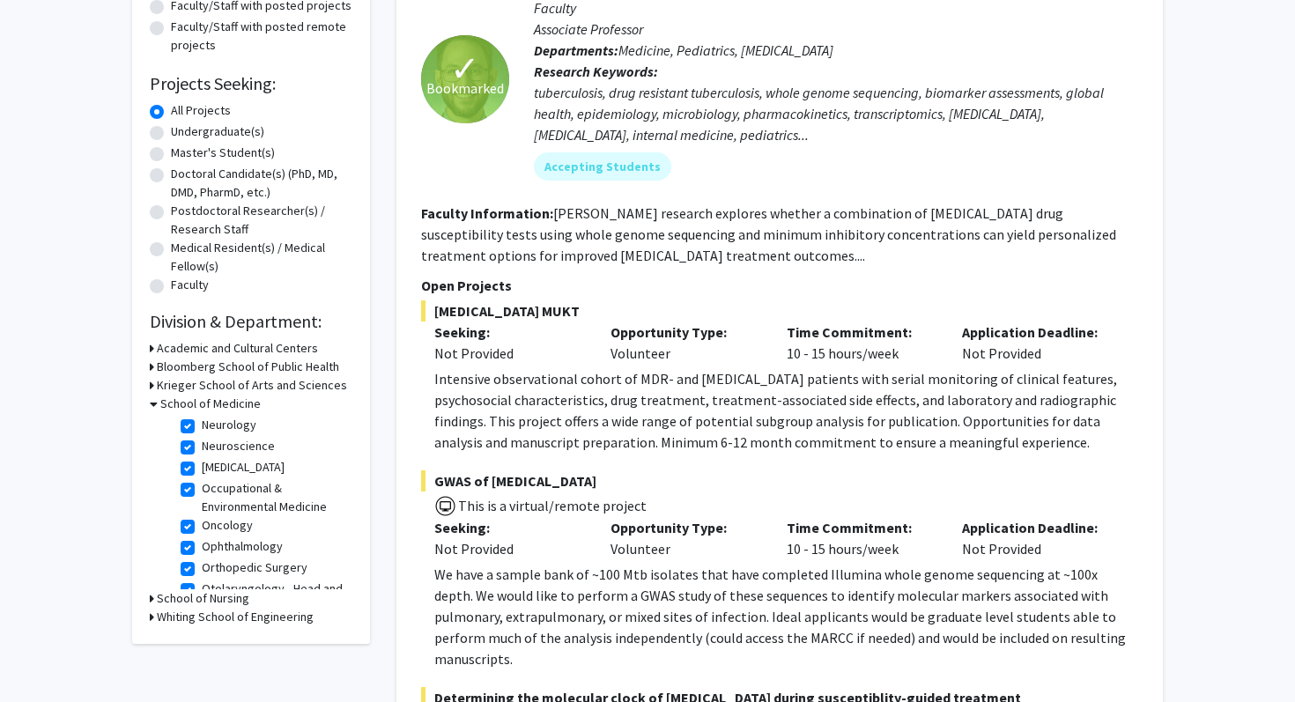
scroll to position [1235, 0]
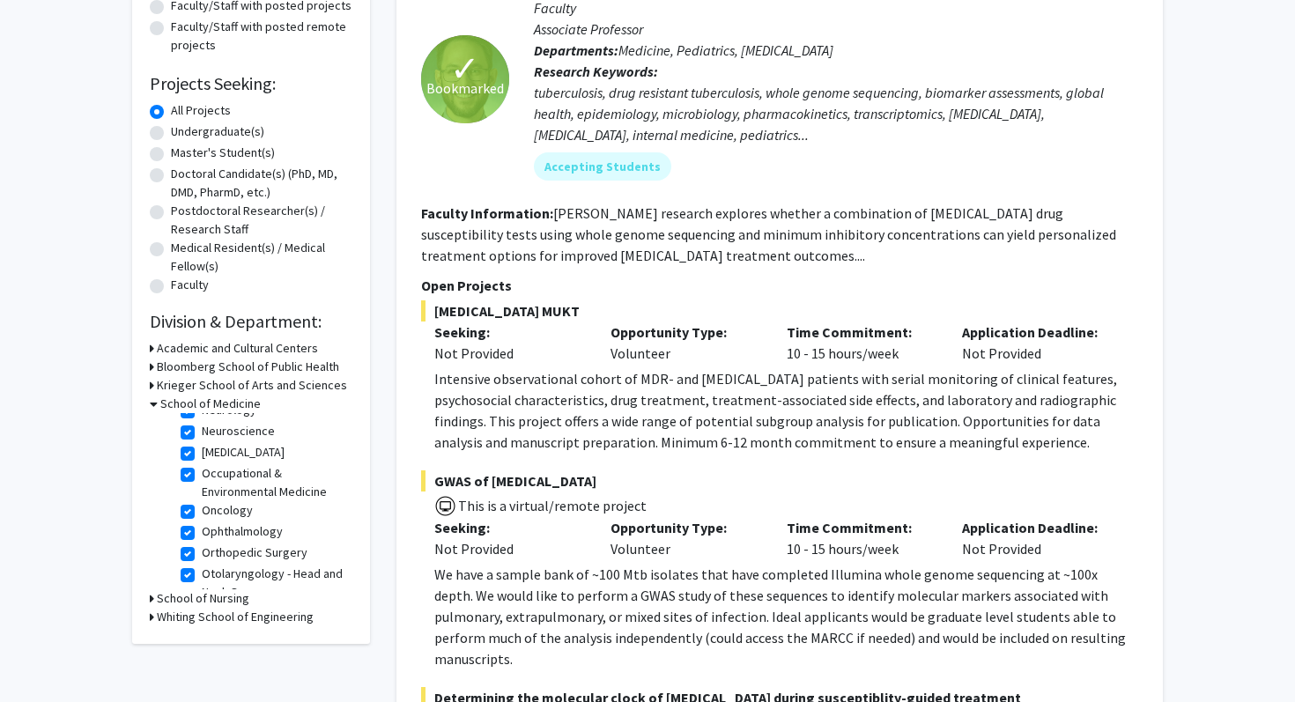
click at [202, 464] on label "Occupational & Environmental Medicine" at bounding box center [275, 482] width 146 height 37
click at [202, 464] on input "Occupational & Environmental Medicine" at bounding box center [207, 469] width 11 height 11
checkbox input "false"
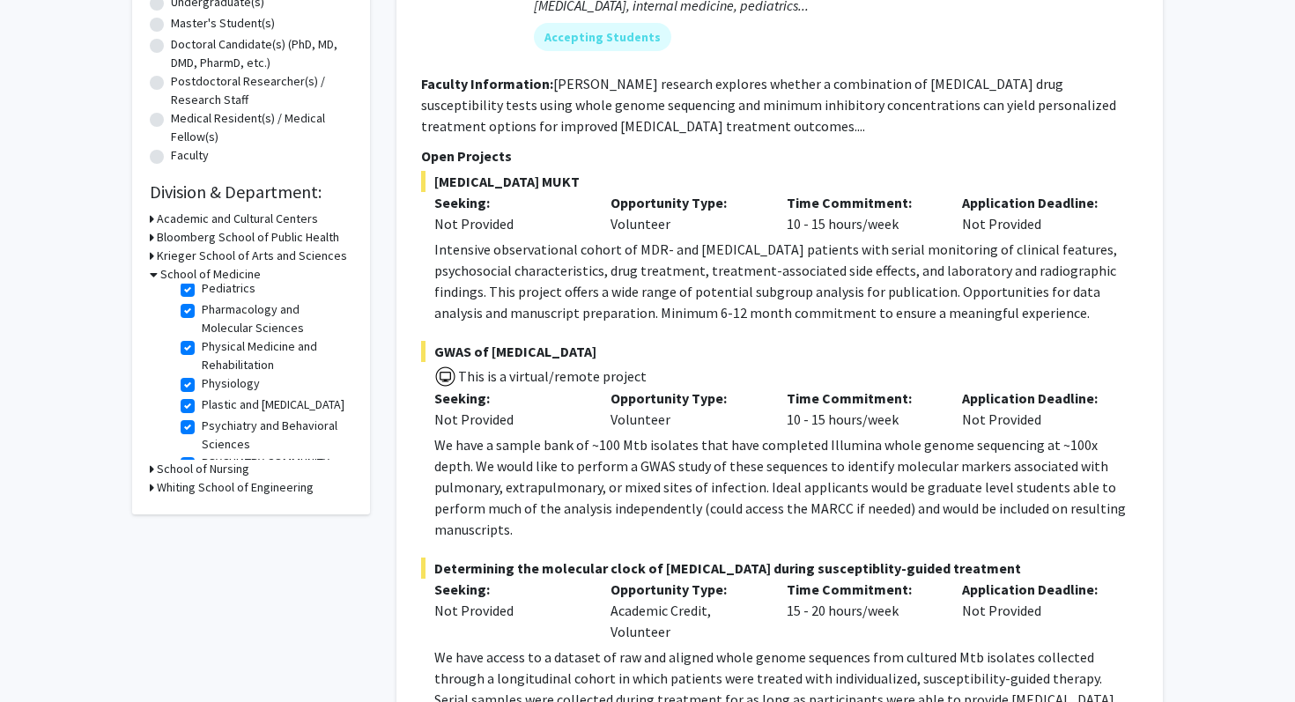
scroll to position [1413, 0]
click at [202, 416] on label "Psychiatry and Behavioral Sciences" at bounding box center [275, 434] width 146 height 37
click at [202, 416] on input "Psychiatry and Behavioral Sciences" at bounding box center [207, 421] width 11 height 11
checkbox input "false"
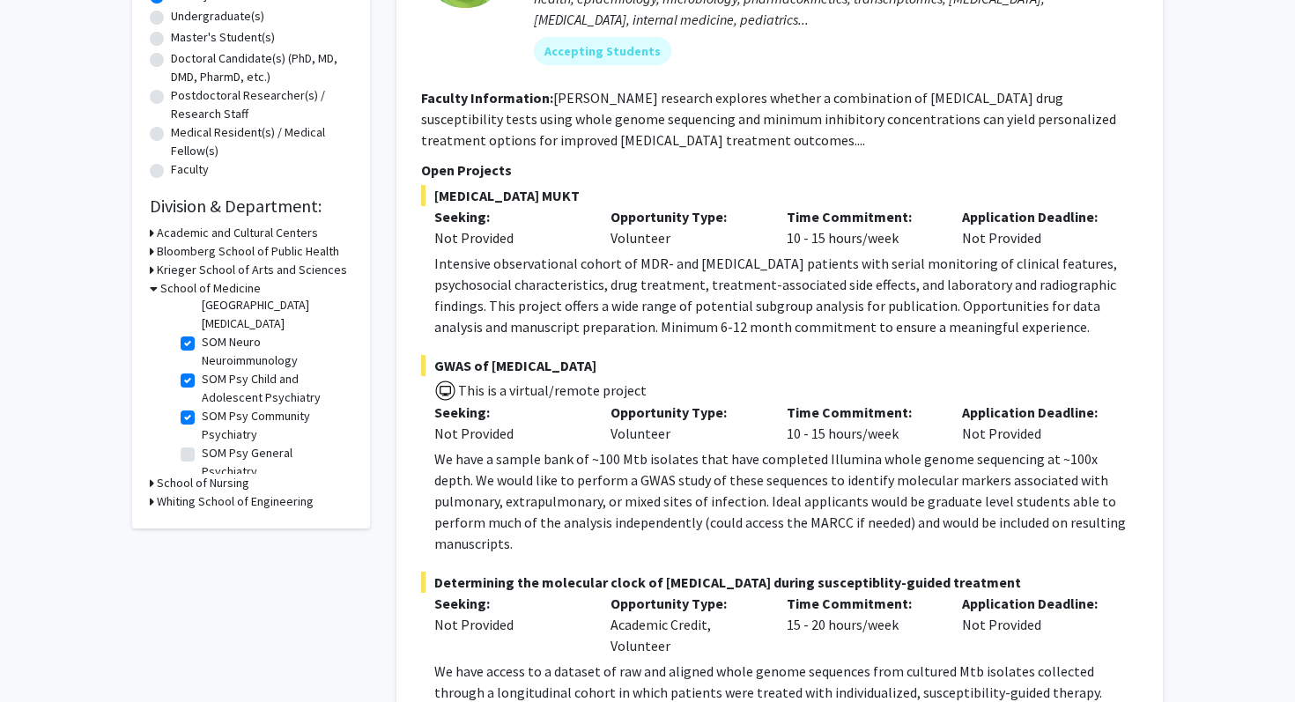
scroll to position [1796, 0]
click at [202, 366] on label "SOM Psy Child and Adolescent Psychiatry" at bounding box center [275, 384] width 146 height 37
click at [202, 366] on input "SOM Psy Child and Adolescent Psychiatry" at bounding box center [207, 371] width 11 height 11
checkbox input "false"
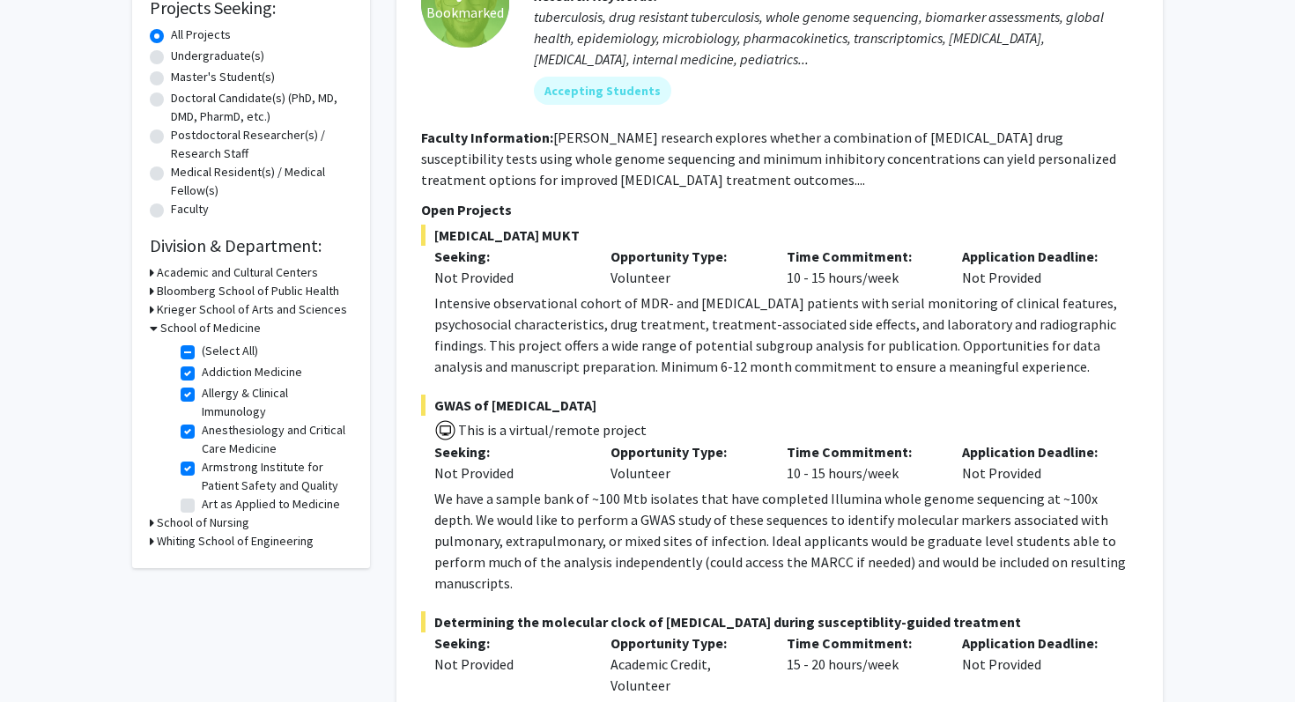
click at [202, 351] on label "(Select All)" at bounding box center [230, 351] width 56 height 18
click at [202, 351] on input "(Select All)" at bounding box center [207, 347] width 11 height 11
checkbox input "false"
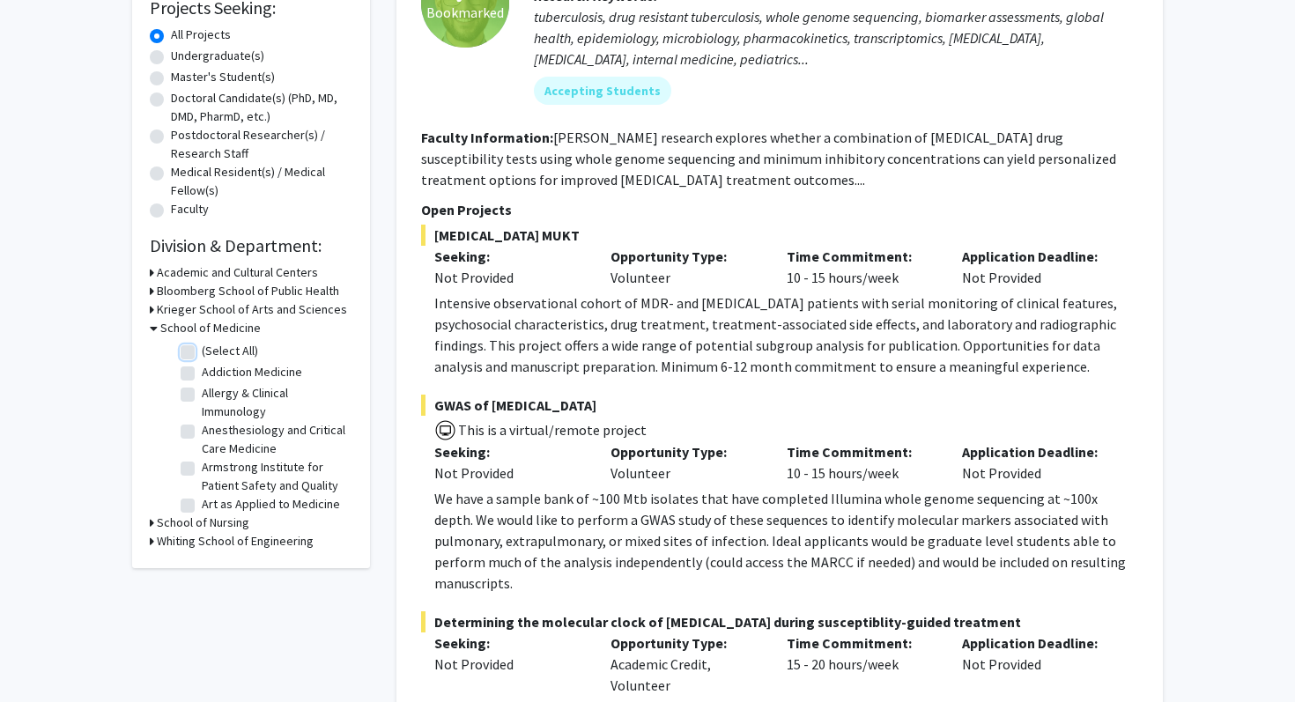
checkbox input "false"
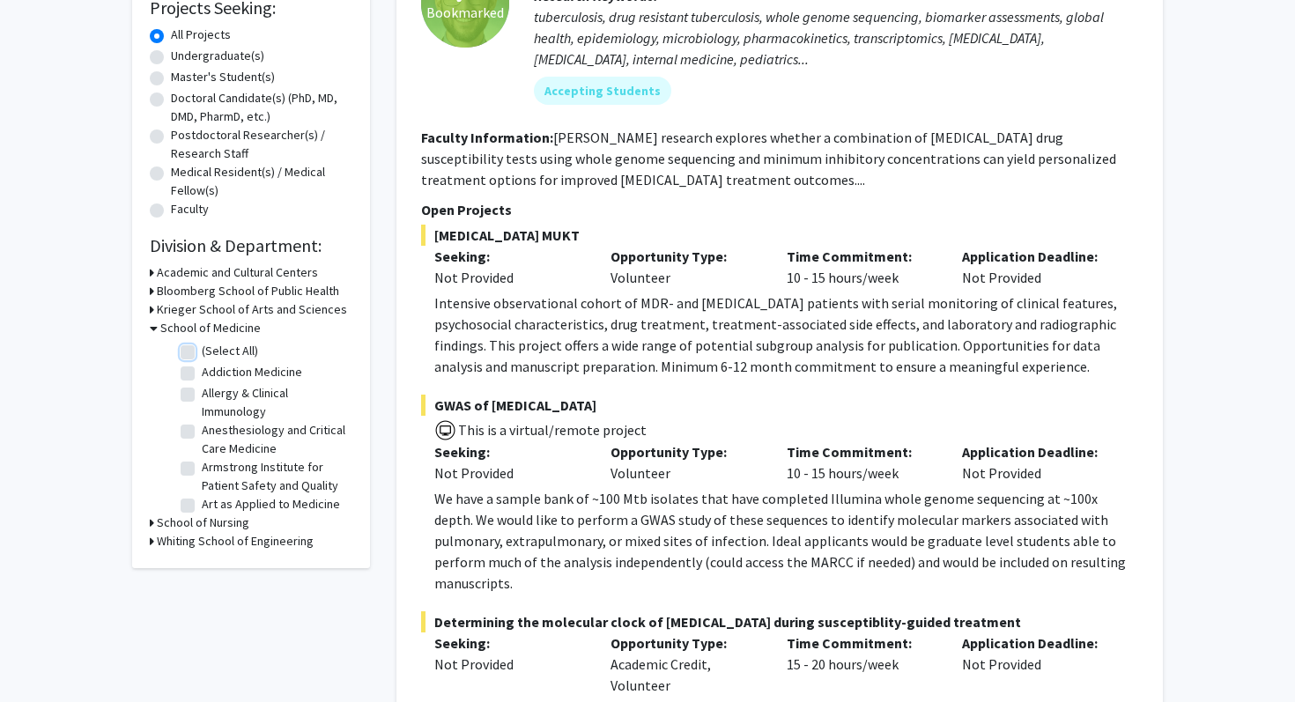
checkbox input "false"
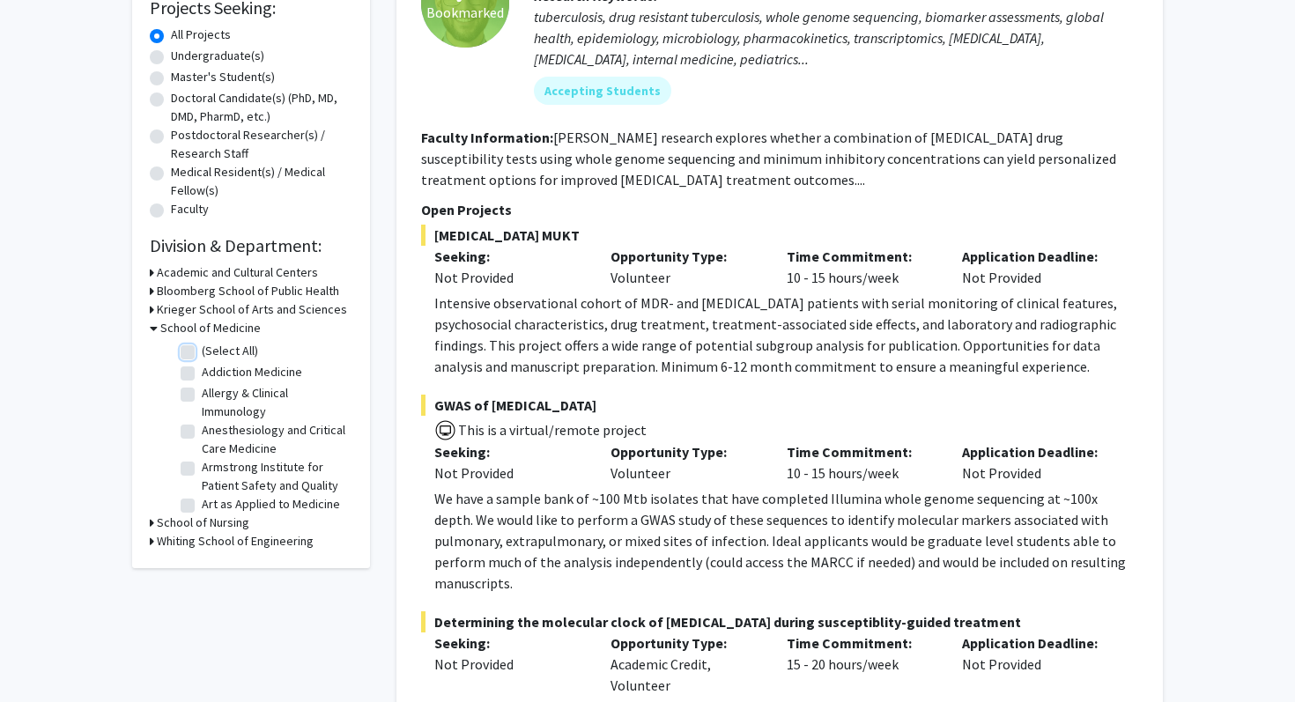
checkbox input "false"
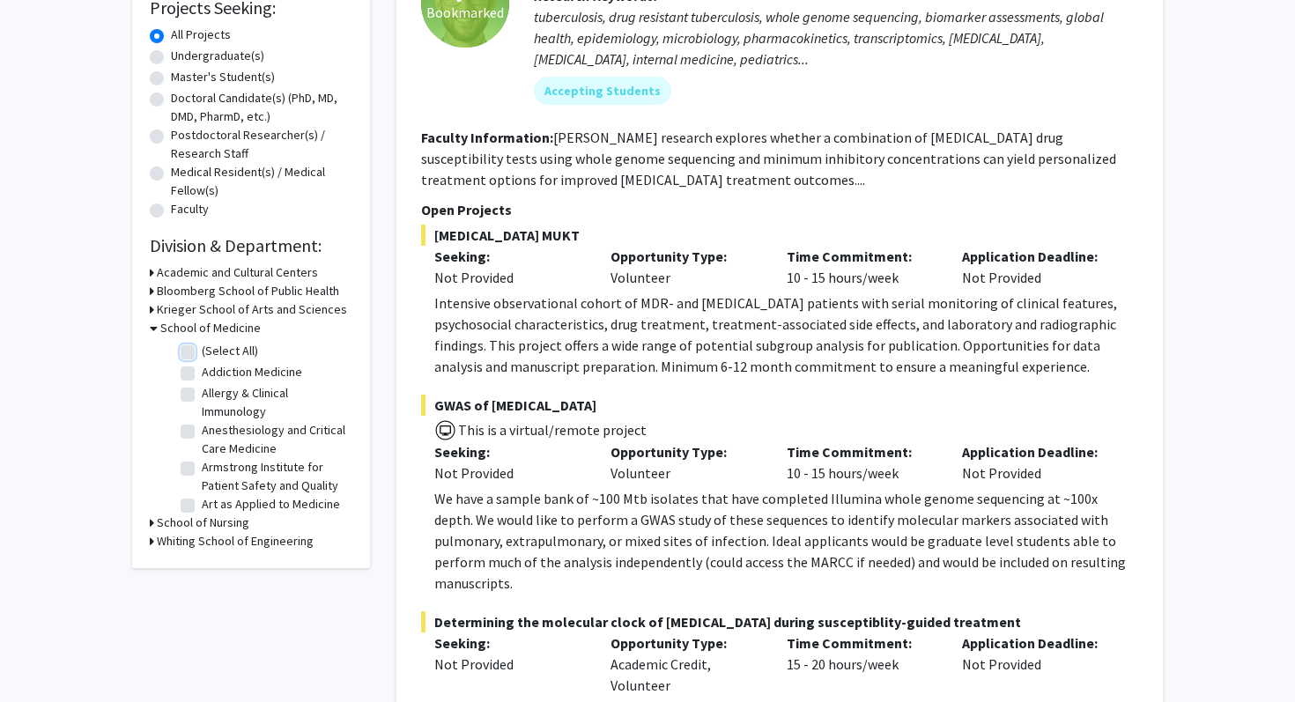
checkbox input "false"
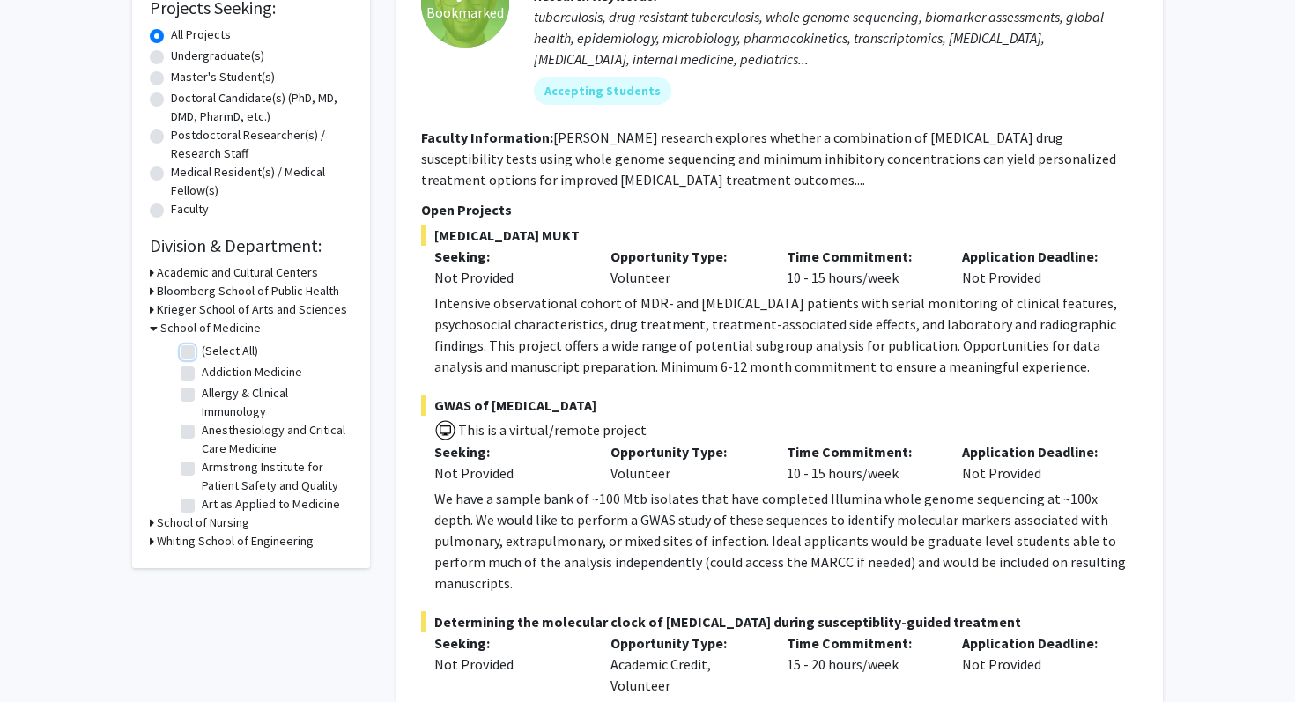
checkbox input "false"
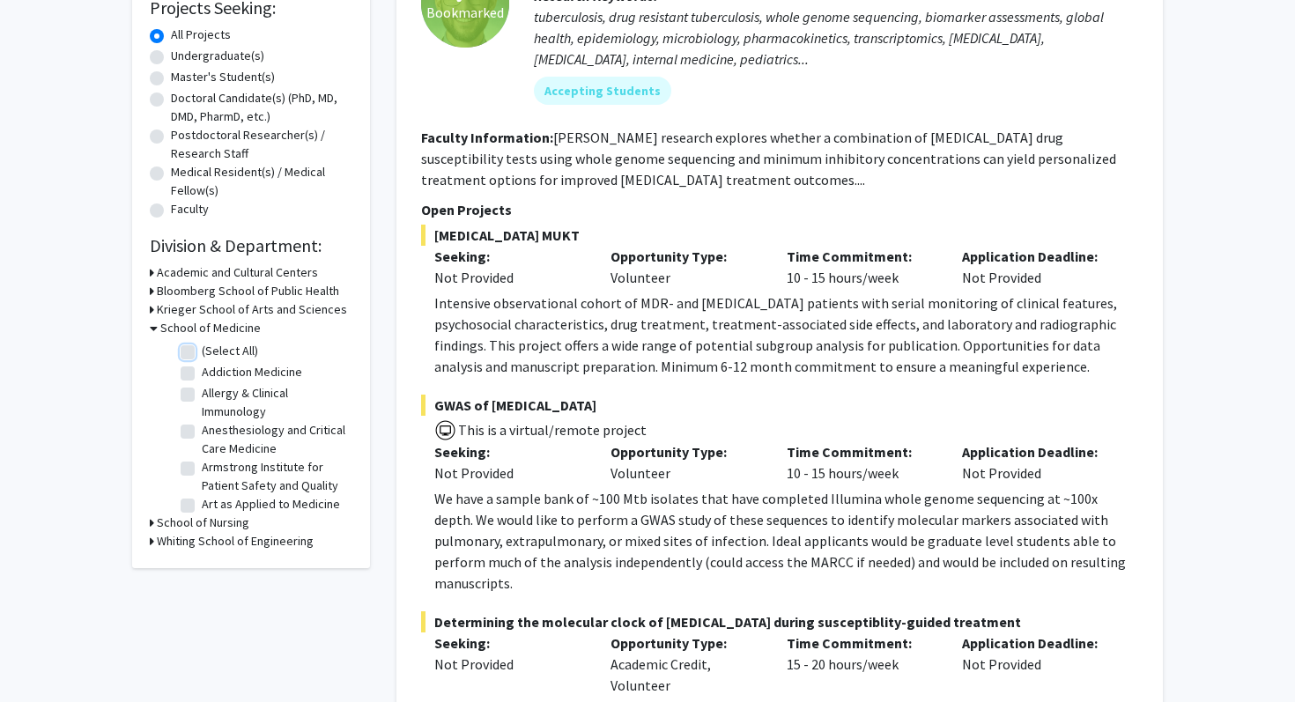
checkbox input "false"
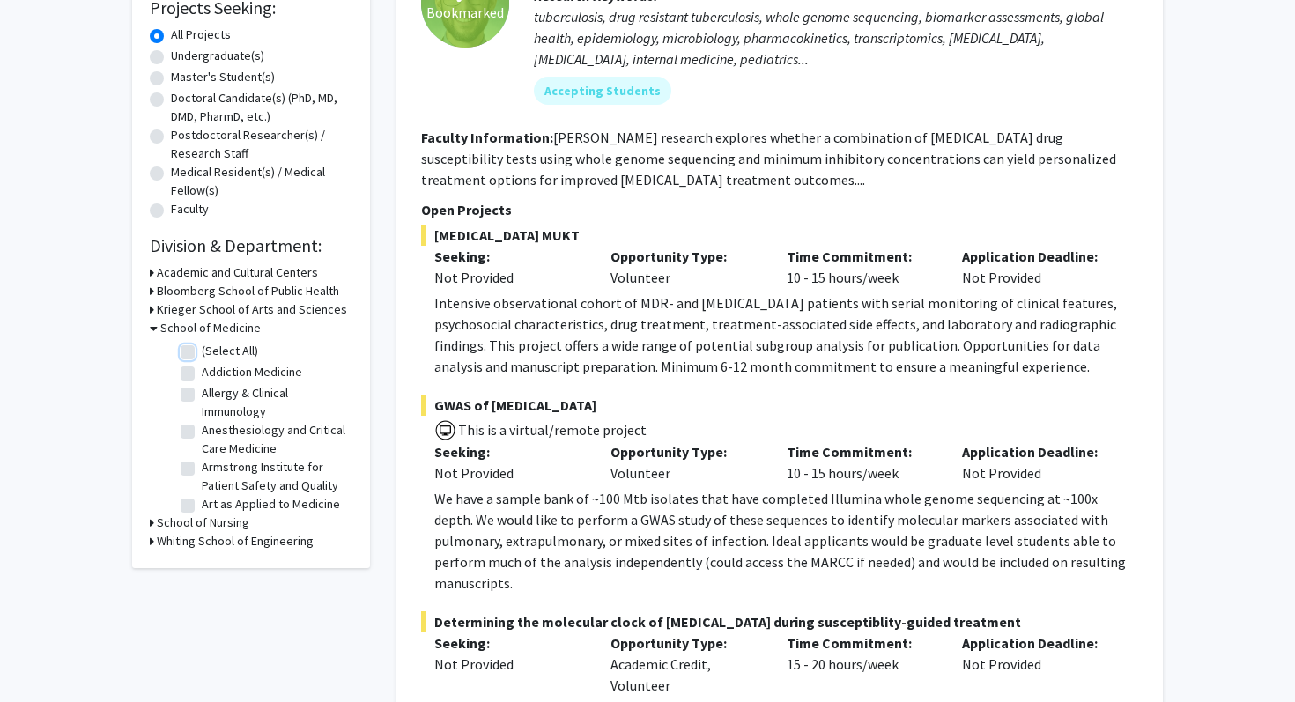
checkbox input "false"
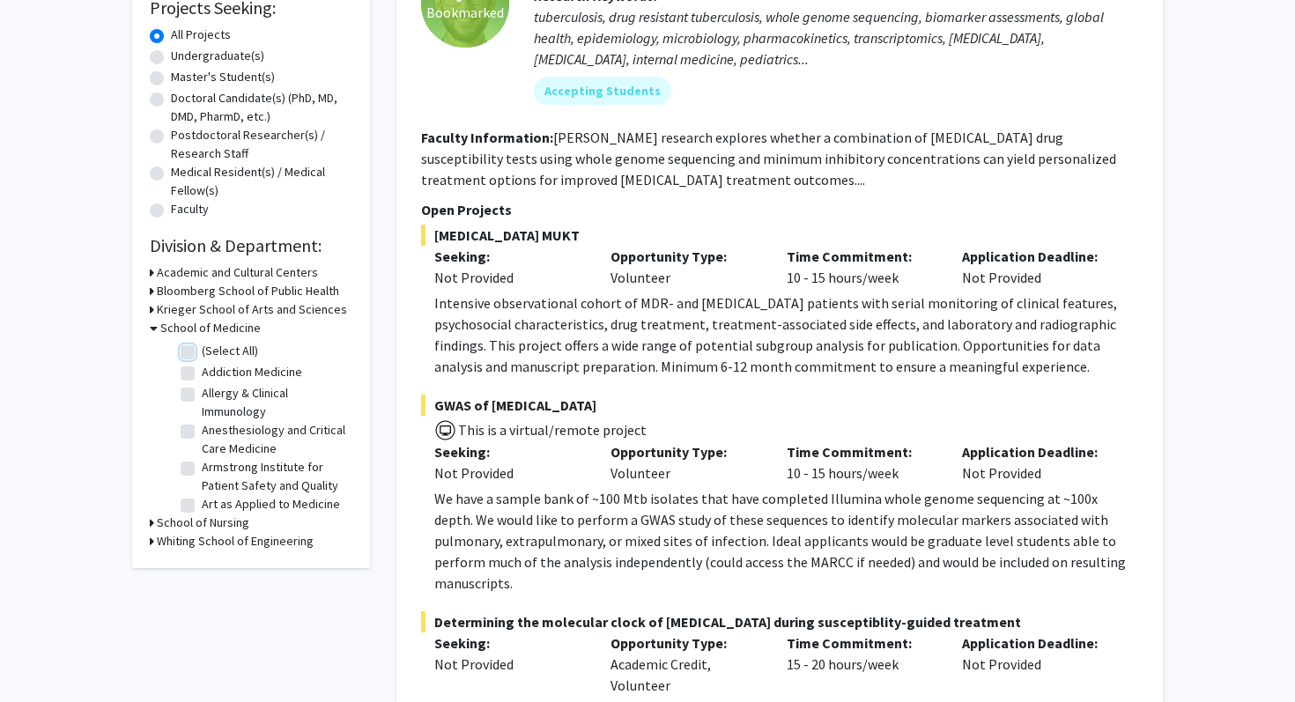
checkbox input "false"
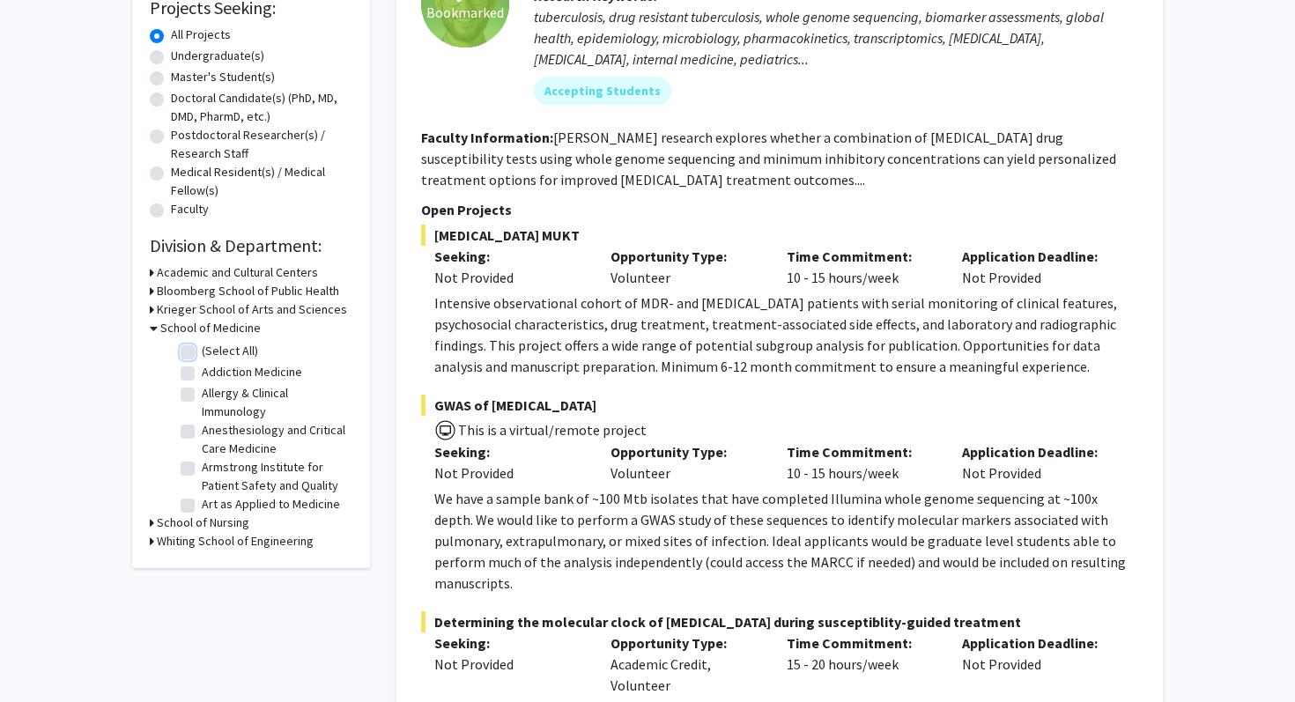
checkbox input "false"
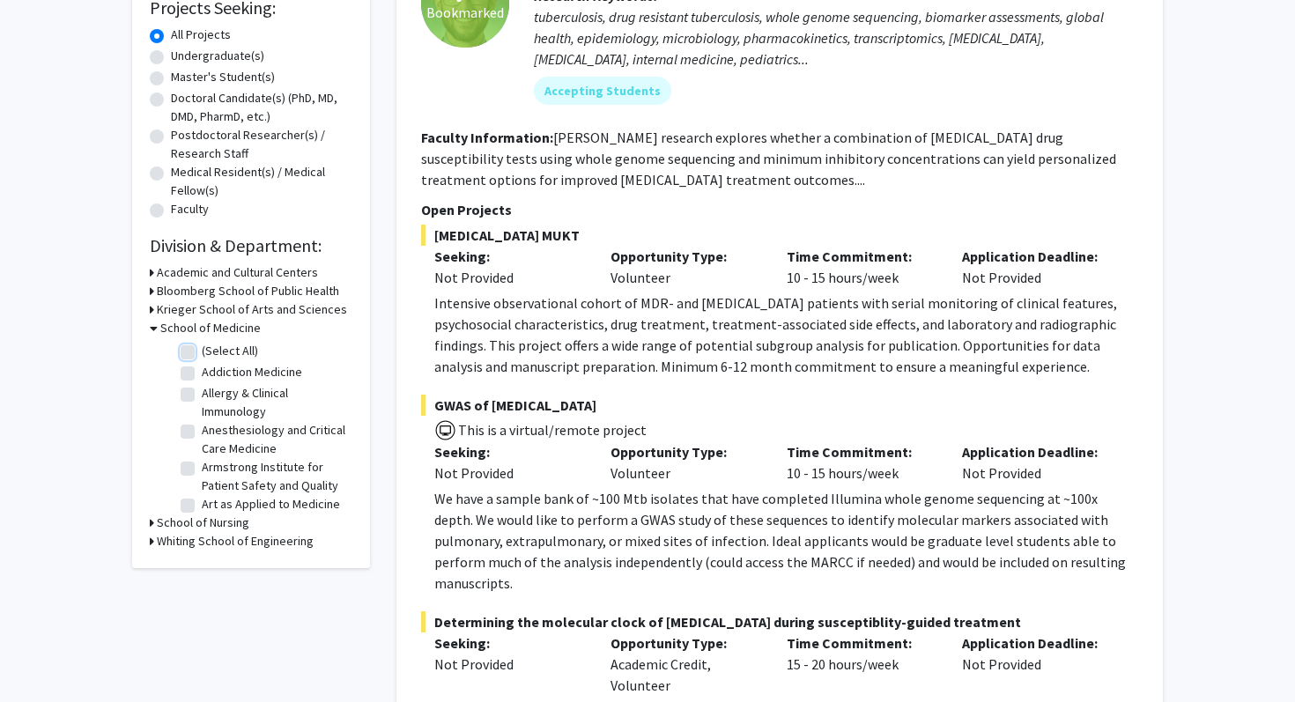
checkbox input "false"
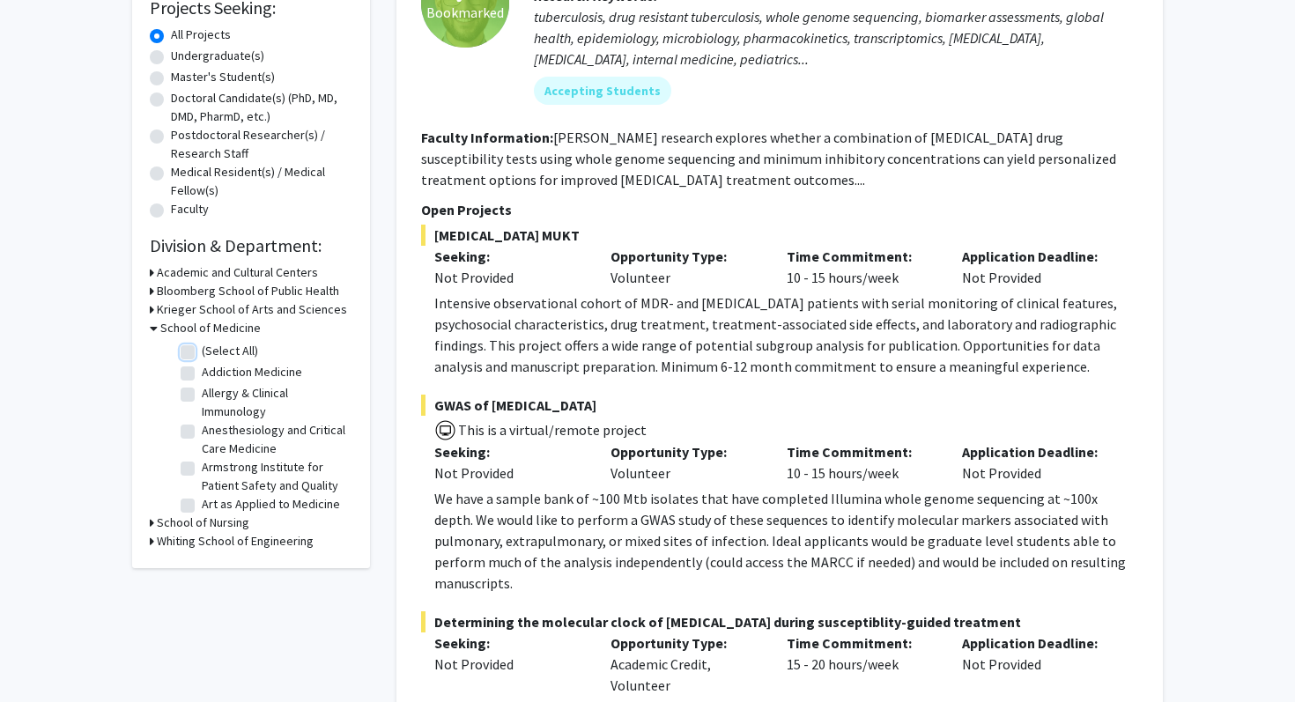
checkbox input "false"
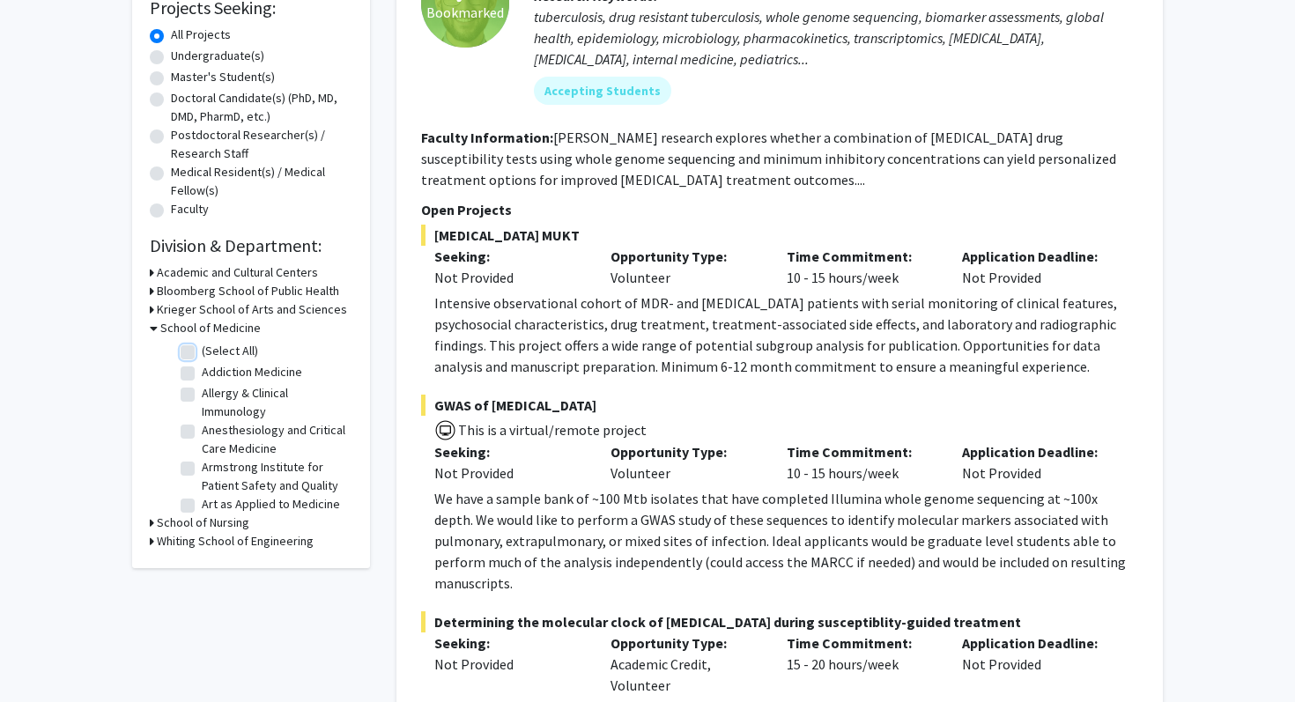
checkbox input "false"
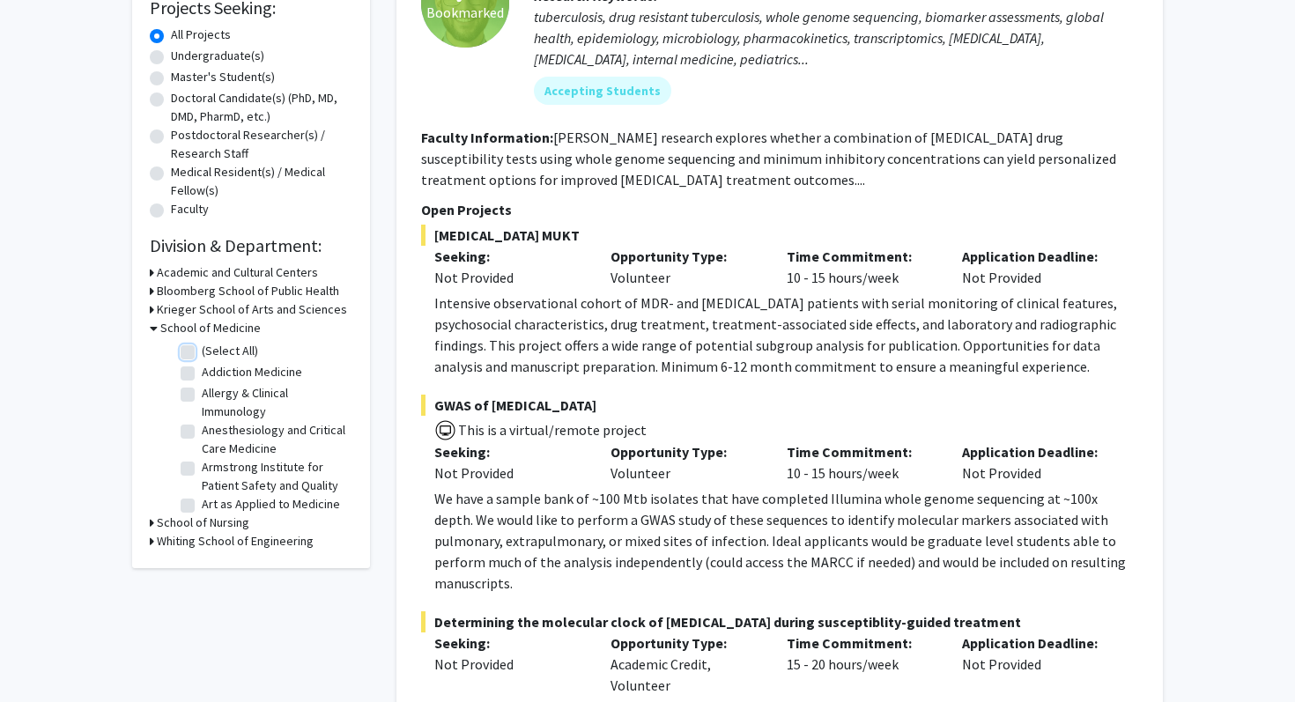
checkbox input "false"
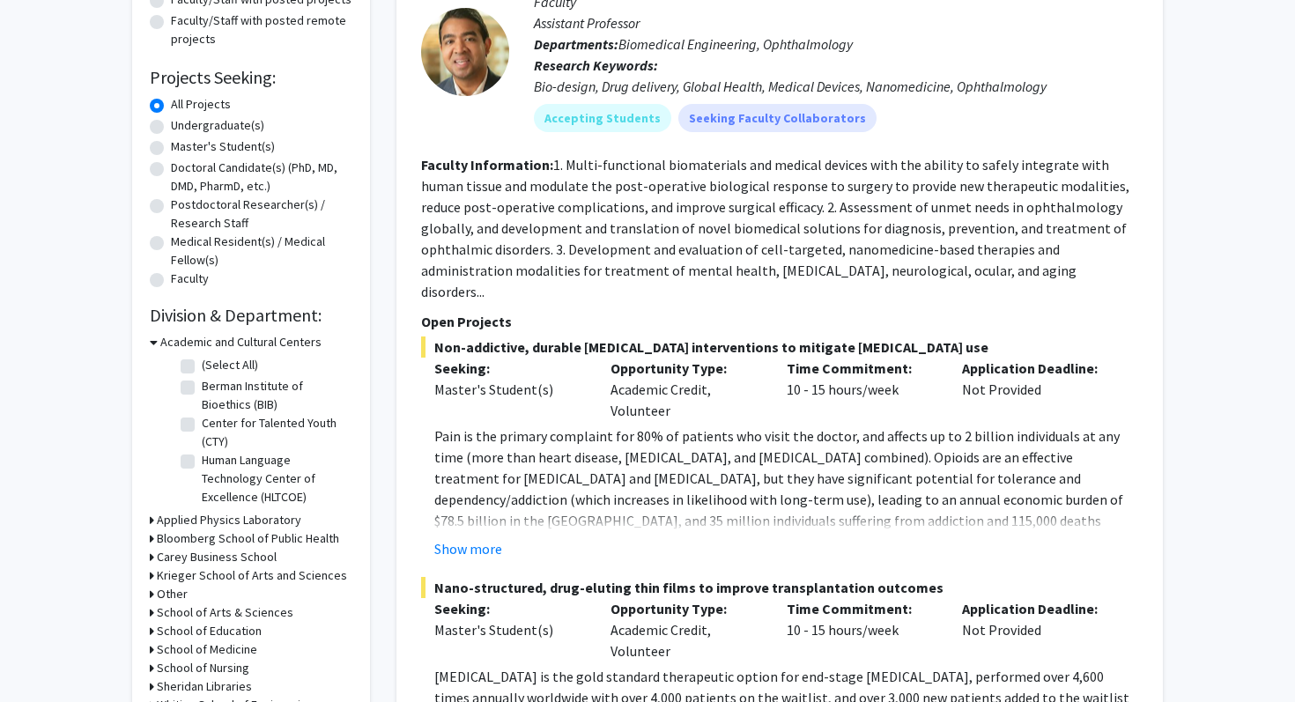
scroll to position [267, 0]
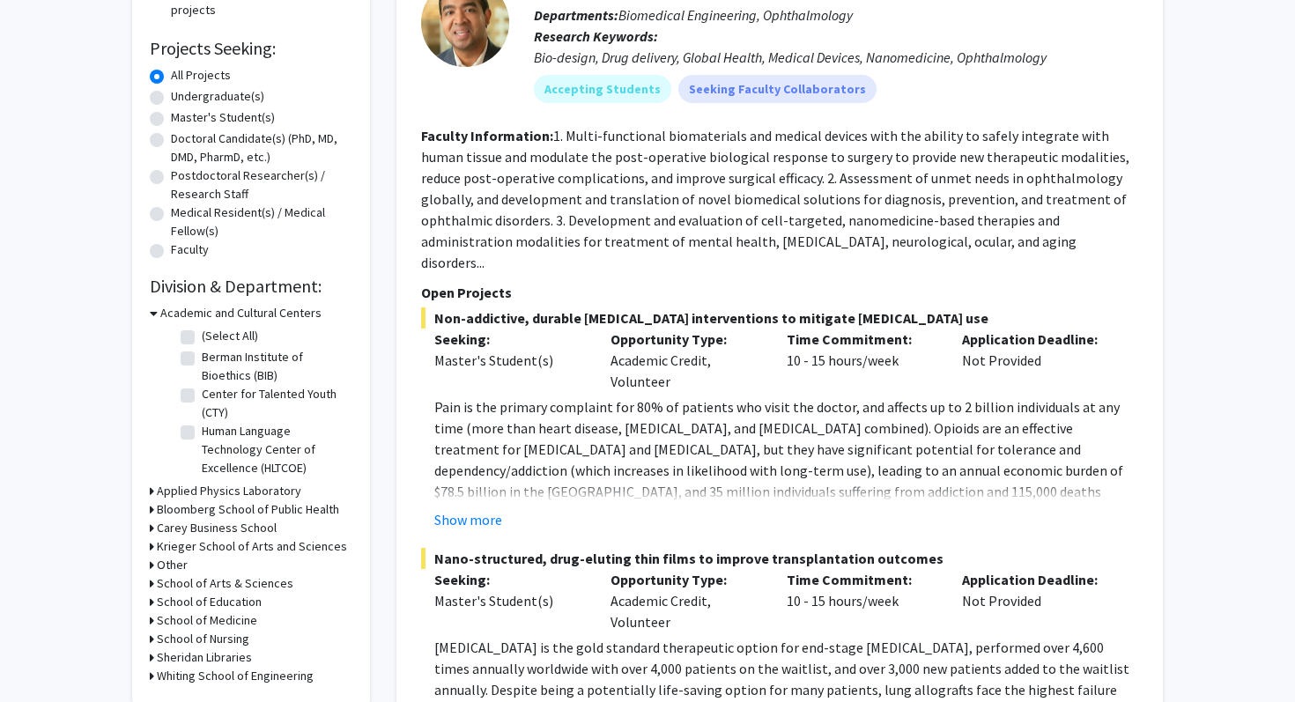
click at [208, 618] on h3 "School of Medicine" at bounding box center [207, 620] width 100 height 18
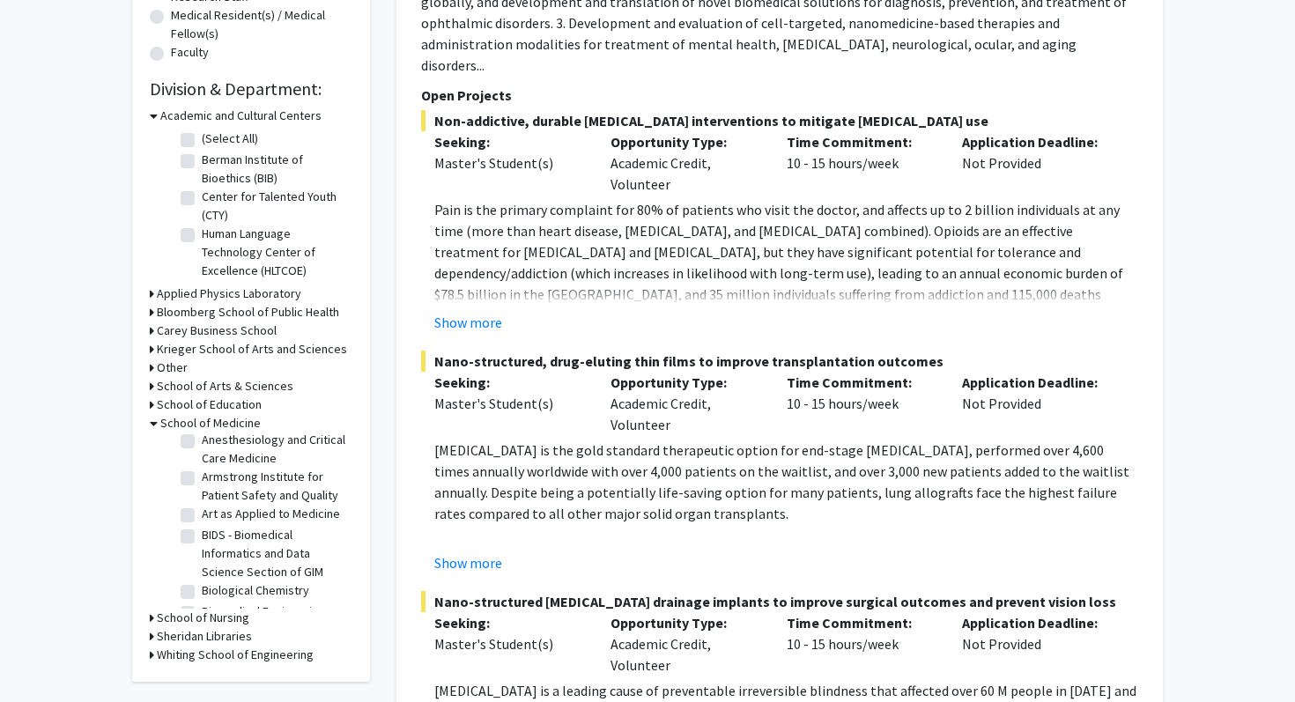
scroll to position [110, 0]
drag, startPoint x: 190, startPoint y: 511, endPoint x: 279, endPoint y: 510, distance: 89.0
click at [278, 511] on label "BIDS - Biomedical Informatics and Data Science Section of GIM" at bounding box center [275, 528] width 146 height 55
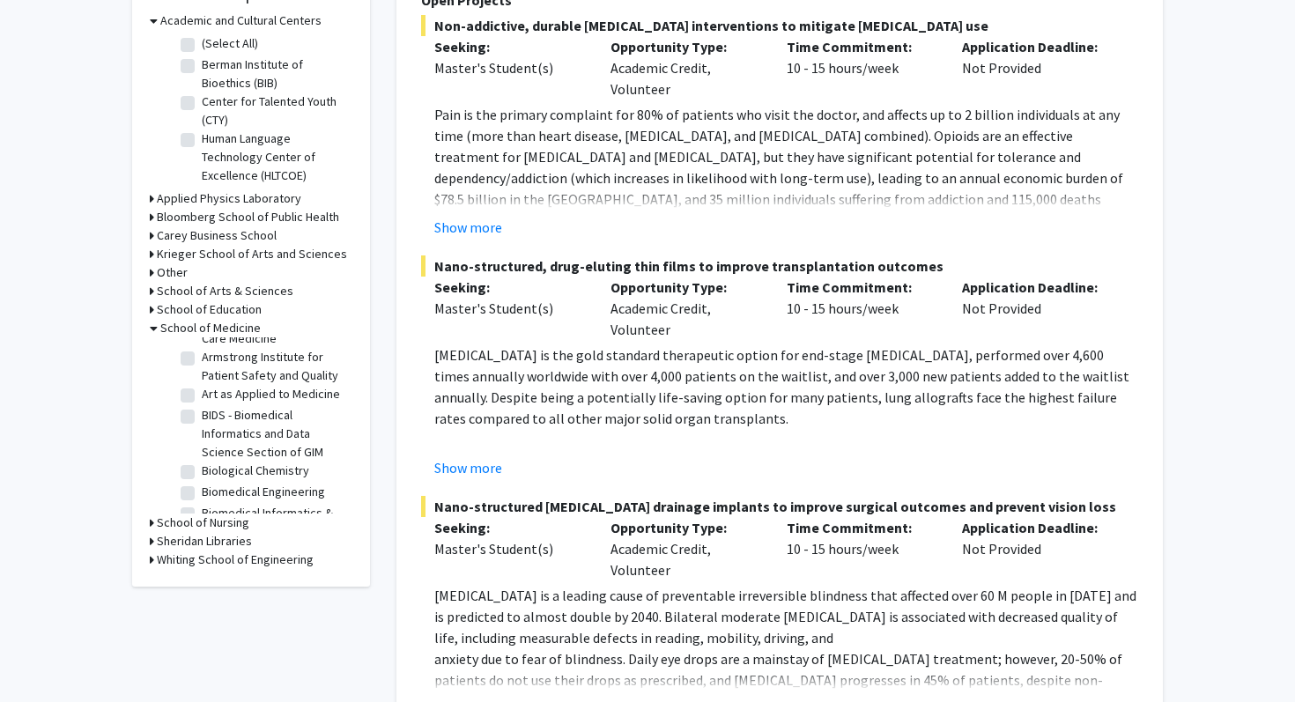
scroll to position [660, 0]
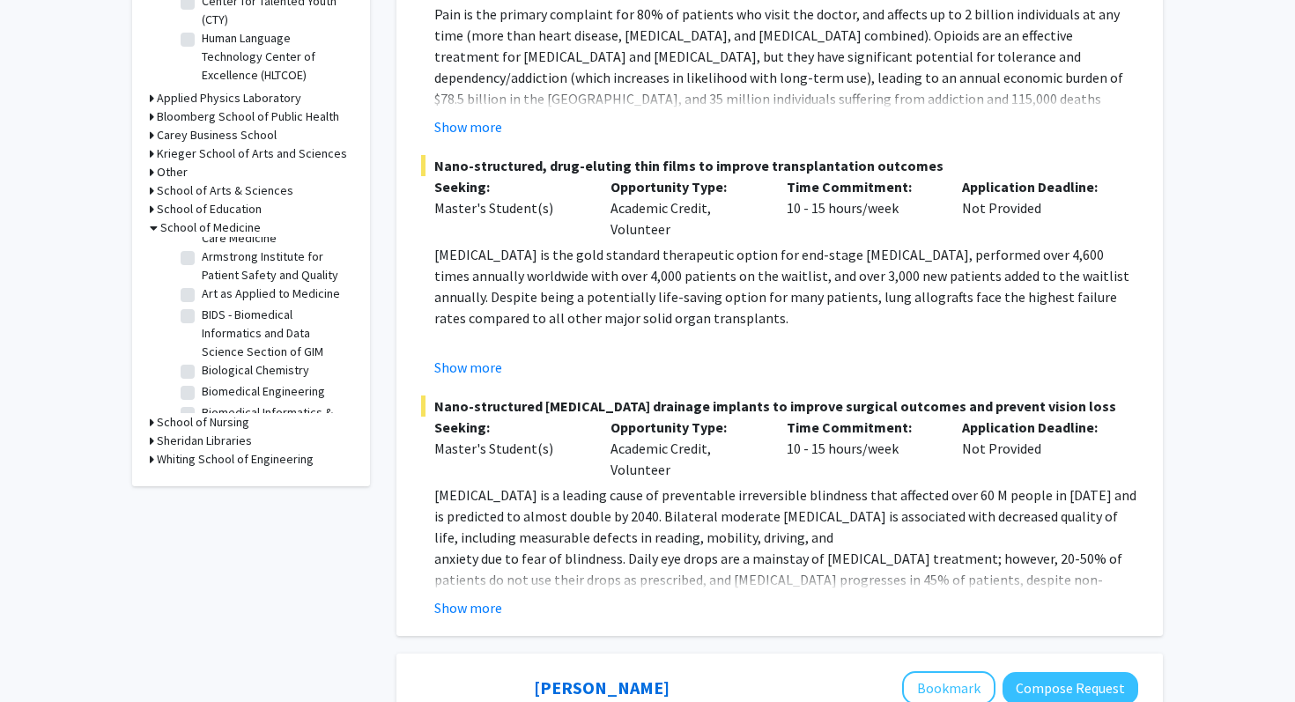
click at [202, 314] on label "BIDS - Biomedical Informatics and Data Science Section of GIM" at bounding box center [275, 333] width 146 height 55
click at [202, 314] on input "BIDS - Biomedical Informatics and Data Science Section of GIM" at bounding box center [207, 311] width 11 height 11
checkbox input "true"
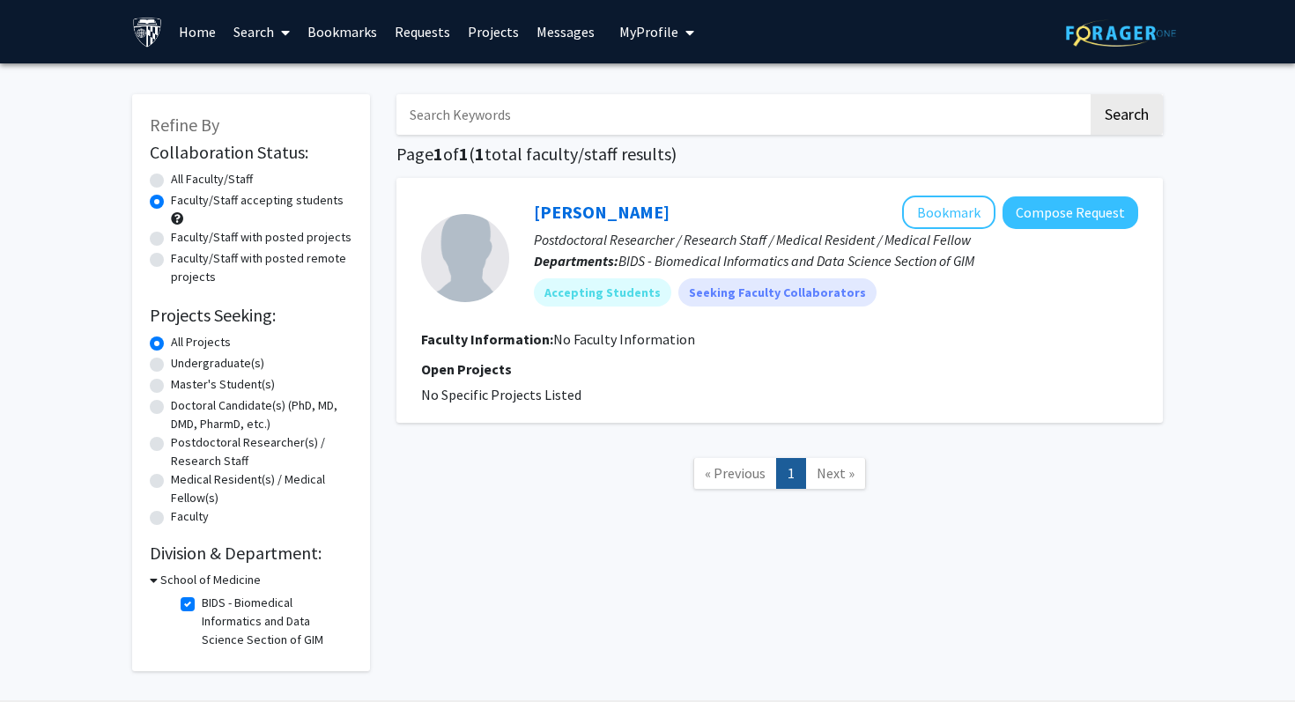
click at [202, 610] on label "BIDS - Biomedical Informatics and Data Science Section of GIM" at bounding box center [275, 621] width 146 height 55
click at [202, 605] on input "BIDS - Biomedical Informatics and Data Science Section of GIM" at bounding box center [207, 599] width 11 height 11
checkbox input "false"
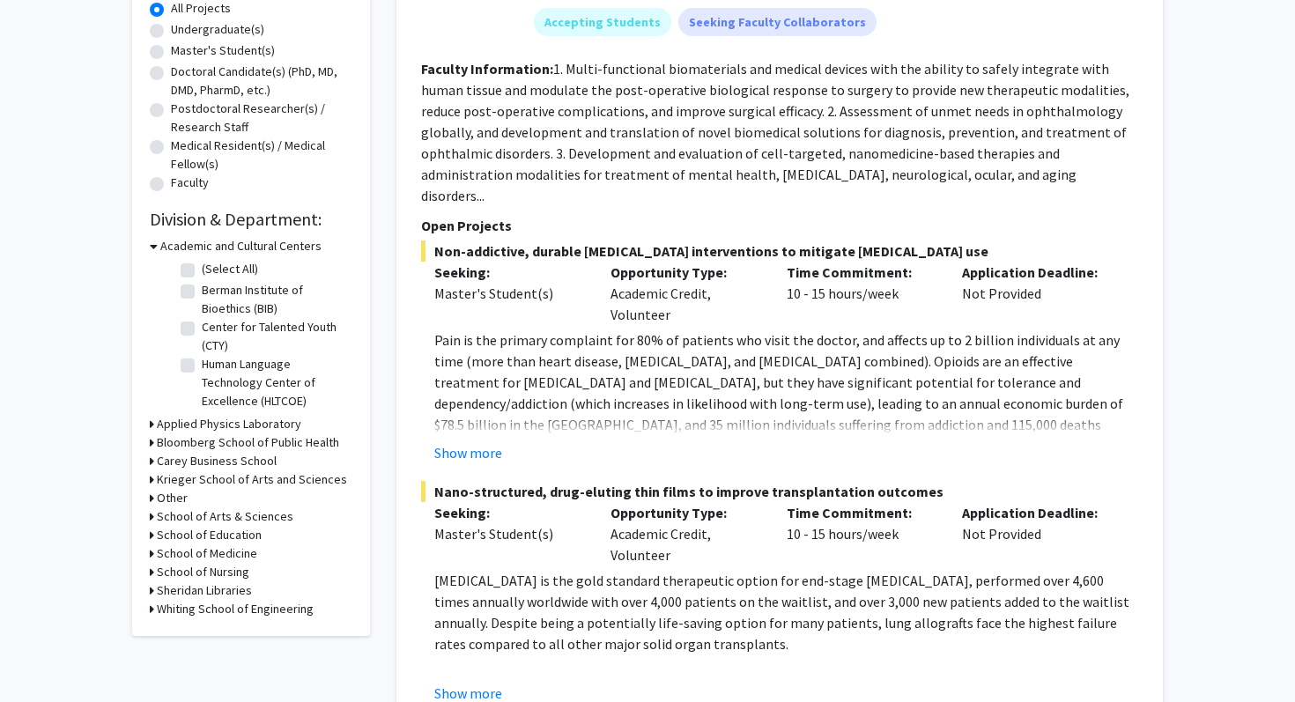
scroll to position [339, 0]
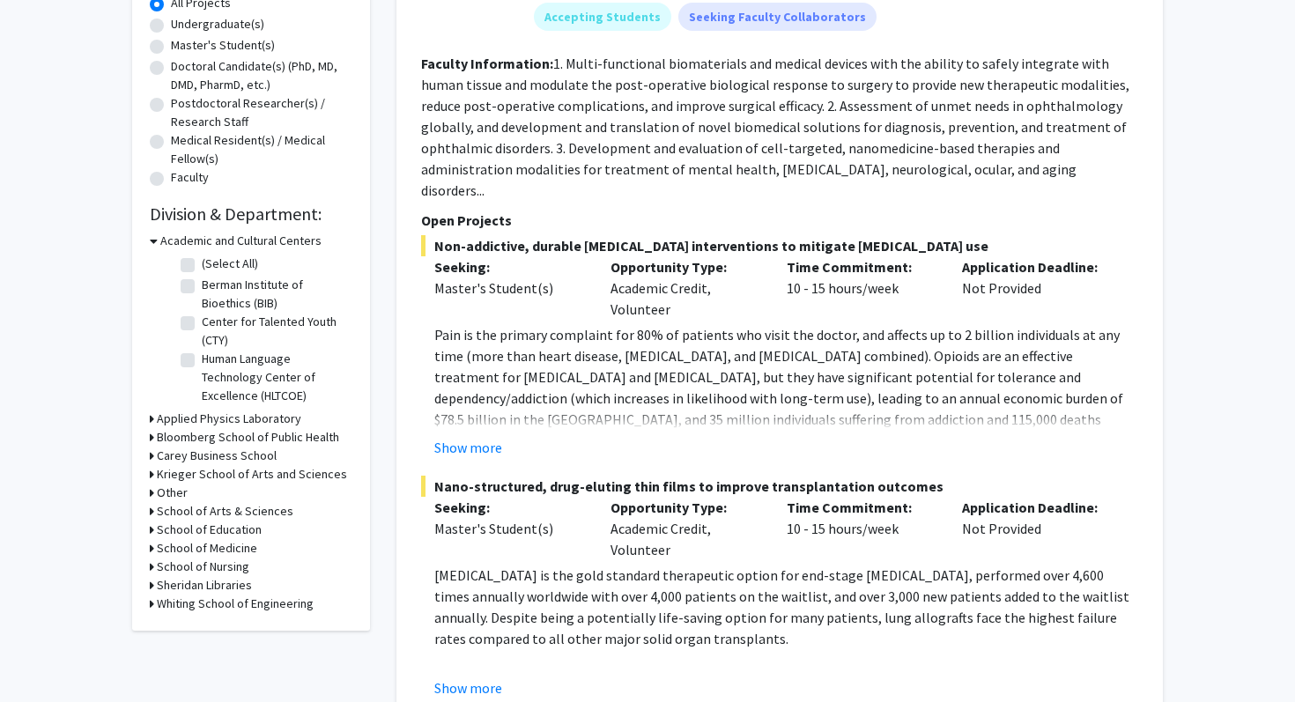
click at [191, 551] on h3 "School of Medicine" at bounding box center [207, 548] width 100 height 18
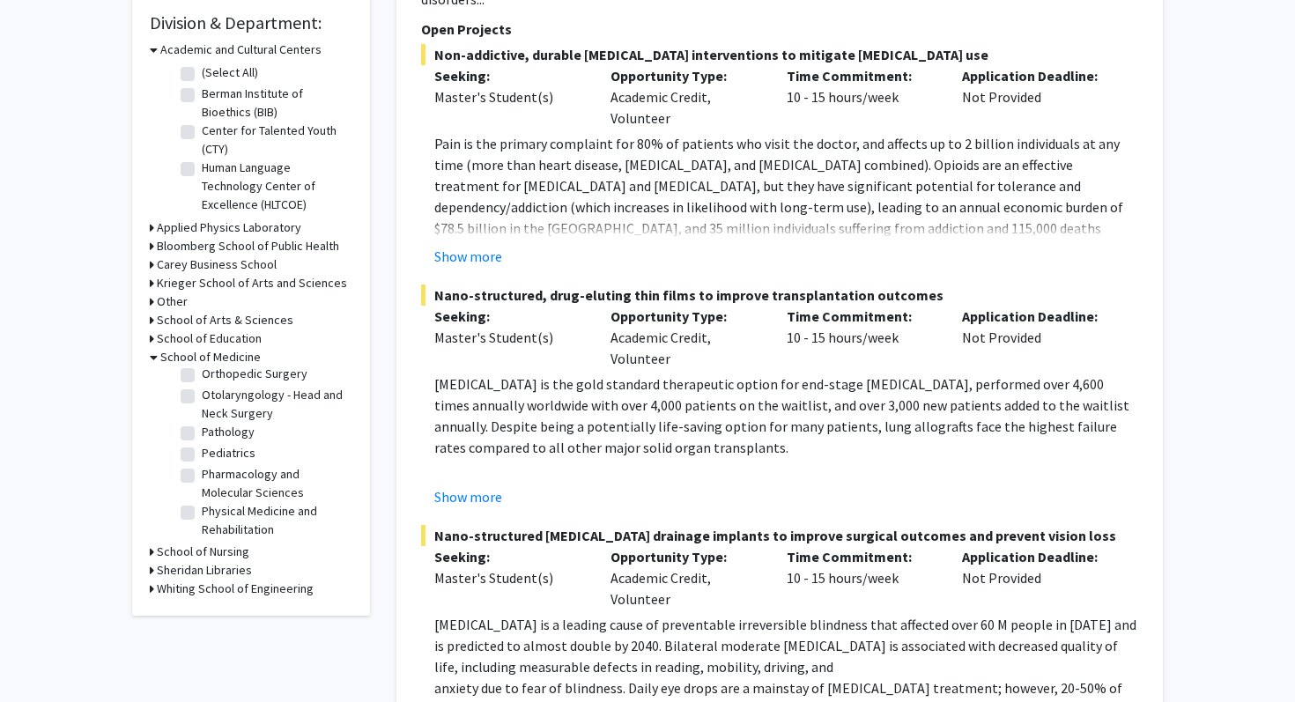
scroll to position [1944, 0]
click at [202, 472] on label "Surgery" at bounding box center [223, 481] width 42 height 18
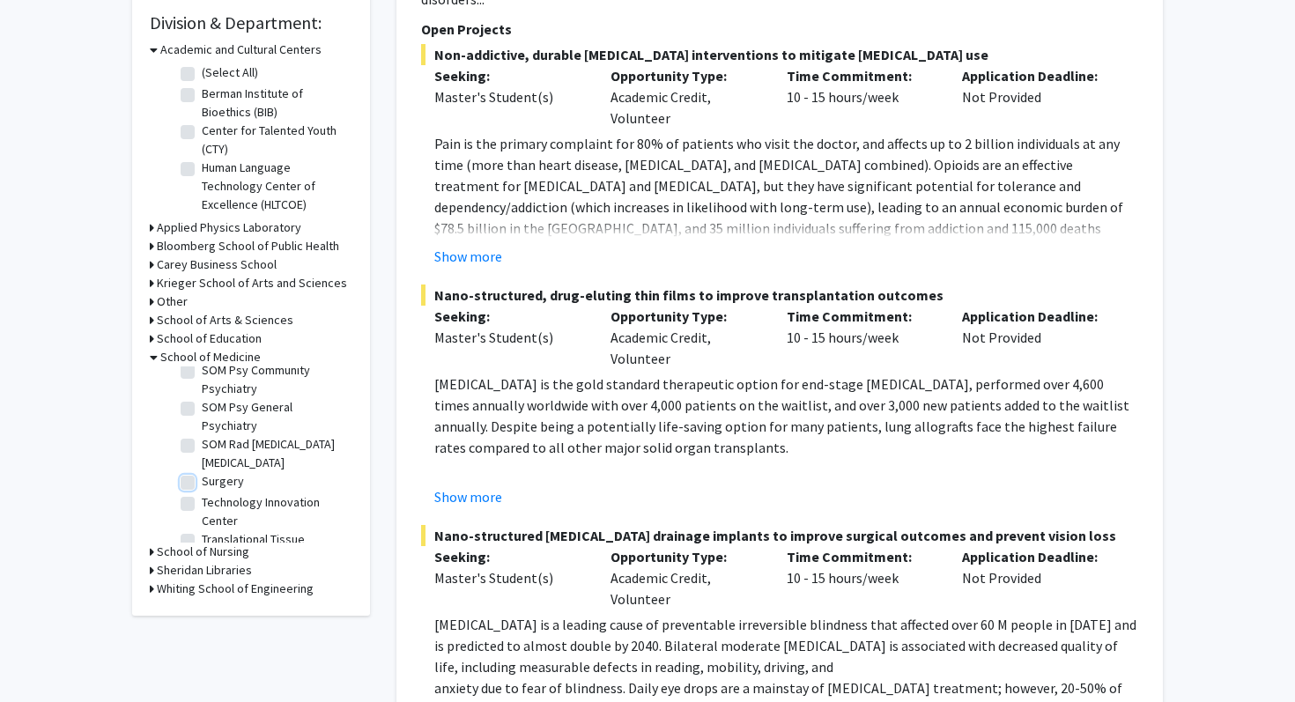
click at [202, 472] on input "Surgery" at bounding box center [207, 477] width 11 height 11
checkbox input "true"
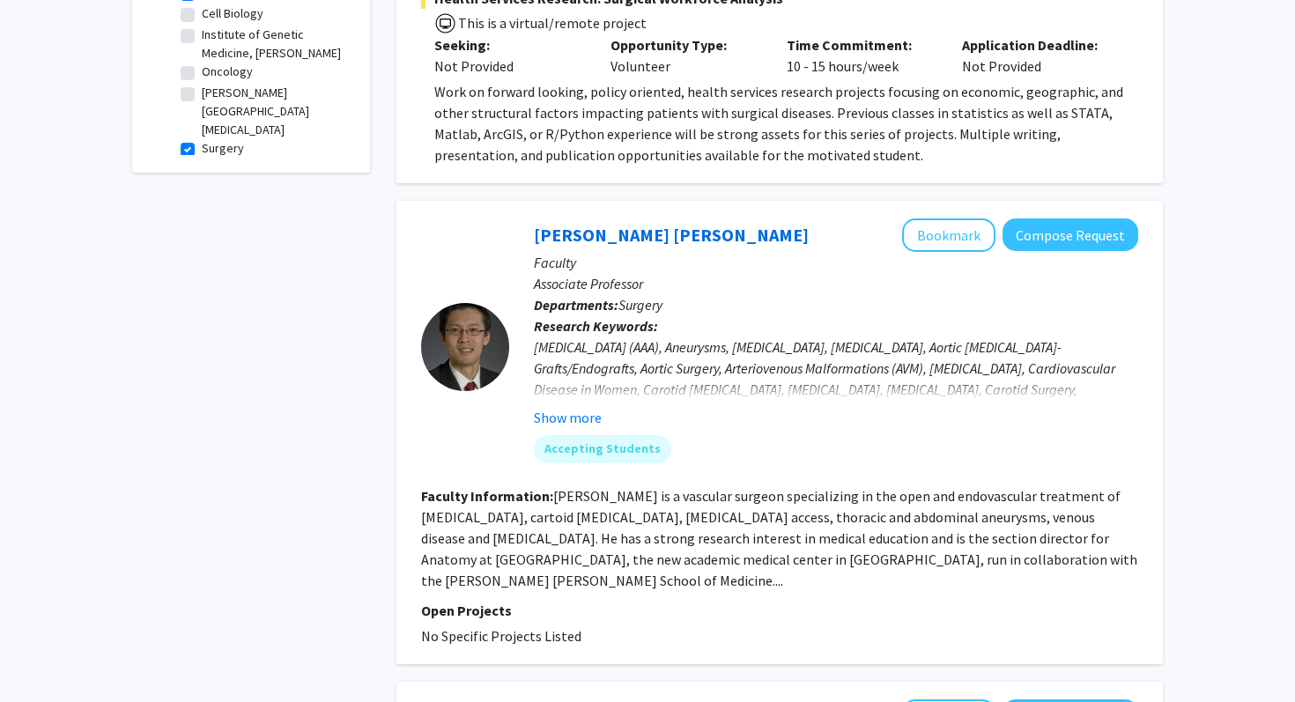
scroll to position [727, 0]
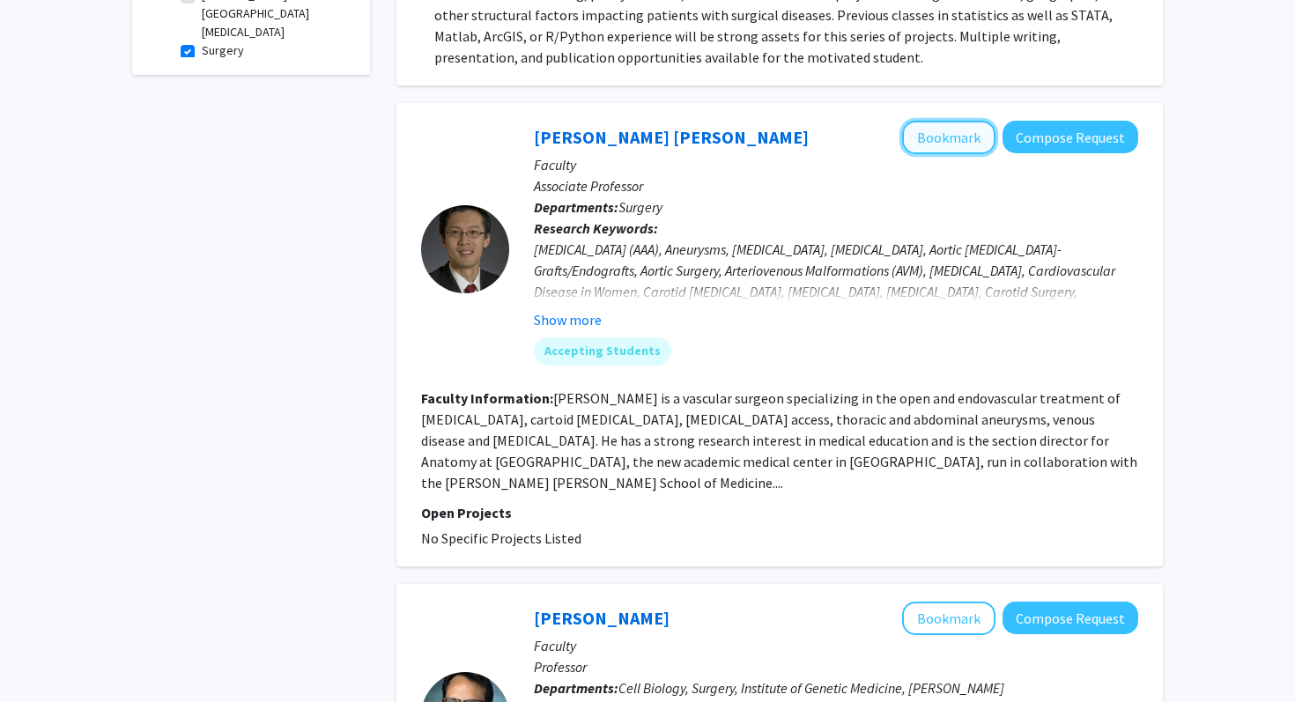
click at [931, 137] on button "Bookmark" at bounding box center [948, 137] width 93 height 33
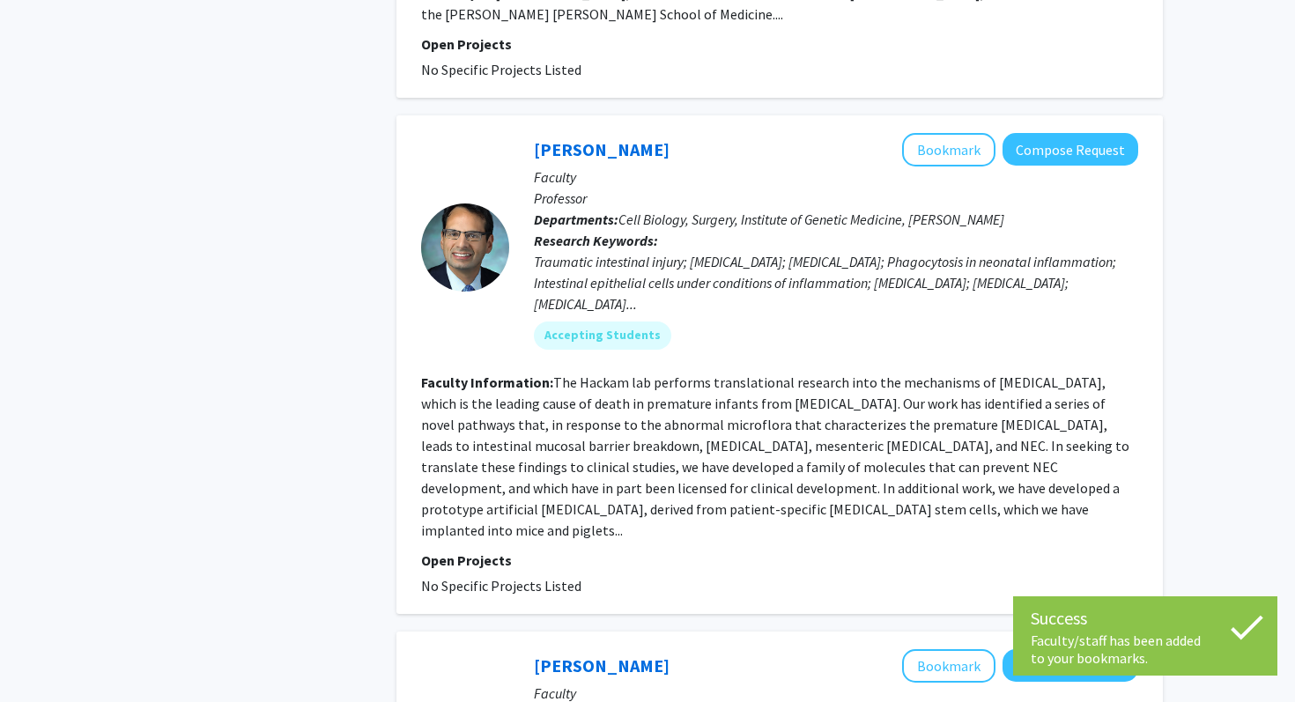
scroll to position [1202, 0]
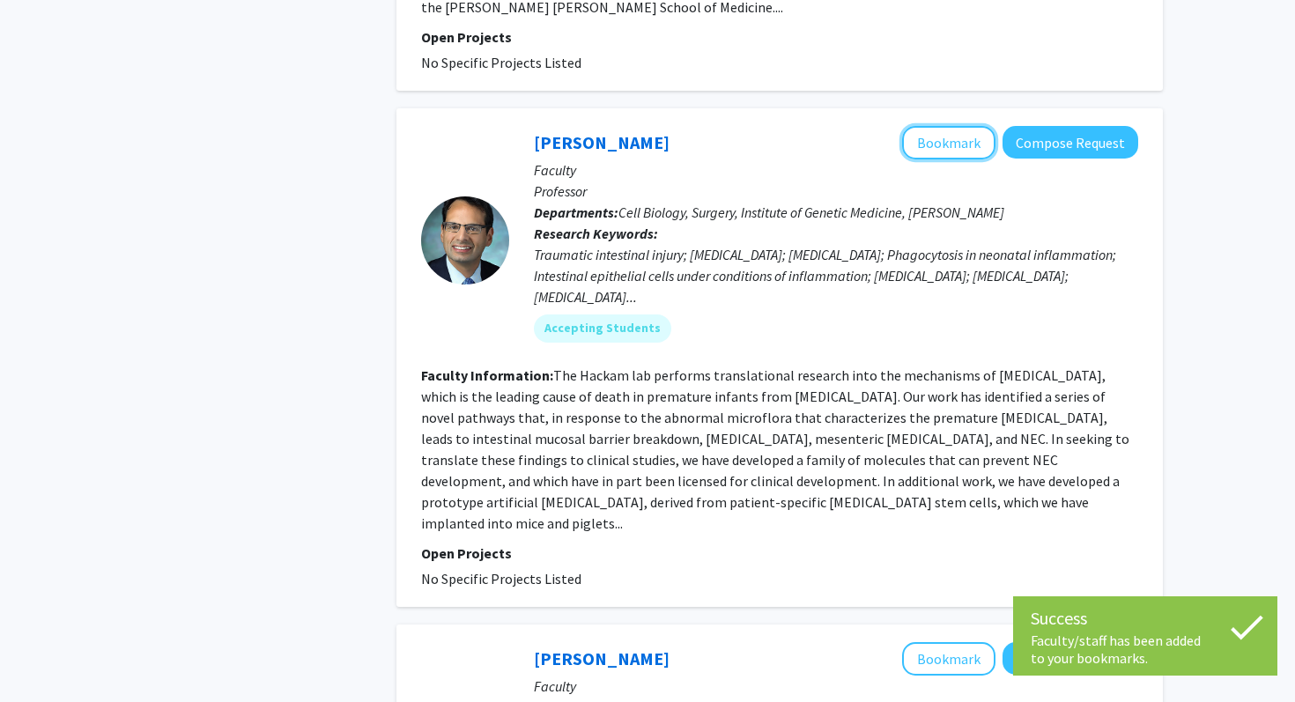
drag, startPoint x: 932, startPoint y: 154, endPoint x: 921, endPoint y: 375, distance: 221.4
click at [924, 374] on fg-search-faculty "David Hackam Bookmark Compose Request Faculty Professor Departments: Cell Biolo…" at bounding box center [779, 357] width 717 height 463
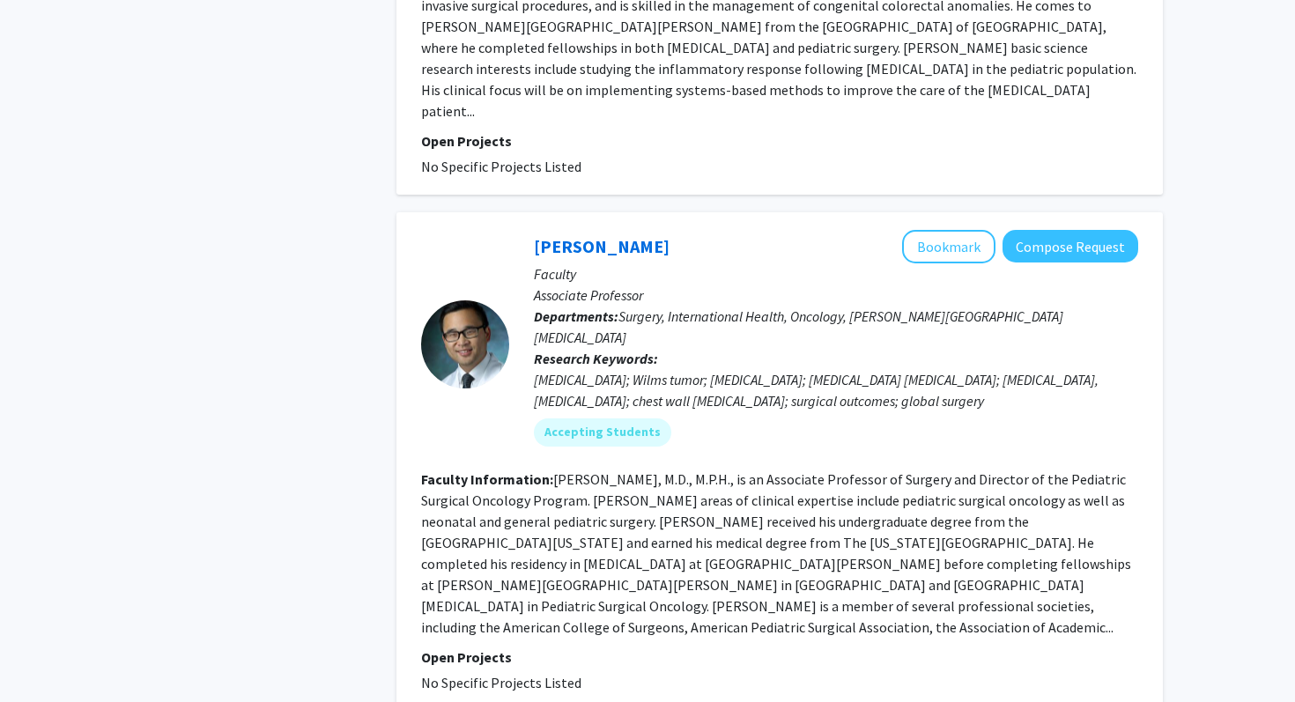
scroll to position [2229, 0]
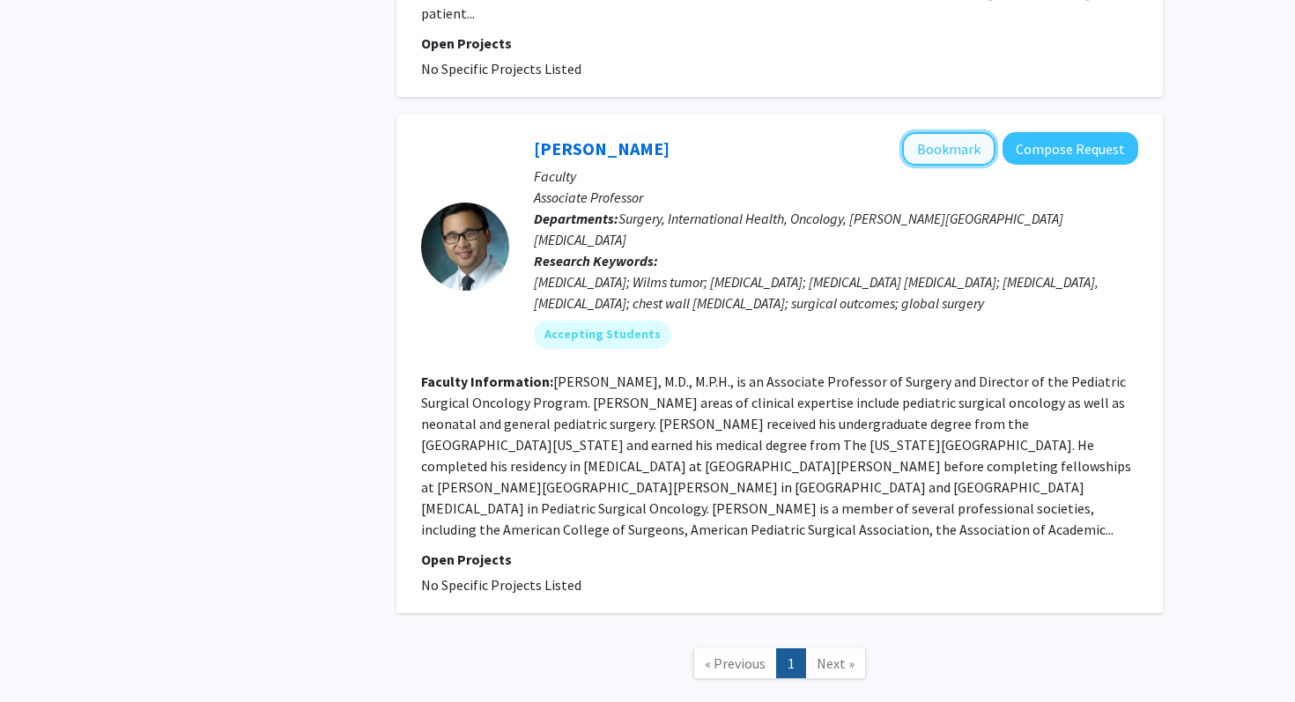
click at [931, 132] on button "Bookmark" at bounding box center [948, 148] width 93 height 33
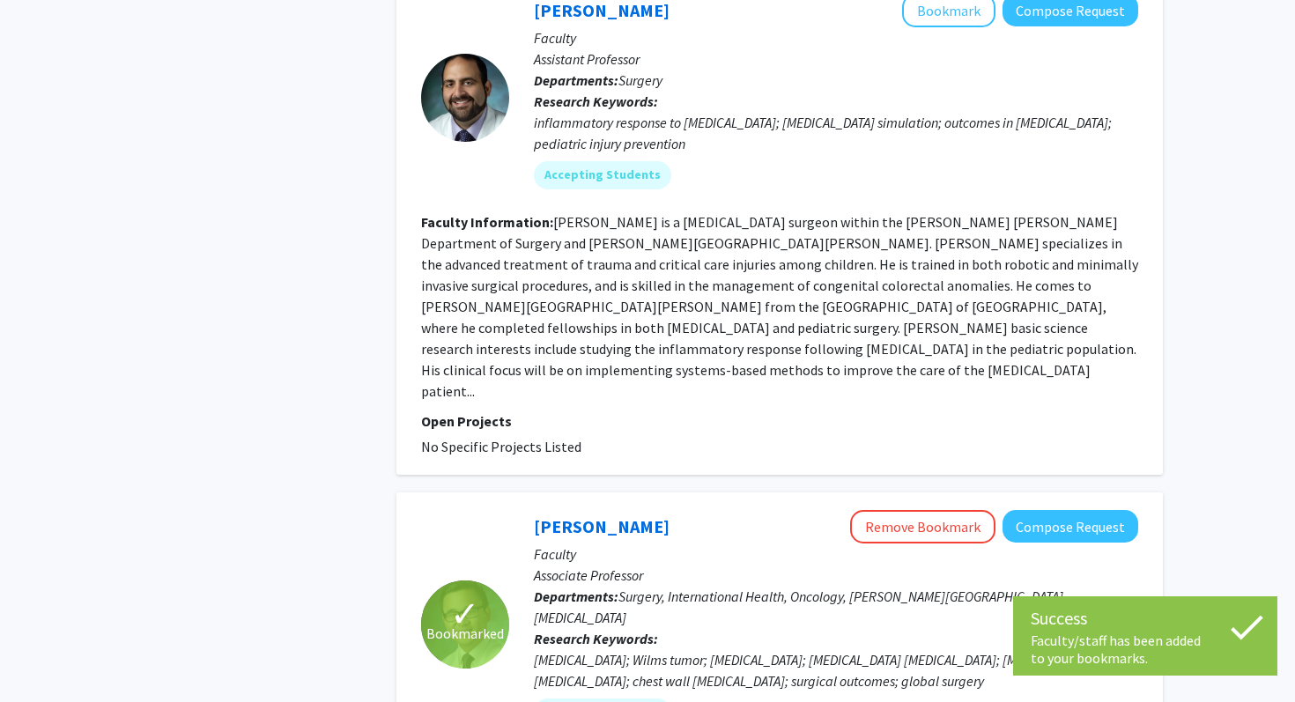
scroll to position [1811, 0]
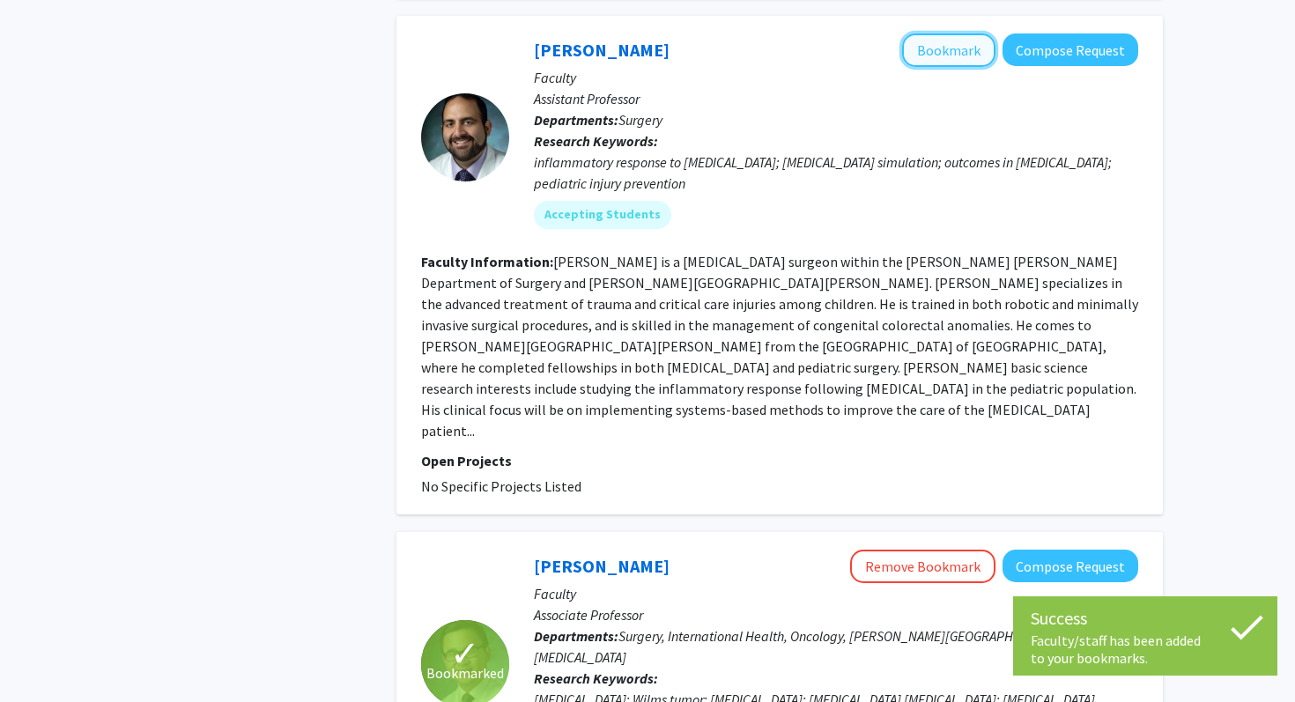
click at [933, 33] on button "Bookmark" at bounding box center [948, 49] width 93 height 33
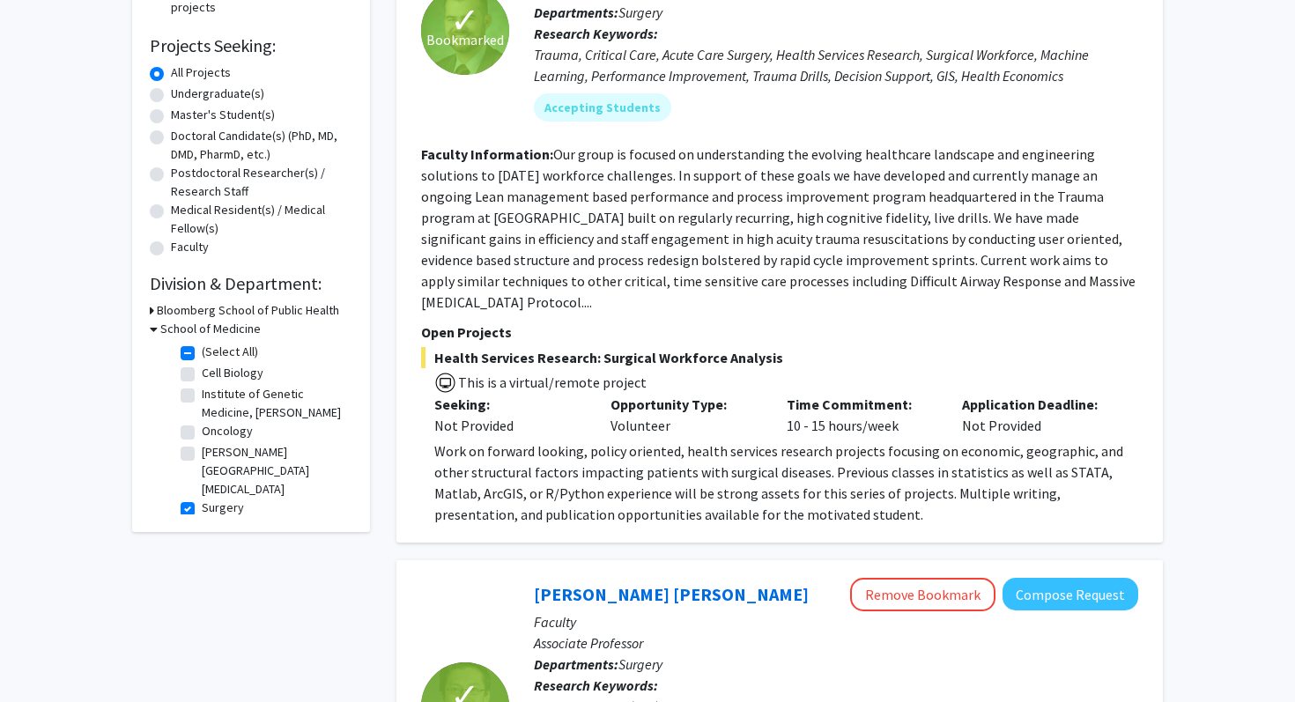
scroll to position [28, 0]
click at [202, 498] on label "Surgery" at bounding box center [223, 498] width 42 height 18
click at [202, 498] on input "Surgery" at bounding box center [207, 494] width 11 height 11
checkbox input "false"
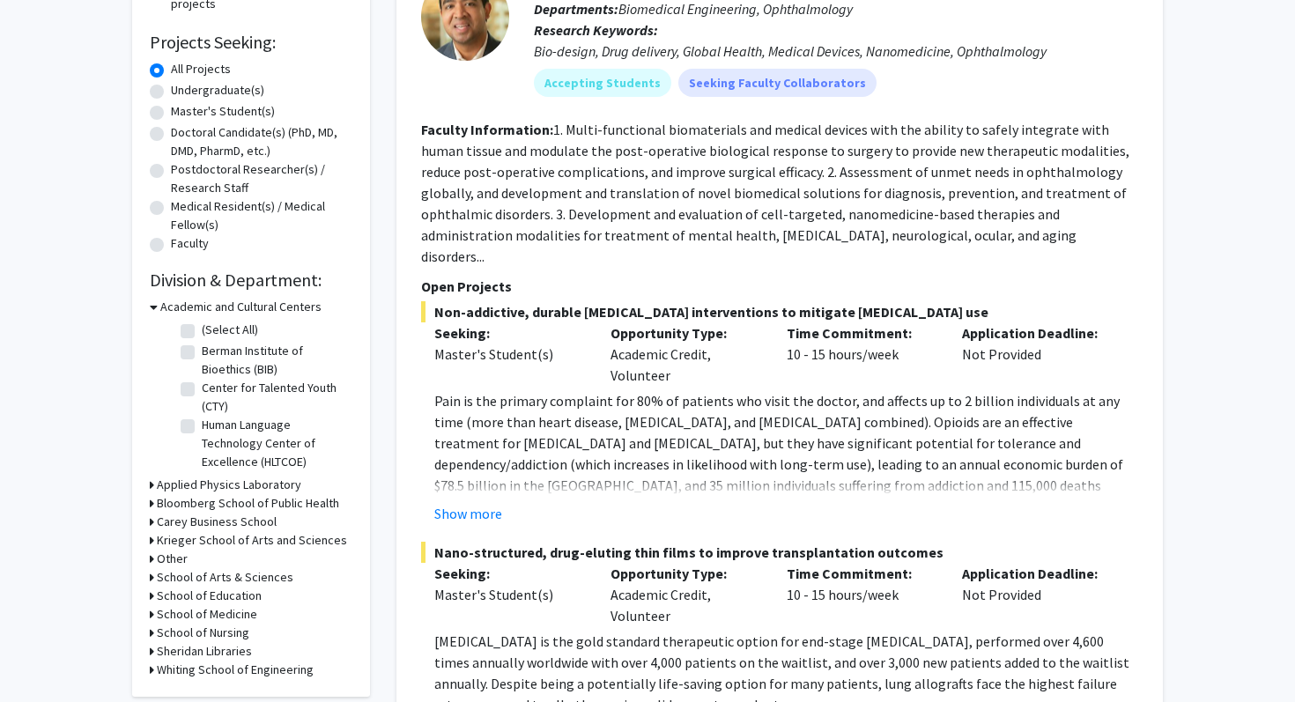
scroll to position [281, 0]
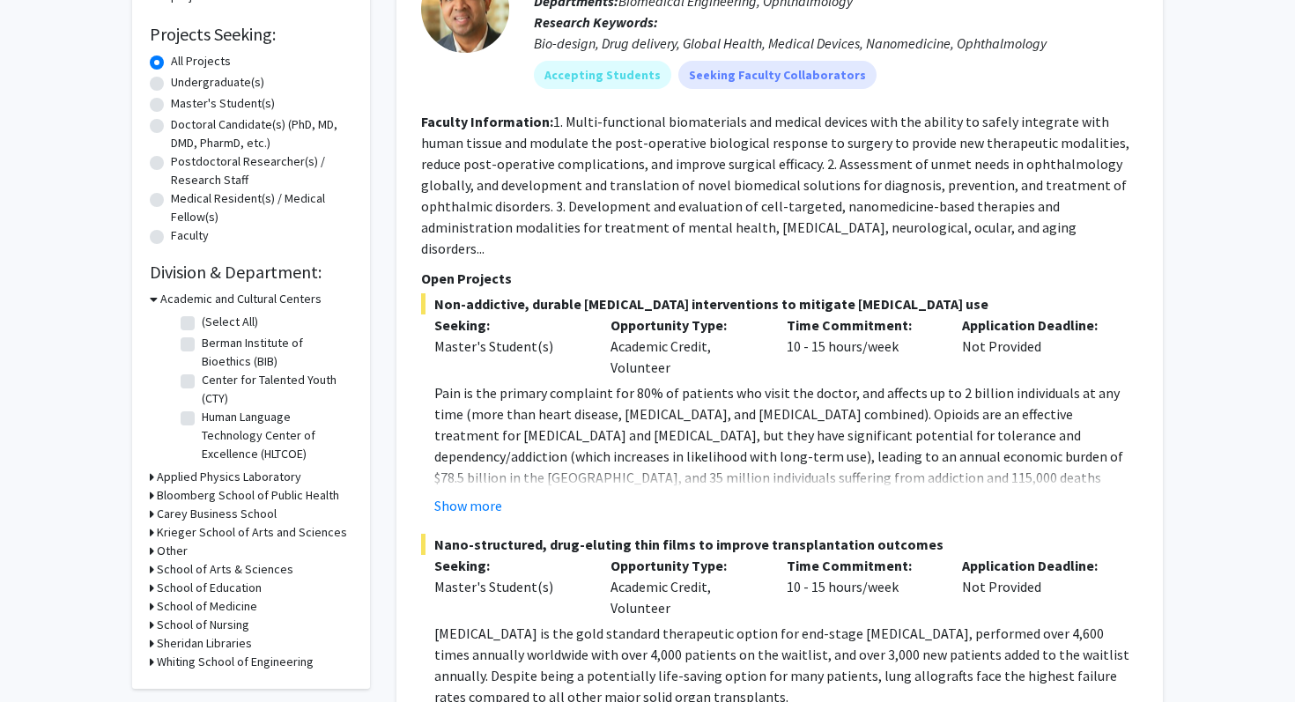
click at [233, 603] on h3 "School of Medicine" at bounding box center [207, 606] width 100 height 18
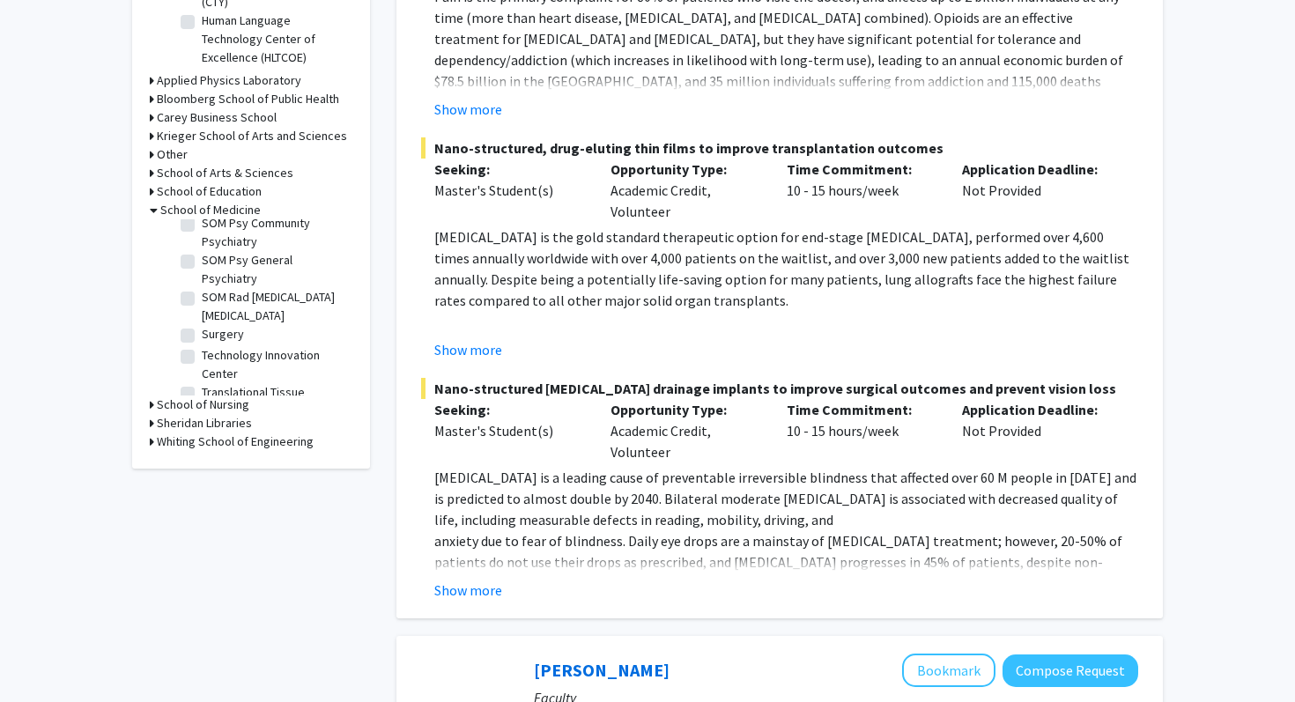
scroll to position [1940, 0]
click at [202, 388] on label "Translational Tissue Engineering Center (TTEC)" at bounding box center [275, 406] width 146 height 37
click at [202, 388] on input "Translational Tissue Engineering Center (TTEC)" at bounding box center [207, 393] width 11 height 11
checkbox input "true"
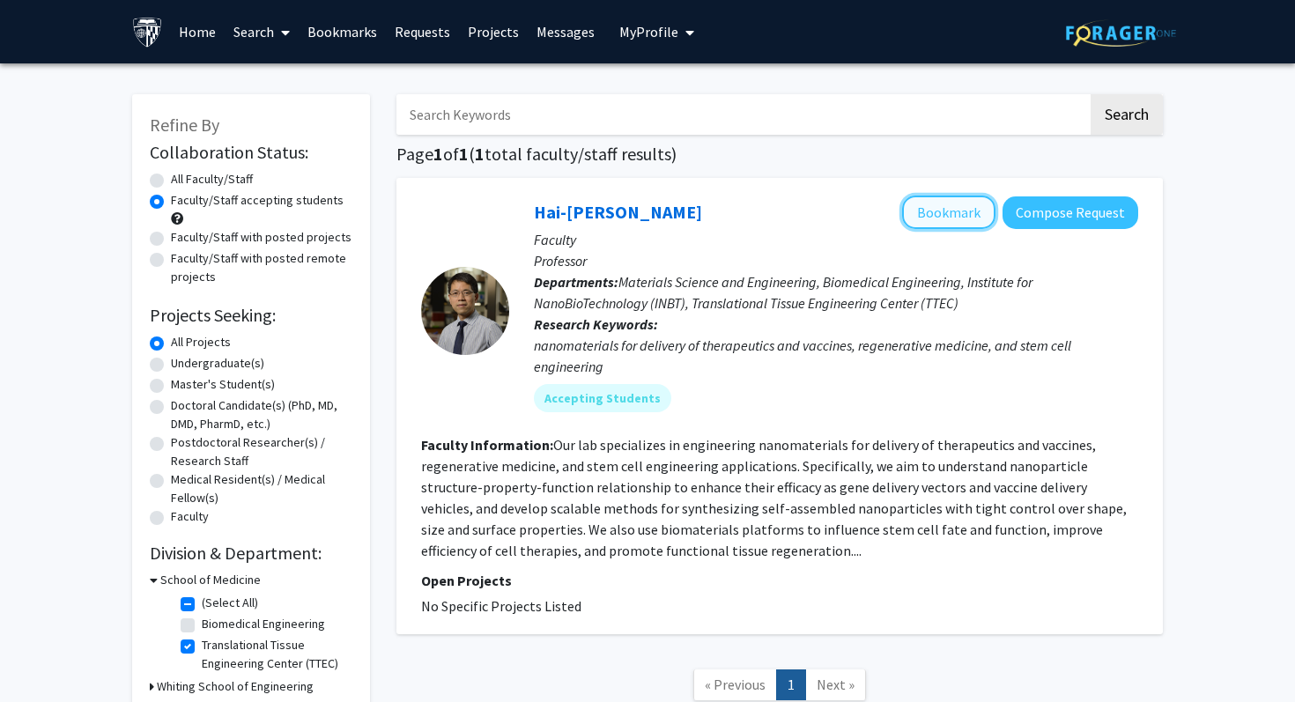
click at [937, 217] on button "Bookmark" at bounding box center [948, 212] width 93 height 33
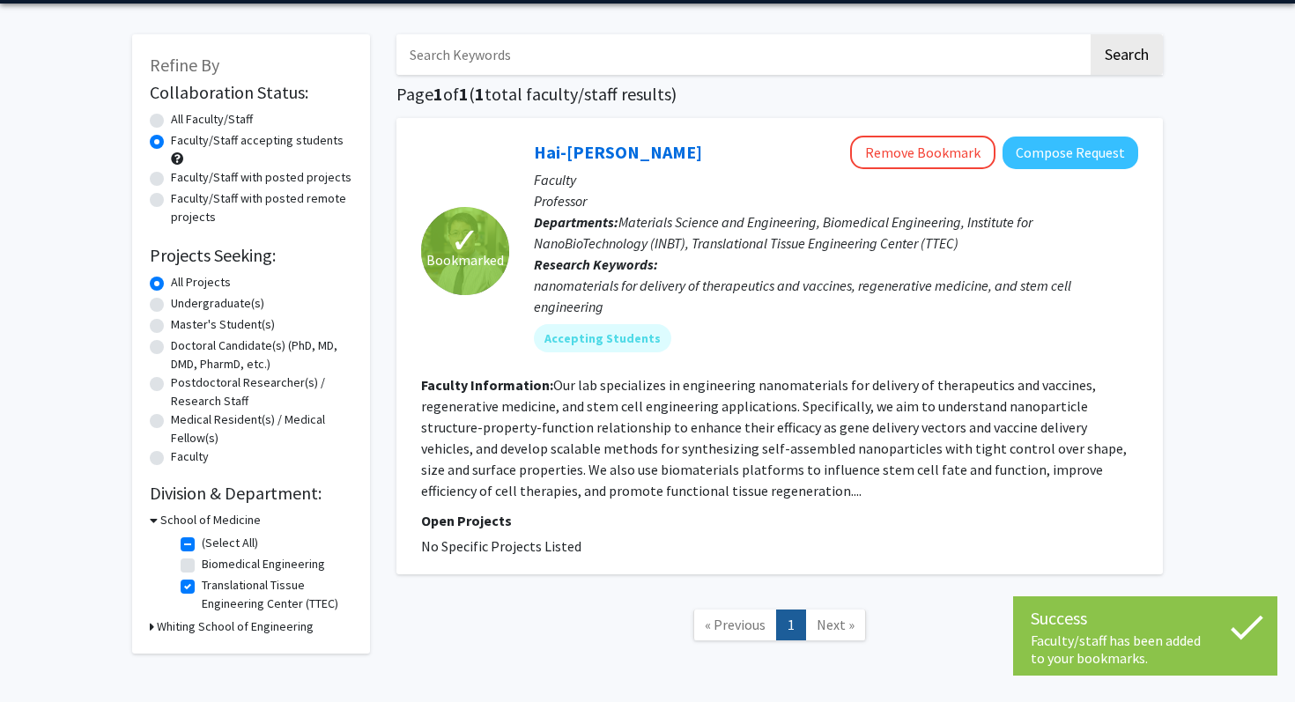
scroll to position [127, 0]
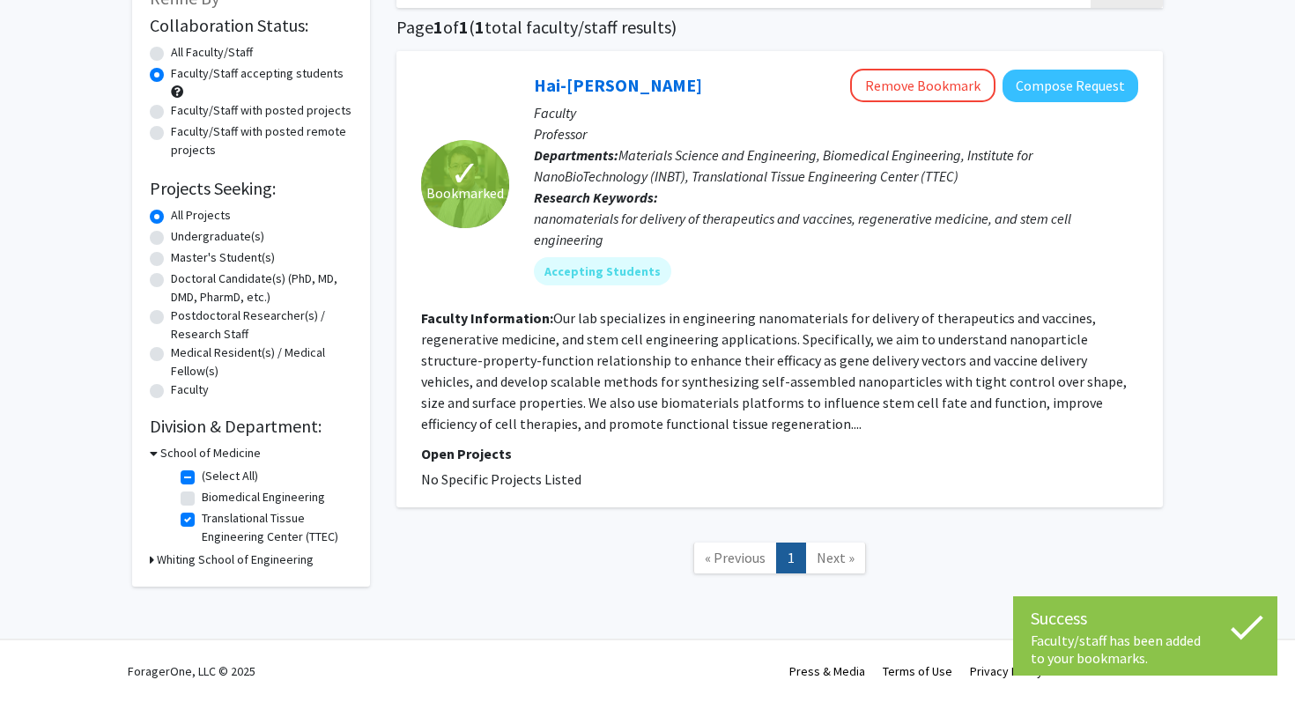
click at [202, 522] on label "Translational Tissue Engineering Center (TTEC)" at bounding box center [275, 527] width 146 height 37
click at [202, 521] on input "Translational Tissue Engineering Center (TTEC)" at bounding box center [207, 514] width 11 height 11
checkbox input "false"
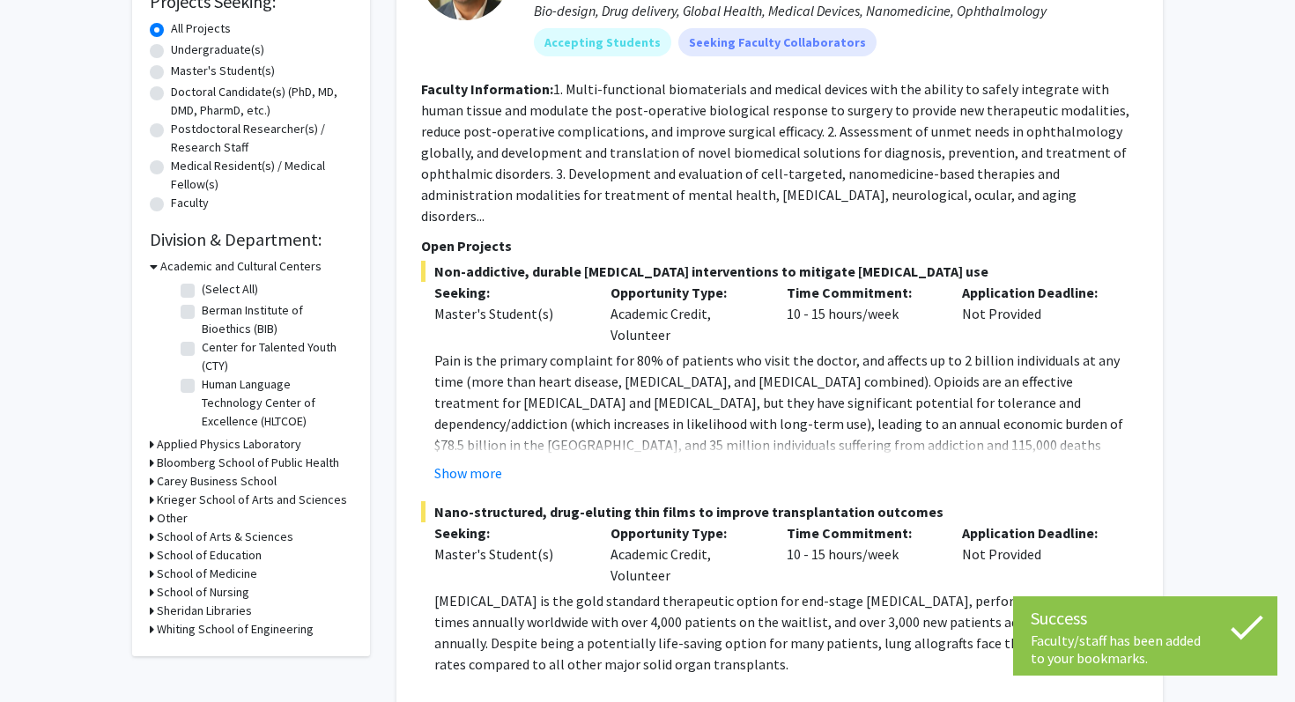
scroll to position [325, 0]
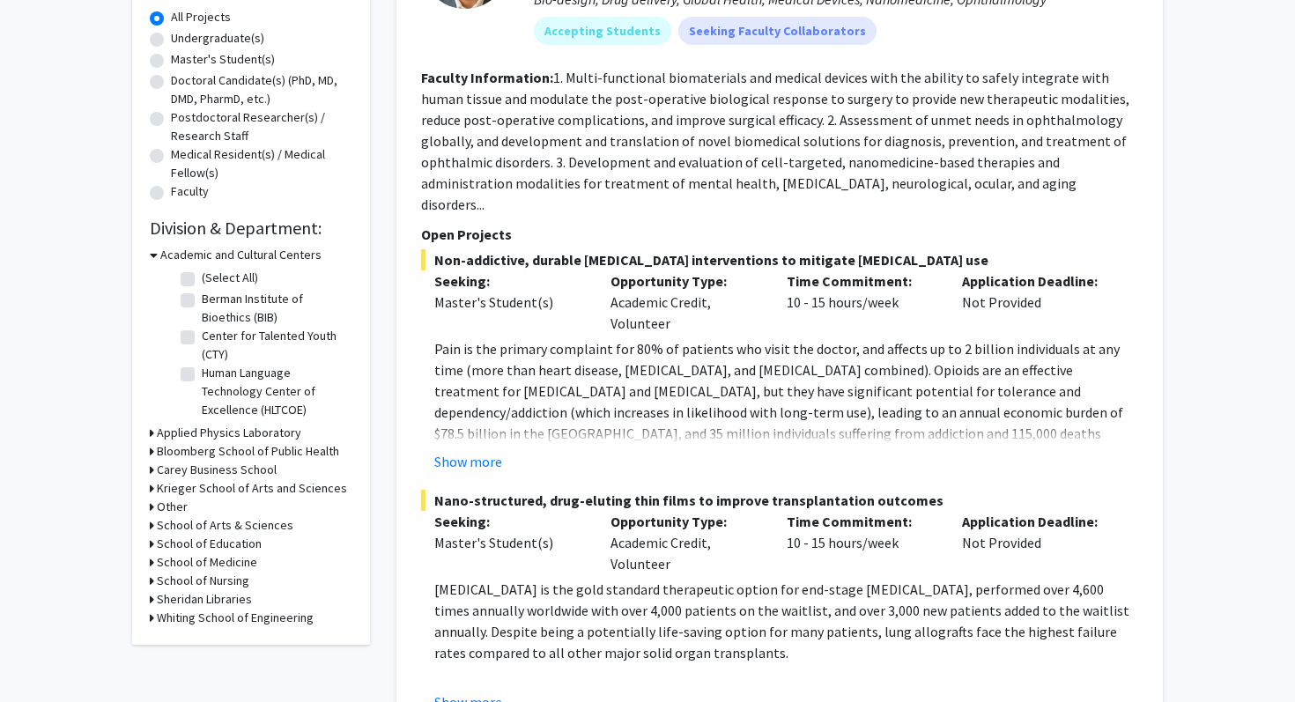
click at [238, 563] on h3 "School of Medicine" at bounding box center [207, 562] width 100 height 18
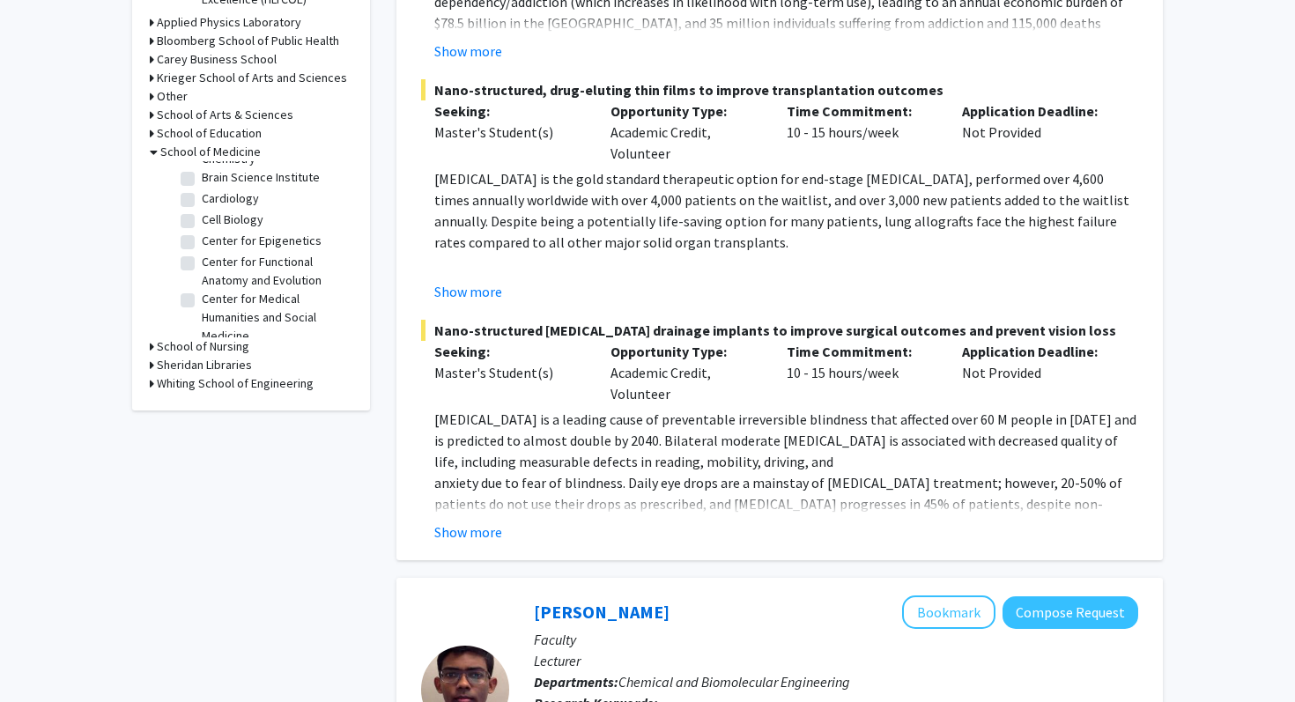
scroll to position [757, 0]
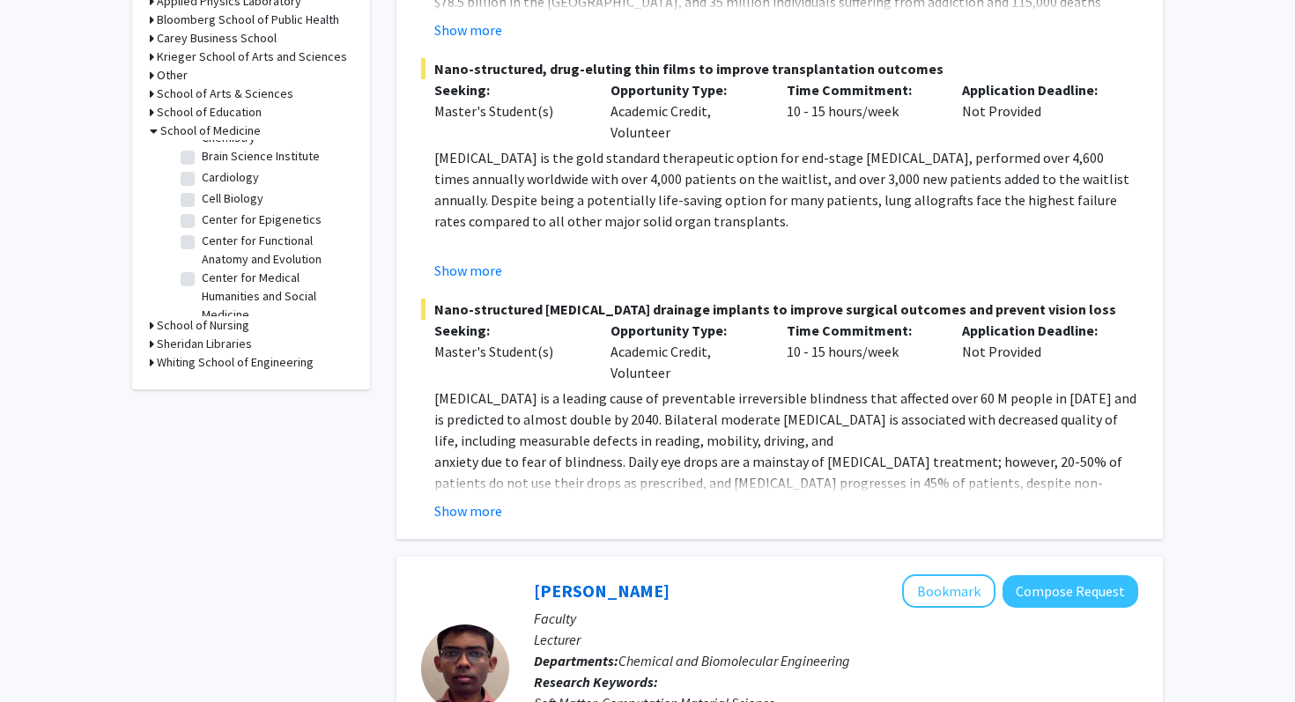
click at [202, 180] on label "Cardiology" at bounding box center [230, 177] width 57 height 18
click at [202, 180] on input "Cardiology" at bounding box center [207, 173] width 11 height 11
checkbox input "true"
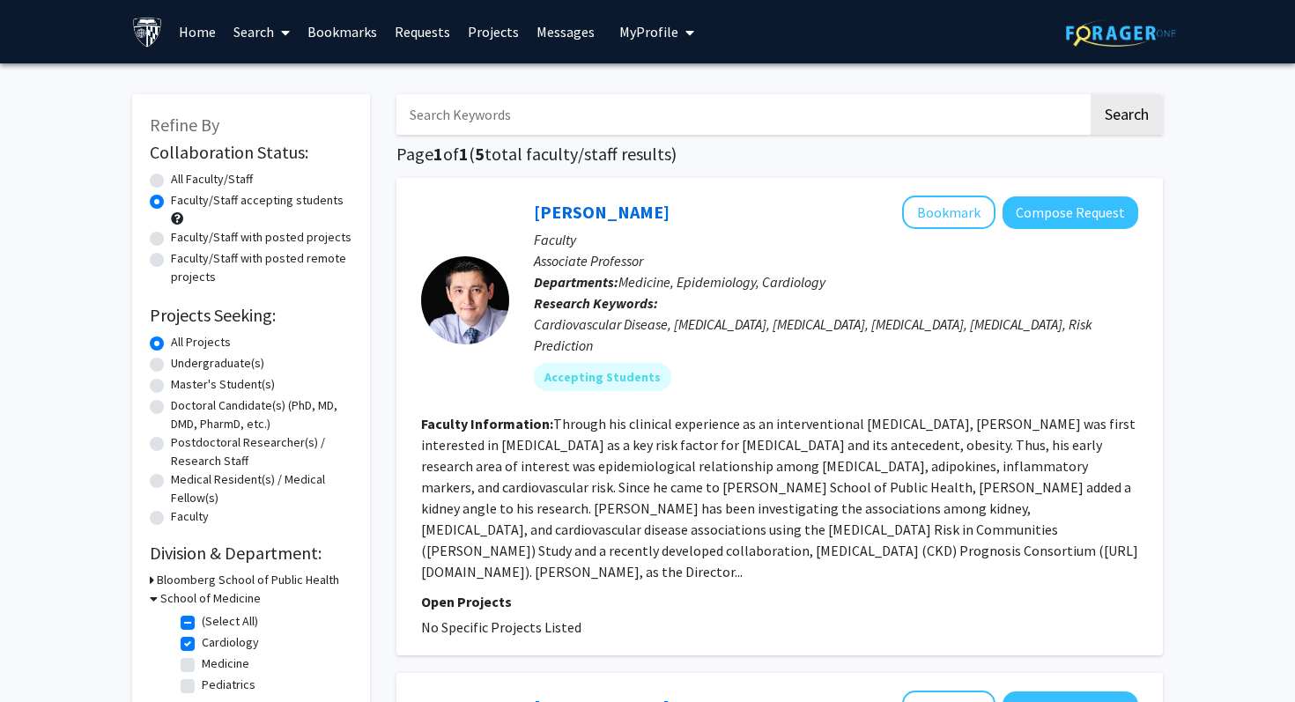
click at [931, 229] on p "Faculty" at bounding box center [836, 239] width 604 height 21
click at [931, 212] on button "Bookmark" at bounding box center [948, 212] width 93 height 33
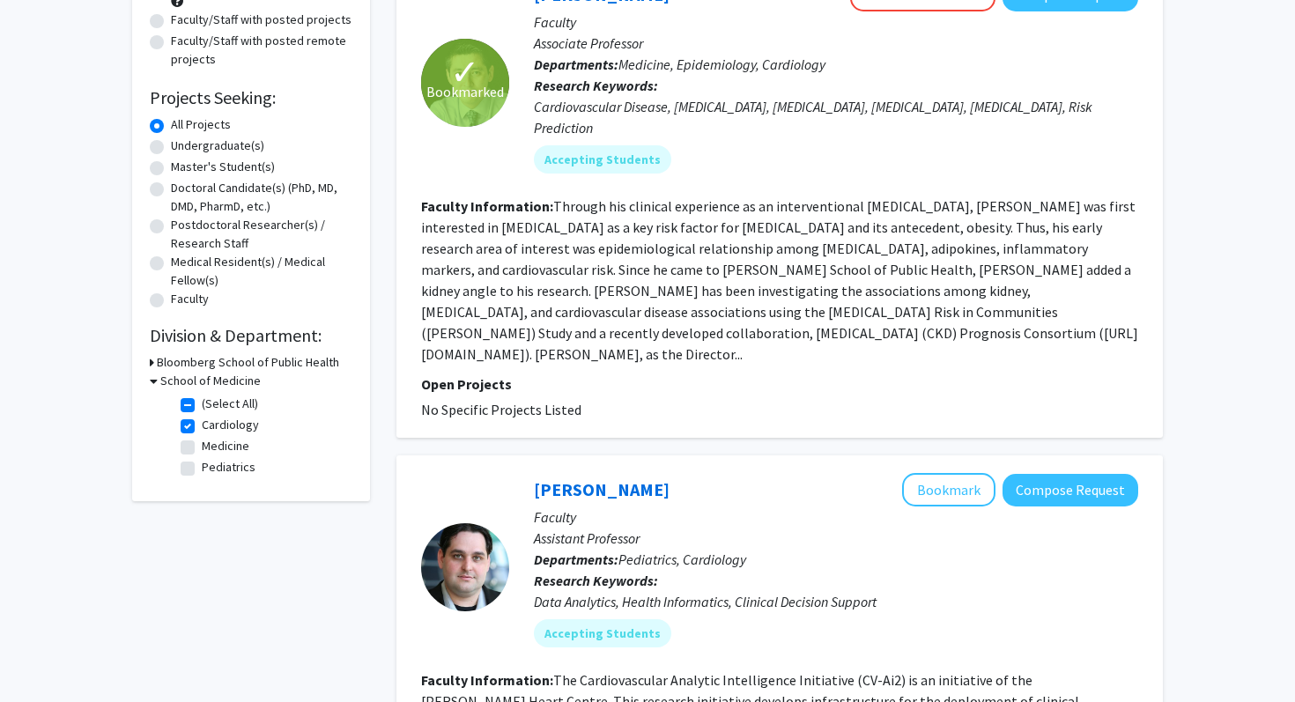
scroll to position [214, 0]
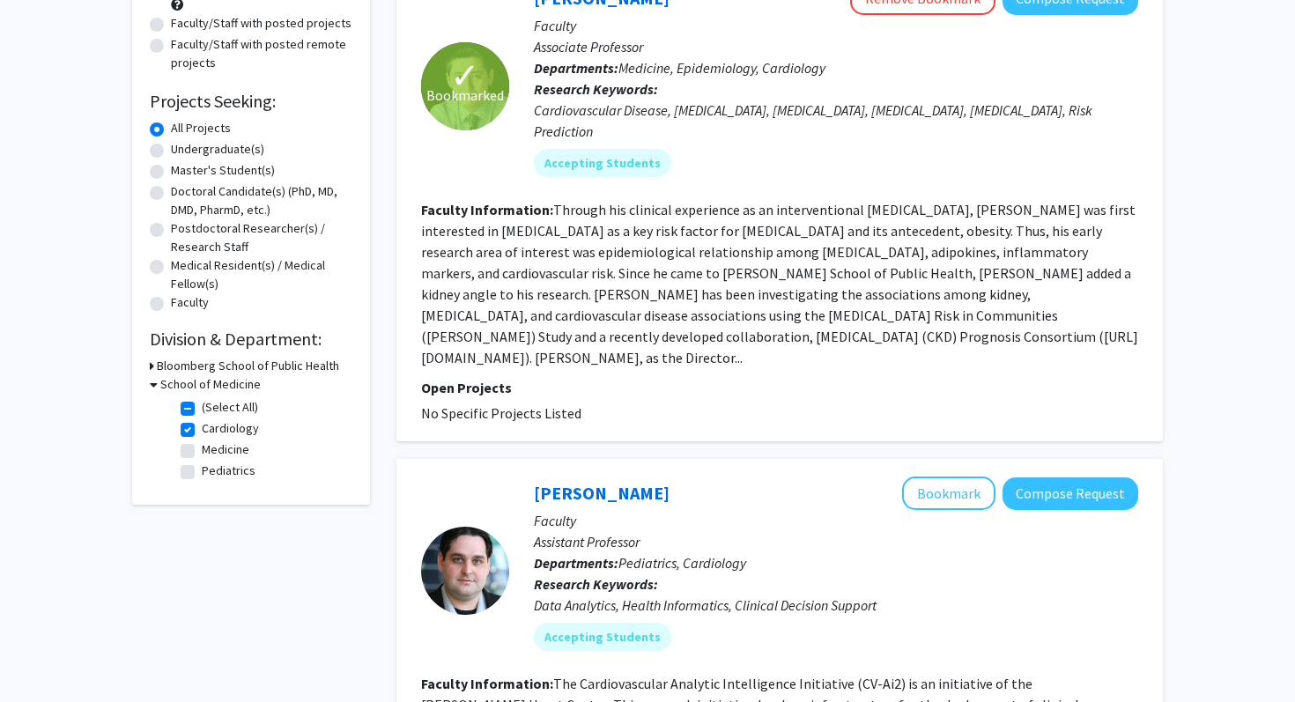
click at [202, 430] on label "Cardiology" at bounding box center [230, 428] width 57 height 18
click at [202, 430] on input "Cardiology" at bounding box center [207, 424] width 11 height 11
checkbox input "false"
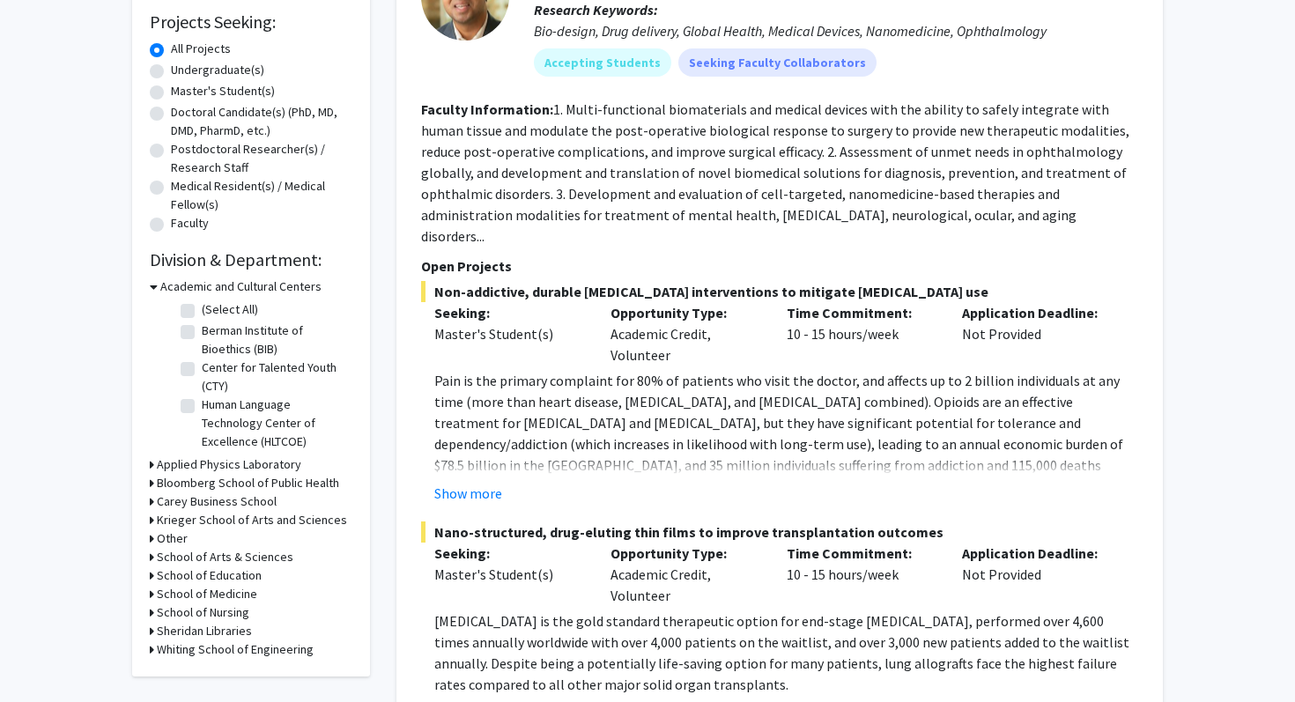
scroll to position [330, 0]
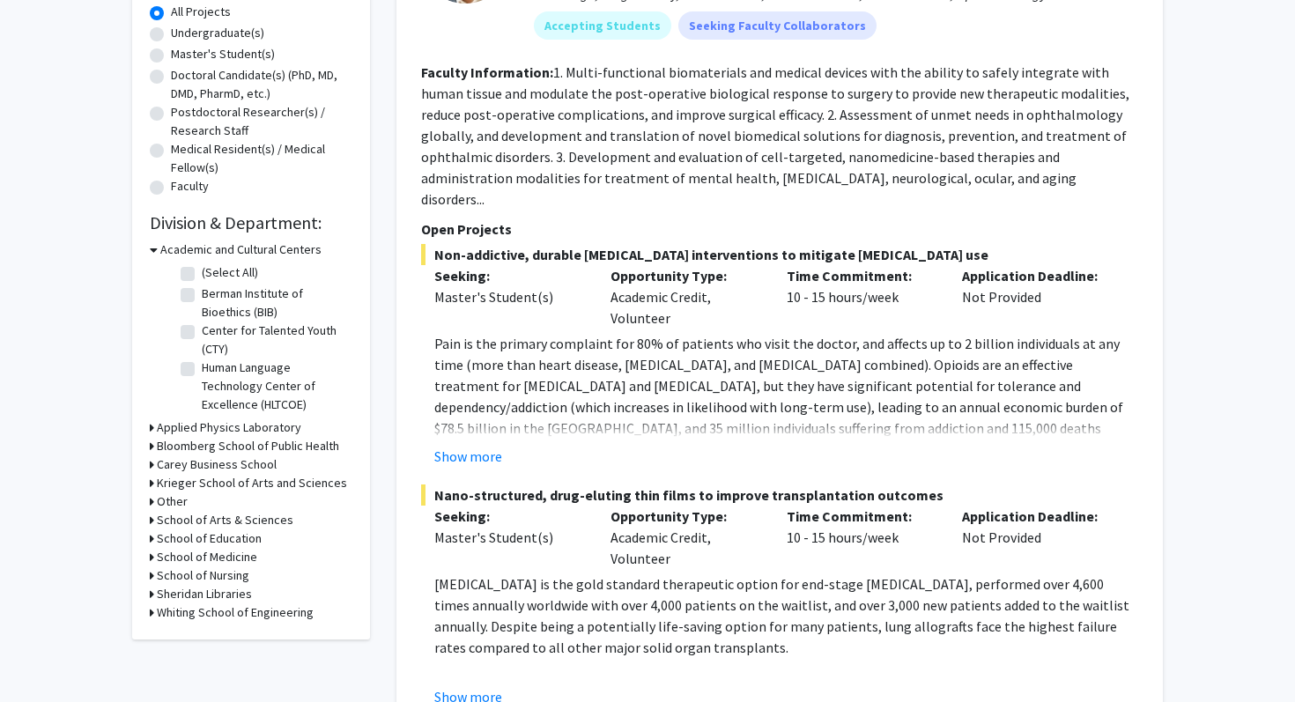
click at [235, 556] on h3 "School of Medicine" at bounding box center [207, 557] width 100 height 18
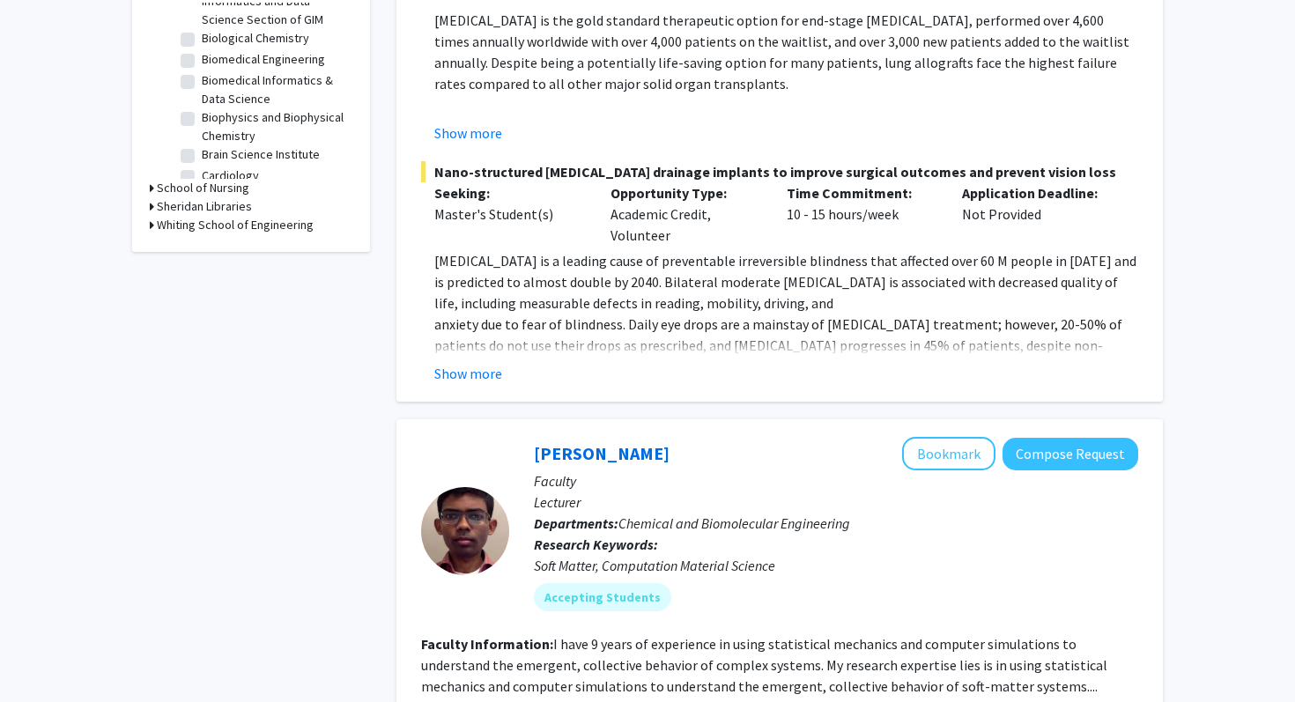
scroll to position [262, 0]
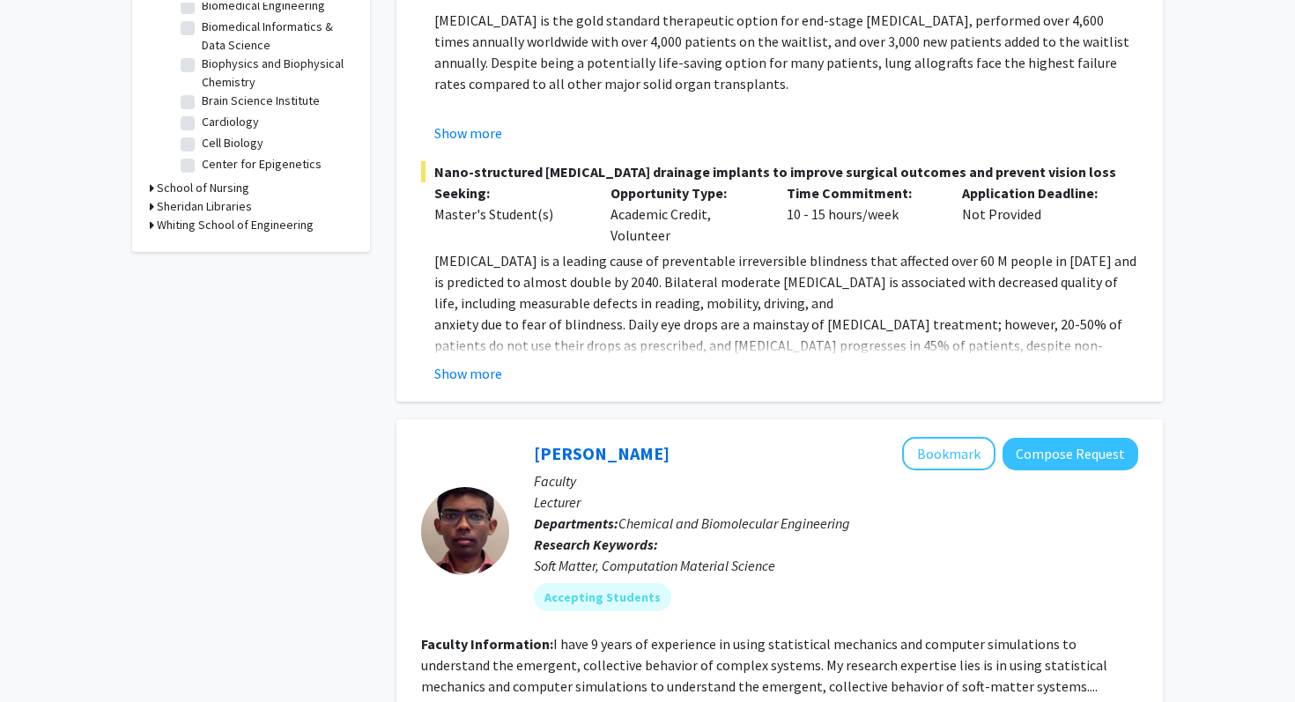
click at [202, 65] on label "Biophysics and Biophysical Chemistry" at bounding box center [275, 73] width 146 height 37
click at [202, 65] on input "Biophysics and Biophysical Chemistry" at bounding box center [207, 60] width 11 height 11
checkbox input "true"
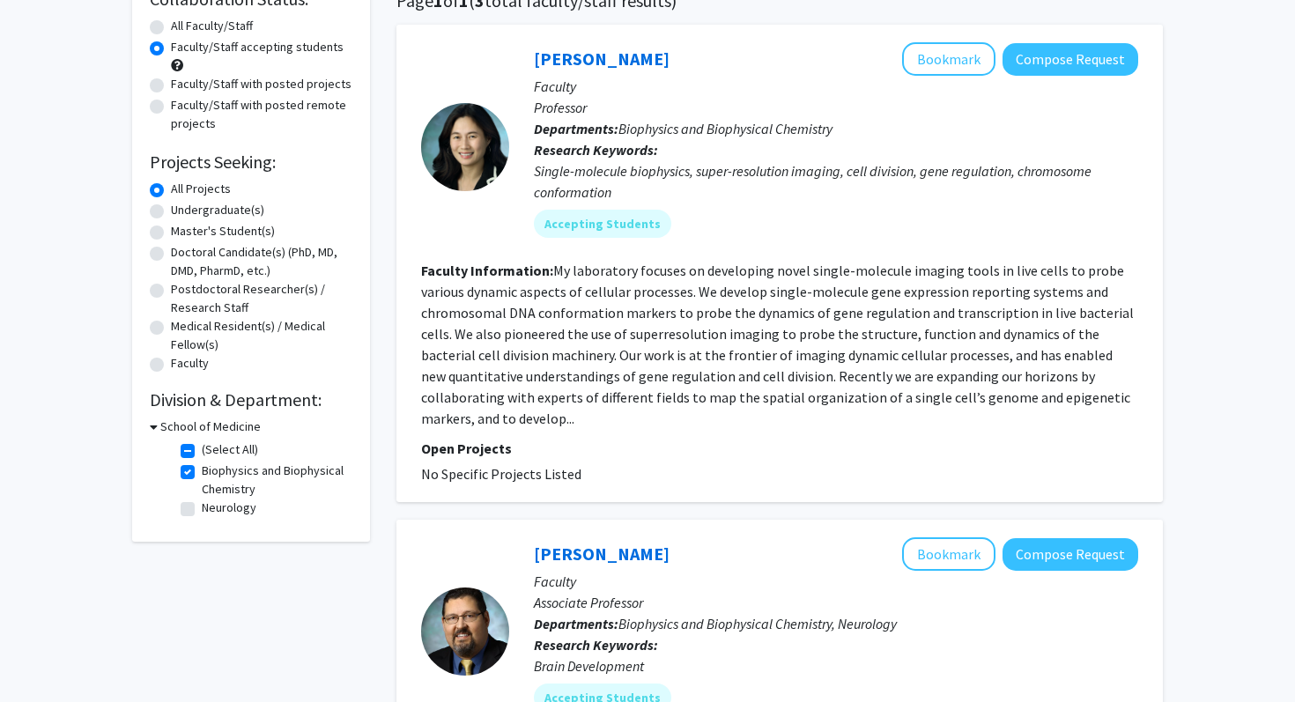
scroll to position [154, 0]
click at [944, 54] on button "Bookmark" at bounding box center [948, 57] width 93 height 33
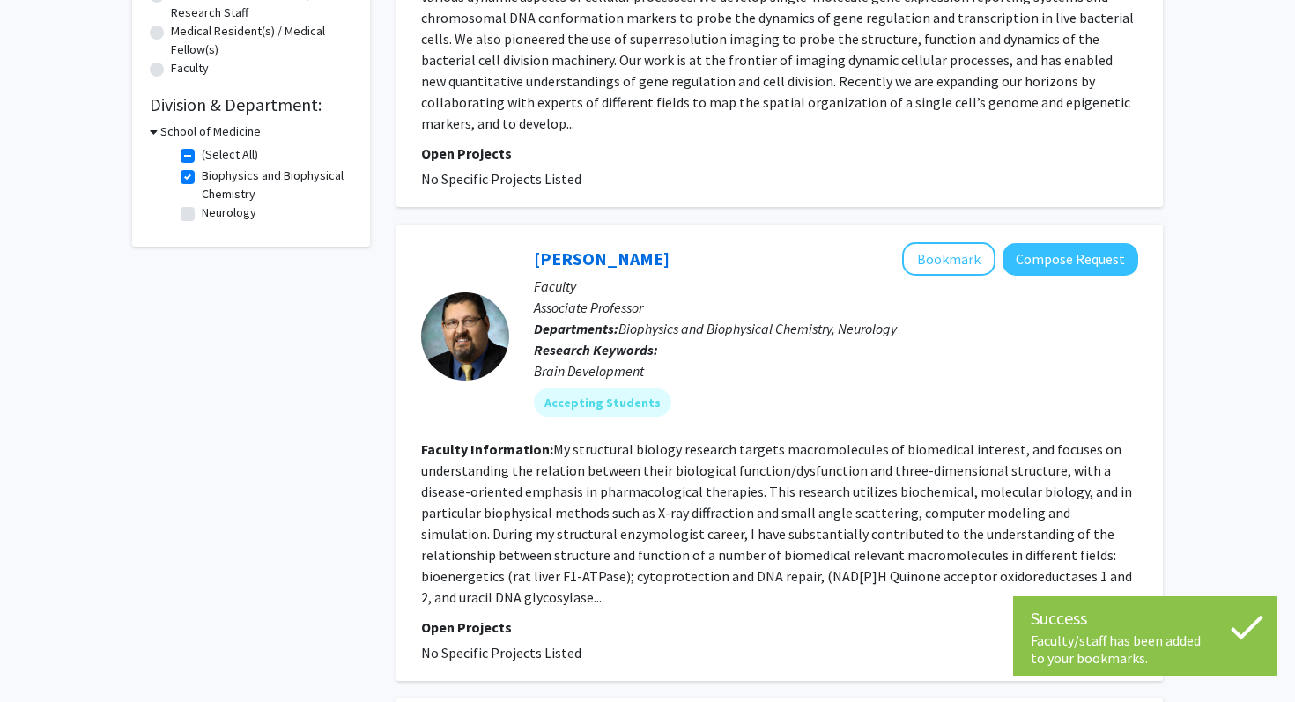
scroll to position [227, 0]
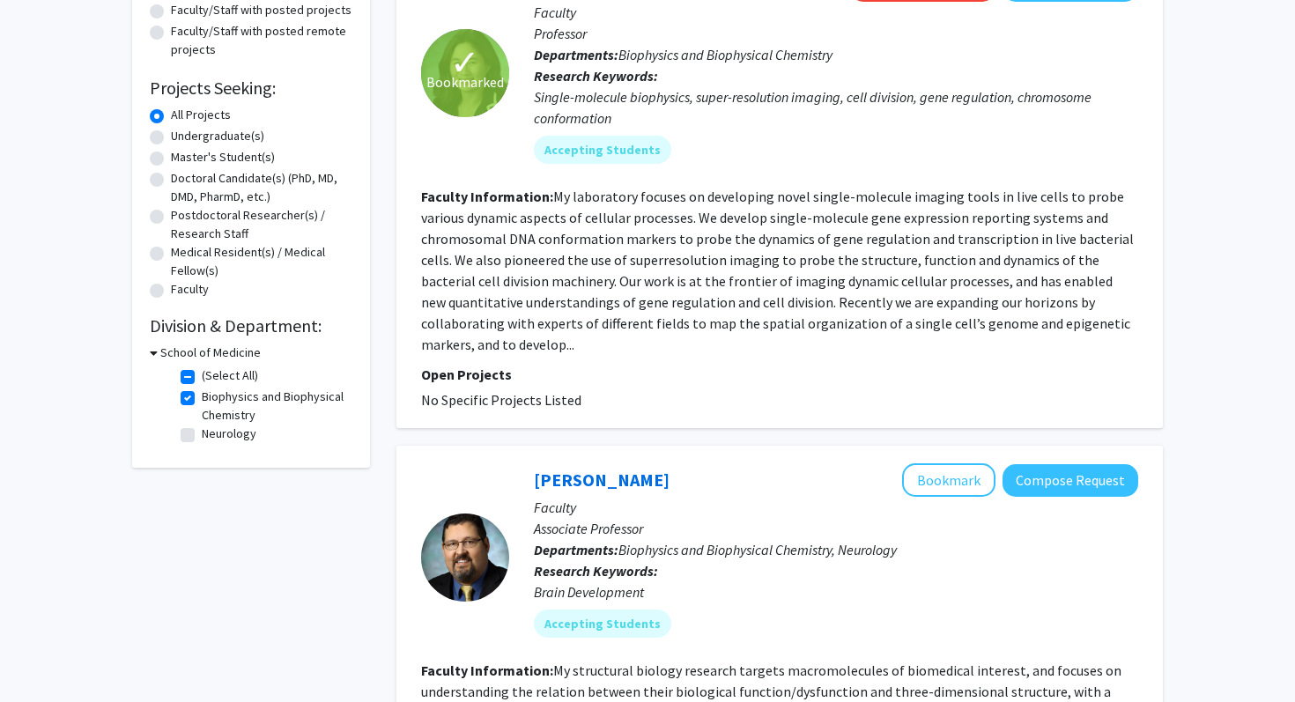
click at [202, 402] on label "Biophysics and Biophysical Chemistry" at bounding box center [275, 406] width 146 height 37
click at [202, 399] on input "Biophysics and Biophysical Chemistry" at bounding box center [207, 393] width 11 height 11
checkbox input "false"
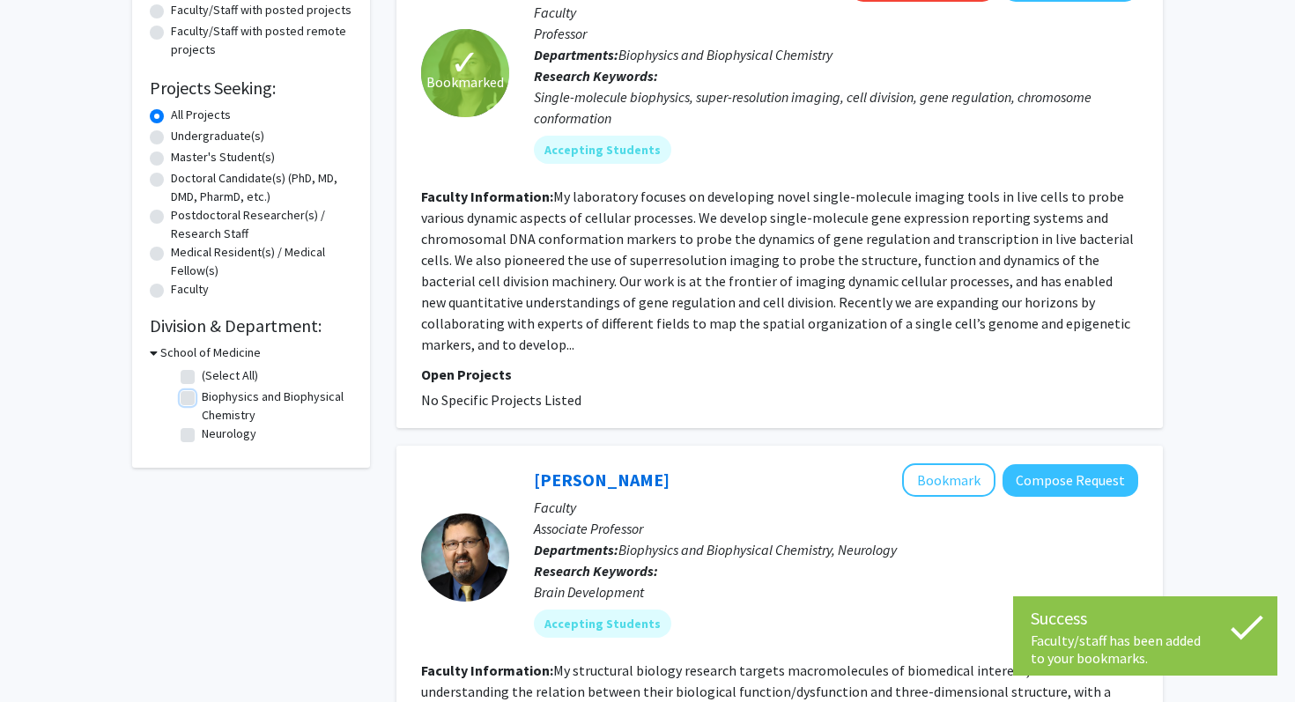
checkbox input "false"
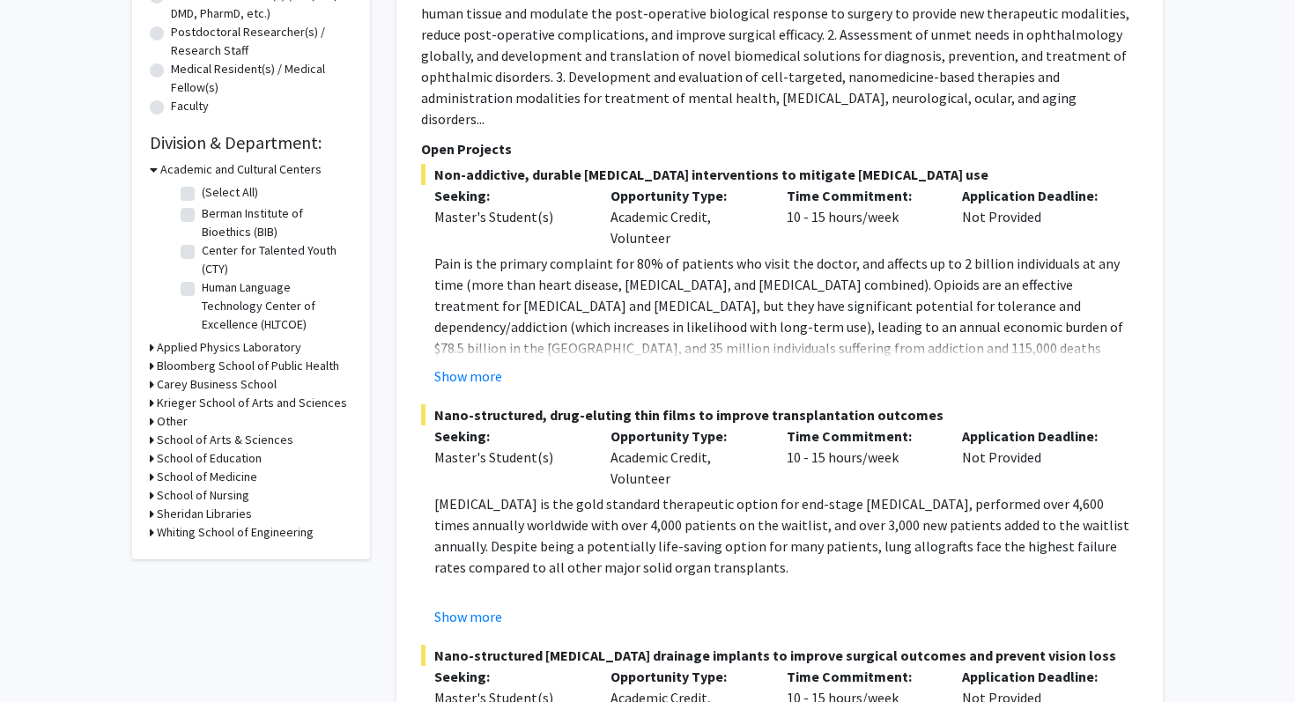
scroll to position [437, 0]
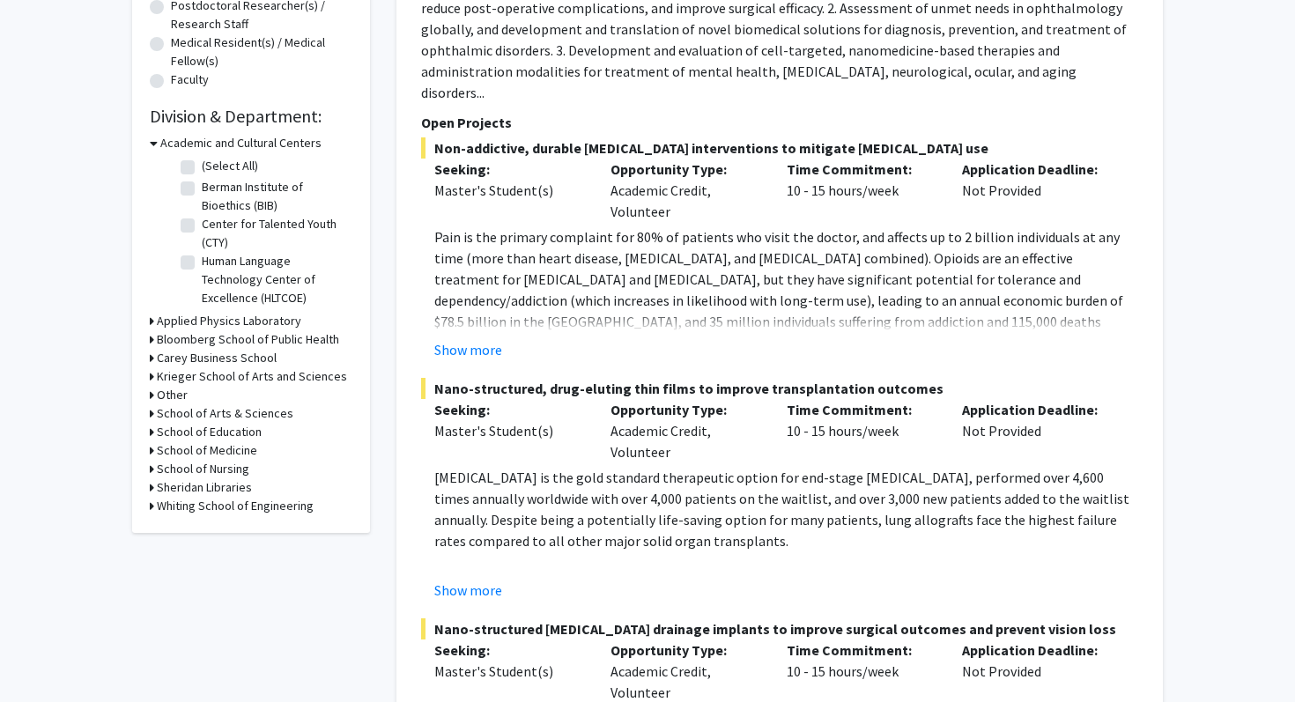
click at [233, 449] on h3 "School of Medicine" at bounding box center [207, 450] width 100 height 18
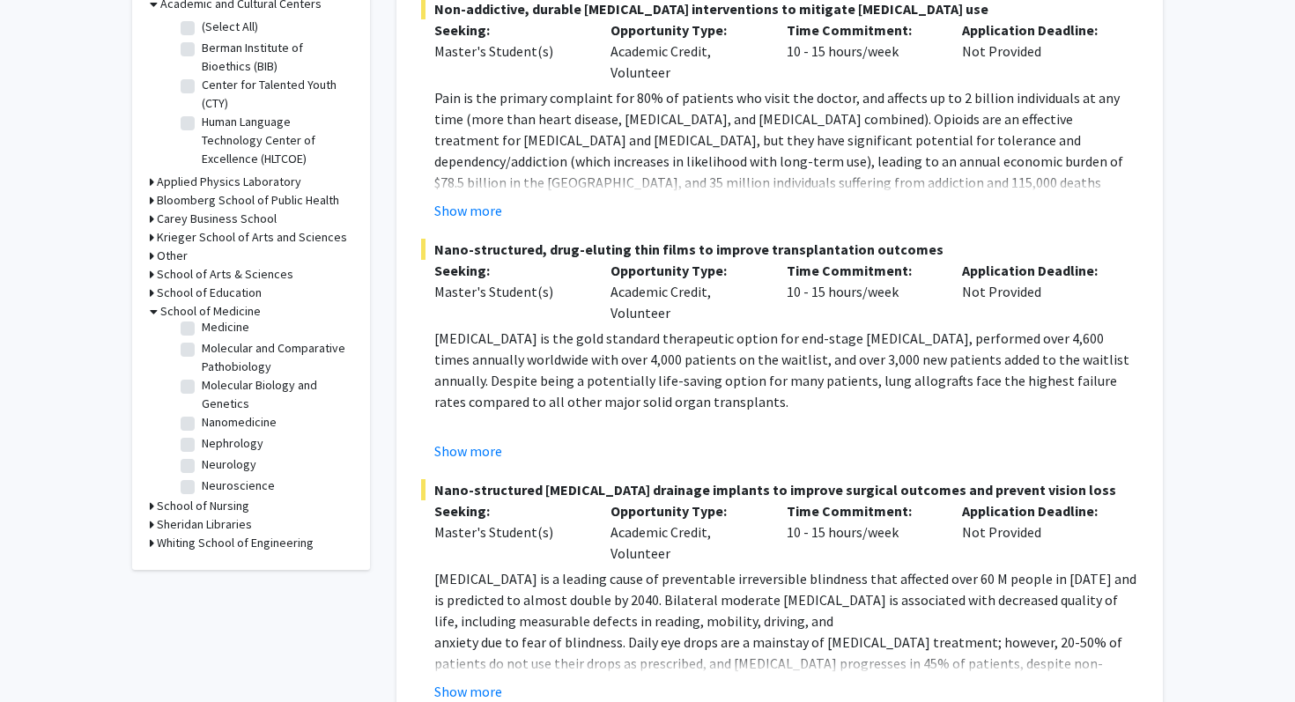
scroll to position [1093, 0]
click at [202, 471] on label "Neuroscience" at bounding box center [238, 480] width 73 height 18
click at [202, 471] on input "Neuroscience" at bounding box center [207, 476] width 11 height 11
checkbox input "true"
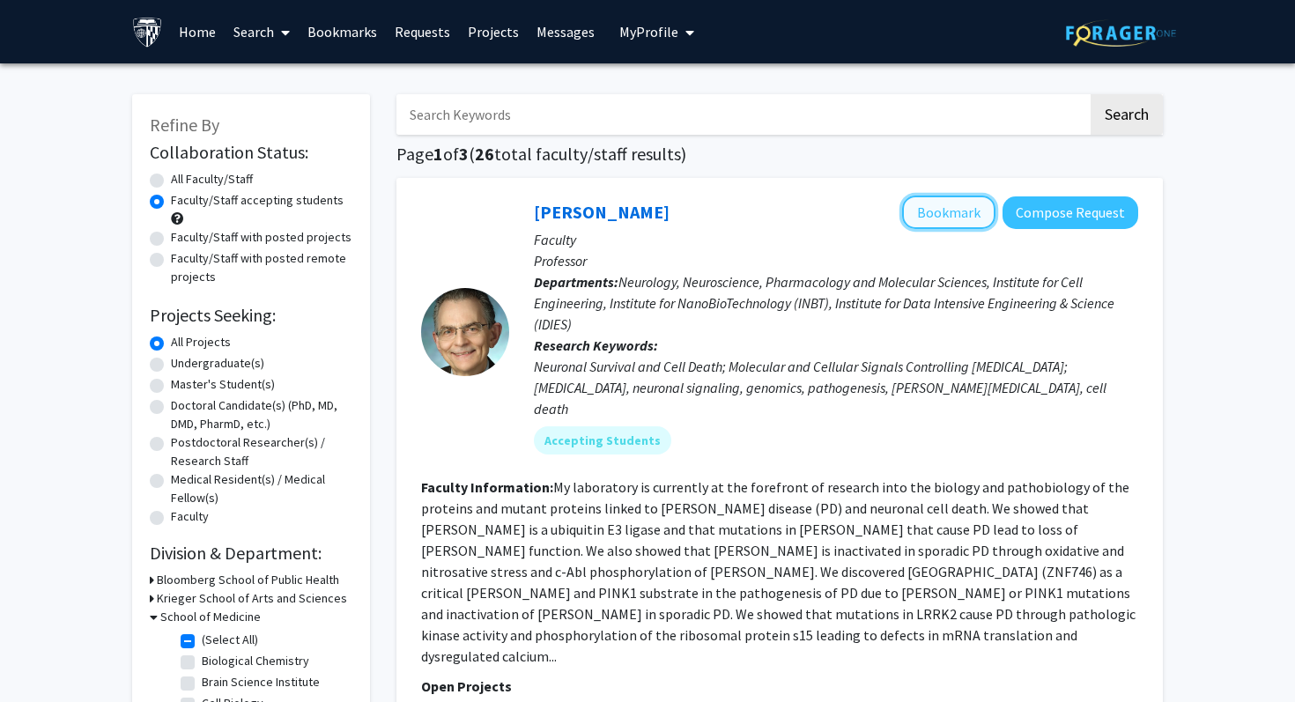
click at [928, 214] on button "Bookmark" at bounding box center [948, 212] width 93 height 33
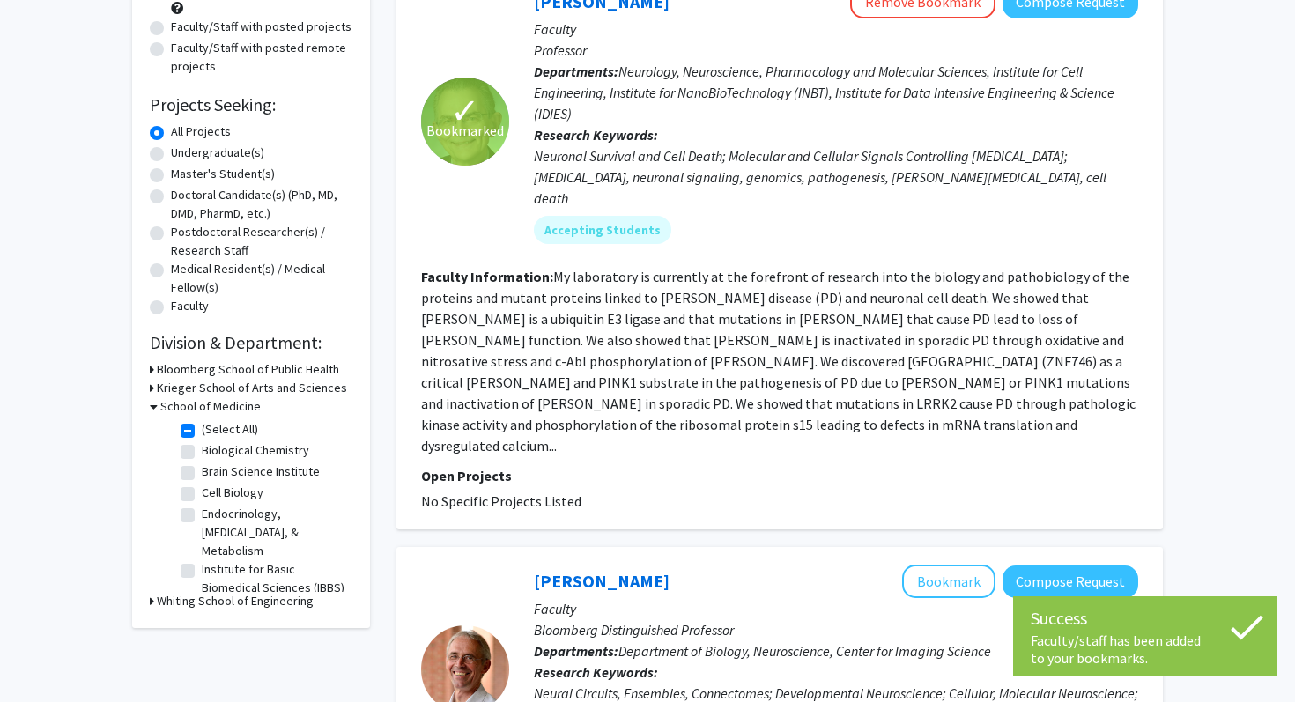
scroll to position [405, 0]
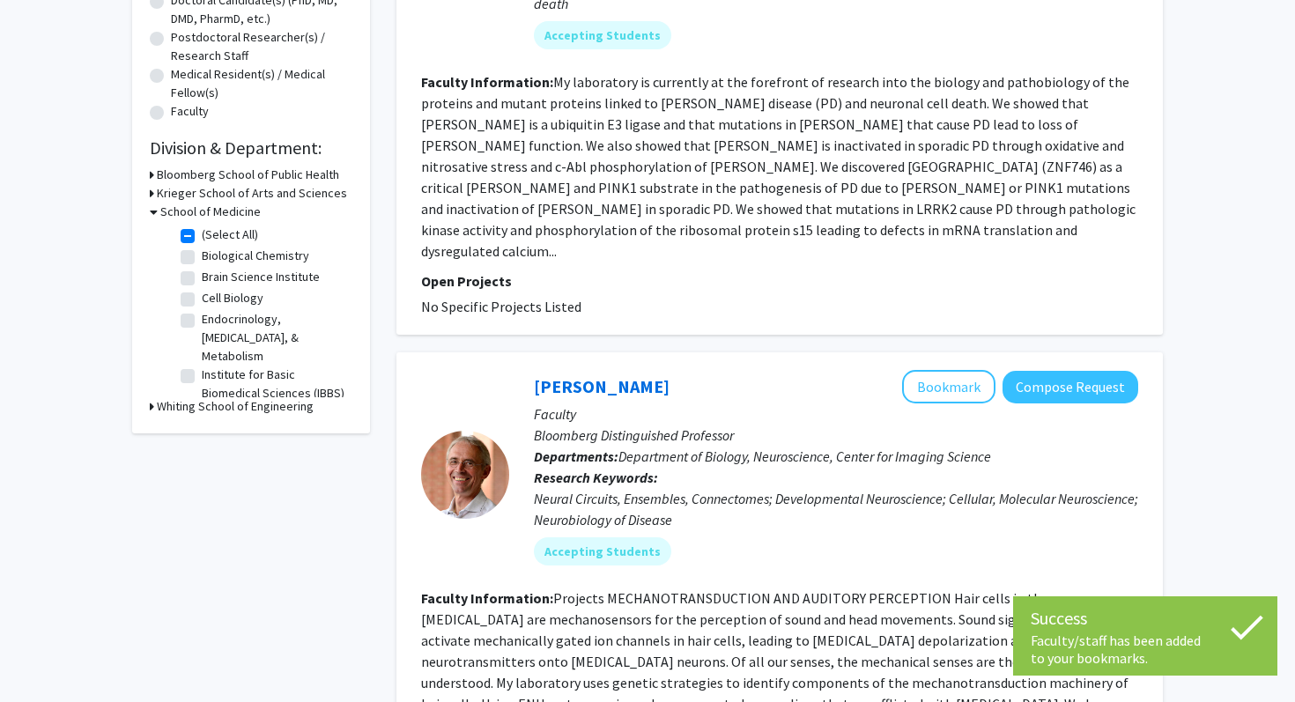
click at [945, 403] on p "Faculty" at bounding box center [836, 413] width 604 height 21
click at [945, 370] on button "Bookmark" at bounding box center [948, 386] width 93 height 33
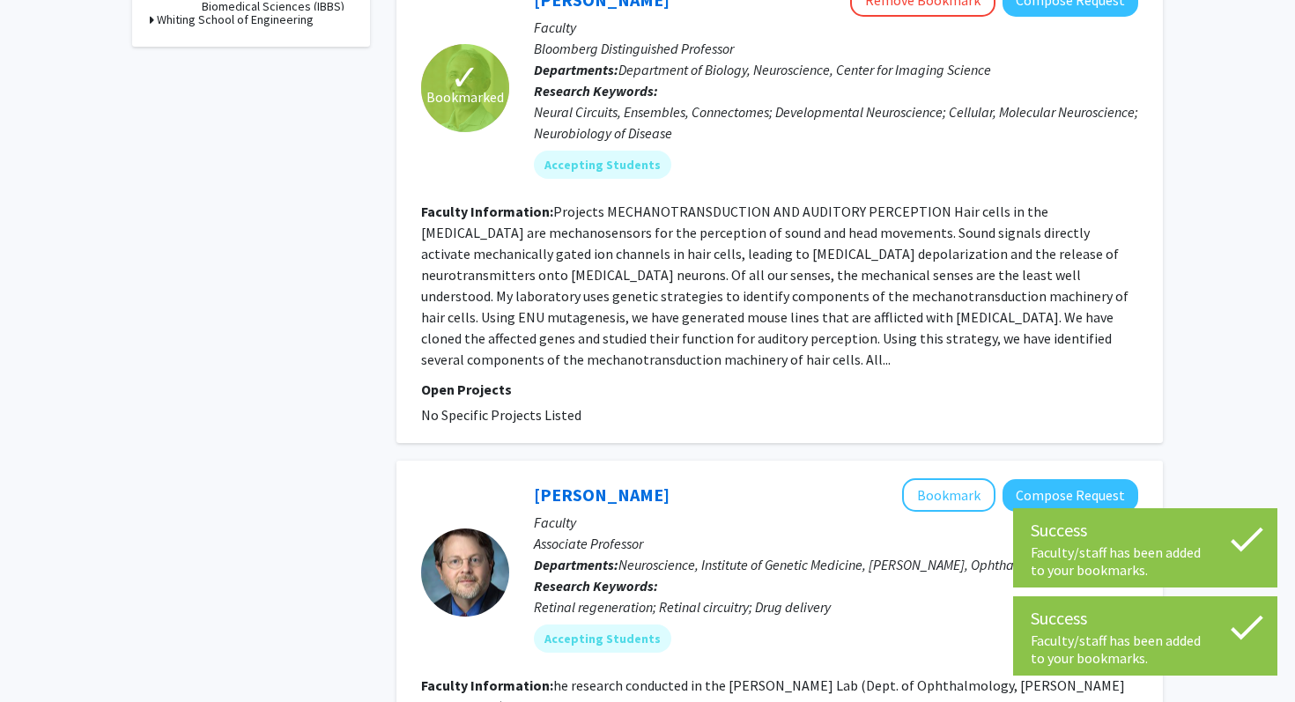
scroll to position [801, 0]
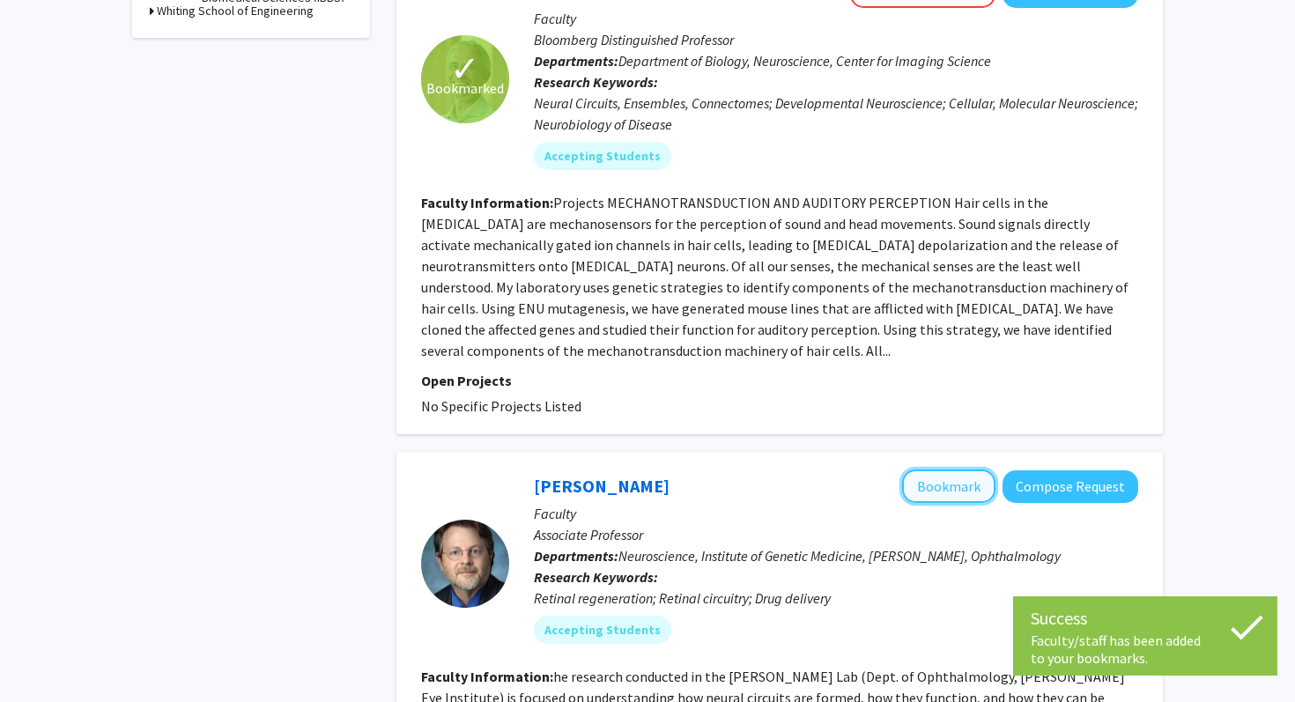
click at [946, 470] on button "Bookmark" at bounding box center [948, 486] width 93 height 33
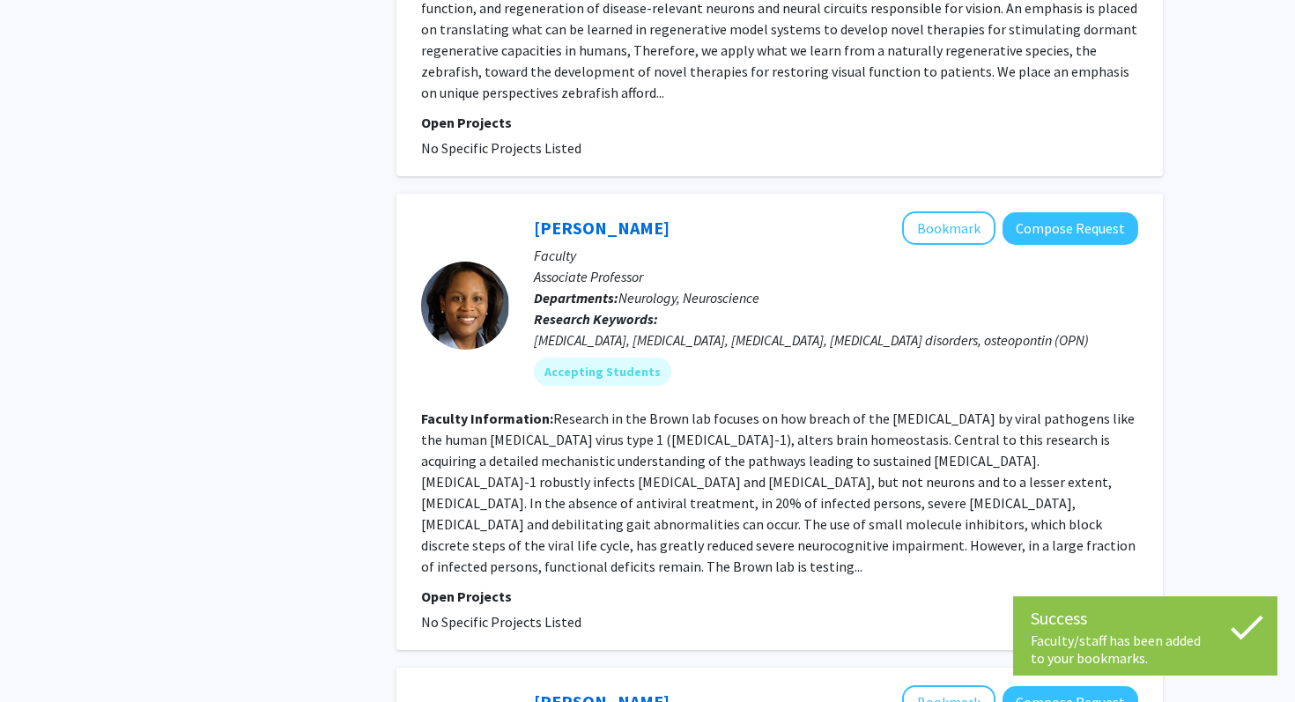
scroll to position [1539, 0]
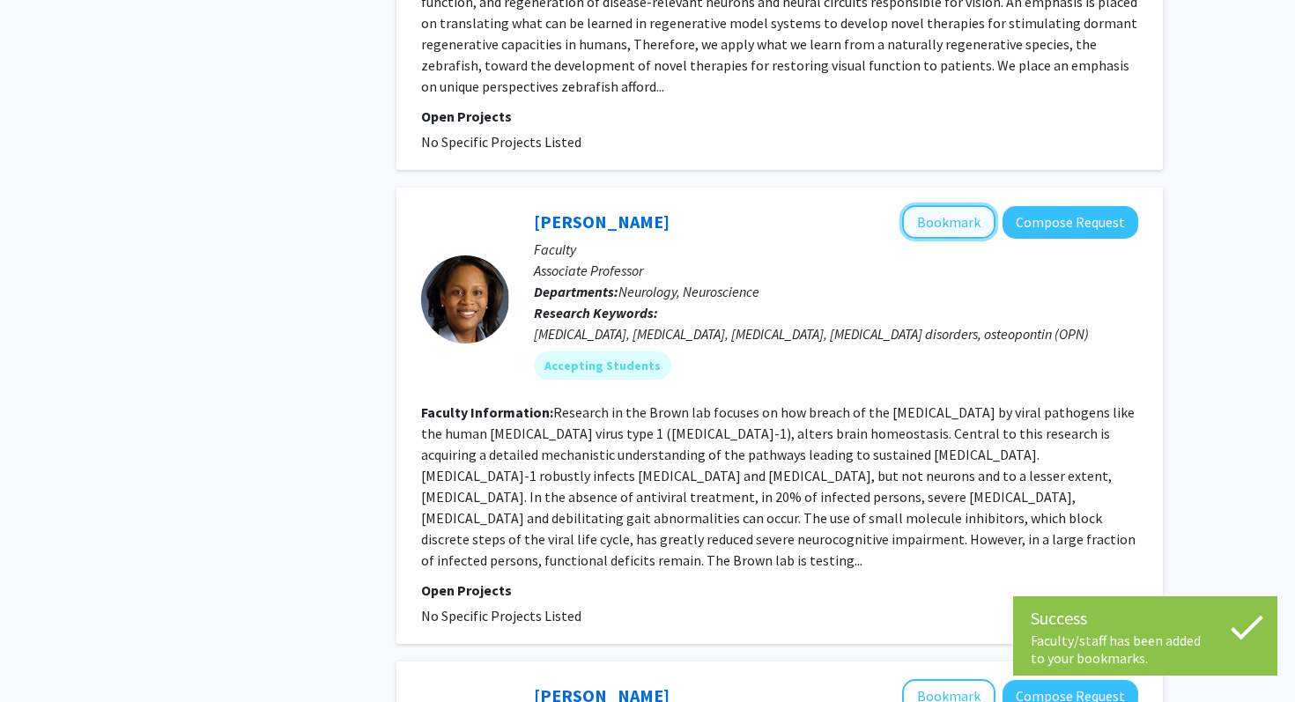
click at [919, 205] on button "Bookmark" at bounding box center [948, 221] width 93 height 33
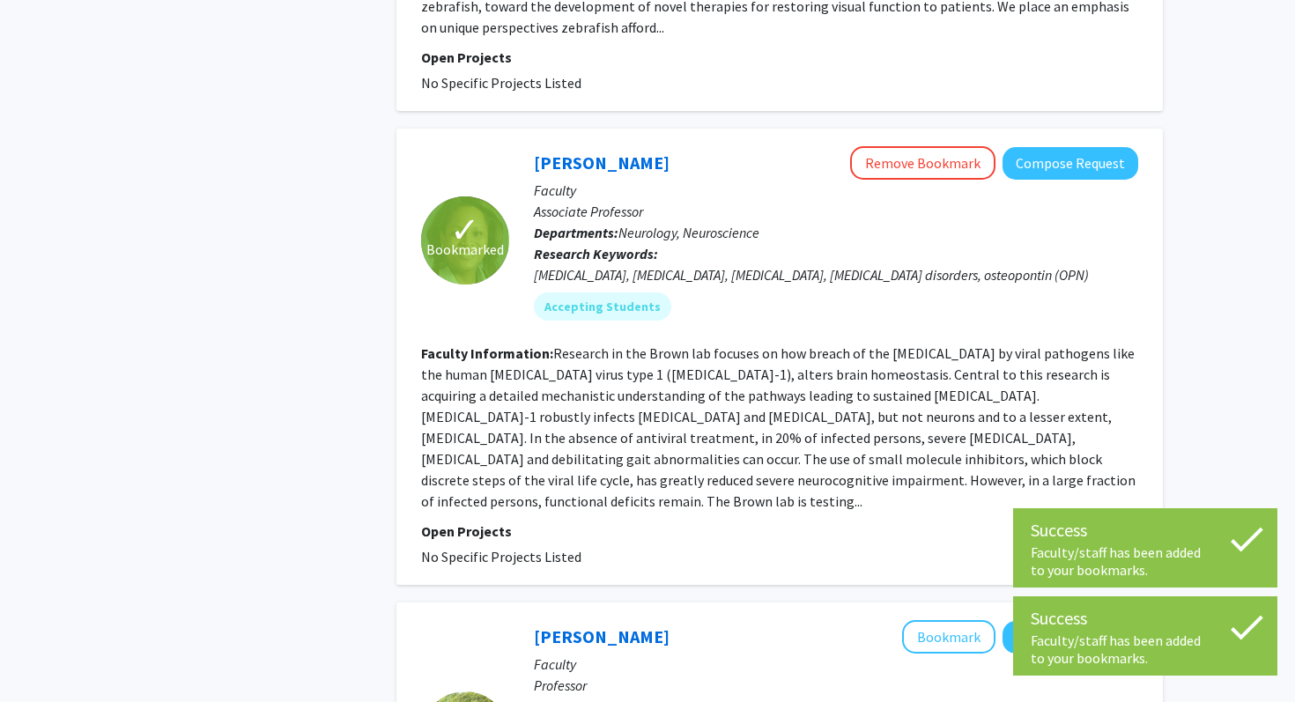
scroll to position [1733, 0]
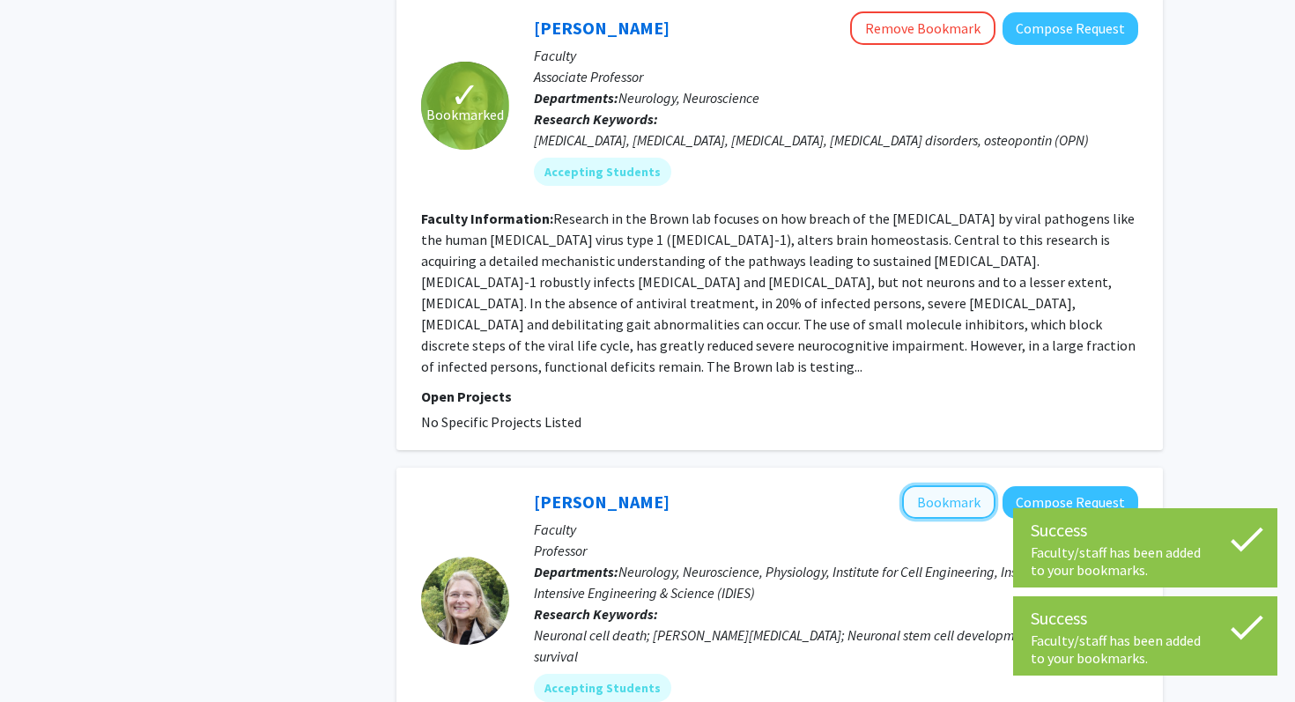
click at [916, 485] on button "Bookmark" at bounding box center [948, 501] width 93 height 33
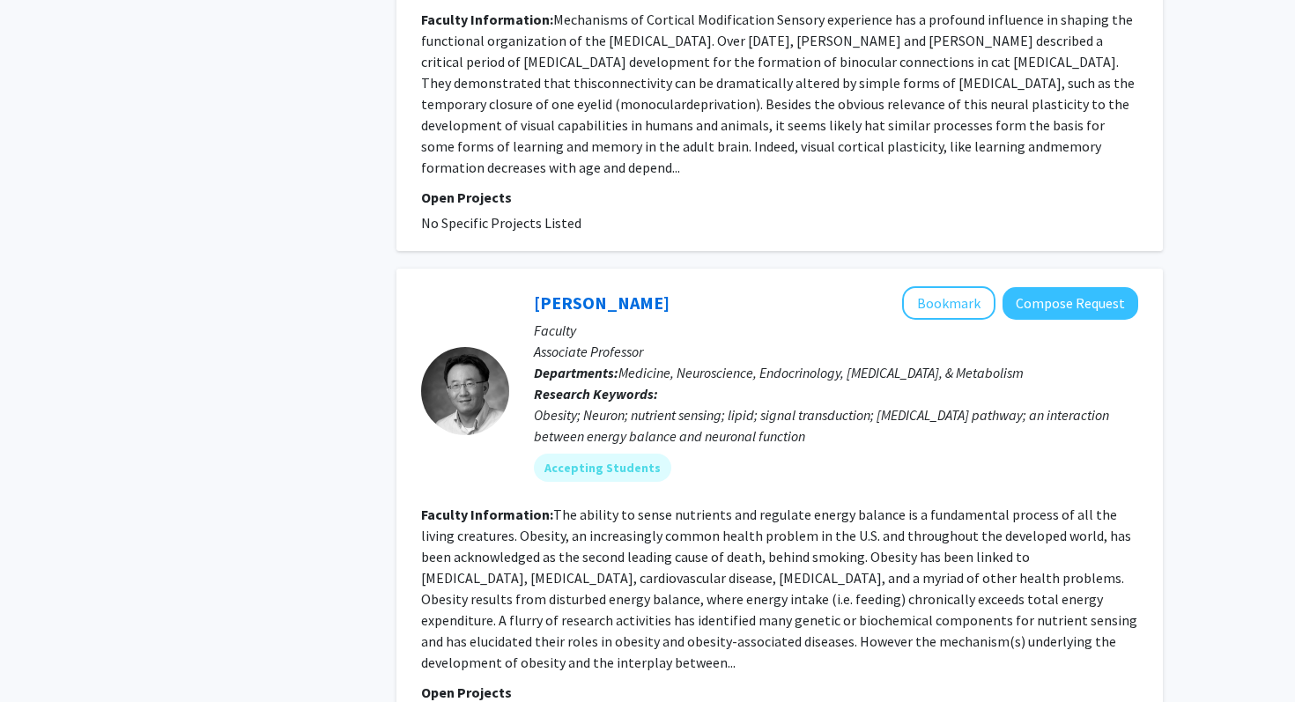
scroll to position [4435, 0]
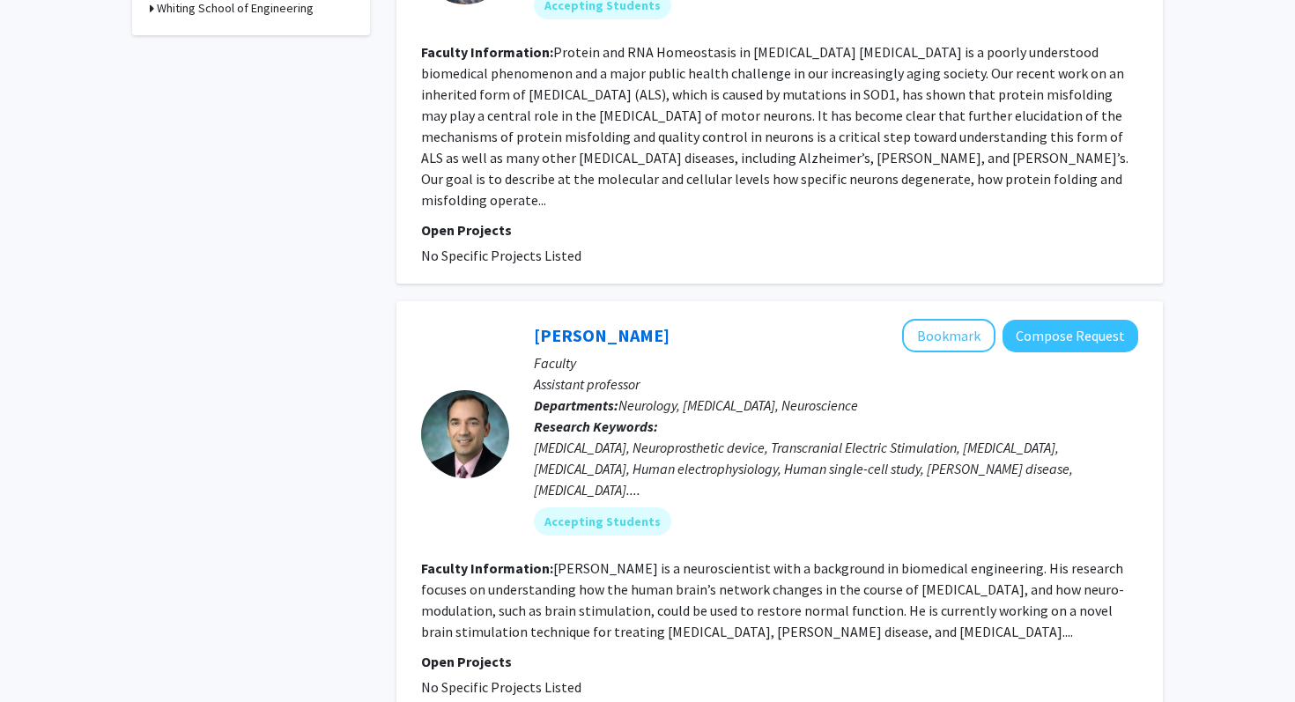
scroll to position [2053, 0]
